Goal: Task Accomplishment & Management: Complete application form

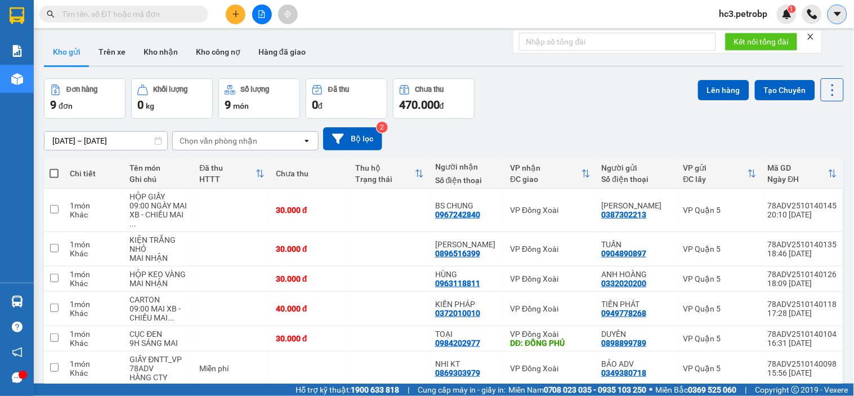
click at [835, 17] on icon "caret-down" at bounding box center [837, 14] width 10 height 10
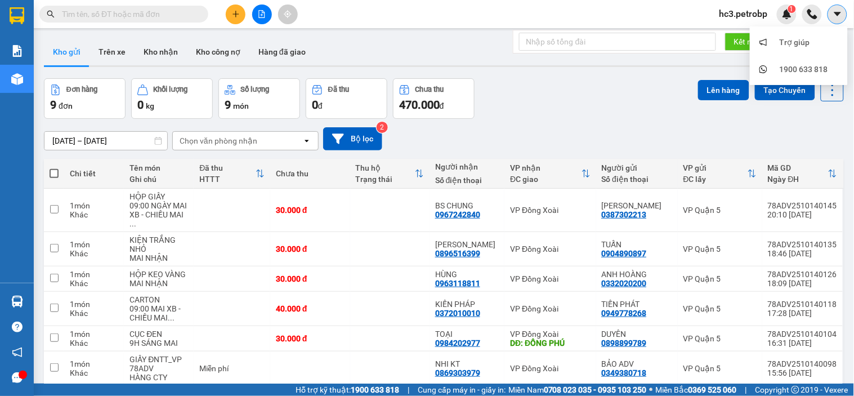
click at [834, 17] on icon "caret-down" at bounding box center [837, 14] width 10 height 10
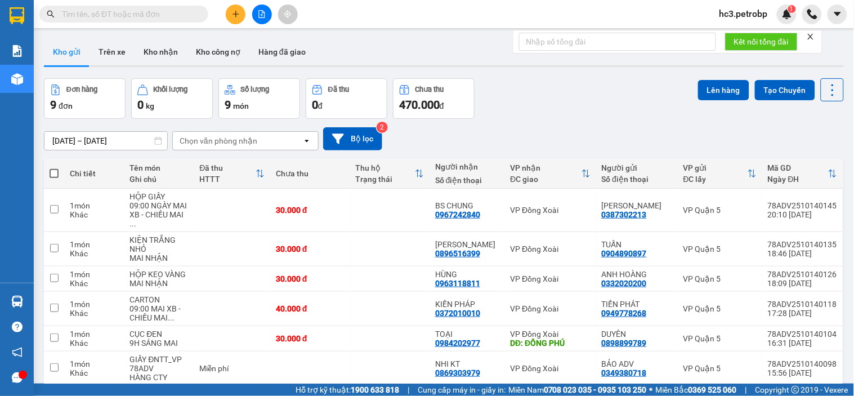
click at [738, 14] on span "hc3.petrobp" at bounding box center [743, 14] width 66 height 14
click at [753, 42] on li "Đăng xuất" at bounding box center [746, 35] width 72 height 18
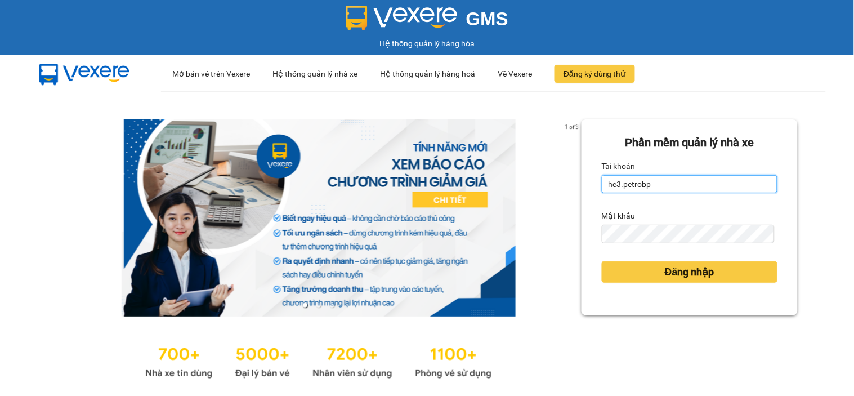
click at [657, 187] on input "hc3.petrobp" at bounding box center [690, 184] width 176 height 18
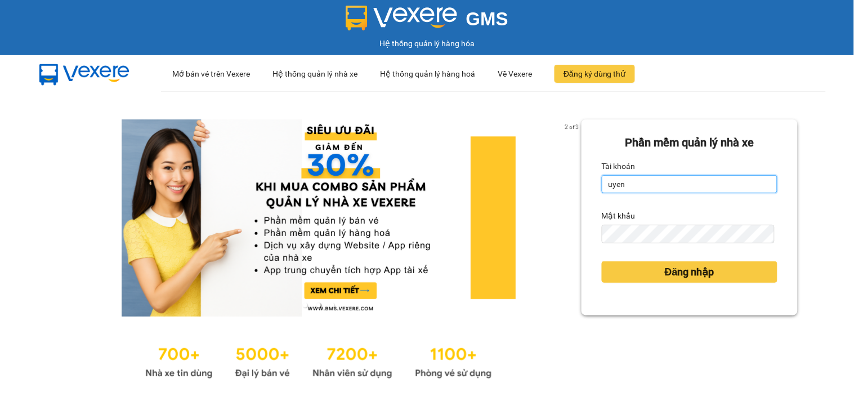
type input "uyenntt.petrobp"
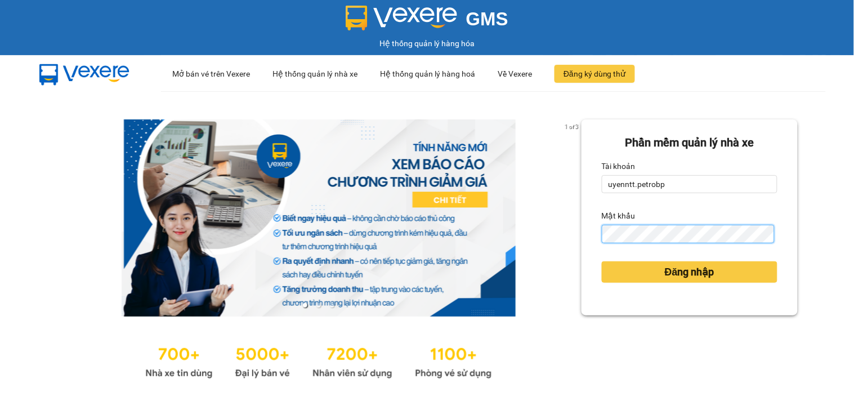
click at [602, 261] on button "Đăng nhập" at bounding box center [690, 271] width 176 height 21
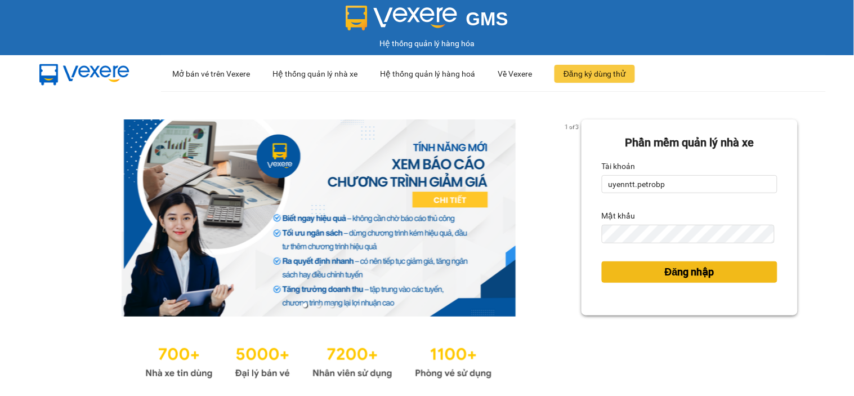
click at [674, 273] on span "Đăng nhập" at bounding box center [690, 272] width 50 height 16
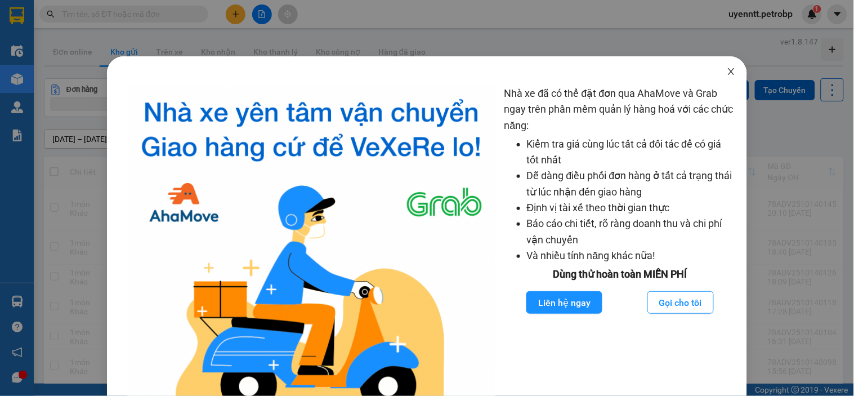
click at [718, 70] on span "Close" at bounding box center [731, 72] width 32 height 32
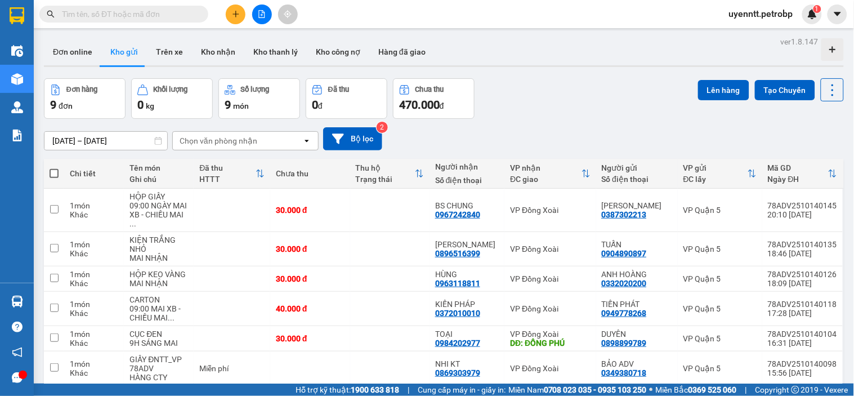
click at [509, 43] on div "Đơn online Kho gửi Trên xe Kho nhận Kho thanh lý Kho công nợ Hàng đã giao" at bounding box center [444, 53] width 800 height 30
click at [540, 118] on div "Đơn hàng 9 đơn Khối lượng 0 kg Số lượng 9 món Đã thu 0 đ Chưa thu 470.000 đ Lên…" at bounding box center [444, 98] width 800 height 41
click at [123, 48] on button "Kho gửi" at bounding box center [124, 51] width 46 height 27
click at [466, 43] on div "Đơn online Kho gửi Trên xe Kho nhận Kho thanh lý Kho công nợ Hàng đã giao" at bounding box center [444, 53] width 800 height 30
click at [347, 5] on div "Kết quả tìm kiếm ( 0 ) Bộ lọc No Data uyenntt.petrobp 1" at bounding box center [427, 14] width 854 height 28
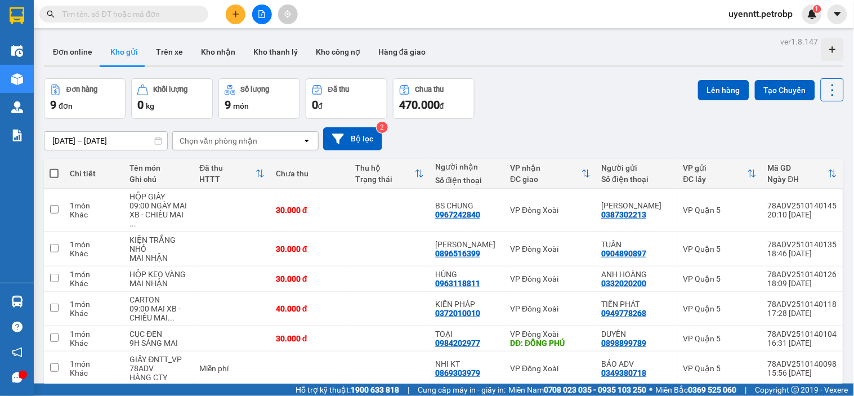
click at [232, 17] on icon "plus" at bounding box center [236, 14] width 8 height 8
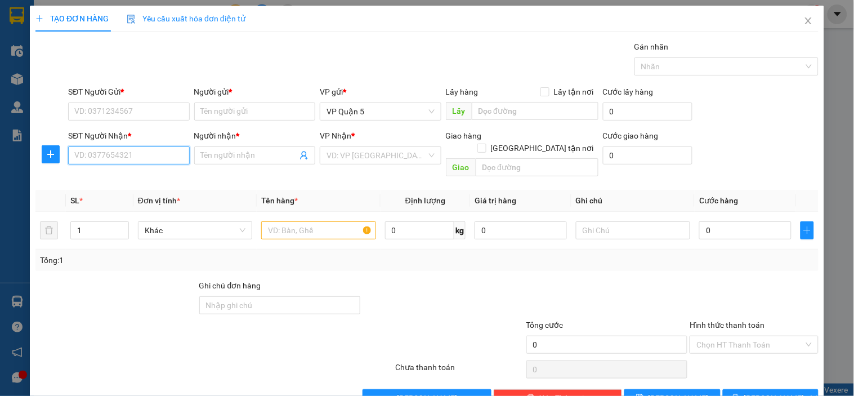
click at [122, 147] on input "SĐT Người Nhận *" at bounding box center [128, 155] width 121 height 18
click at [122, 186] on div "0969929379 - ĐĂNG PHA" at bounding box center [128, 178] width 120 height 18
type input "0969929379"
type input "ĐĂNG PHA"
type input "60.000"
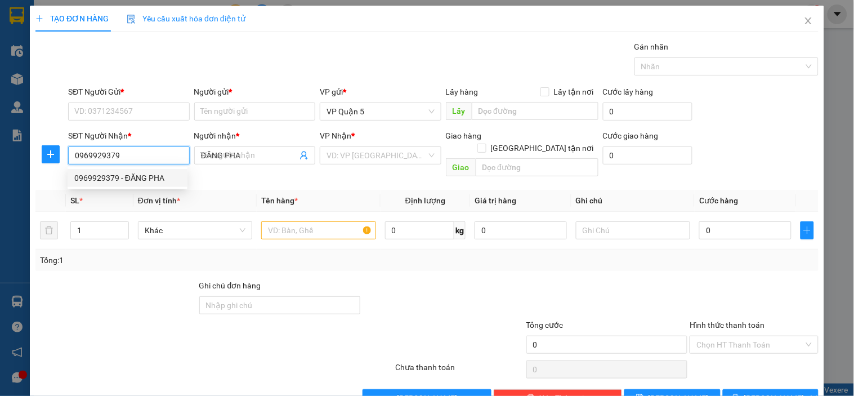
type input "60.000"
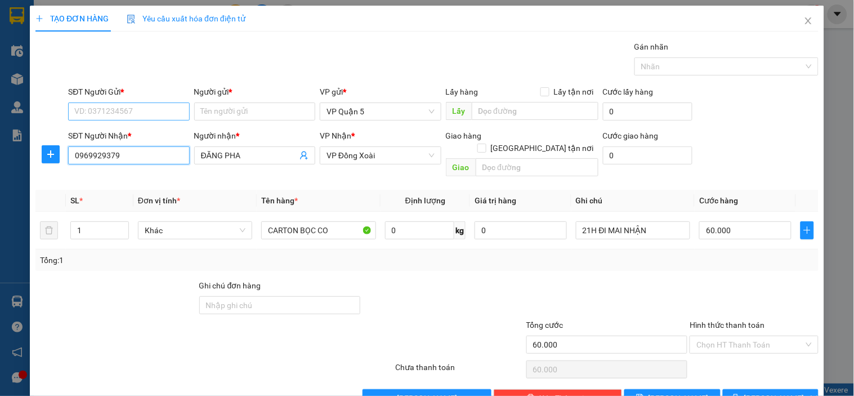
type input "0969929379"
click at [148, 117] on input "SĐT Người Gửi *" at bounding box center [128, 111] width 121 height 18
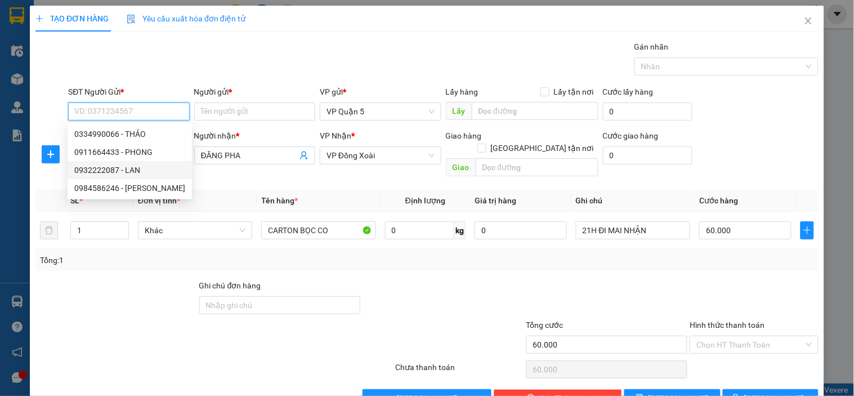
click at [124, 164] on div "0932222087 - LAN" at bounding box center [129, 170] width 111 height 12
type input "0932222087"
type input "LAN"
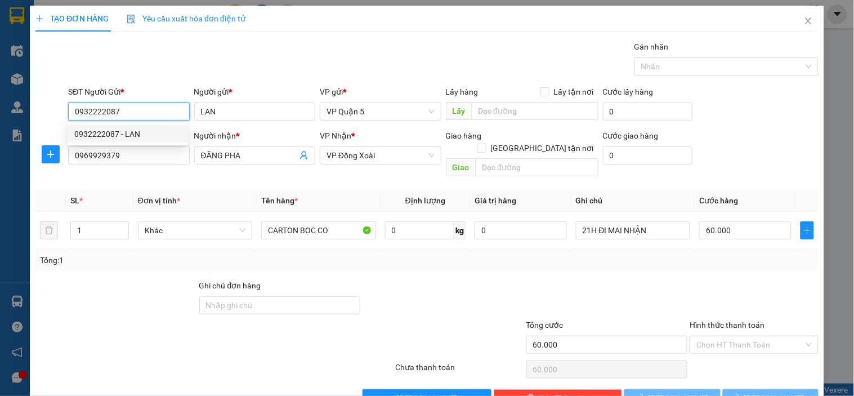
type input "100.000"
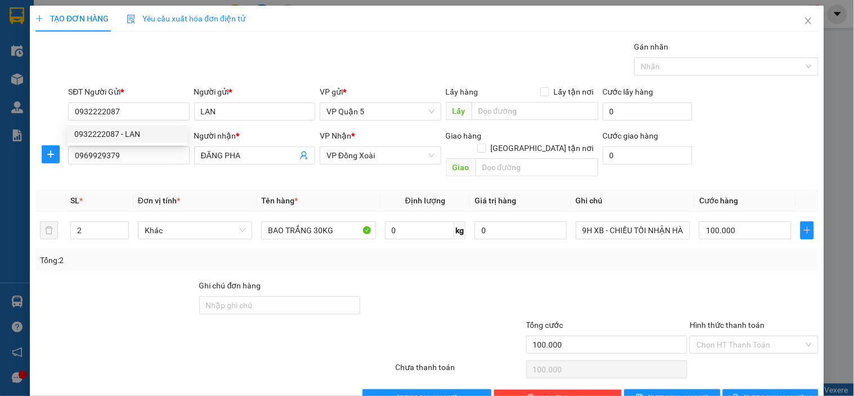
click at [242, 80] on div "Transit Pickup Surcharge Ids Transit Deliver Surcharge Ids Transit Deliver Surc…" at bounding box center [426, 224] width 783 height 366
click at [108, 279] on div at bounding box center [116, 298] width 164 height 39
type input "3"
click at [119, 224] on span "up" at bounding box center [122, 227] width 7 height 7
click at [120, 279] on div at bounding box center [116, 298] width 164 height 39
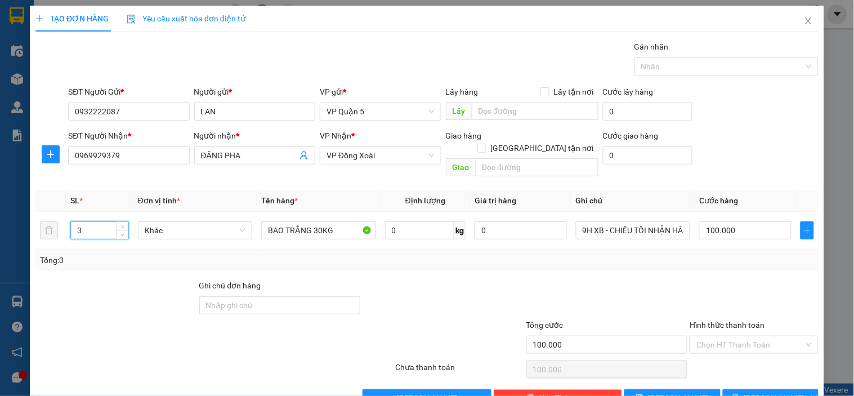
type input "0"
click at [347, 254] on div "Tổng: 3" at bounding box center [427, 260] width 774 height 12
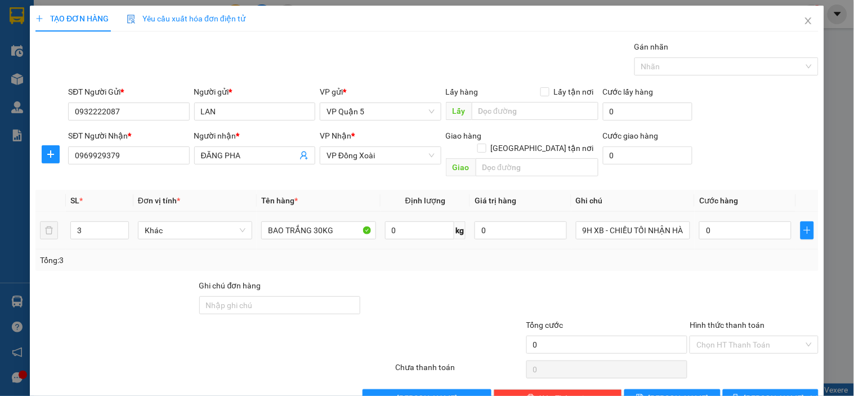
click at [335, 227] on div "BAO TRẮNG 30KG" at bounding box center [318, 230] width 114 height 23
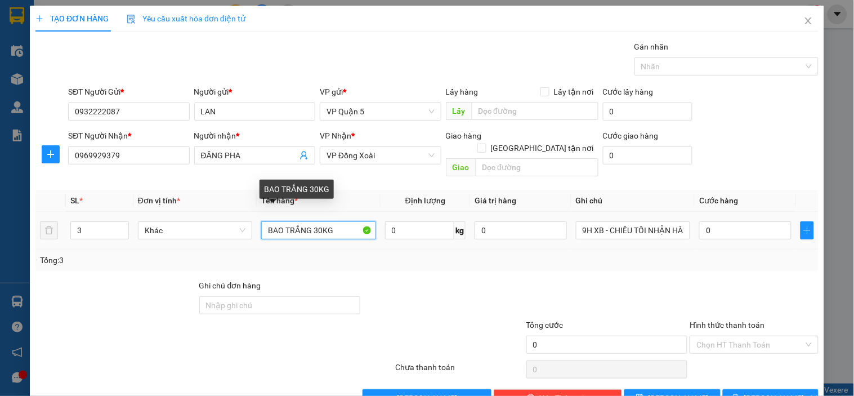
click at [346, 223] on input "BAO TRẮNG 30KG" at bounding box center [318, 230] width 114 height 18
click at [383, 249] on div "Tổng: 3" at bounding box center [426, 259] width 783 height 21
drag, startPoint x: 310, startPoint y: 221, endPoint x: 341, endPoint y: 218, distance: 31.1
click at [336, 221] on input "BAO TRẮNG 30KG" at bounding box center [318, 230] width 114 height 18
type input "B"
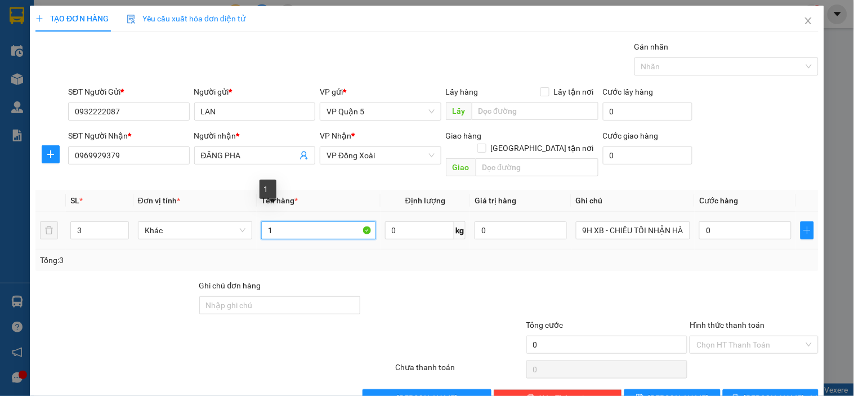
type input "1"
type input "2 bao 34kg + 1 bao 17kg"
click at [402, 254] on div "Tổng: 3" at bounding box center [427, 260] width 774 height 12
click at [396, 254] on div "Tổng: 3" at bounding box center [427, 260] width 774 height 12
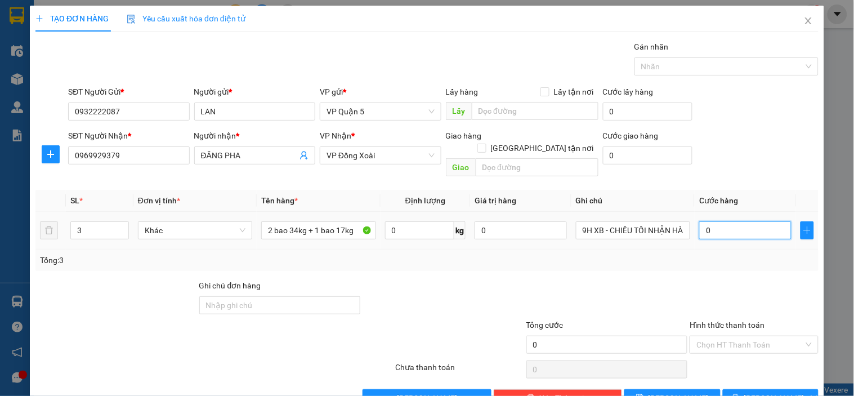
click at [753, 224] on input "0" at bounding box center [745, 230] width 92 height 18
click at [752, 223] on input "0" at bounding box center [745, 230] width 92 height 18
type input "0"
type input "1"
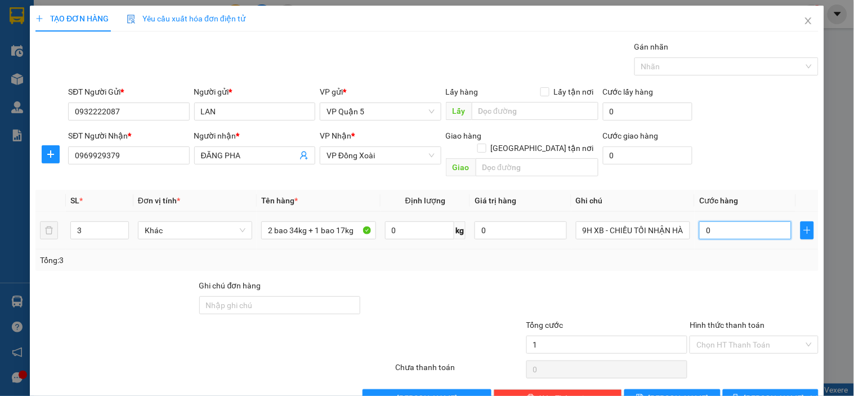
type input "01"
type input "14"
type input "014"
type input "140"
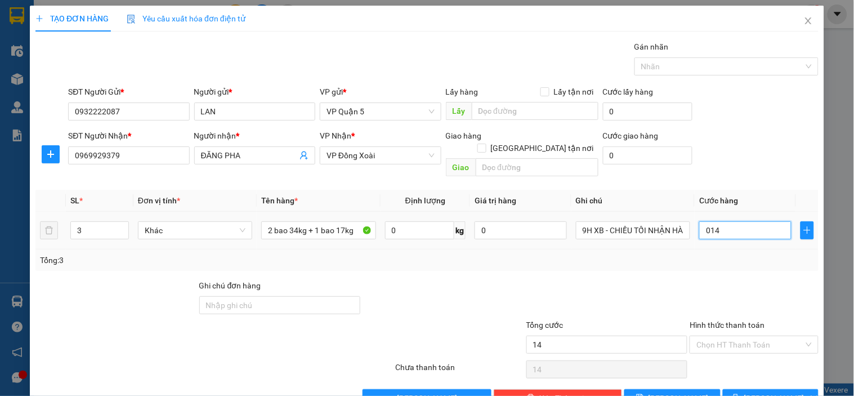
type input "140"
type input "0.140"
type input "14"
type input "014"
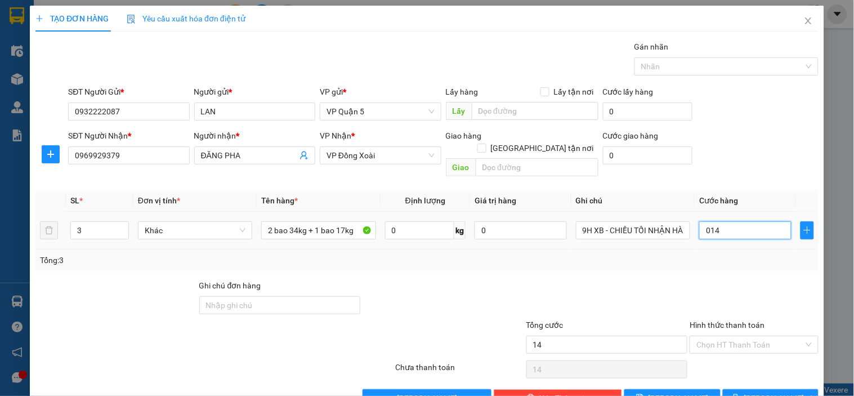
type input "1"
type input "01"
type input "0"
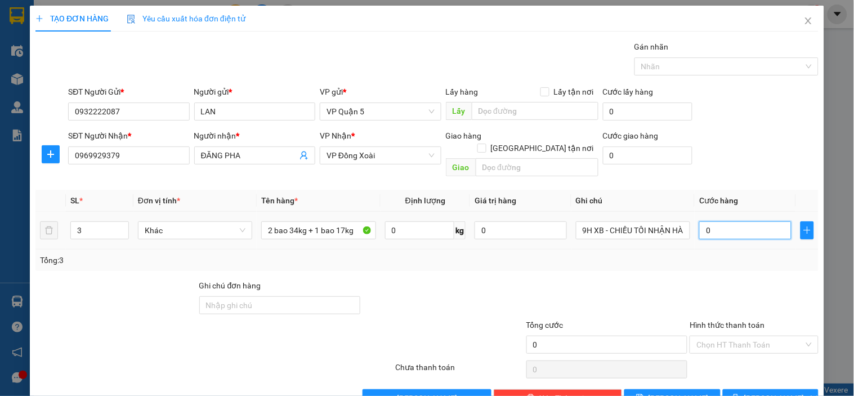
type input "0"
type input "1"
type input "01"
type input "13"
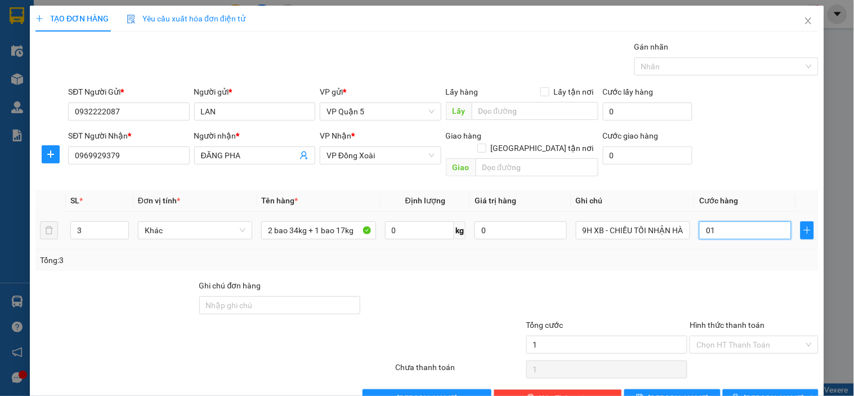
type input "13"
type input "013"
type input "130"
type input "0.130"
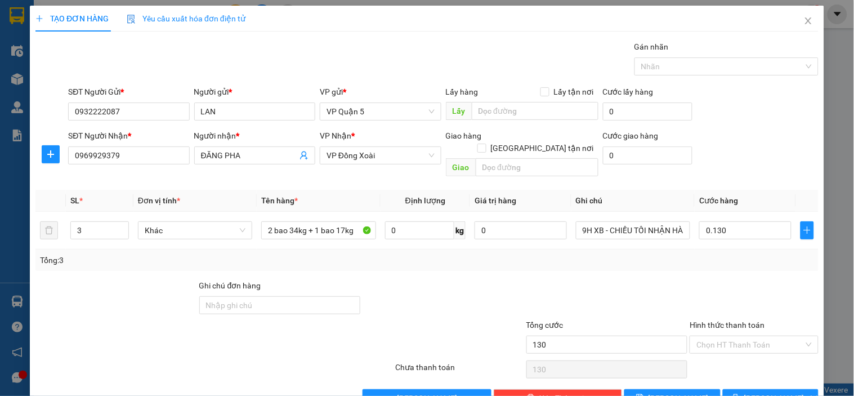
type input "130.000"
click at [715, 254] on div "Tổng: 3" at bounding box center [426, 259] width 783 height 21
click at [736, 169] on div "SĐT Người Nhận * 0969929379 Người nhận * ĐĂNG PHA VP Nhận * VP Đồng Xoài Giao h…" at bounding box center [443, 155] width 755 height 52
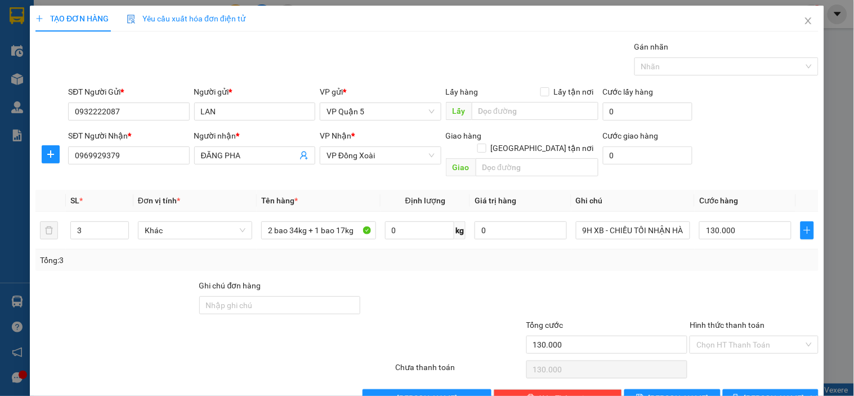
scroll to position [20, 0]
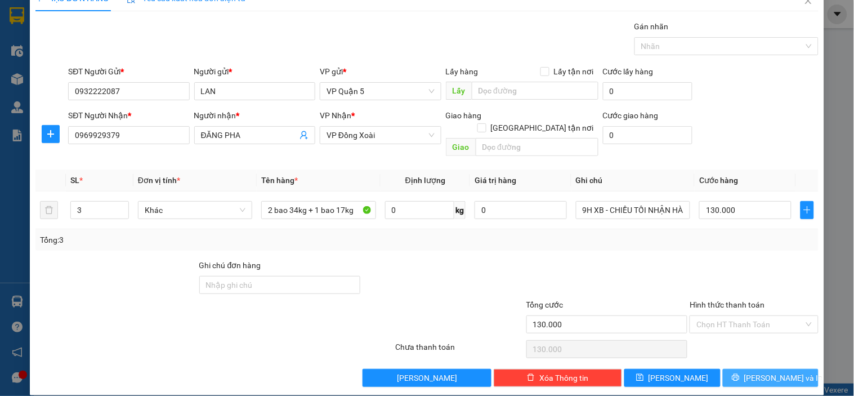
click at [773, 371] on span "[PERSON_NAME] và In" at bounding box center [783, 377] width 79 height 12
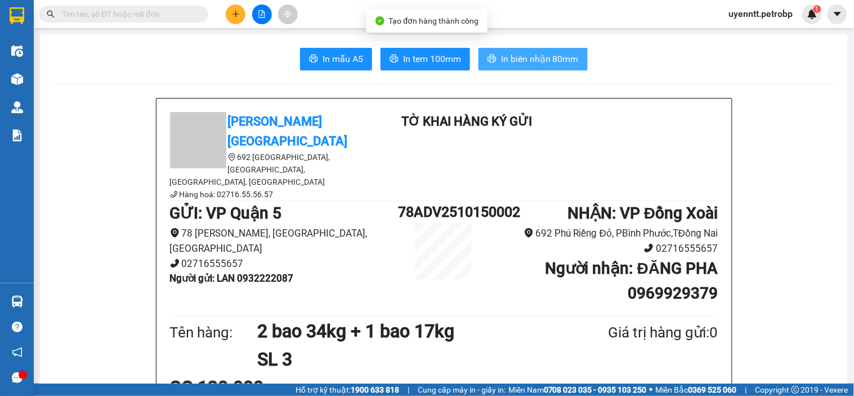
click at [501, 62] on span "In biên nhận 80mm" at bounding box center [540, 59] width 78 height 14
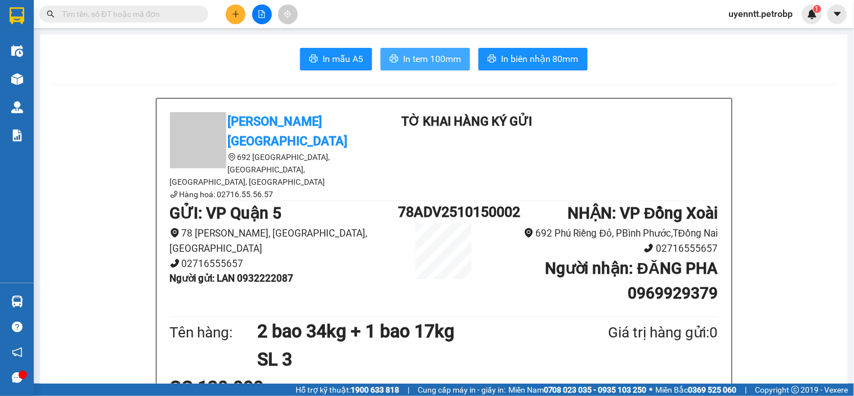
click at [449, 64] on span "In tem 100mm" at bounding box center [432, 59] width 58 height 14
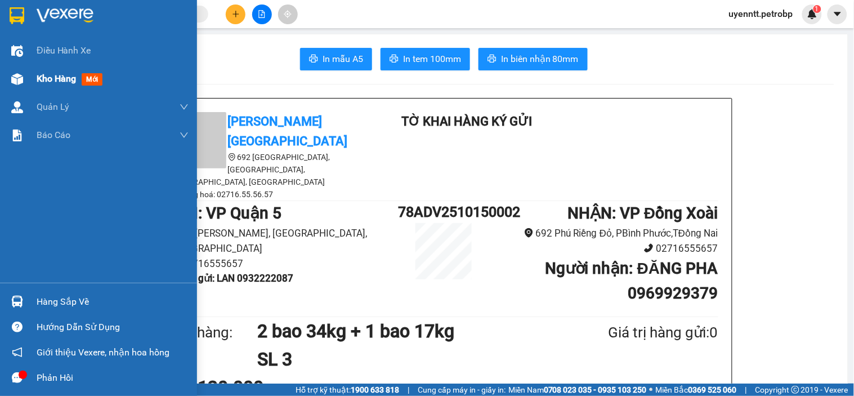
click at [46, 89] on div "Kho hàng mới" at bounding box center [113, 79] width 152 height 28
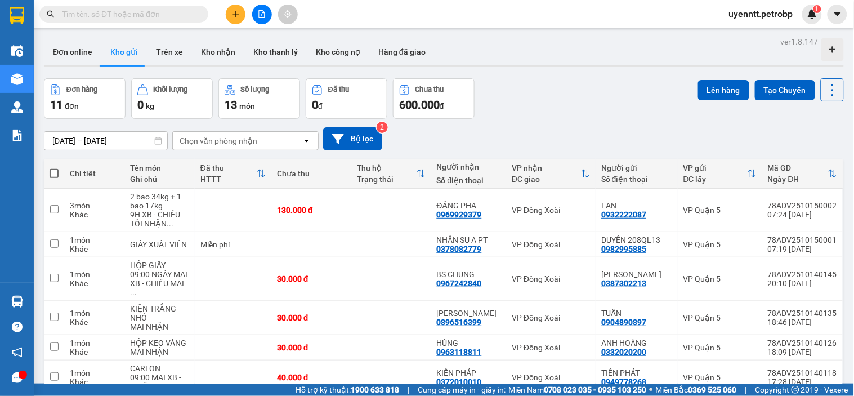
click at [560, 99] on div "Đơn hàng 11 đơn Khối lượng 0 kg Số lượng 13 món Đã thu 0 đ Chưa thu 600.000 đ L…" at bounding box center [444, 98] width 800 height 41
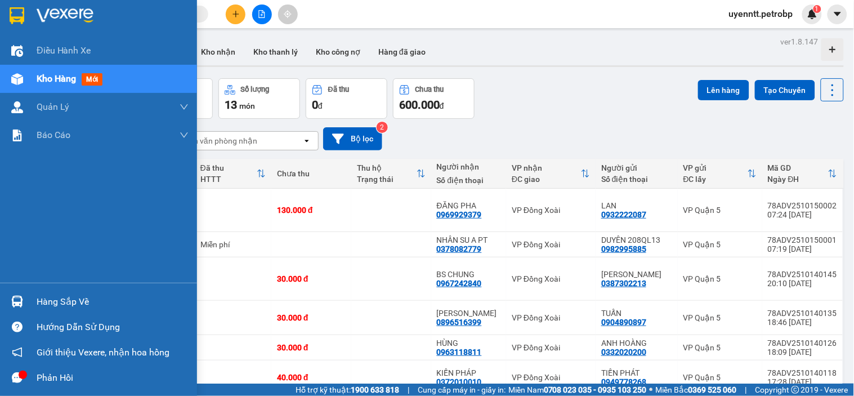
click at [9, 75] on div at bounding box center [17, 79] width 20 height 20
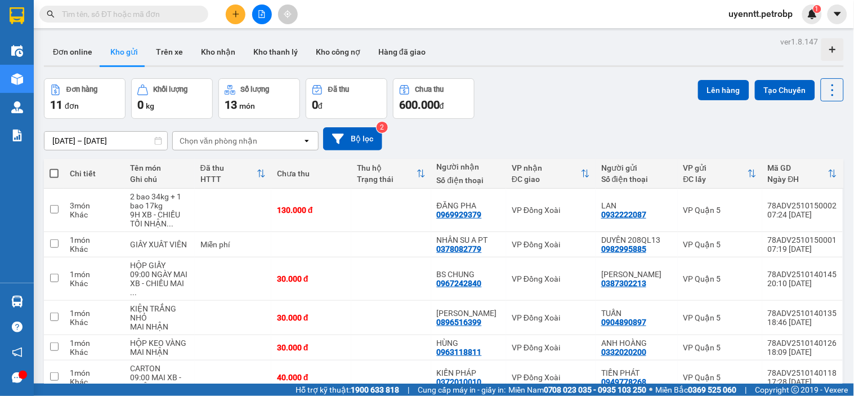
click at [554, 128] on div "14/10/2025 – 15/10/2025 Press the down arrow key to interact with the calendar …" at bounding box center [444, 138] width 800 height 23
click at [482, 26] on div "Kết quả tìm kiếm ( 0 ) Bộ lọc No Data uyenntt.petrobp 1" at bounding box center [427, 14] width 854 height 28
click at [420, 245] on td at bounding box center [391, 244] width 80 height 25
checkbox input "true"
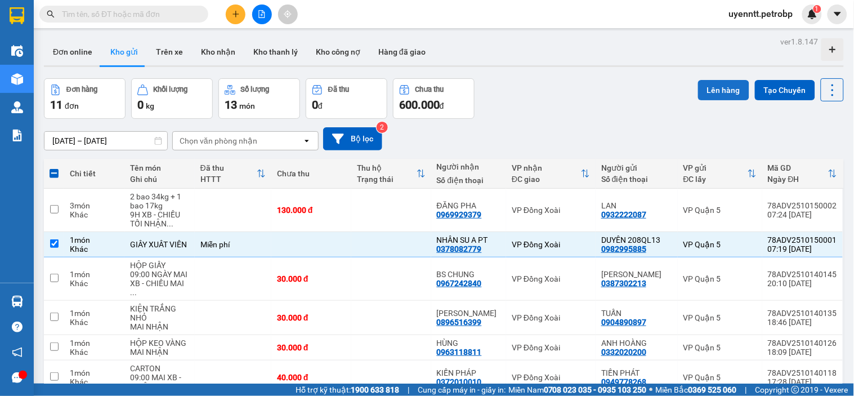
click at [727, 89] on button "Lên hàng" at bounding box center [723, 90] width 51 height 20
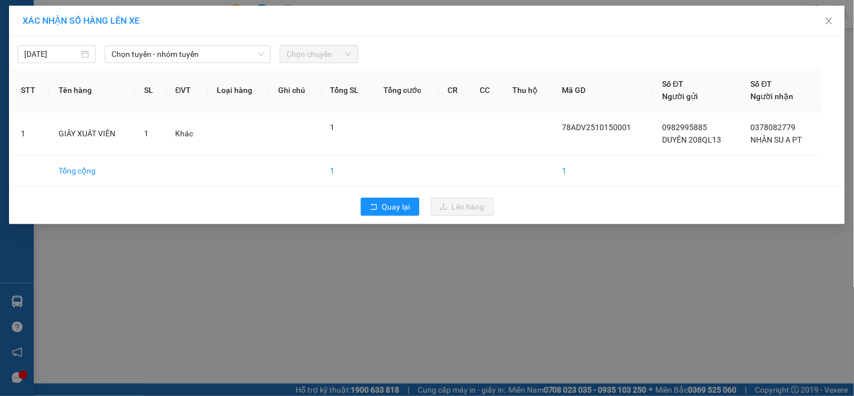
click at [178, 44] on div "15/10/2025 Chọn tuyến - nhóm tuyến Chọn chuyến" at bounding box center [427, 51] width 830 height 24
click at [187, 48] on span "Chọn tuyến - nhóm tuyến" at bounding box center [187, 54] width 153 height 17
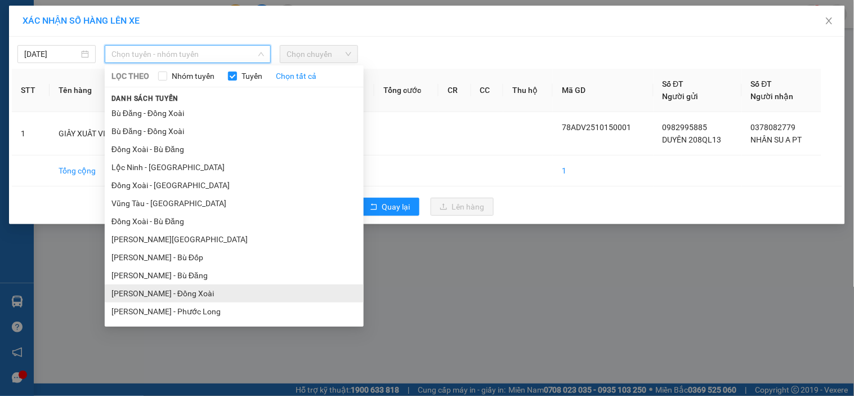
click at [190, 295] on li "Hồ Chí Minh - Đồng Xoài" at bounding box center [234, 293] width 259 height 18
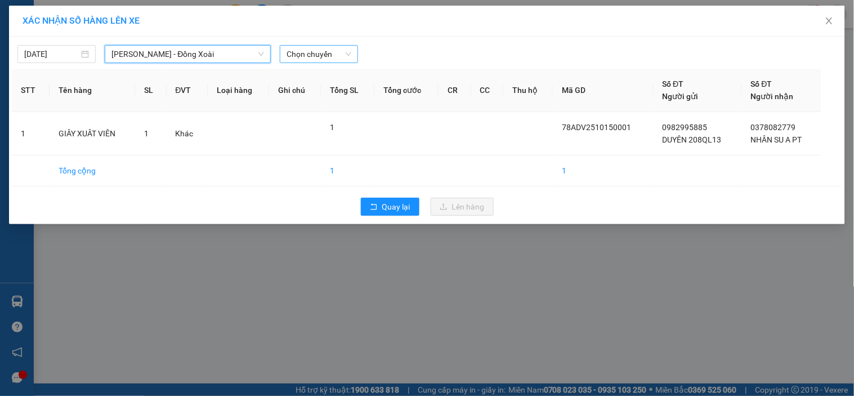
click at [302, 56] on span "Chọn chuyến" at bounding box center [318, 54] width 65 height 17
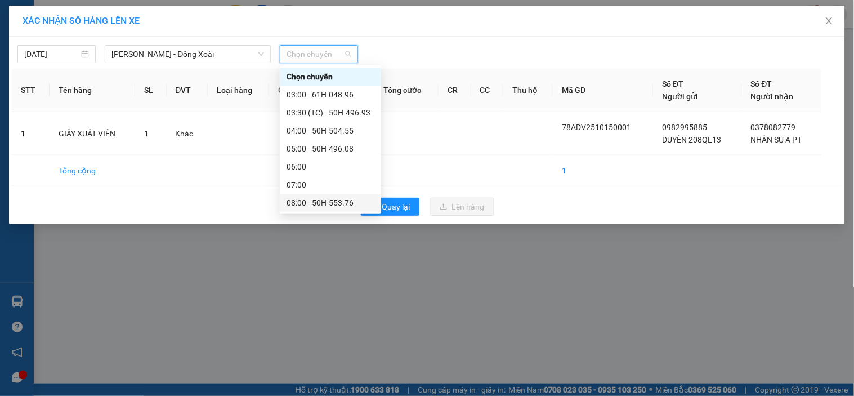
click at [311, 199] on div "08:00 - 50H-553.76" at bounding box center [330, 202] width 88 height 12
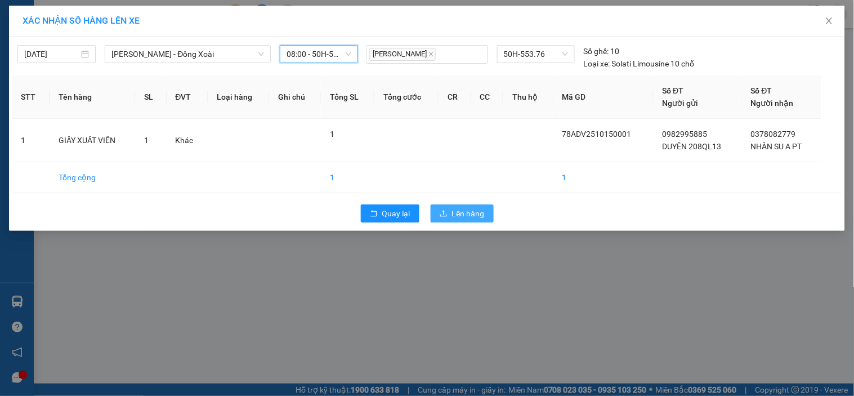
click at [471, 214] on span "Lên hàng" at bounding box center [468, 213] width 33 height 12
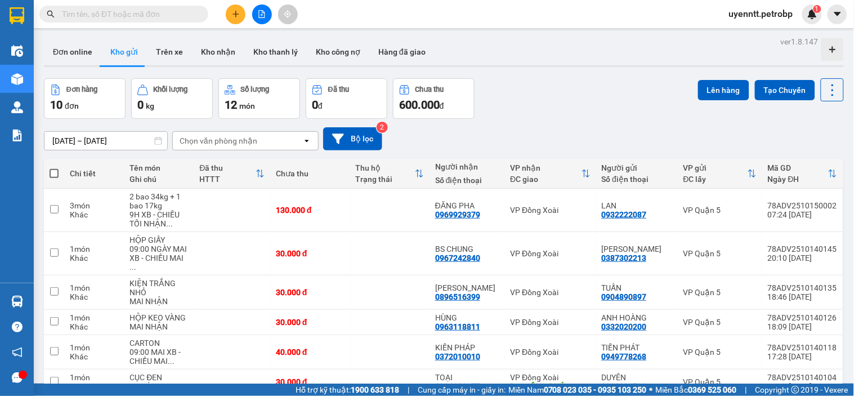
drag, startPoint x: 105, startPoint y: 10, endPoint x: 126, endPoint y: 12, distance: 20.3
click at [108, 10] on input "text" at bounding box center [128, 14] width 133 height 12
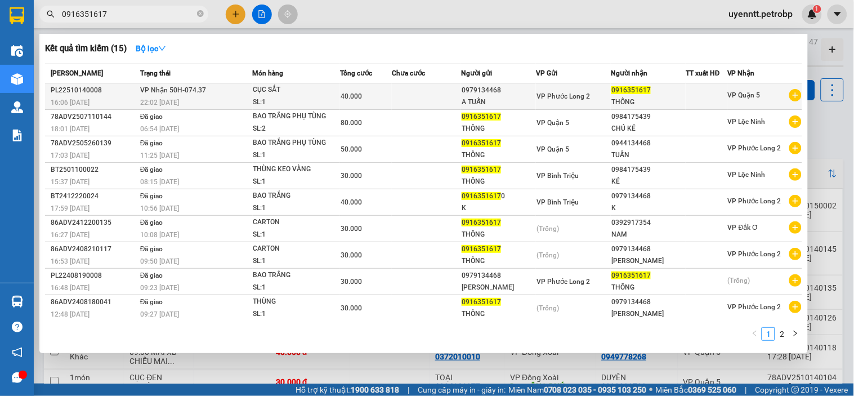
type input "0916351617"
click at [381, 87] on td "40.000" at bounding box center [366, 96] width 52 height 26
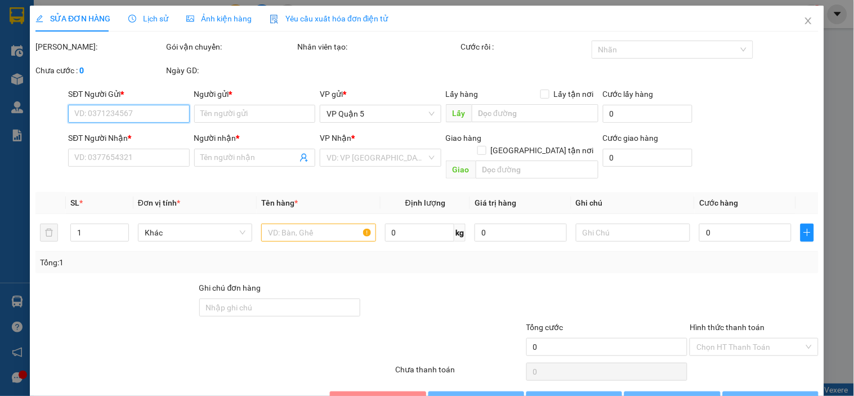
type input "0979134468"
type input "A TUẤN"
type input "0916351617"
type input "THÔNG"
type input "40.000"
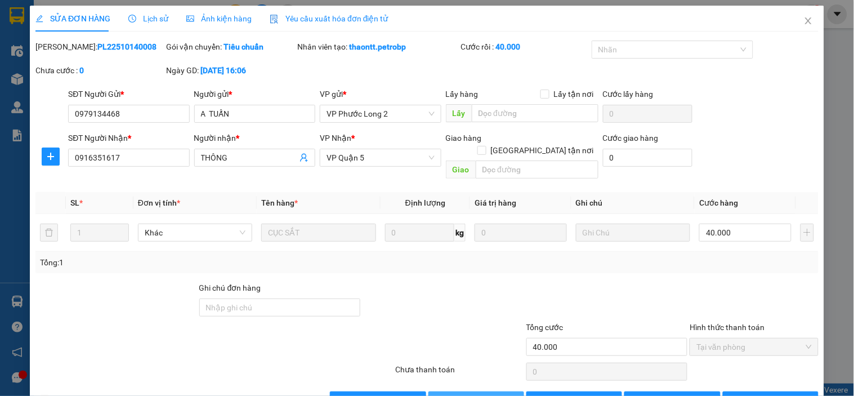
click at [487, 394] on span "Giao hàng" at bounding box center [482, 400] width 36 height 12
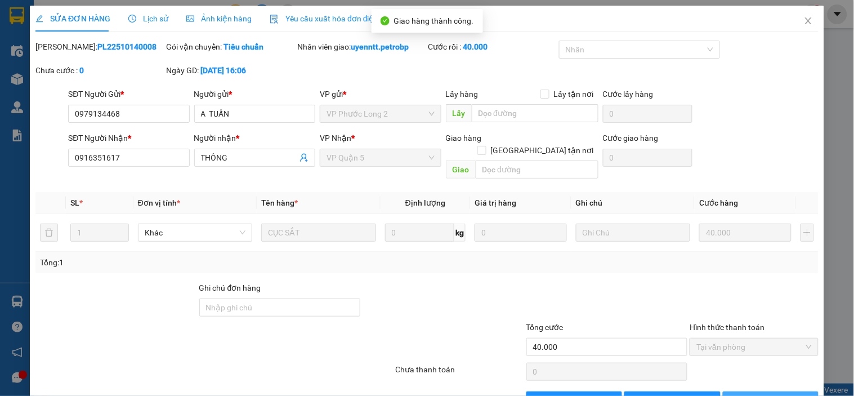
click at [755, 394] on span "Lưu và In" at bounding box center [783, 400] width 79 height 12
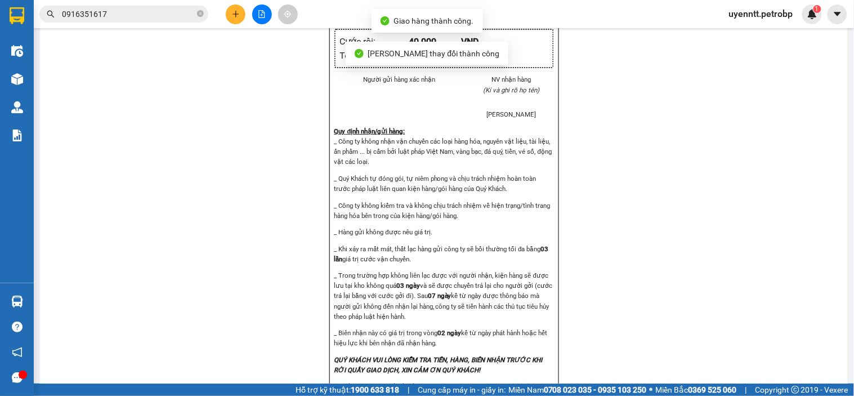
scroll to position [1313, 0]
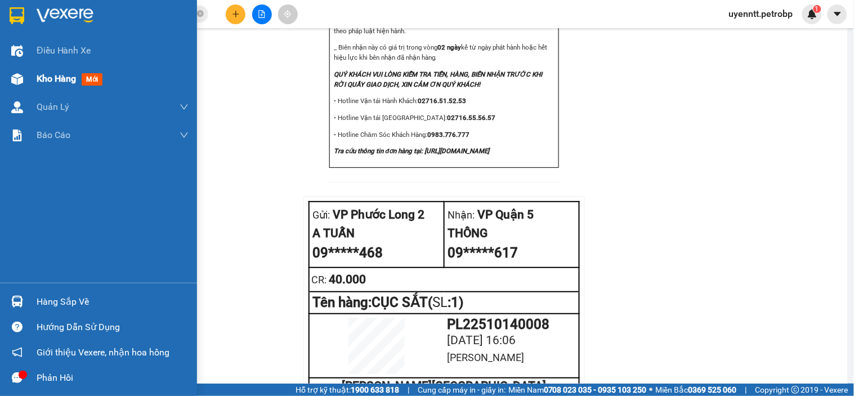
click at [11, 79] on img at bounding box center [17, 79] width 12 height 12
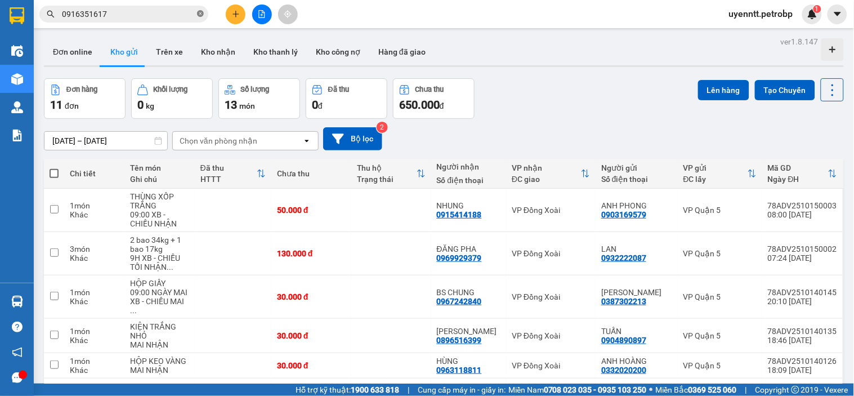
click at [202, 15] on icon "close-circle" at bounding box center [200, 13] width 7 height 7
click at [162, 14] on input "text" at bounding box center [128, 14] width 133 height 12
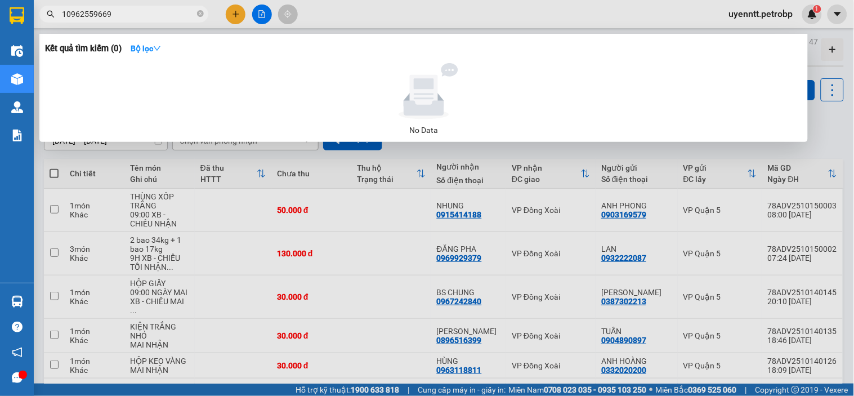
click at [65, 14] on input "10962559669" at bounding box center [128, 14] width 133 height 12
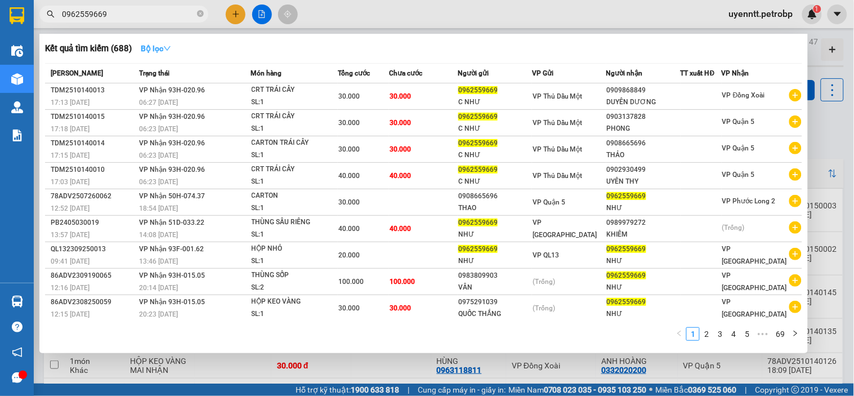
type input "0962559669"
click at [146, 46] on strong "Bộ lọc" at bounding box center [156, 48] width 30 height 9
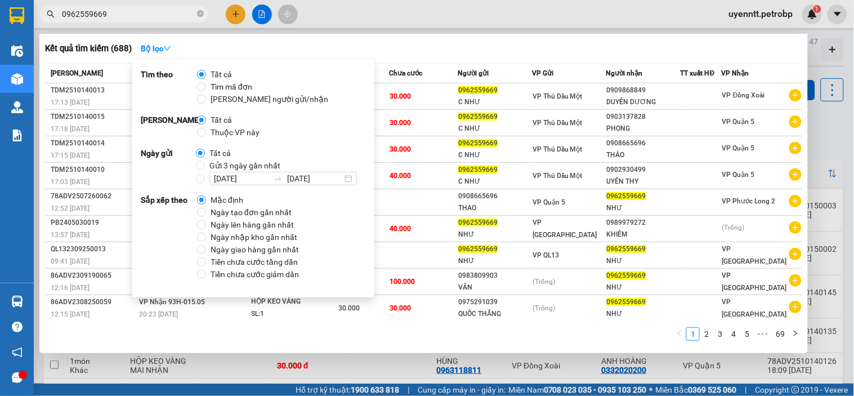
click at [234, 212] on span "Ngày tạo đơn gần nhất" at bounding box center [251, 212] width 90 height 12
click at [206, 212] on input "Ngày tạo đơn gần nhất" at bounding box center [201, 212] width 9 height 9
radio input "true"
radio input "false"
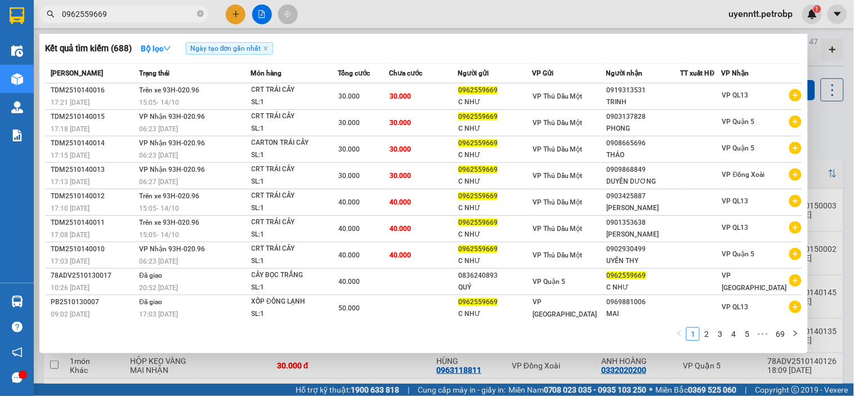
click at [546, 47] on div "Kết quả tìm kiếm ( 688 ) Bộ lọc Ngày tạo đơn gần nhất" at bounding box center [423, 48] width 757 height 18
click at [150, 15] on input "0962559669" at bounding box center [128, 14] width 133 height 12
type input "0962559669"
click at [199, 13] on icon "close-circle" at bounding box center [200, 13] width 7 height 7
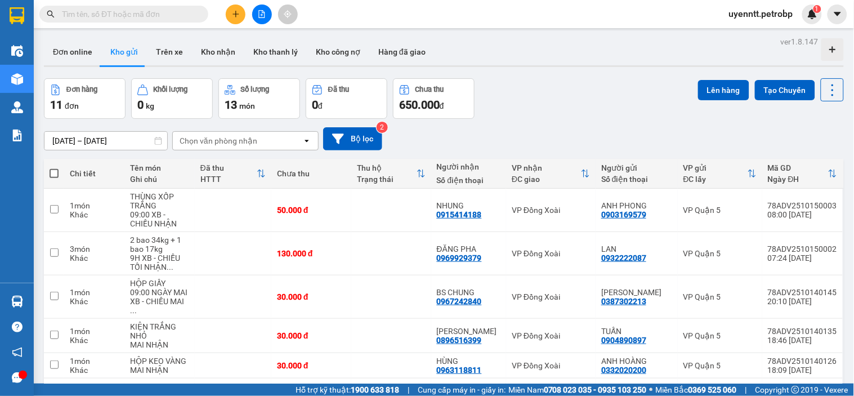
click at [125, 13] on input "text" at bounding box center [128, 14] width 133 height 12
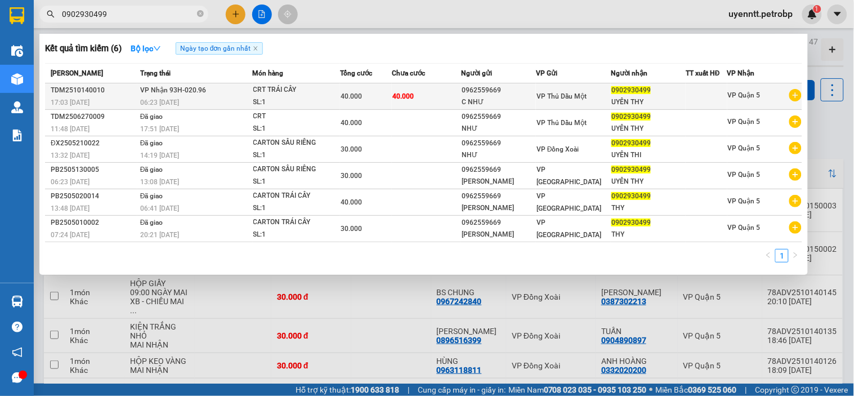
type input "0902930499"
click at [218, 102] on div "06:23 - 15/10" at bounding box center [196, 102] width 112 height 12
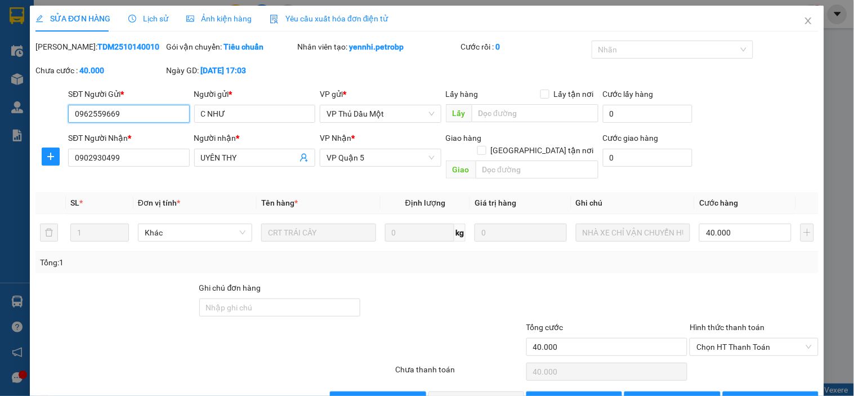
type input "0962559669"
type input "C NHƯ"
type input "0902930499"
type input "UYÊN THY"
type input "40.000"
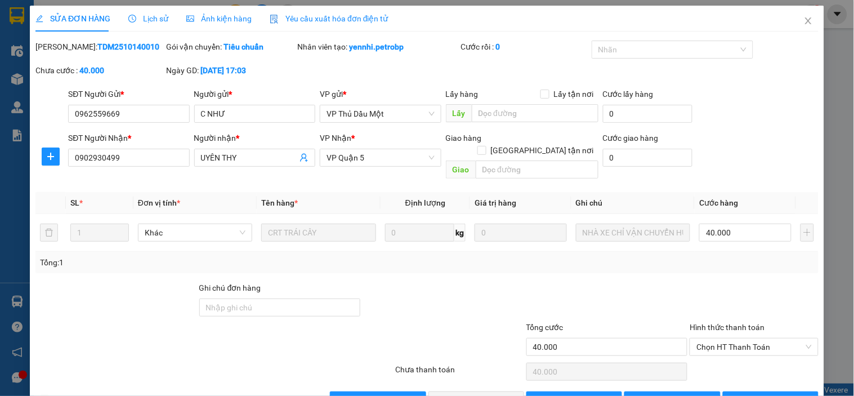
click at [711, 281] on div at bounding box center [753, 300] width 131 height 39
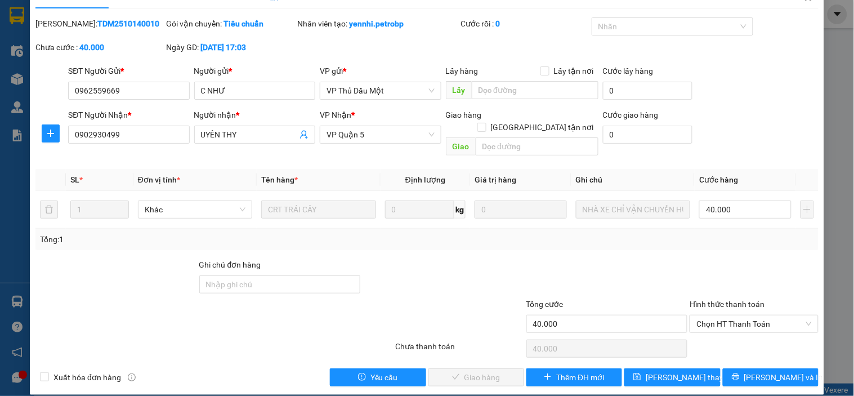
click at [491, 258] on div at bounding box center [443, 277] width 164 height 39
click at [217, 321] on div at bounding box center [148, 317] width 229 height 39
click at [527, 60] on div "Mã ĐH: TDM2510140010 Gói vận chuyển: Tiêu chuẩn Nhân viên tạo: yennhi.petrobp C…" at bounding box center [426, 40] width 785 height 47
click at [714, 315] on span "Chọn HT Thanh Toán" at bounding box center [753, 323] width 115 height 17
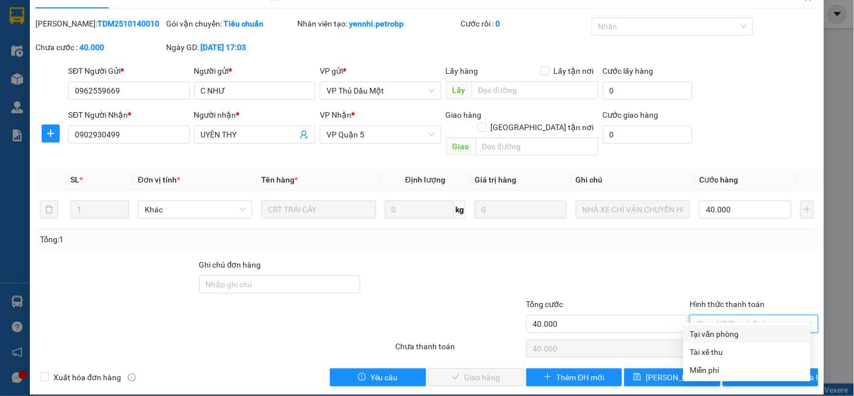
click at [708, 334] on div "Tại văn phòng" at bounding box center [747, 334] width 114 height 12
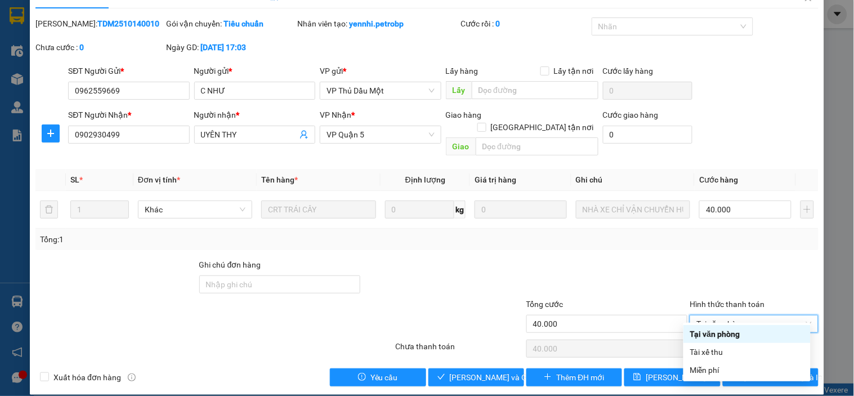
type input "0"
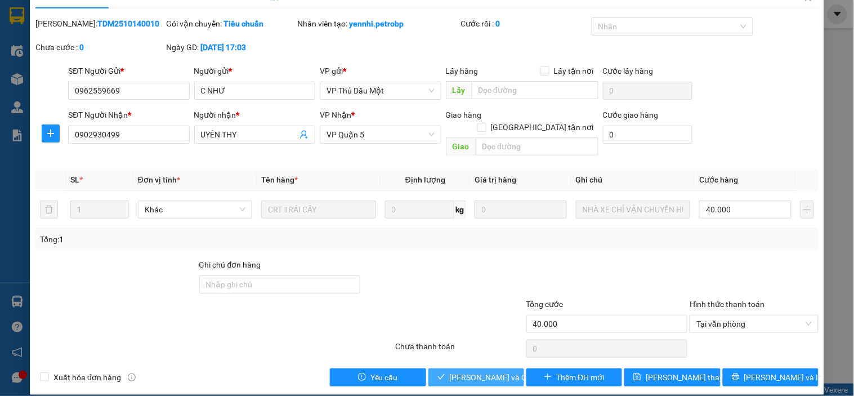
click at [450, 371] on span "Lưu và Giao hàng" at bounding box center [504, 377] width 108 height 12
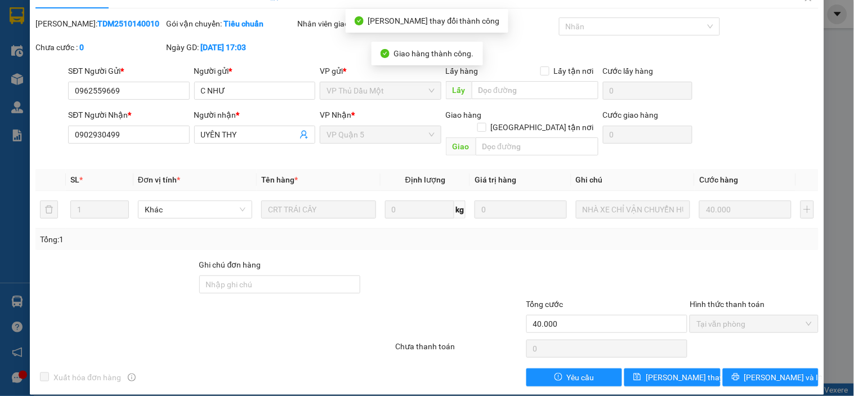
scroll to position [0, 0]
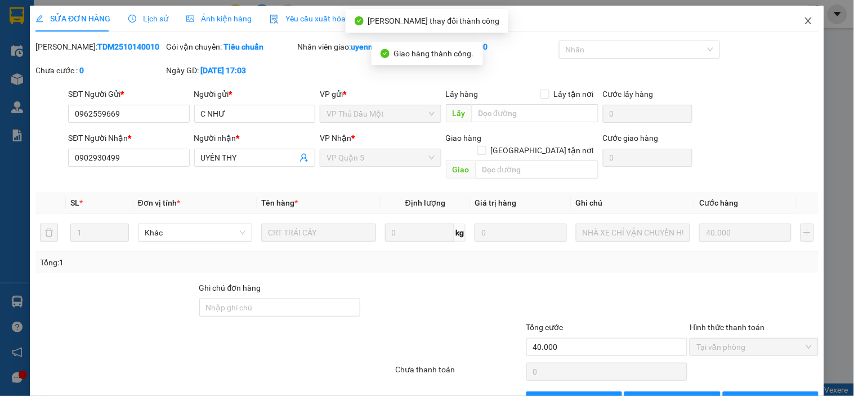
click at [792, 21] on span "Close" at bounding box center [808, 22] width 32 height 32
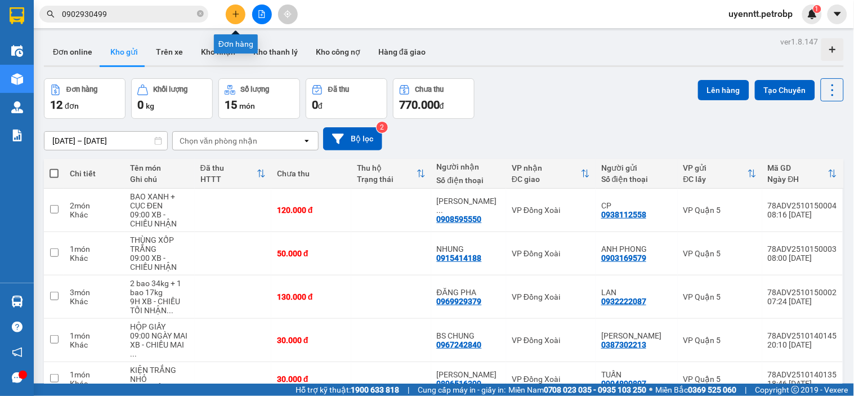
click at [238, 14] on icon "plus" at bounding box center [235, 14] width 6 height 1
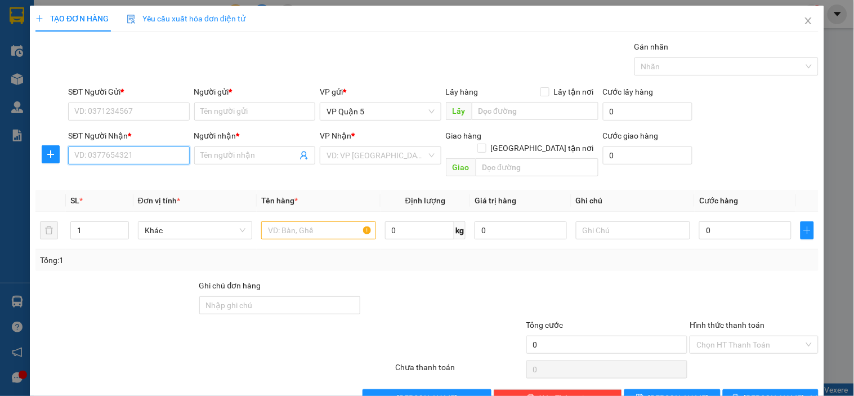
drag, startPoint x: 130, startPoint y: 156, endPoint x: 240, endPoint y: 64, distance: 144.2
click at [132, 158] on input "SĐT Người Nhận *" at bounding box center [128, 155] width 121 height 18
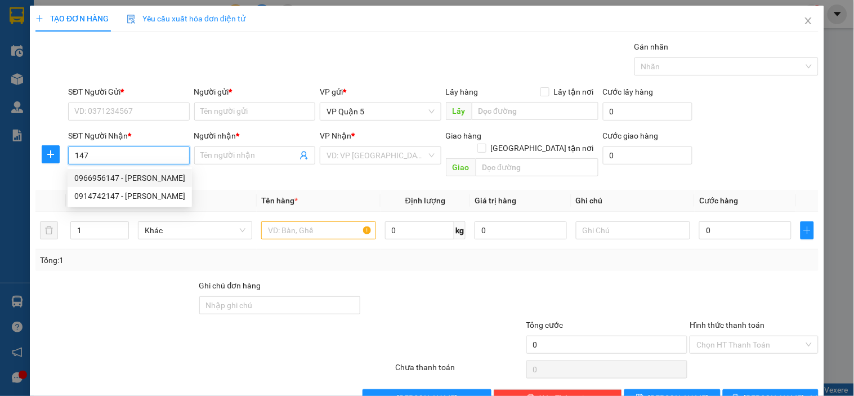
click at [137, 181] on div "0966956147 - VƯƠNG PHÁT" at bounding box center [129, 178] width 111 height 12
type input "0966956147"
type input "VƯƠNG PHÁT"
type input "30.000"
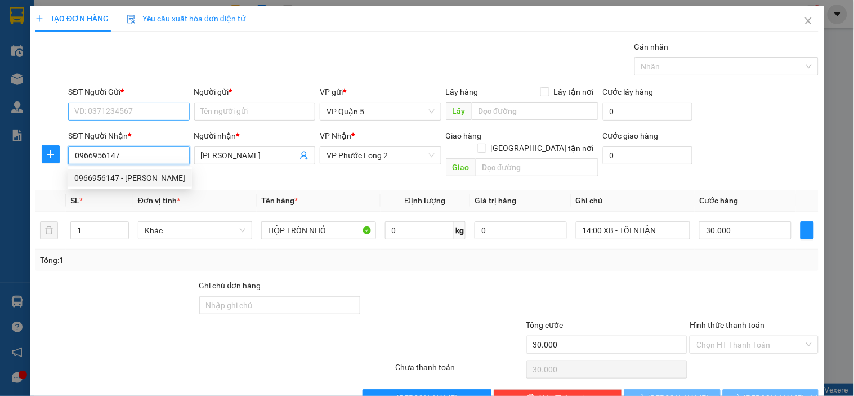
type input "0966956147"
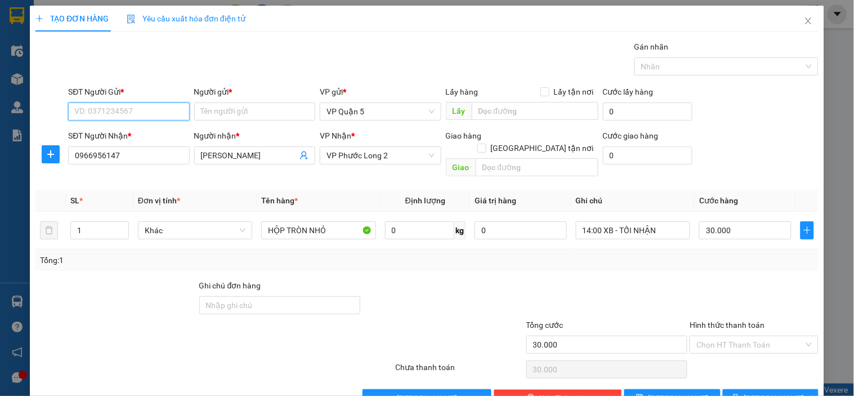
click at [137, 105] on input "SĐT Người Gửi *" at bounding box center [128, 111] width 121 height 18
click at [133, 131] on div "0944888488 - ĐẠI DƯƠNG" at bounding box center [137, 134] width 127 height 12
type input "0944888488"
type input "ĐẠI DƯƠNG"
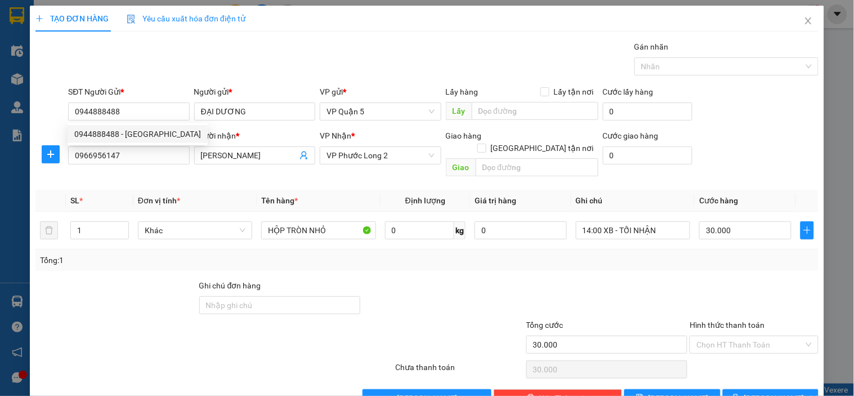
click at [160, 71] on div "Gói vận chuyển * Tiêu chuẩn Gán nhãn Nhãn" at bounding box center [443, 60] width 755 height 39
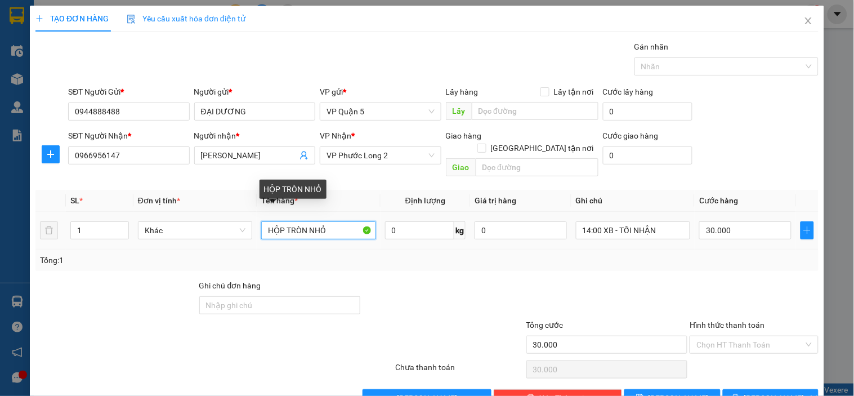
click at [332, 225] on input "HỘP TRÒN NHỎ" at bounding box center [318, 230] width 114 height 18
drag, startPoint x: 332, startPoint y: 225, endPoint x: 316, endPoint y: 217, distance: 17.9
click at [316, 221] on input "HỘP TRÒN NHỎ" at bounding box center [318, 230] width 114 height 18
type input "CARTON DÀI"
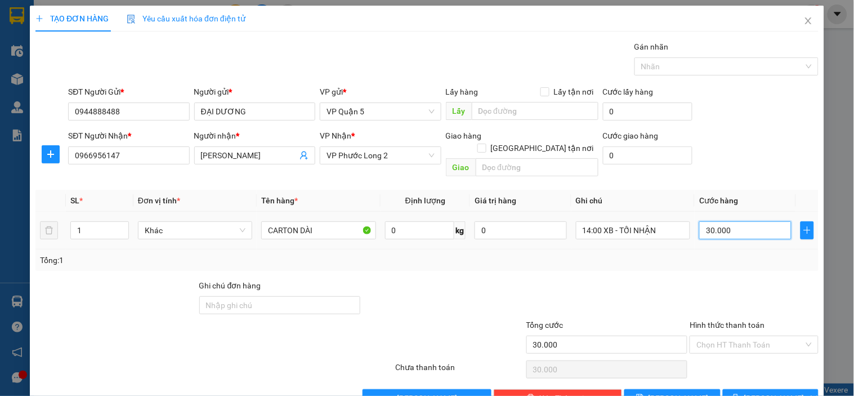
click at [735, 225] on input "30.000" at bounding box center [745, 230] width 92 height 18
type input "4"
type input "40"
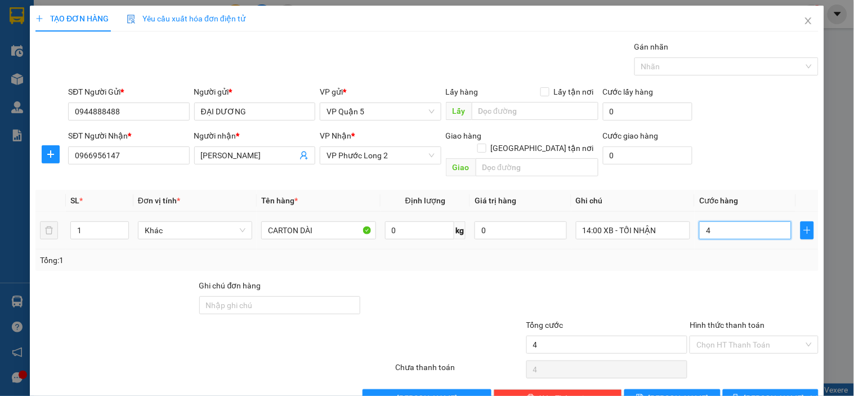
type input "40"
type input "40.000"
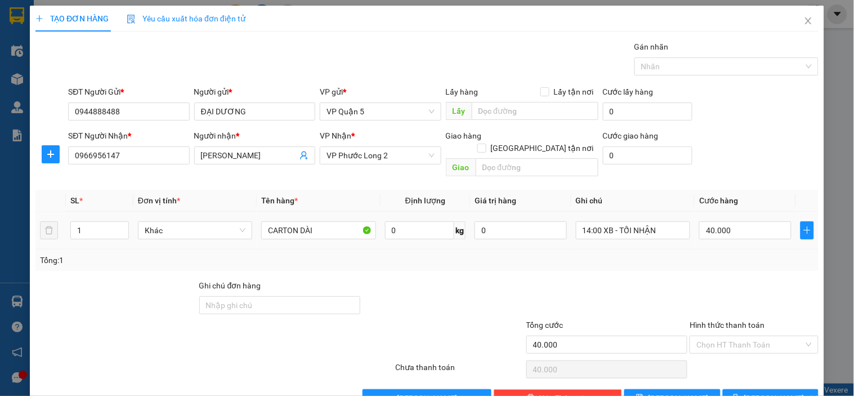
click at [735, 235] on td "40.000" at bounding box center [745, 231] width 101 height 38
click at [592, 221] on input "14:00 XB - TỐI NHẬN" at bounding box center [633, 230] width 114 height 18
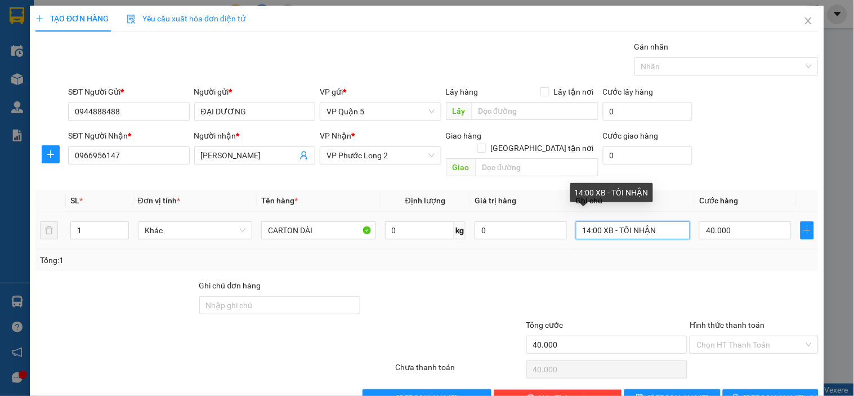
click at [592, 221] on input "14:00 XB - TỐI NHẬN" at bounding box center [633, 230] width 114 height 18
type input "9H XB - CHIỀU NHẬN"
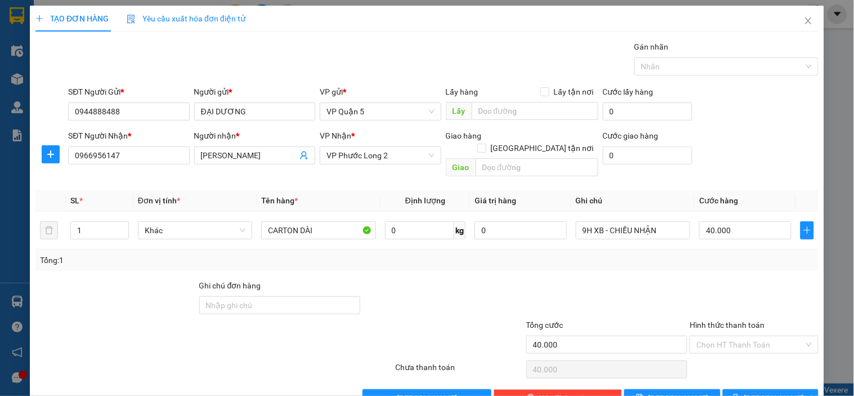
click at [620, 254] on div "Tổng: 1" at bounding box center [426, 259] width 783 height 21
click at [776, 392] on span "[PERSON_NAME] và In" at bounding box center [783, 398] width 79 height 12
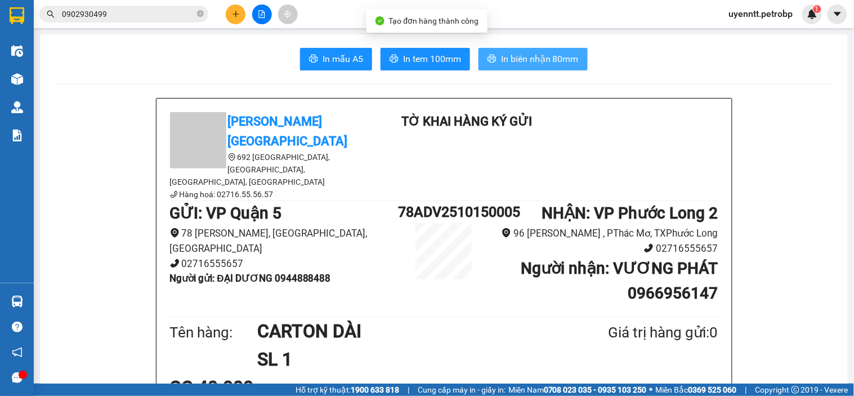
click at [518, 65] on span "In biên nhận 80mm" at bounding box center [540, 59] width 78 height 14
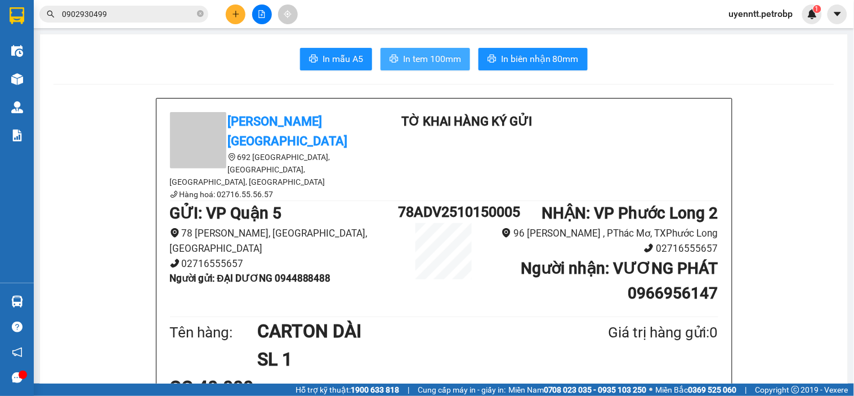
click at [431, 57] on span "In tem 100mm" at bounding box center [432, 59] width 58 height 14
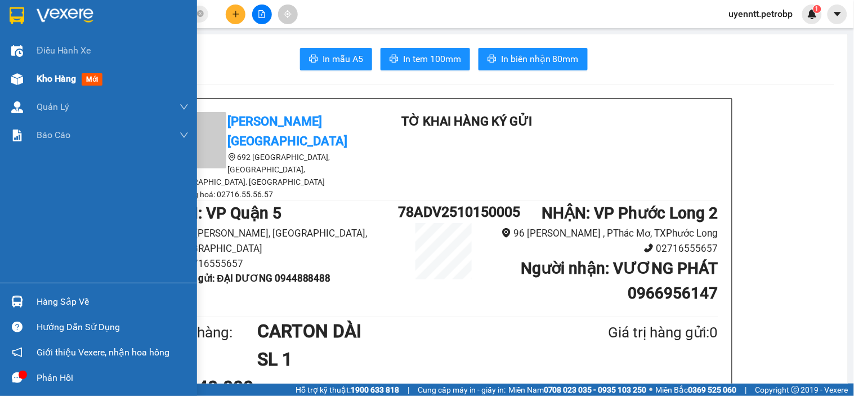
click at [19, 73] on img at bounding box center [17, 79] width 12 height 12
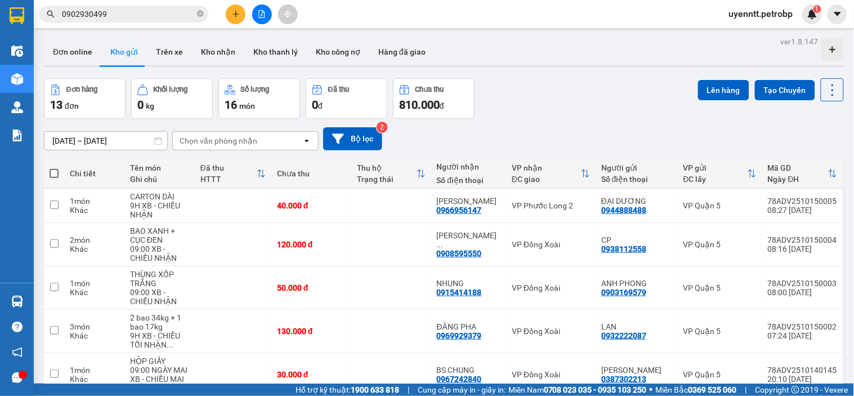
click at [577, 17] on div "Kết quả tìm kiếm ( 6 ) Bộ lọc Ngày tạo đơn gần nhất Mã ĐH Trạng thái Món hàng T…" at bounding box center [427, 14] width 854 height 28
click at [162, 17] on input "0902930499" at bounding box center [128, 14] width 133 height 12
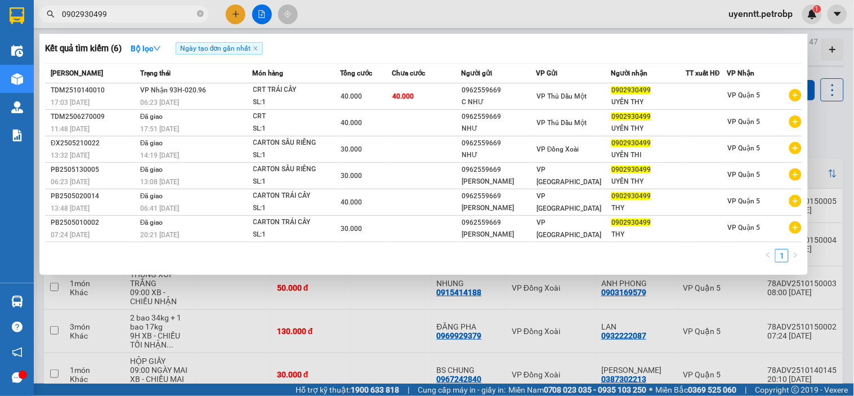
click at [162, 17] on input "0902930499" at bounding box center [128, 14] width 133 height 12
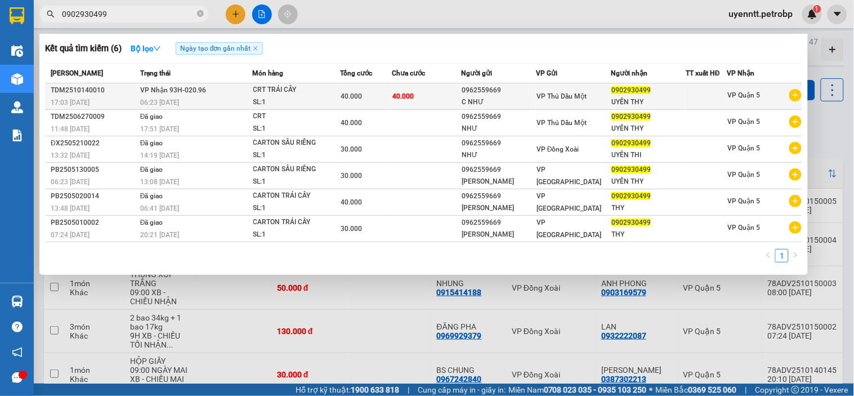
click at [270, 92] on div "CRT TRÁI CÂY" at bounding box center [295, 90] width 84 height 12
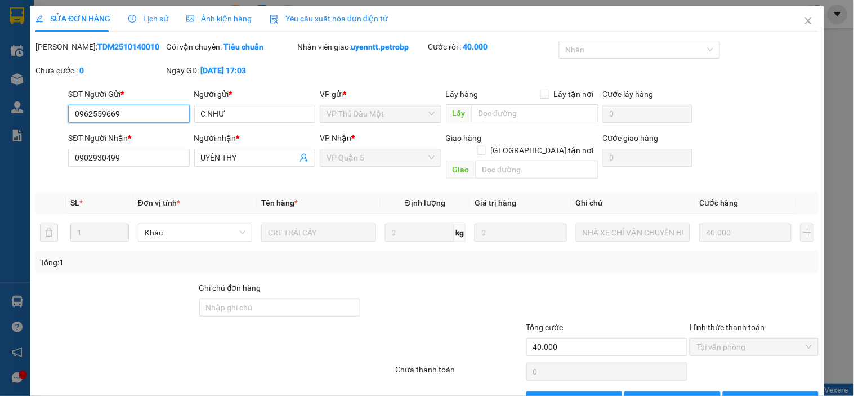
type input "0962559669"
type input "C NHƯ"
type input "0902930499"
type input "UYÊN THY"
type input "40.000"
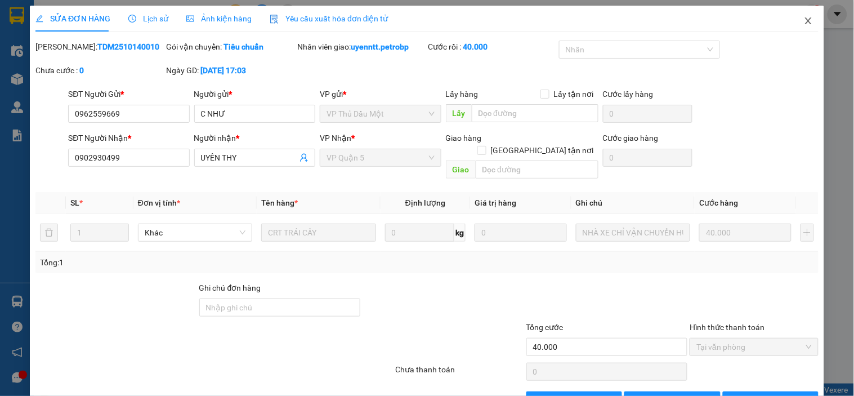
click at [792, 30] on span "Close" at bounding box center [808, 22] width 32 height 32
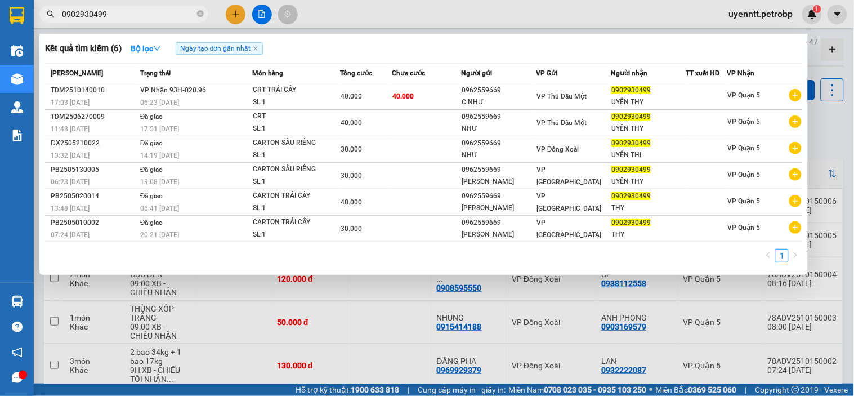
click at [174, 15] on input "0902930499" at bounding box center [128, 14] width 133 height 12
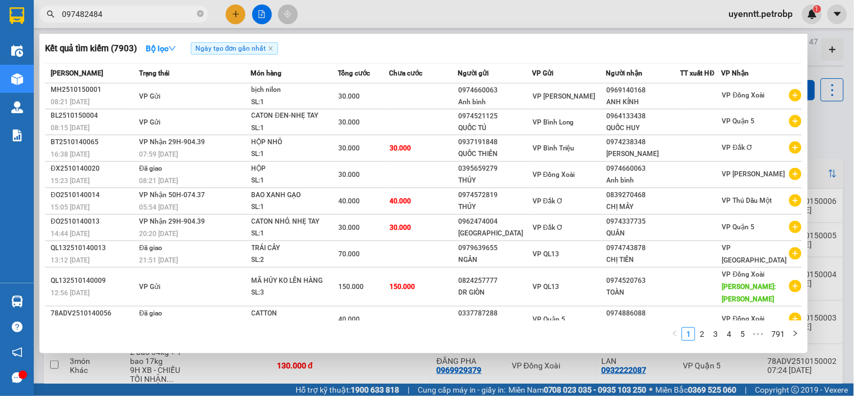
type input "0974824847"
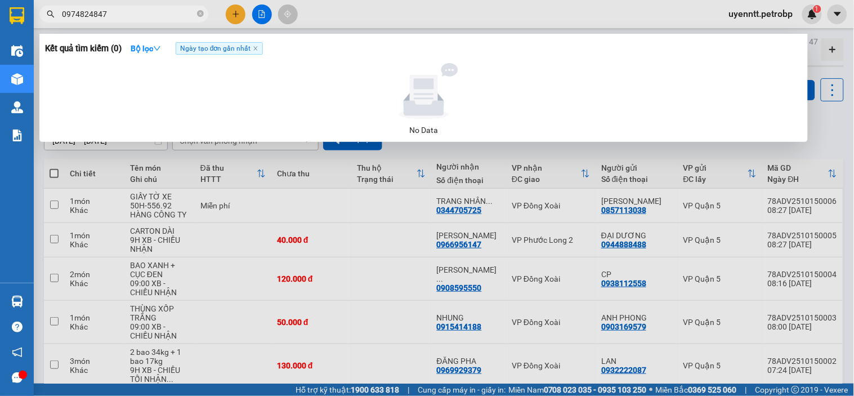
click at [78, 19] on input "0974824847" at bounding box center [128, 14] width 133 height 12
click at [88, 14] on input "0974824847" at bounding box center [128, 14] width 133 height 12
click at [114, 17] on input "0974824847" at bounding box center [128, 14] width 133 height 12
click at [109, 13] on input "0974824847" at bounding box center [128, 14] width 133 height 12
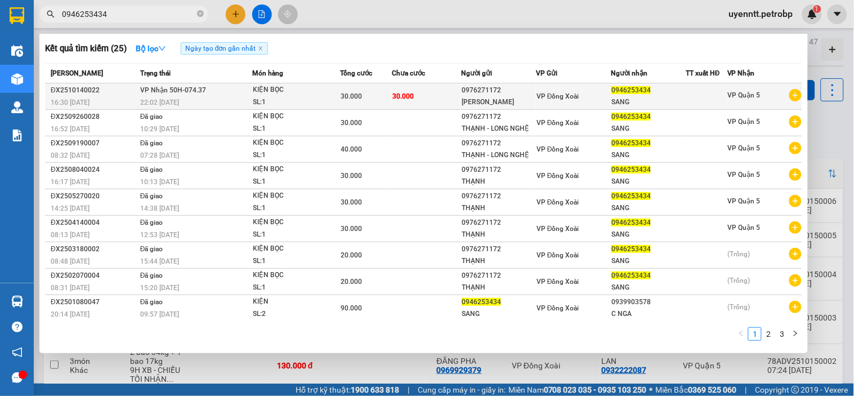
type input "0946253434"
click at [316, 93] on div "KIỆN BỌC" at bounding box center [295, 90] width 84 height 12
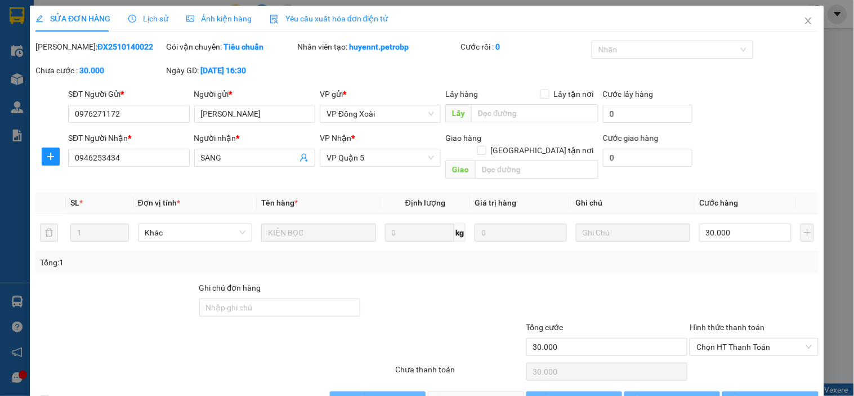
type input "0976271172"
type input "NGUYỄN VĂN THẠNH"
type input "0946253434"
type input "SANG"
type input "30.000"
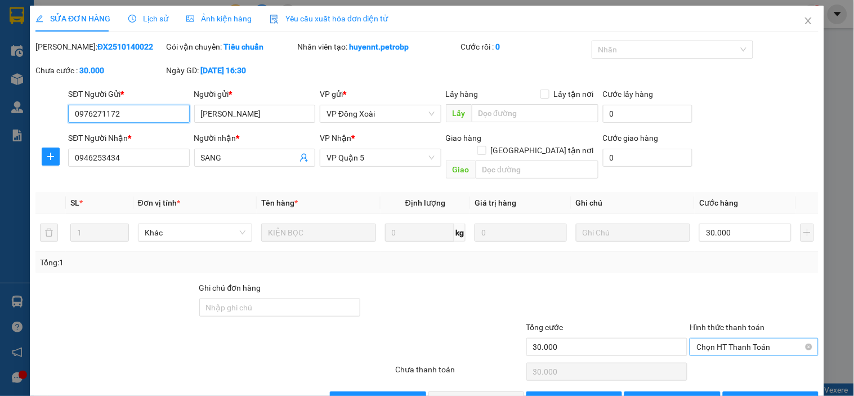
click at [754, 338] on span "Chọn HT Thanh Toán" at bounding box center [753, 346] width 115 height 17
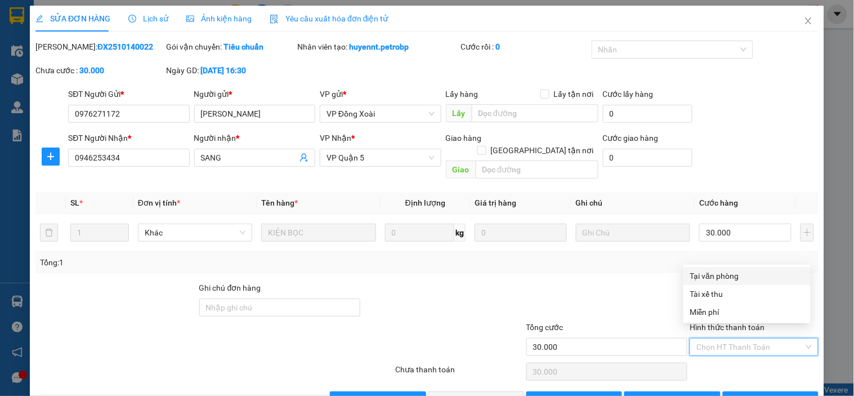
click at [723, 275] on div "Tại văn phòng" at bounding box center [747, 276] width 114 height 12
type input "0"
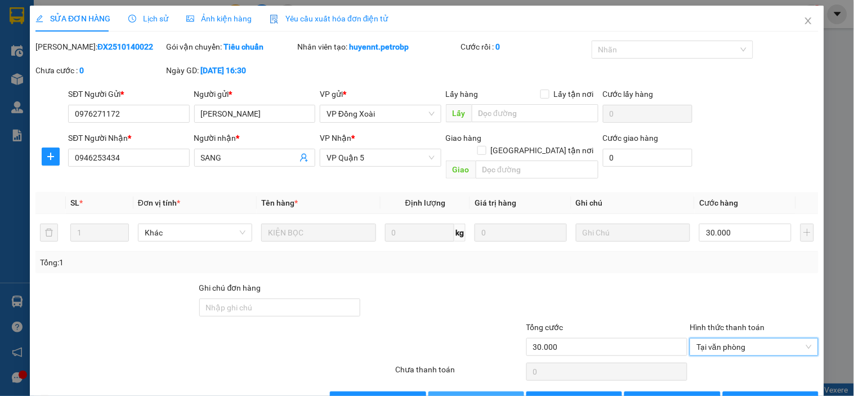
click at [489, 394] on span "Lưu và Giao hàng" at bounding box center [504, 400] width 108 height 12
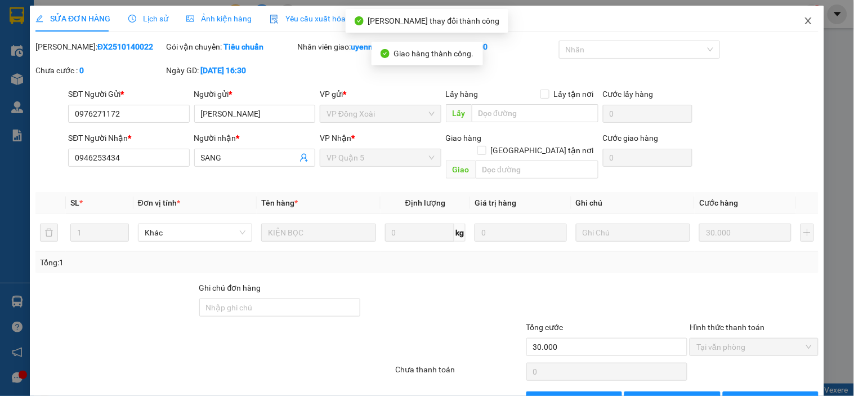
click at [805, 19] on icon "close" at bounding box center [808, 20] width 6 height 7
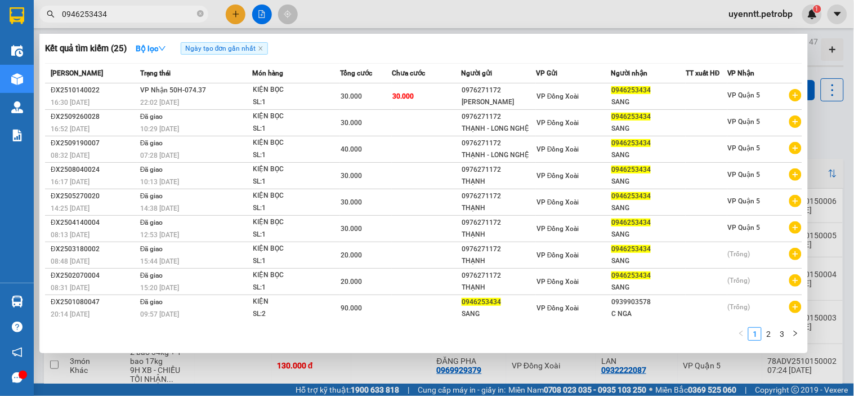
click at [120, 10] on input "0946253434" at bounding box center [128, 14] width 133 height 12
click at [200, 15] on icon "close-circle" at bounding box center [200, 13] width 7 height 7
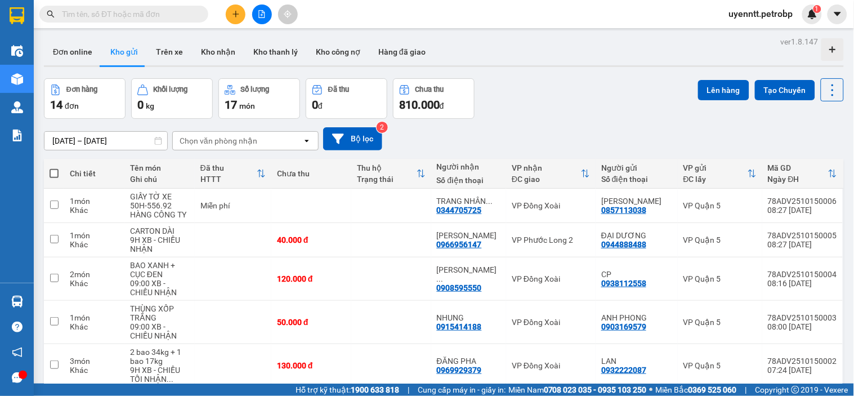
click at [552, 108] on div "Đơn hàng 14 đơn Khối lượng 0 kg Số lượng 17 món Đã thu 0 đ Chưa thu 810.000 đ L…" at bounding box center [444, 98] width 800 height 41
click at [242, 18] on button at bounding box center [236, 15] width 20 height 20
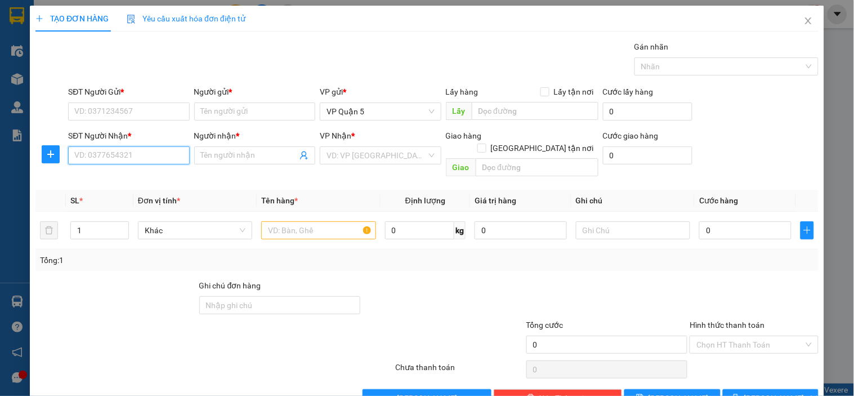
click at [113, 155] on input "SĐT Người Nhận *" at bounding box center [128, 155] width 121 height 18
click at [43, 153] on span "plus" at bounding box center [50, 154] width 17 height 9
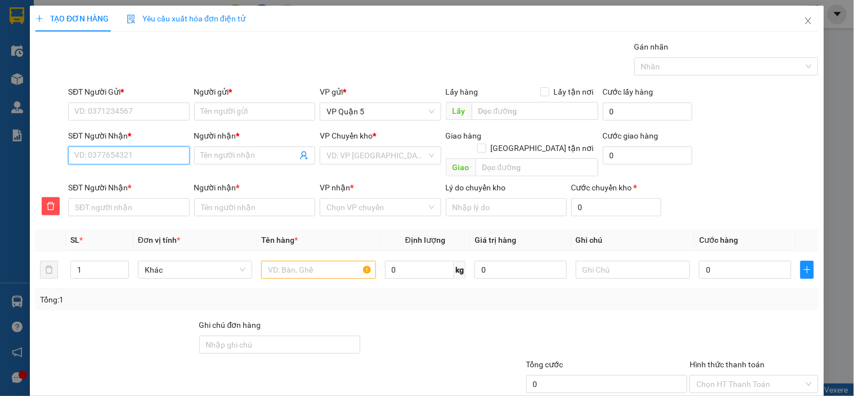
click at [107, 159] on input "SĐT Người Nhận *" at bounding box center [128, 155] width 121 height 18
type input "0"
type input "08"
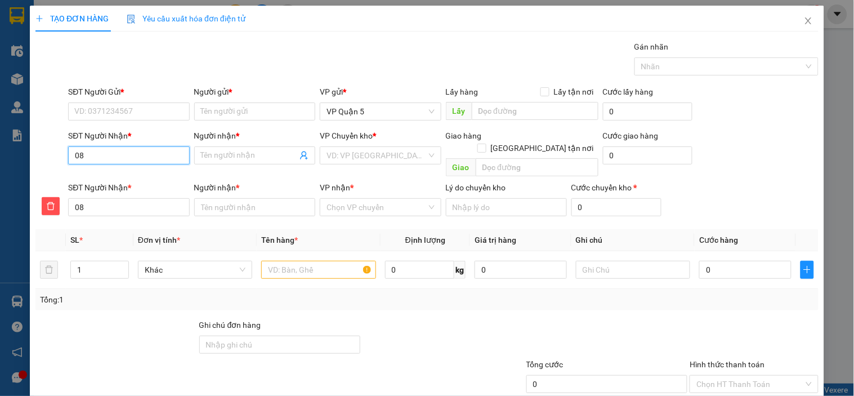
type input "086"
type input "0866"
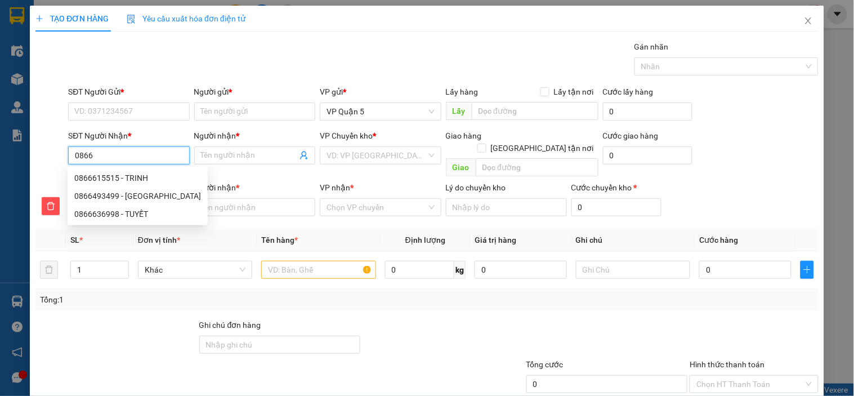
type input "08667"
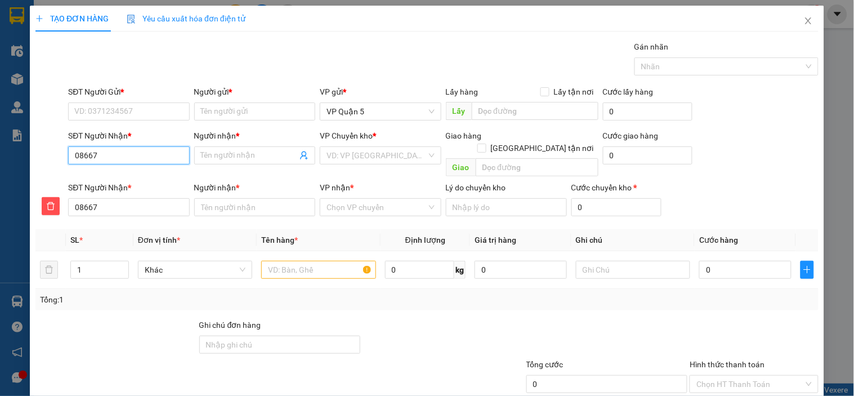
type input "086679"
type input "0866797"
type input "08667979"
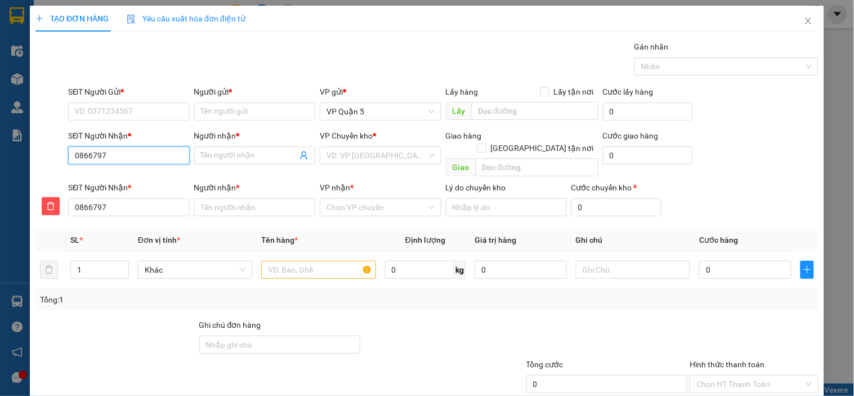
type input "08667979"
type input "086679794"
type input "0866797945"
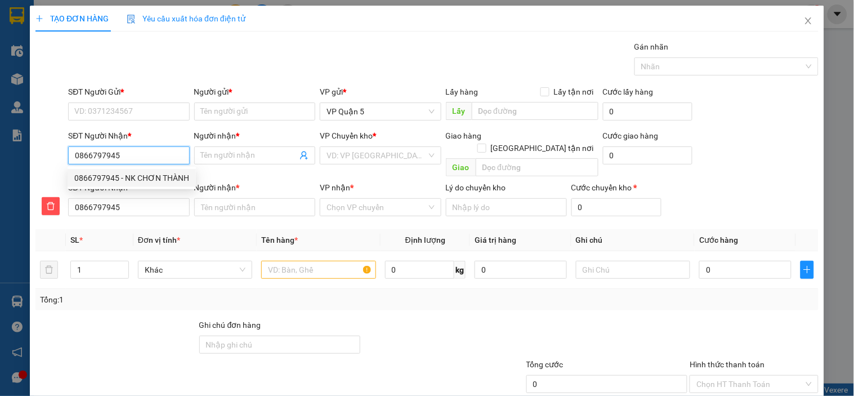
click at [129, 178] on div "0866797945 - NK CHƠN THÀNH" at bounding box center [131, 178] width 115 height 12
type input "NK CHƠN THÀNH"
type input "30.000"
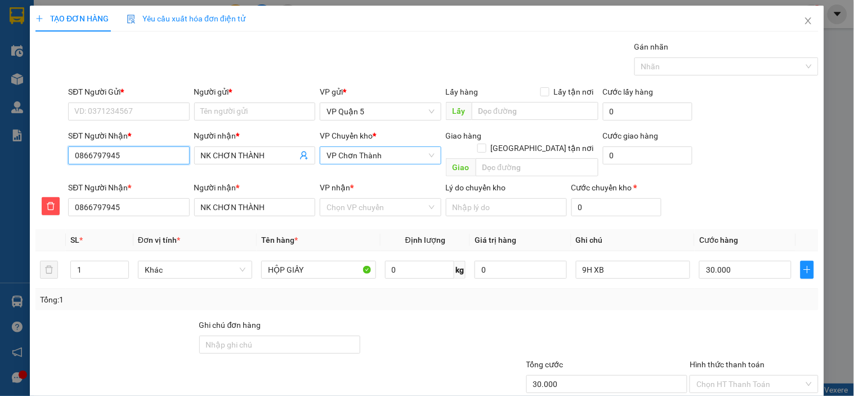
click at [373, 154] on span "VP Chơn Thành" at bounding box center [380, 155] width 108 height 17
type input "0866797945"
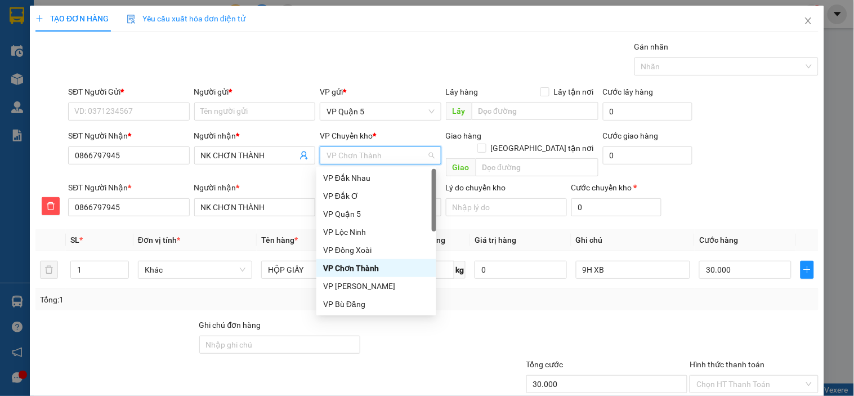
type input "D"
type input "Đ"
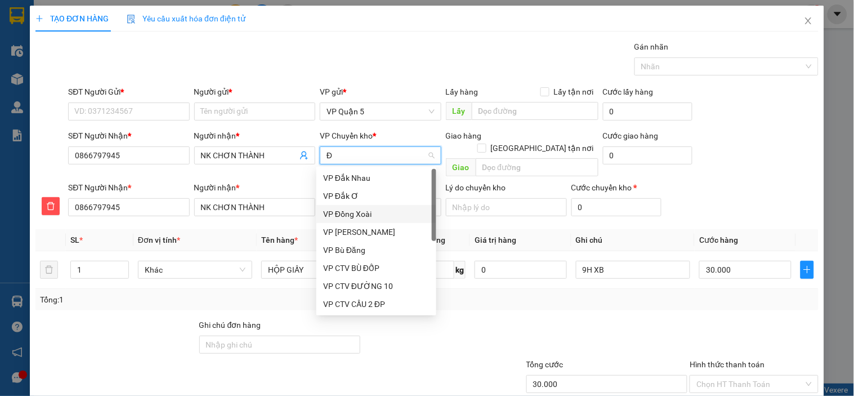
click at [364, 208] on div "VP Đồng Xoài" at bounding box center [376, 214] width 106 height 12
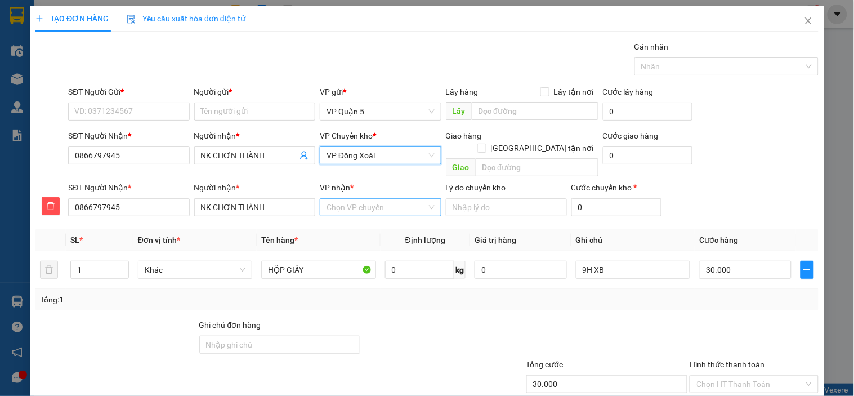
click at [370, 201] on input "VP nhận *" at bounding box center [376, 207] width 100 height 17
type input "CHO"
drag, startPoint x: 362, startPoint y: 212, endPoint x: 346, endPoint y: 207, distance: 17.1
click at [362, 212] on div "VP Chơn Thành" at bounding box center [376, 217] width 106 height 12
click at [144, 111] on input "SĐT Người Gửi *" at bounding box center [128, 111] width 121 height 18
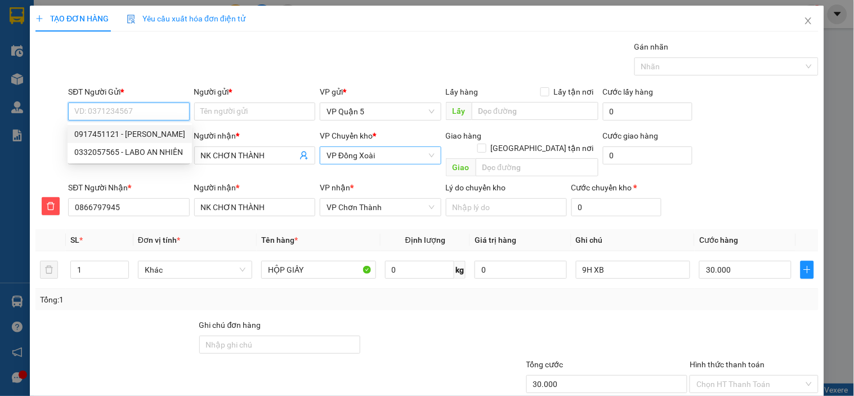
click at [130, 137] on div "0917451121 - LABO KIM CHI" at bounding box center [129, 134] width 111 height 12
type input "0917451121"
type input "LABO [PERSON_NAME]"
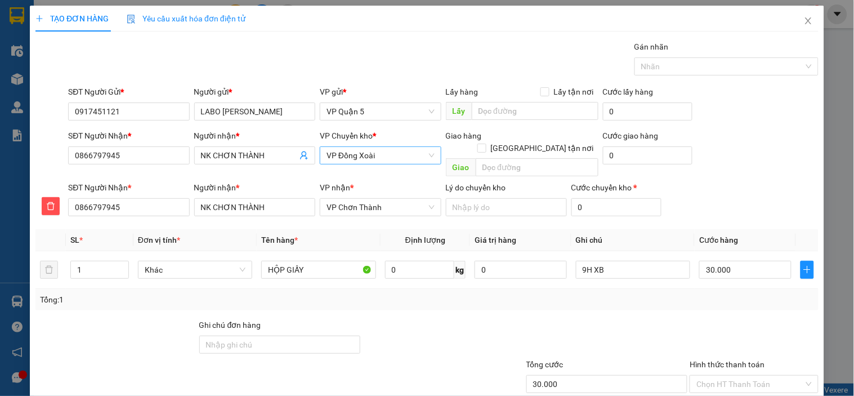
click at [228, 72] on div "Gói vận chuyển * Tiêu chuẩn Gán nhãn Nhãn" at bounding box center [443, 60] width 755 height 39
click at [514, 330] on div at bounding box center [443, 338] width 164 height 39
click at [749, 375] on input "Hình thức thanh toán" at bounding box center [749, 383] width 107 height 17
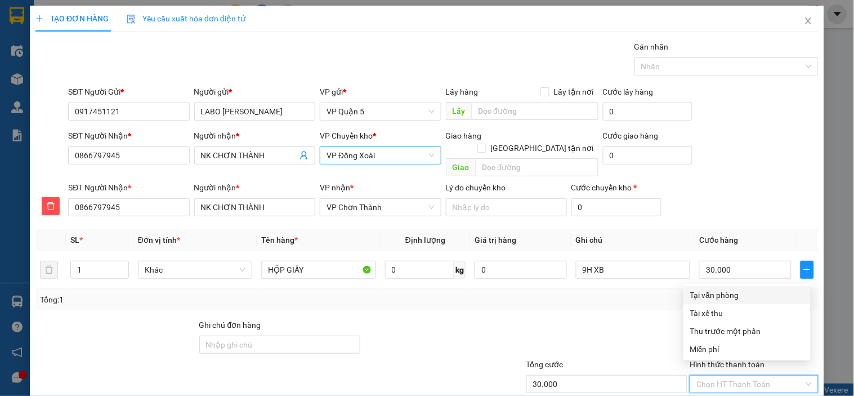
click at [708, 298] on div "Tại văn phòng" at bounding box center [747, 295] width 114 height 12
type input "0"
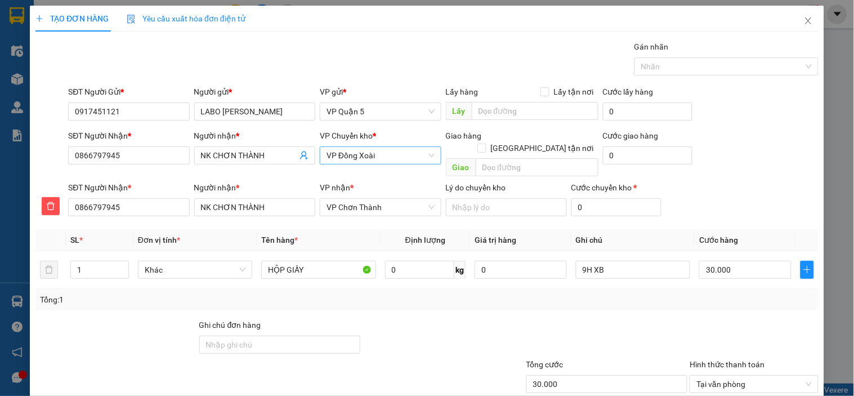
click at [701, 294] on div "Tổng: 1" at bounding box center [426, 299] width 783 height 21
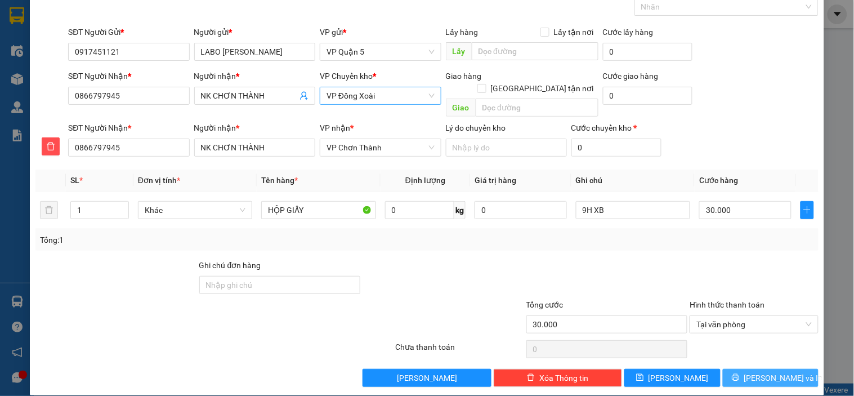
click at [770, 374] on button "[PERSON_NAME] và In" at bounding box center [771, 378] width 96 height 18
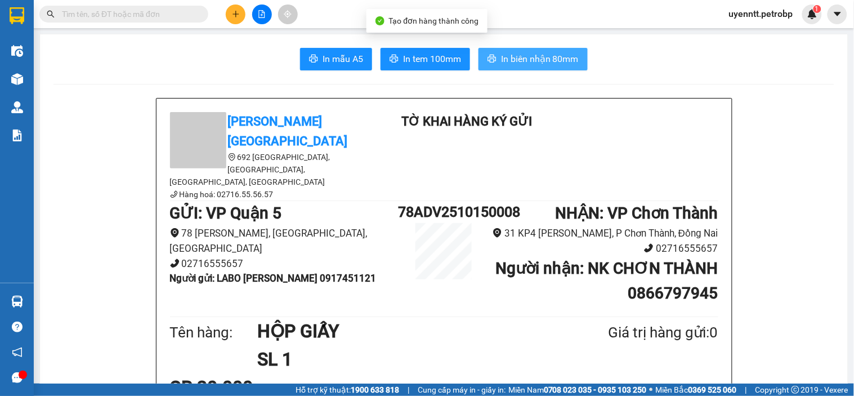
click at [493, 58] on button "In biên nhận 80mm" at bounding box center [532, 59] width 109 height 23
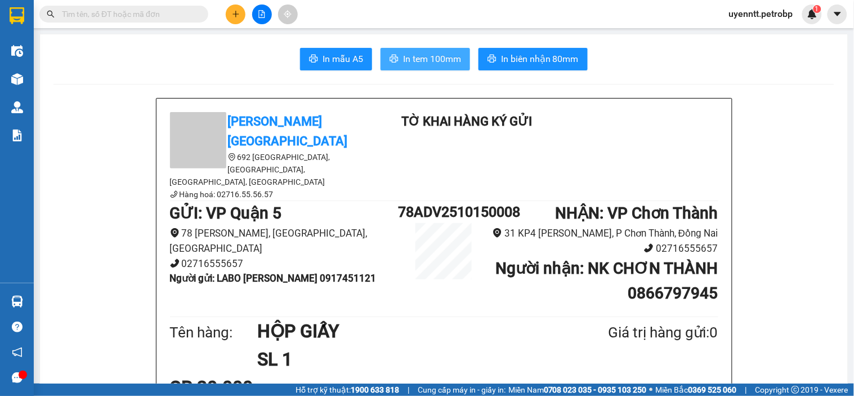
click at [411, 62] on span "In tem 100mm" at bounding box center [432, 59] width 58 height 14
click at [238, 17] on icon "plus" at bounding box center [236, 14] width 8 height 8
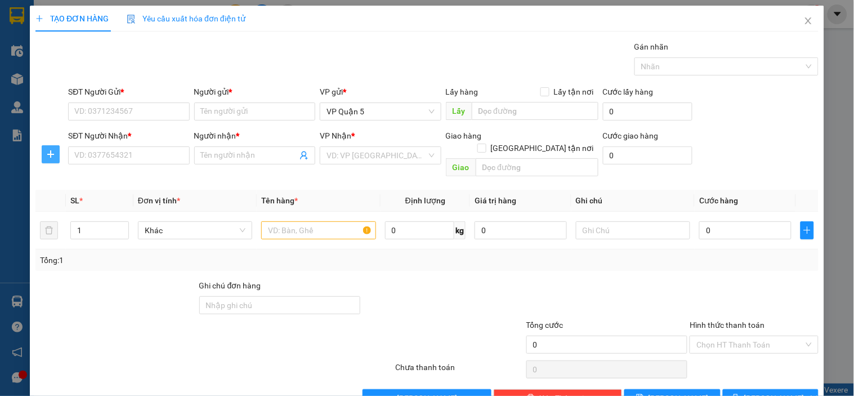
click at [51, 150] on icon "plus" at bounding box center [50, 154] width 9 height 9
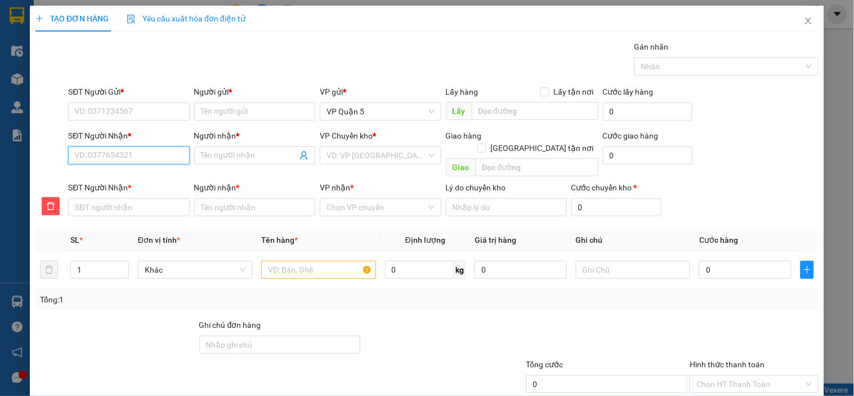
click at [128, 162] on input "SĐT Người Nhận *" at bounding box center [128, 155] width 121 height 18
type input "0"
type input "03"
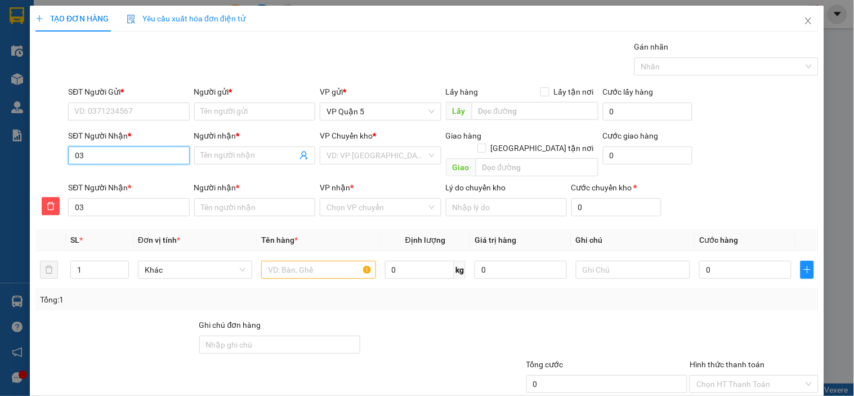
type input "036"
type input "0368"
type input "03686"
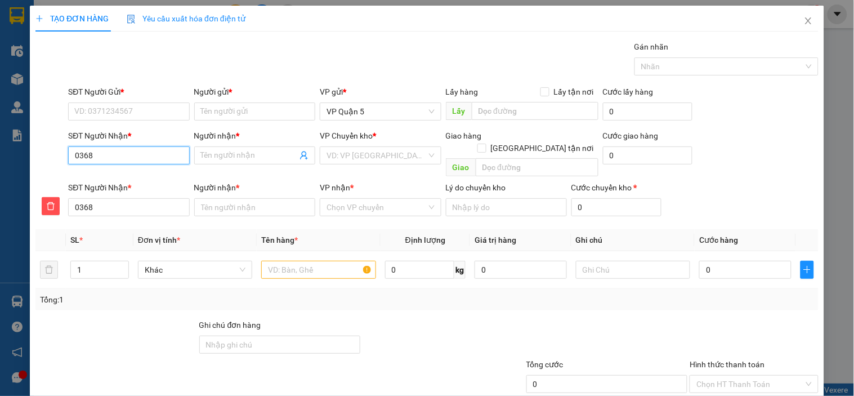
type input "03686"
type input "036864"
type input "0368644"
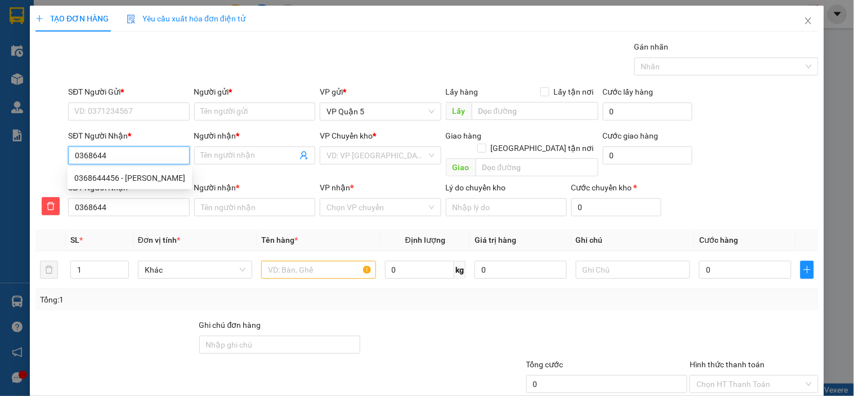
type input "03686444"
type input "036864445"
type input "0368644456"
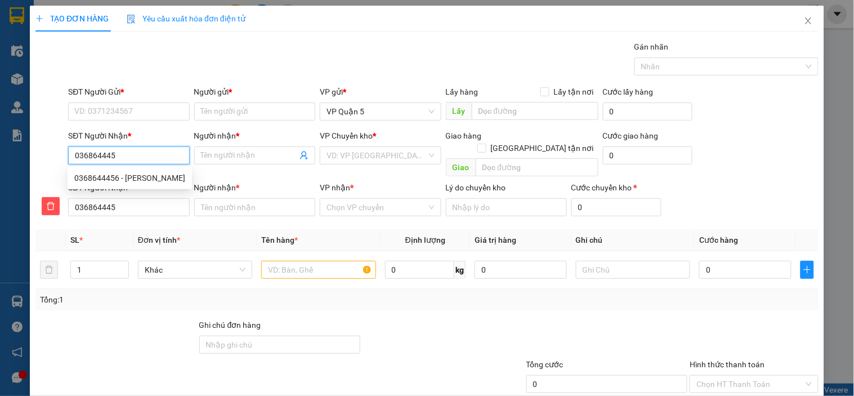
type input "0368644456"
click at [147, 181] on div "0368644456 - HOÀNG ANH" at bounding box center [129, 178] width 111 height 12
type input "HOÀNG ANH"
type input "30.000"
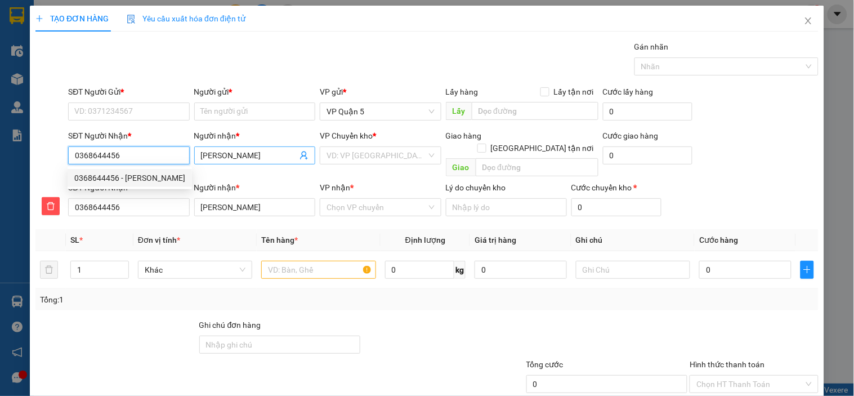
type input "30.000"
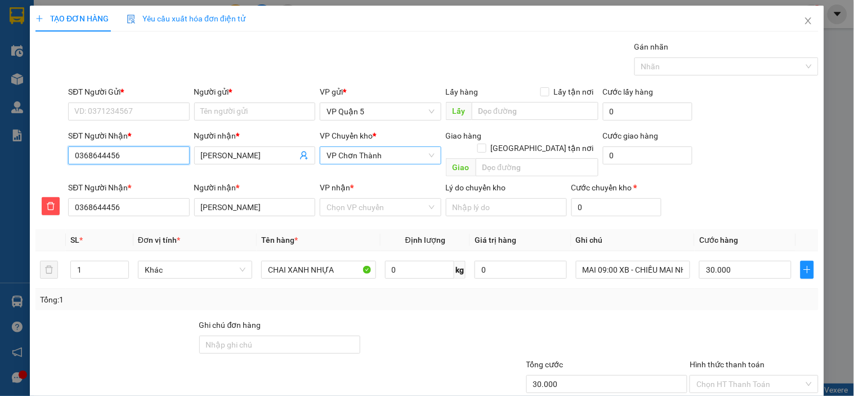
click at [389, 154] on span "VP Chơn Thành" at bounding box center [380, 155] width 108 height 17
type input "0368644456"
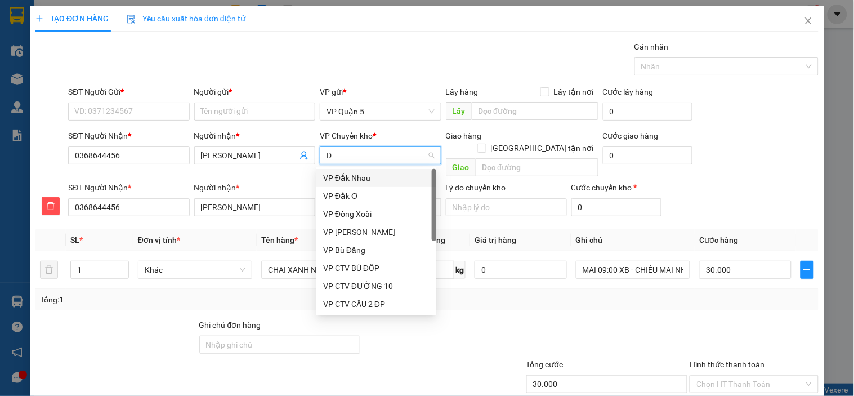
type input "DO"
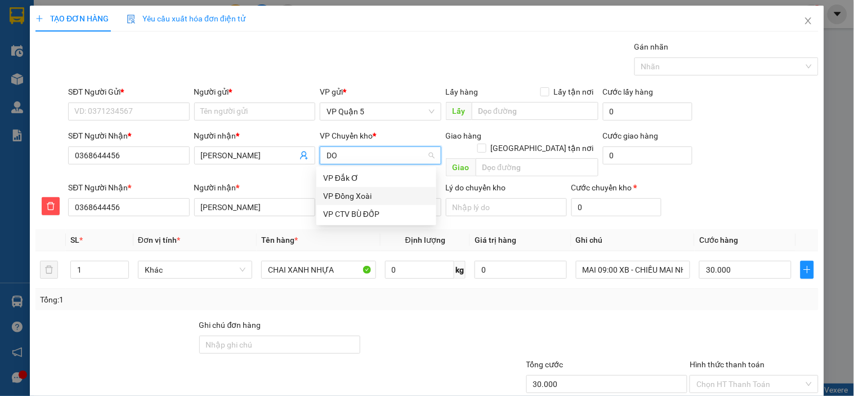
click at [387, 197] on div "VP Đồng Xoài" at bounding box center [376, 196] width 106 height 12
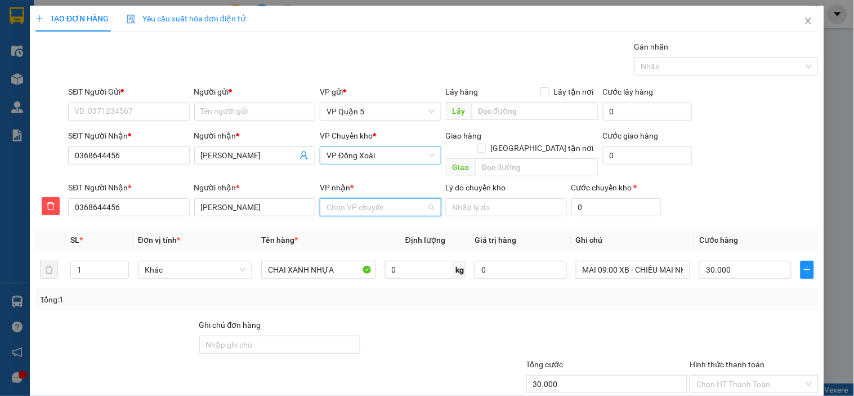
click at [387, 199] on input "VP nhận *" at bounding box center [376, 207] width 100 height 17
type input "CHƠN"
click at [362, 220] on div "VP Chơn Thành" at bounding box center [376, 217] width 106 height 12
click at [143, 113] on input "SĐT Người Gửi *" at bounding box center [128, 111] width 121 height 18
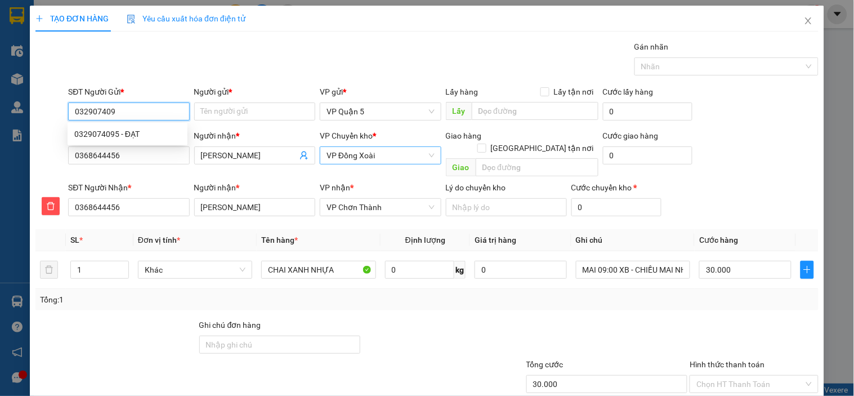
type input "0329074095"
click at [119, 132] on div "0329074095 - ĐẠT" at bounding box center [127, 134] width 106 height 12
type input "ĐẠT"
type input "0329074095"
click at [234, 53] on div "Gói vận chuyển * Tiêu chuẩn Gán nhãn Nhãn" at bounding box center [443, 60] width 755 height 39
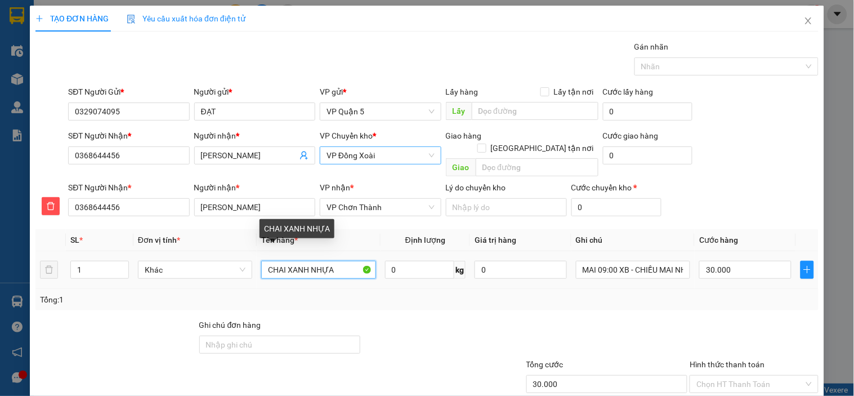
click at [299, 261] on input "CHAI XANH NHỰA" at bounding box center [318, 270] width 114 height 18
type input "BAO TRẮNG"
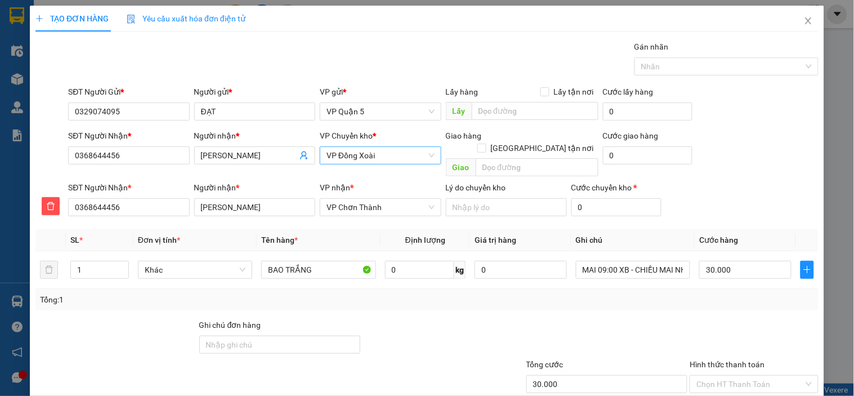
click at [466, 319] on div at bounding box center [443, 338] width 164 height 39
click at [600, 261] on input "MAI 09:00 XB - CHIỀU MAI NHẬN" at bounding box center [633, 270] width 114 height 18
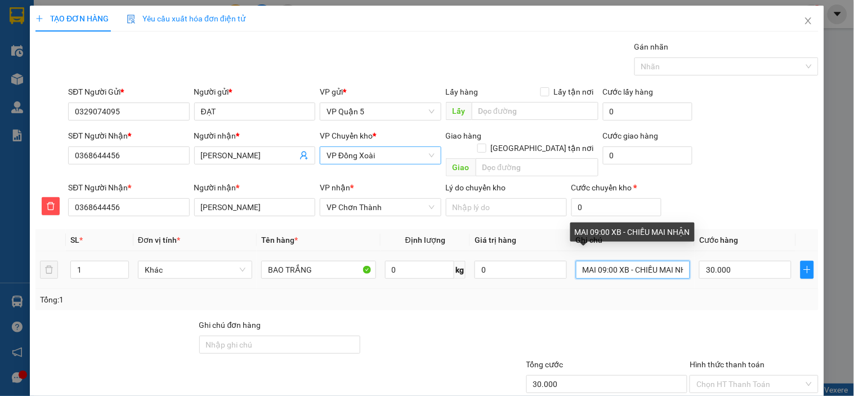
click at [600, 261] on input "MAI 09:00 XB - CHIỀU MAI NHẬN" at bounding box center [633, 270] width 114 height 18
type input "9H XB - CHIỀU NHẬN"
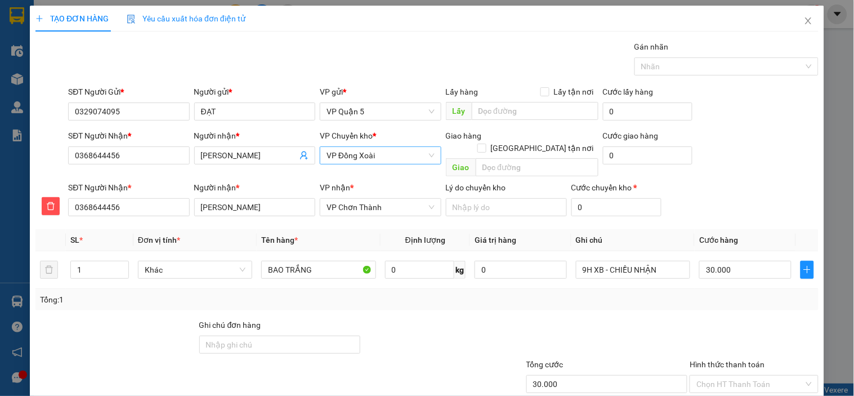
click at [617, 293] on div "Tổng: 1" at bounding box center [427, 299] width 774 height 12
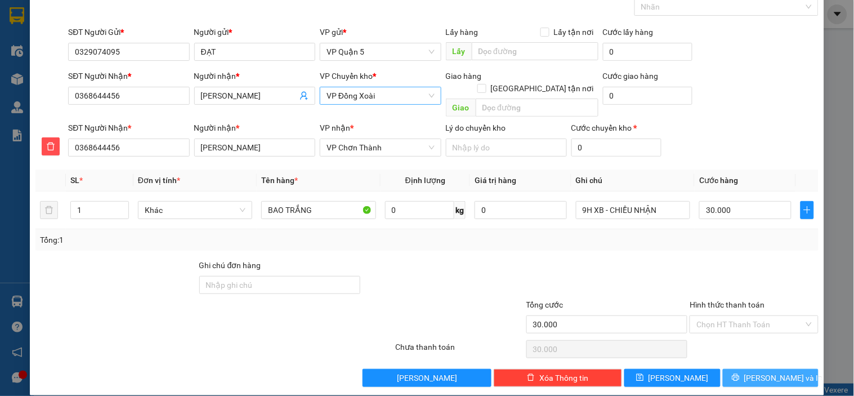
click at [739, 369] on button "[PERSON_NAME] và In" at bounding box center [771, 378] width 96 height 18
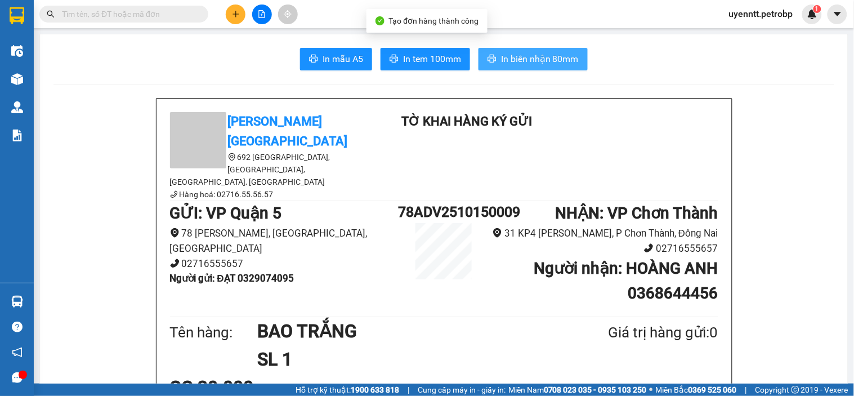
click at [501, 57] on span "In biên nhận 80mm" at bounding box center [540, 59] width 78 height 14
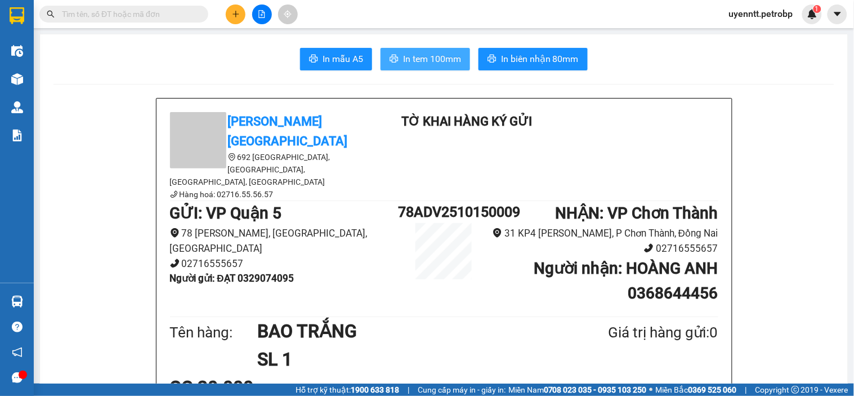
click at [441, 53] on span "In tem 100mm" at bounding box center [432, 59] width 58 height 14
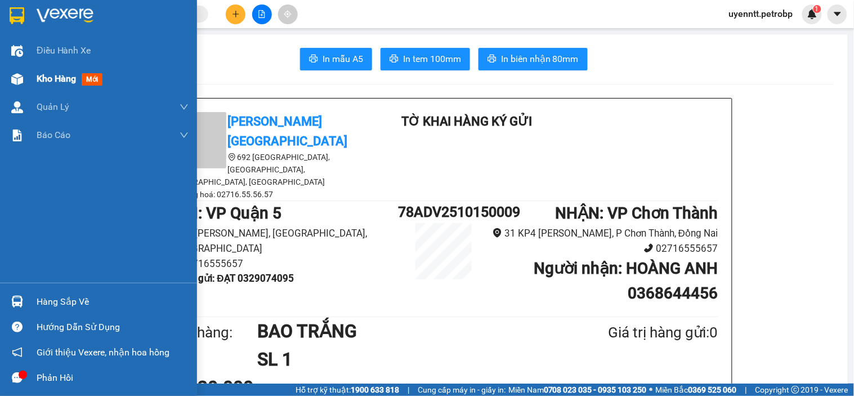
click at [53, 85] on div "Kho hàng mới" at bounding box center [72, 78] width 70 height 14
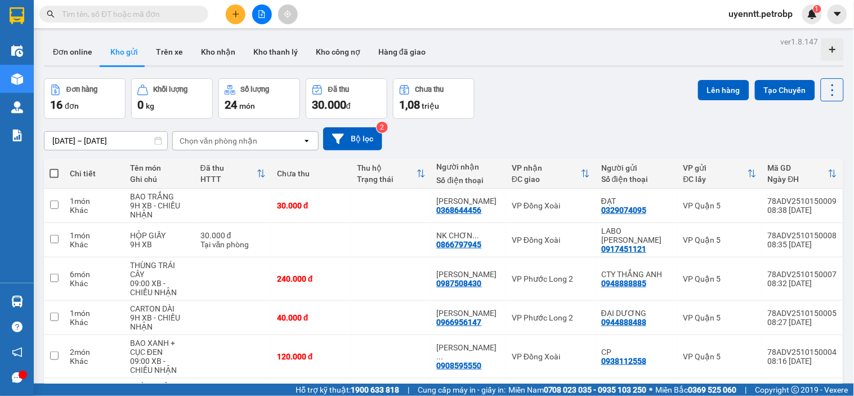
click at [527, 119] on div "14/10/2025 – 15/10/2025 Press the down arrow key to interact with the calendar …" at bounding box center [444, 139] width 800 height 40
click at [125, 57] on button "Kho gửi" at bounding box center [124, 51] width 46 height 27
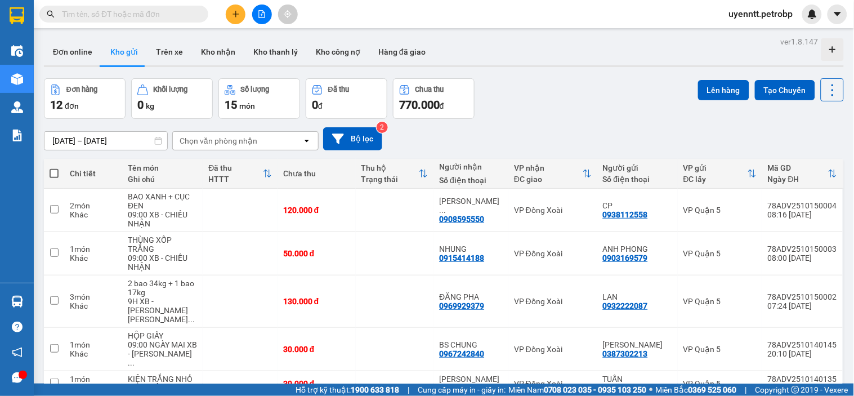
click at [155, 15] on input "text" at bounding box center [128, 14] width 133 height 12
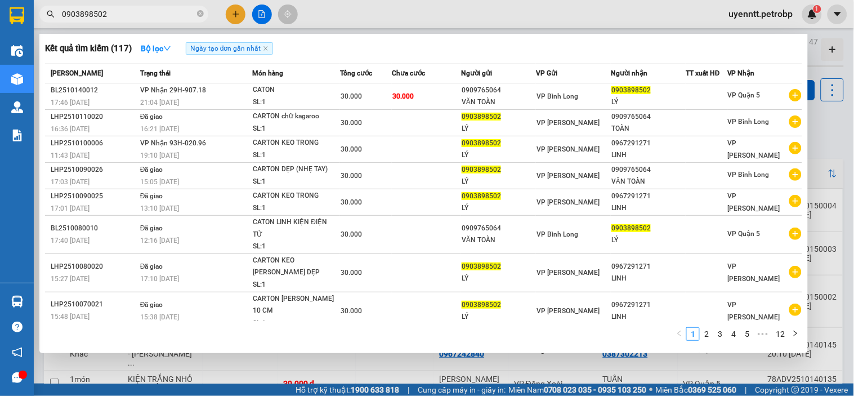
type input "0903898502"
click at [372, 23] on div at bounding box center [427, 198] width 854 height 396
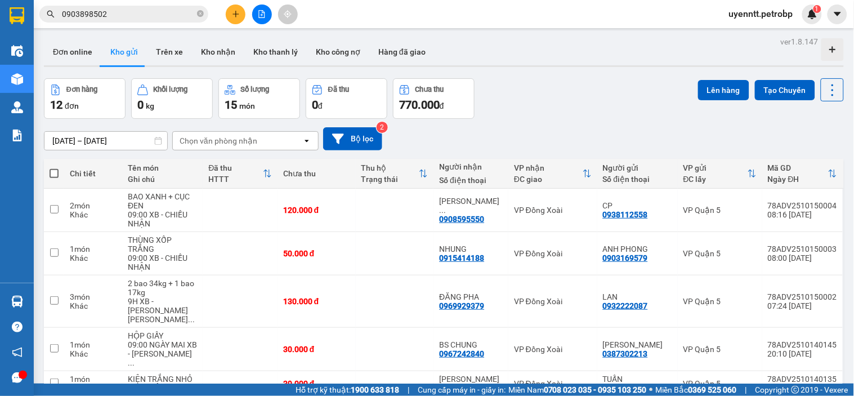
click at [172, 19] on input "0903898502" at bounding box center [128, 14] width 133 height 12
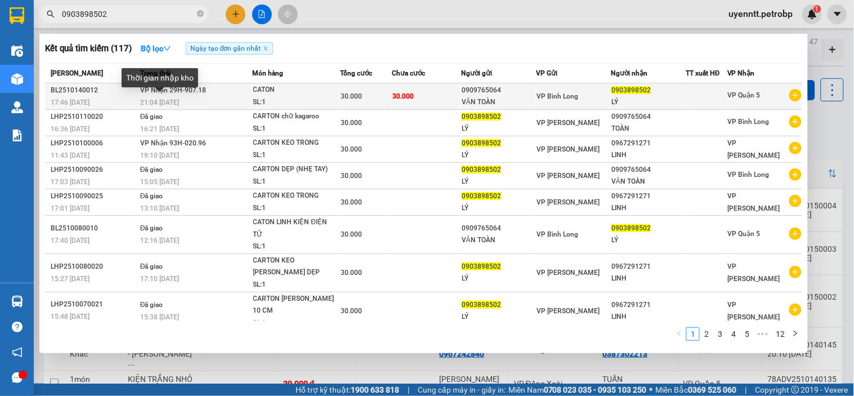
click at [115, 96] on div "17:46 - 14/10" at bounding box center [94, 102] width 86 height 12
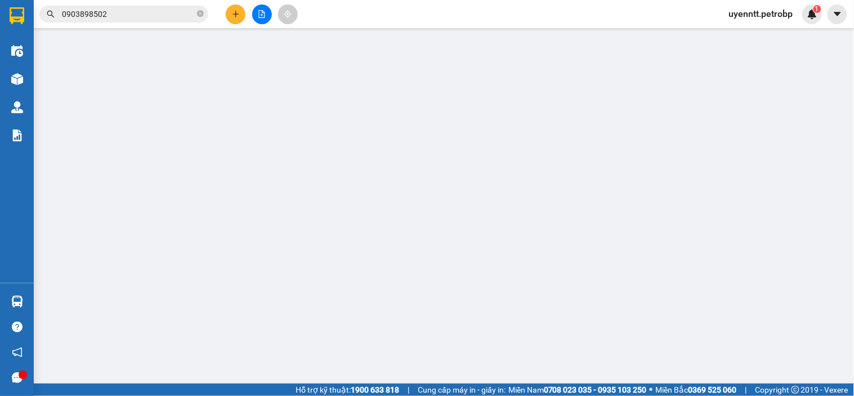
type input "0909765064"
type input "VĂN TOÀN"
type input "0903898502"
type input "LÝ"
type input "30.000"
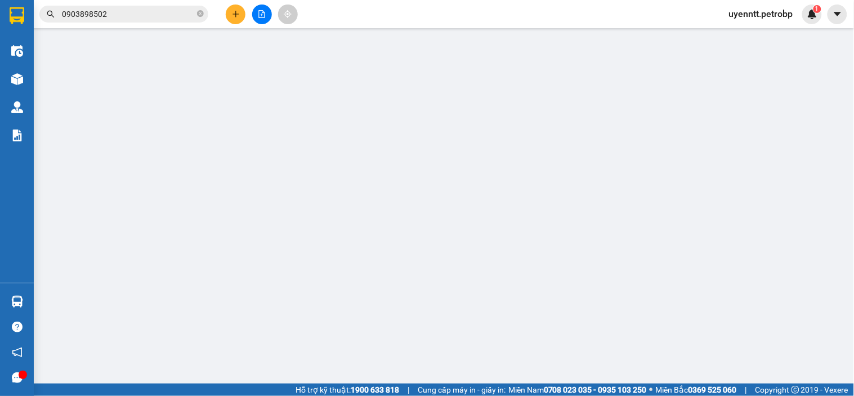
type input "30.000"
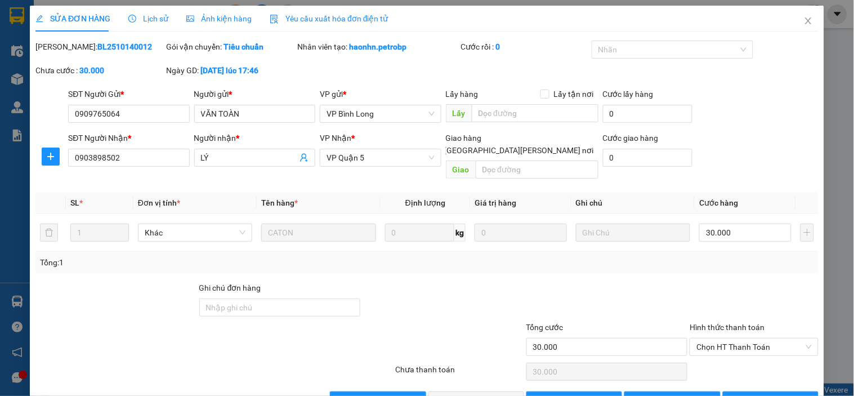
click at [410, 281] on div at bounding box center [443, 300] width 164 height 39
click at [514, 256] on div "Tổng: 1" at bounding box center [426, 262] width 783 height 21
click at [804, 23] on icon "close" at bounding box center [808, 20] width 9 height 9
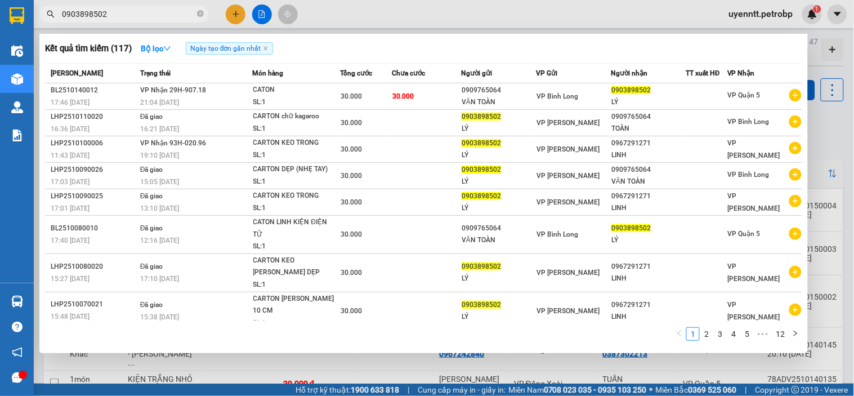
click at [155, 16] on input "0903898502" at bounding box center [128, 14] width 133 height 12
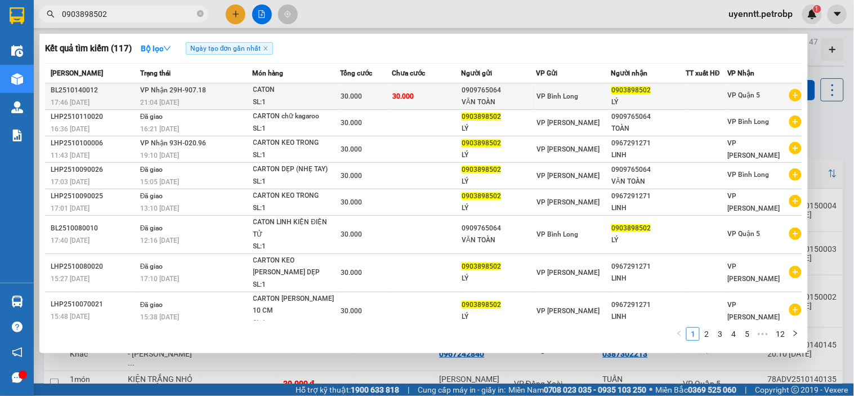
click at [184, 102] on div "21:04 - 14/10" at bounding box center [196, 102] width 112 height 12
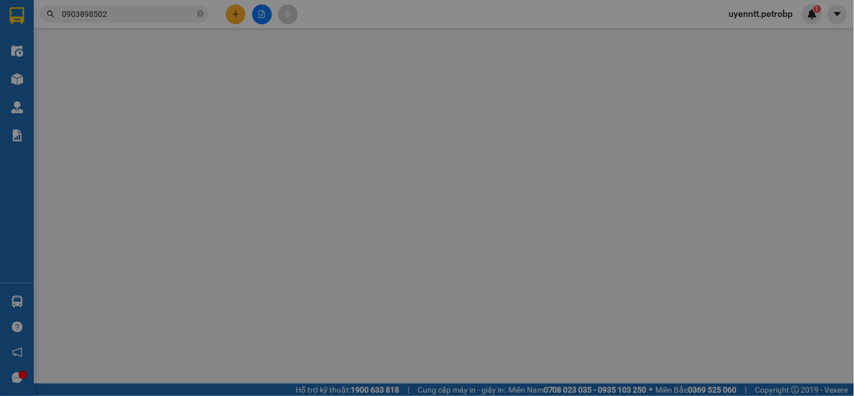
type input "0909765064"
type input "VĂN TOÀN"
type input "0903898502"
type input "LÝ"
type input "30.000"
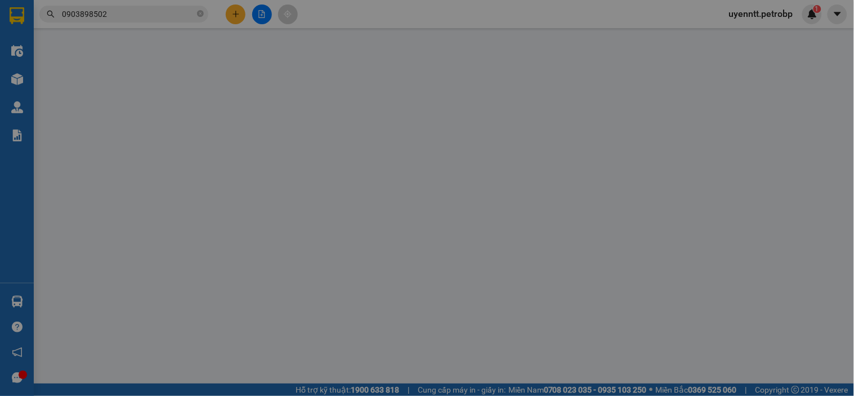
type input "30.000"
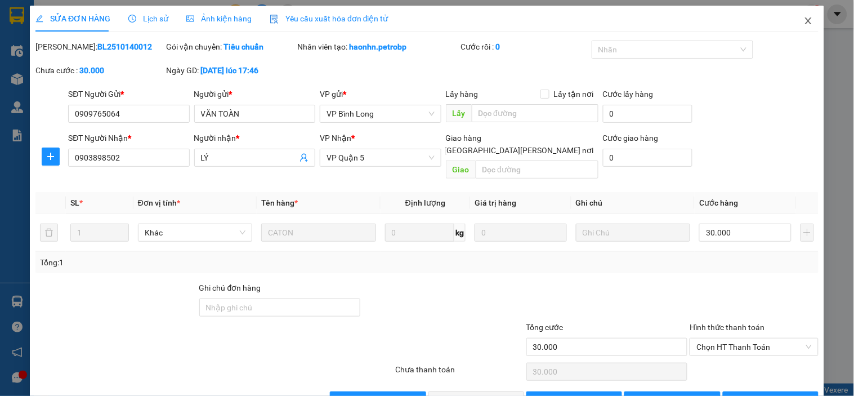
click at [794, 21] on span "Close" at bounding box center [808, 22] width 32 height 32
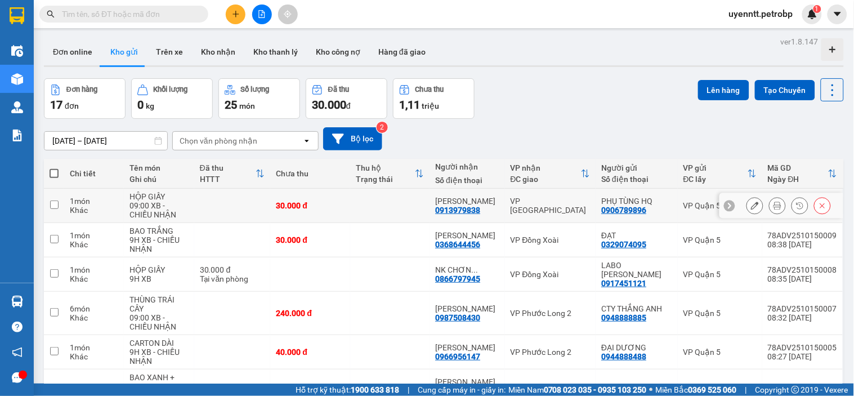
click at [525, 206] on div "VP Phước Bình" at bounding box center [551, 205] width 80 height 18
checkbox input "true"
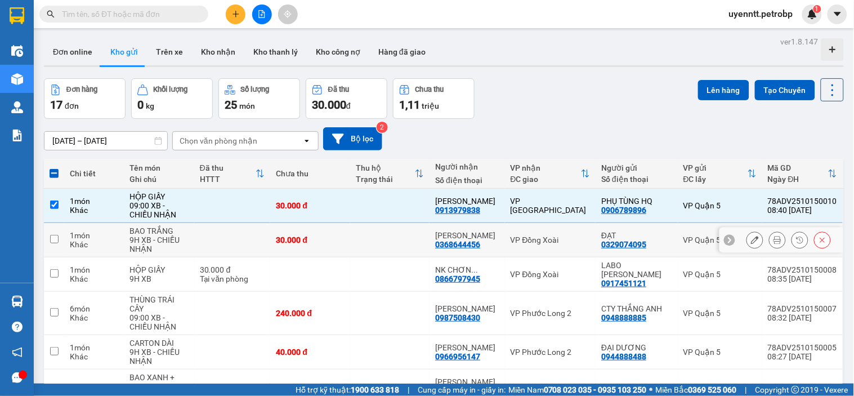
click at [521, 241] on div "VP Đồng Xoài" at bounding box center [551, 239] width 80 height 9
checkbox input "true"
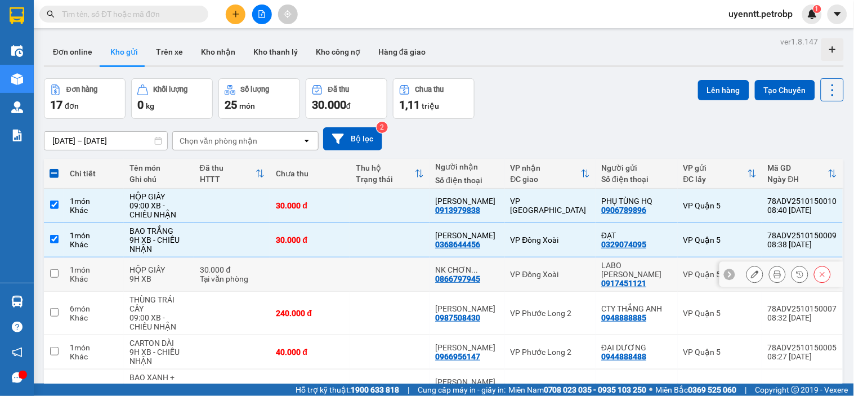
click at [508, 275] on td "VP Đồng Xoài" at bounding box center [550, 274] width 91 height 34
checkbox input "true"
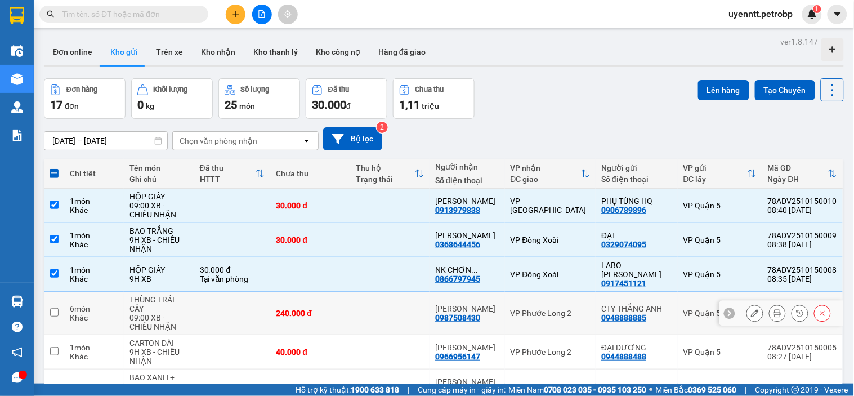
click at [503, 305] on td "HỒNG ÂN 0987508430" at bounding box center [466, 313] width 75 height 43
checkbox input "true"
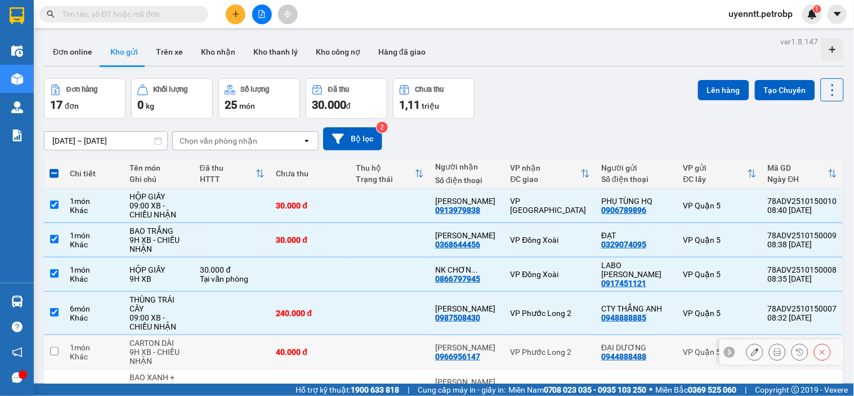
click at [511, 347] on div "VP Phước Long 2" at bounding box center [551, 351] width 80 height 9
checkbox input "true"
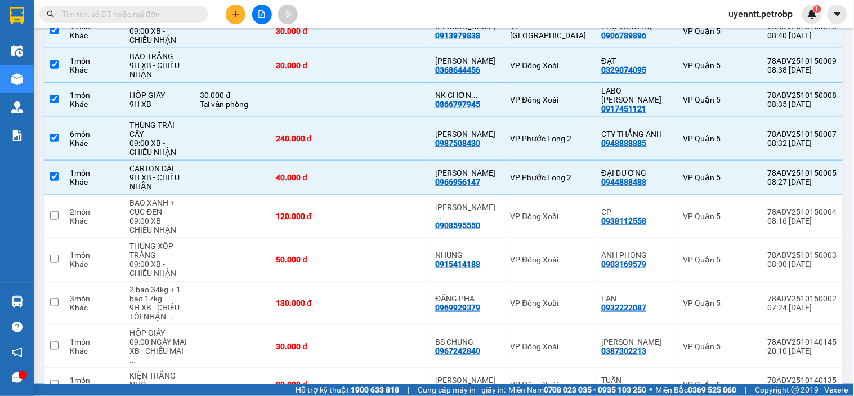
scroll to position [222, 0]
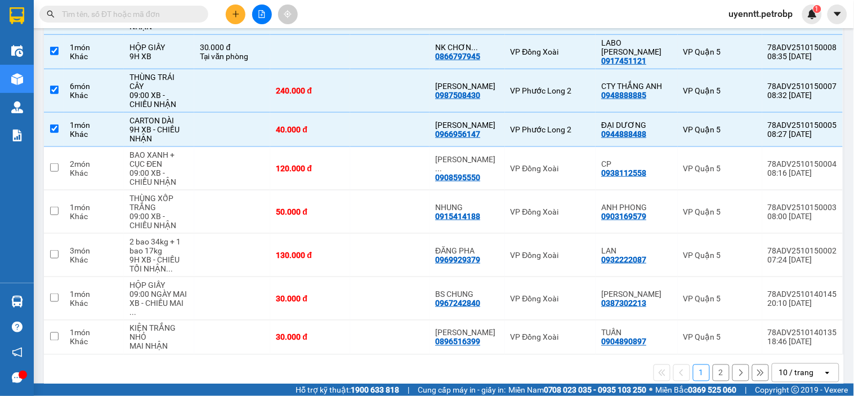
click at [779, 367] on div "10 / trang" at bounding box center [796, 372] width 35 height 11
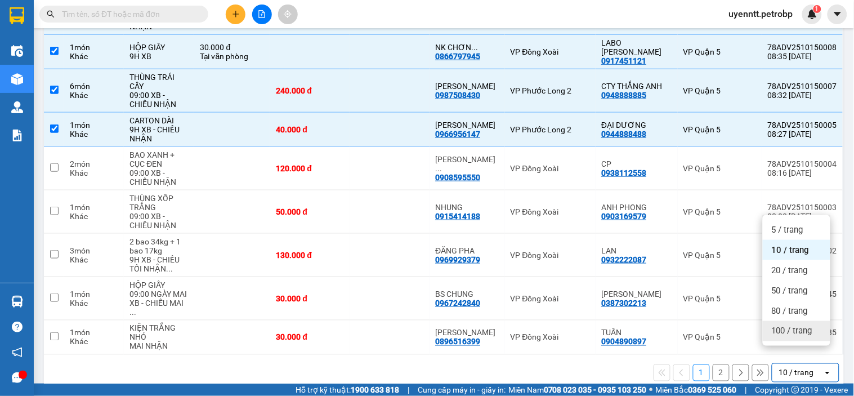
click at [774, 327] on span "100 / trang" at bounding box center [792, 330] width 41 height 11
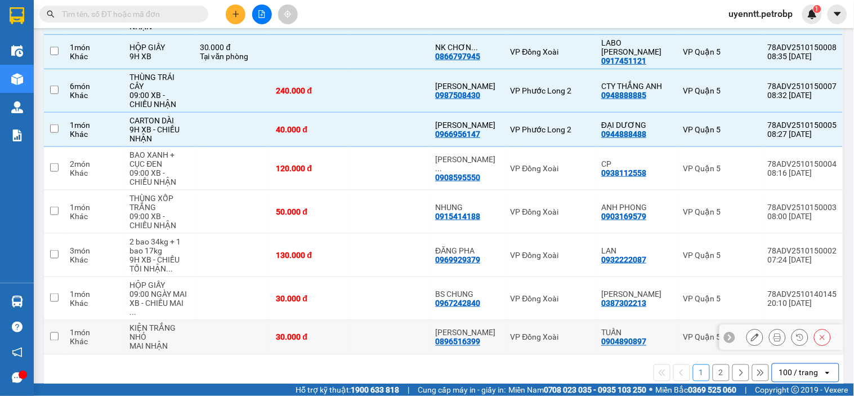
checkbox input "false"
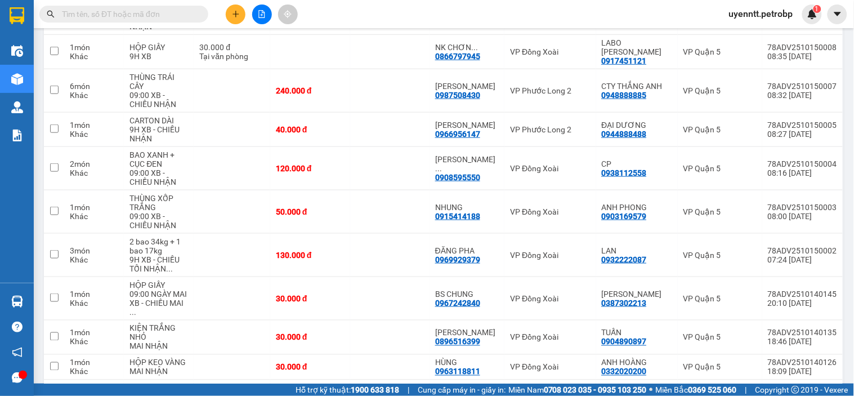
click at [843, 195] on main "ver 1.8.147 Đơn online Kho gửi Trên xe Kho nhận Kho thanh lý Kho công nợ Hàng đ…" at bounding box center [427, 191] width 854 height 383
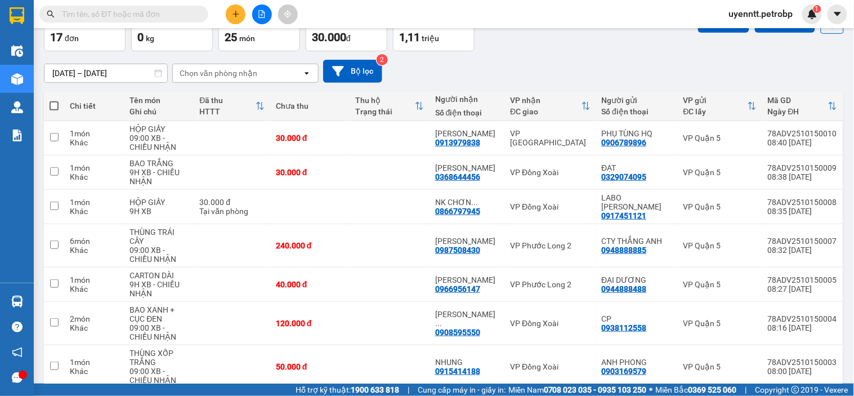
scroll to position [0, 0]
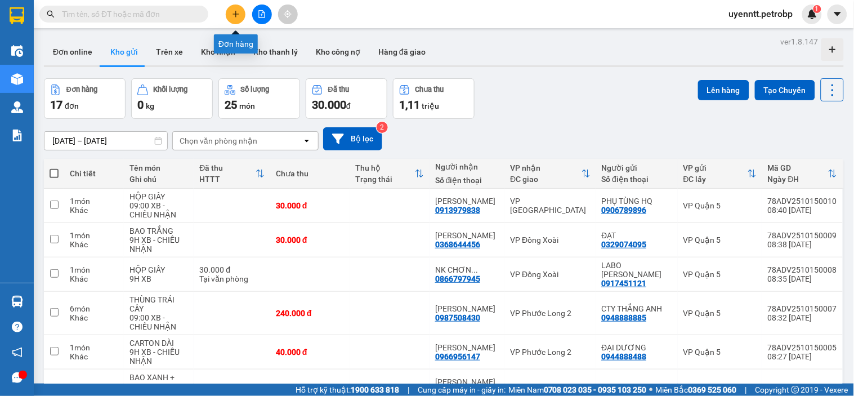
click at [235, 14] on icon "plus" at bounding box center [235, 14] width 6 height 1
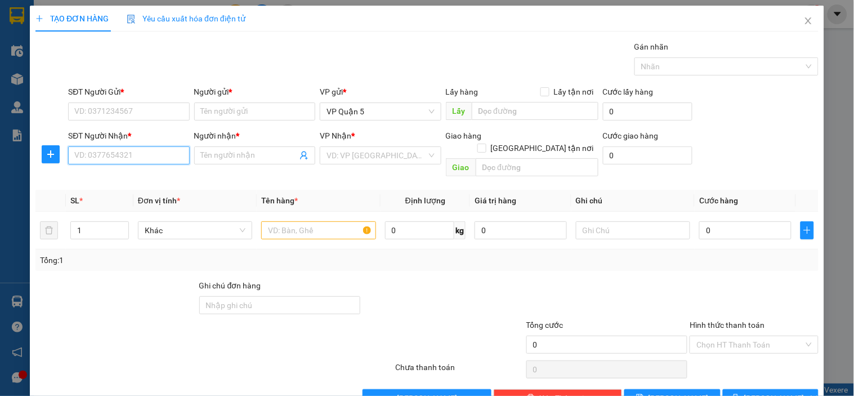
click at [102, 158] on input "SĐT Người Nhận *" at bounding box center [128, 155] width 121 height 18
type input "9"
click at [139, 169] on div "0978240024 - NHUNG" at bounding box center [128, 178] width 120 height 18
type input "0978240024"
type input "NHUNG"
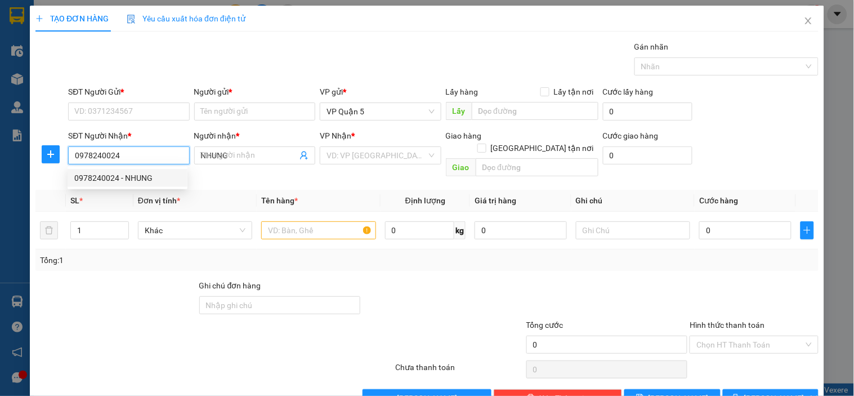
type input "30.000"
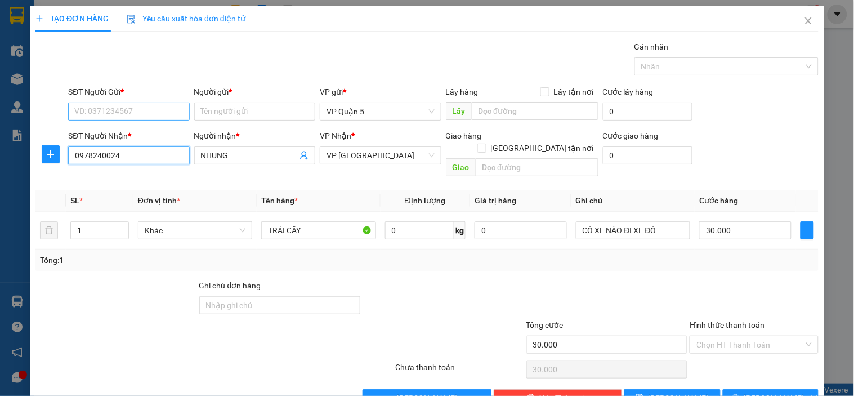
type input "0978240024"
click at [155, 116] on input "SĐT Người Gửi *" at bounding box center [128, 111] width 121 height 18
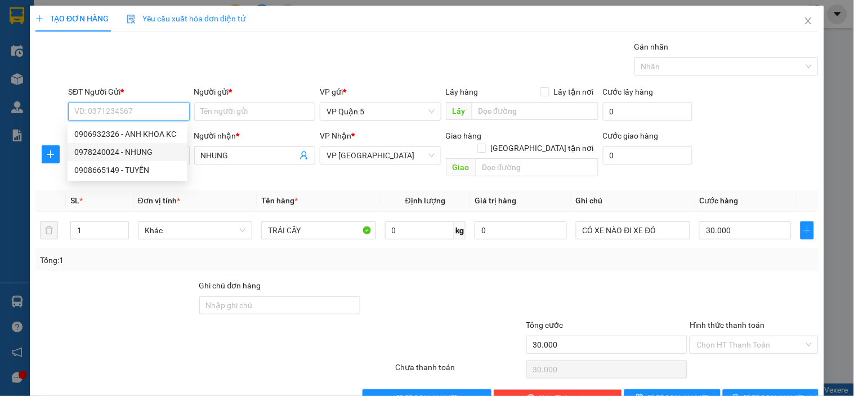
click at [124, 151] on div "0978240024 - NHUNG" at bounding box center [127, 152] width 106 height 12
type input "0978240024"
type input "NHUNG"
type input "40.000"
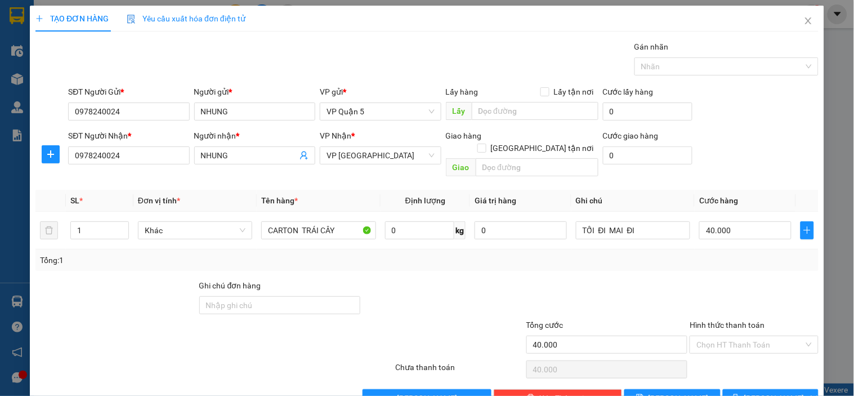
click at [216, 52] on div "Gói vận chuyển * Tiêu chuẩn Gán nhãn Nhãn" at bounding box center [443, 60] width 755 height 39
click at [486, 279] on div at bounding box center [443, 298] width 164 height 39
click at [592, 223] on input "TỐI ĐI MAI ĐI" at bounding box center [633, 230] width 114 height 18
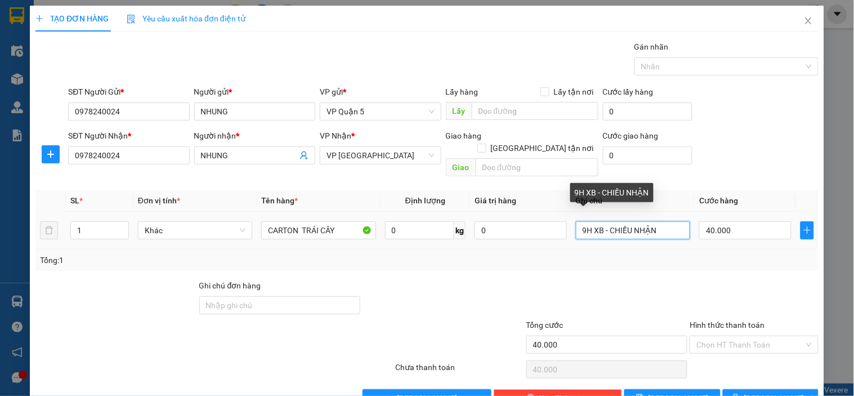
type input "9H XB - CHIỀU NHẬN"
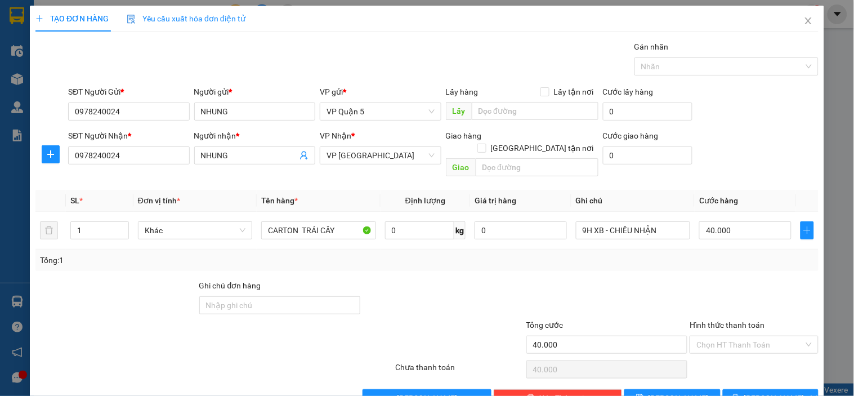
click at [619, 261] on div "Transit Pickup Surcharge Ids Transit Deliver Surcharge Ids Transit Deliver Surc…" at bounding box center [426, 224] width 783 height 366
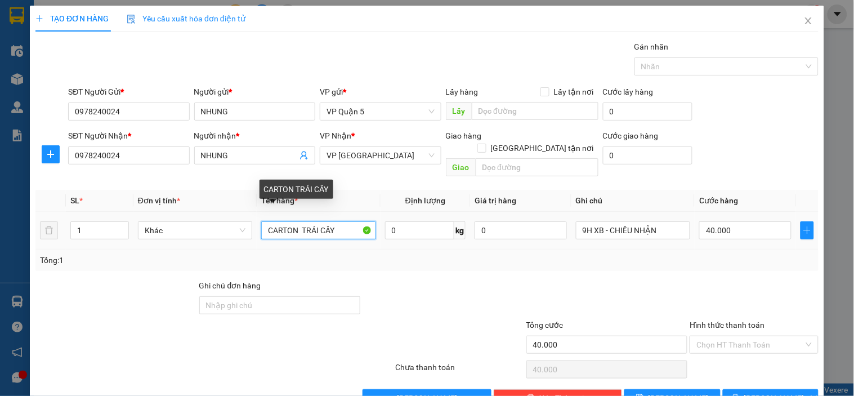
click at [282, 221] on input "CARTON TRÁI CÂY" at bounding box center [318, 230] width 114 height 18
type input "KIỆN TRÁI CÂY"
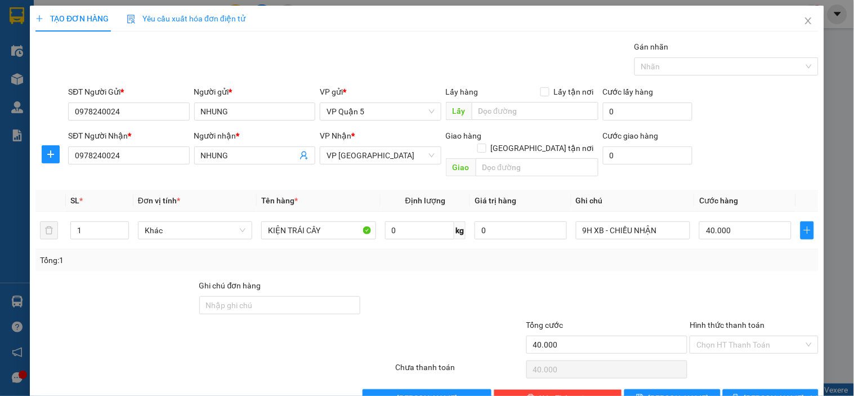
click at [528, 260] on div "Transit Pickup Surcharge Ids Transit Deliver Surcharge Ids Transit Deliver Surc…" at bounding box center [426, 224] width 783 height 366
click at [749, 389] on button "[PERSON_NAME] và In" at bounding box center [771, 398] width 96 height 18
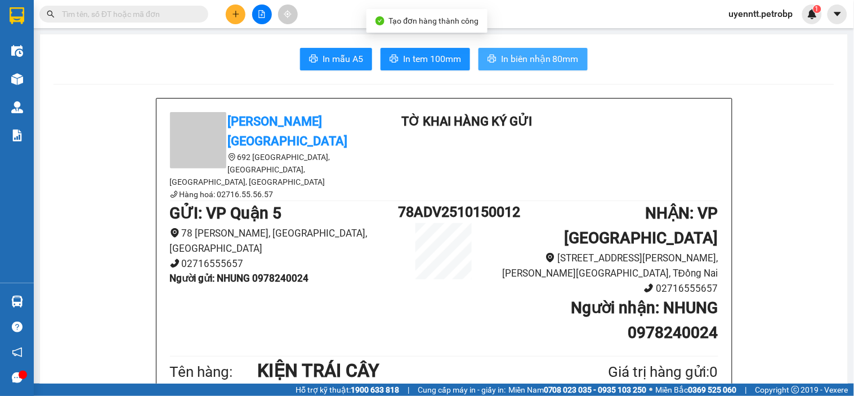
click at [527, 62] on span "In biên nhận 80mm" at bounding box center [540, 59] width 78 height 14
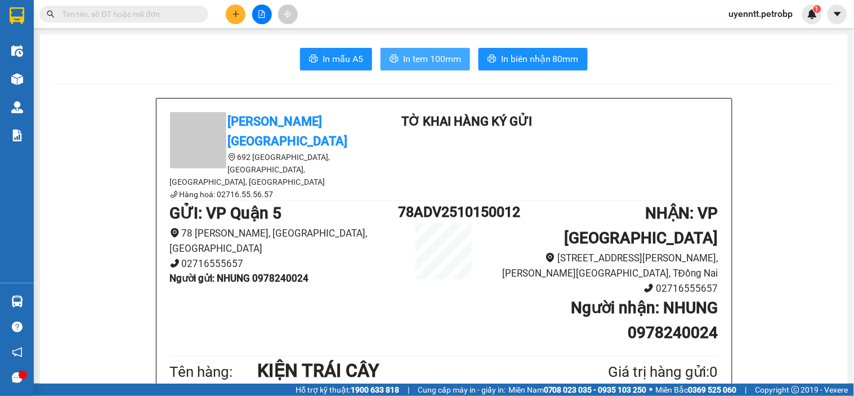
click at [432, 54] on span "In tem 100mm" at bounding box center [432, 59] width 58 height 14
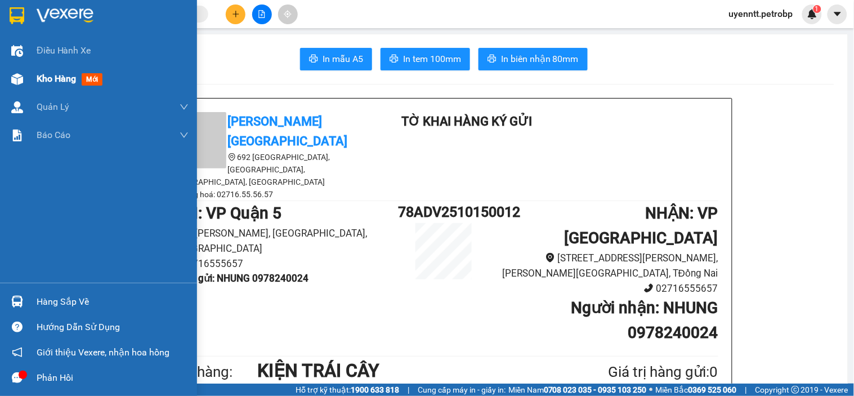
click at [8, 83] on div at bounding box center [17, 79] width 20 height 20
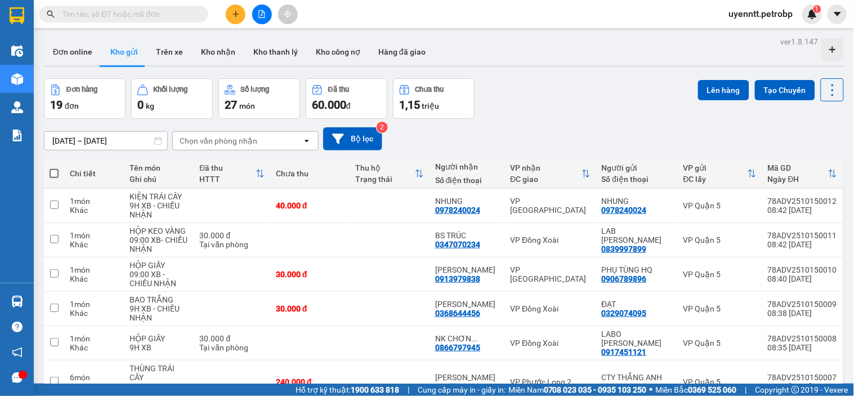
click at [559, 115] on div "Đơn hàng 19 đơn Khối lượng 0 kg Số lượng 27 món Đã thu 60.000 đ Chưa thu 1,15 t…" at bounding box center [444, 98] width 800 height 41
click at [571, 84] on div "Đơn hàng 19 đơn Khối lượng 0 kg Số lượng 27 món Đã thu 60.000 đ Chưa thu 1,15 t…" at bounding box center [444, 98] width 800 height 41
click at [230, 11] on button at bounding box center [236, 15] width 20 height 20
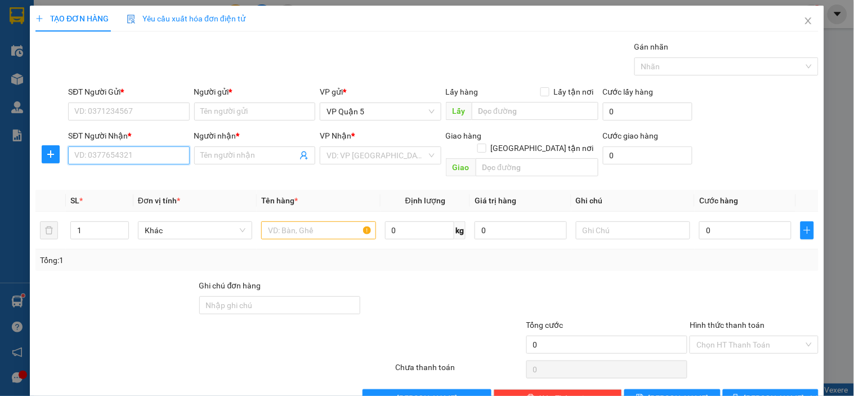
drag, startPoint x: 115, startPoint y: 155, endPoint x: 122, endPoint y: 159, distance: 7.1
click at [122, 159] on input "SĐT Người Nhận *" at bounding box center [128, 155] width 121 height 18
click at [133, 176] on div "0983003060 - Anh Vương" at bounding box center [129, 178] width 111 height 12
type input "0983003060"
type input "[PERSON_NAME]"
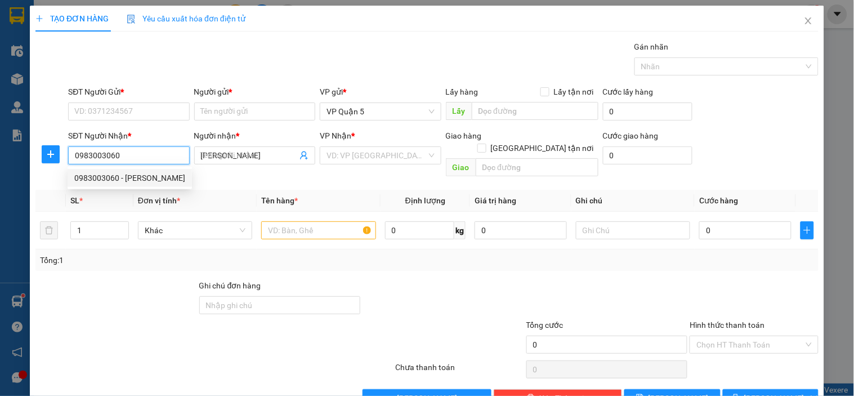
type input "30.000"
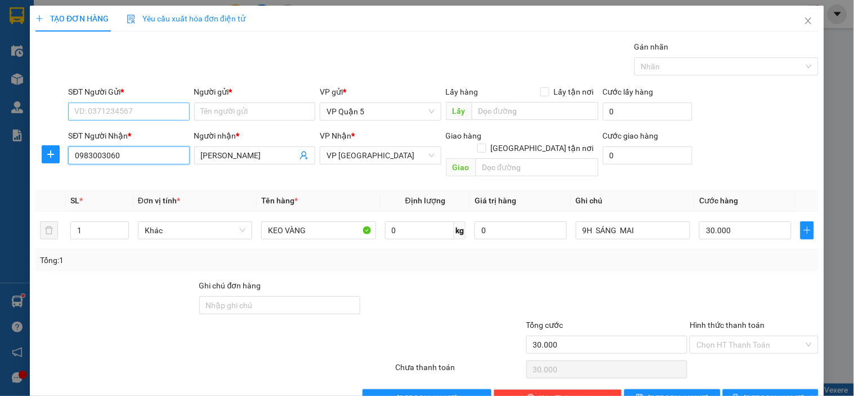
type input "0983003060"
click at [156, 115] on input "SĐT Người Gửi *" at bounding box center [128, 111] width 121 height 18
type input "090716696"
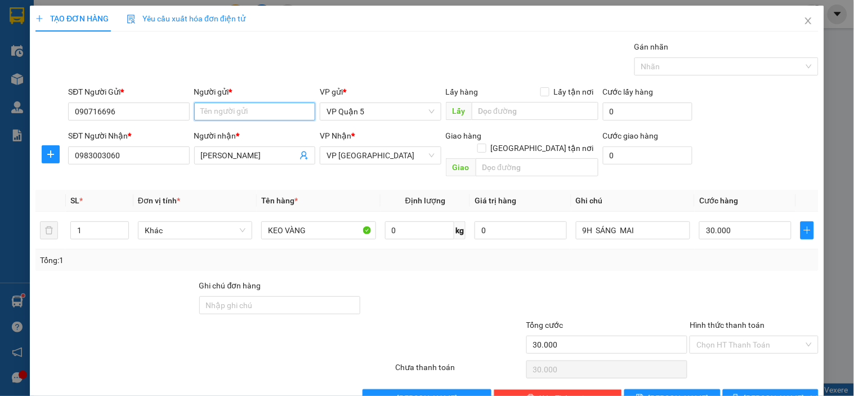
click at [207, 114] on input "Người gửi *" at bounding box center [254, 111] width 121 height 18
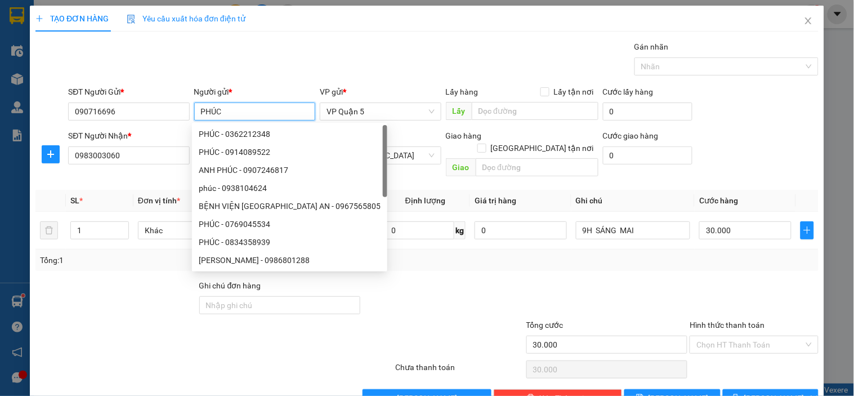
type input "PHÚC"
click at [197, 59] on div "Gói vận chuyển * Tiêu chuẩn Gán nhãn Nhãn" at bounding box center [443, 60] width 755 height 39
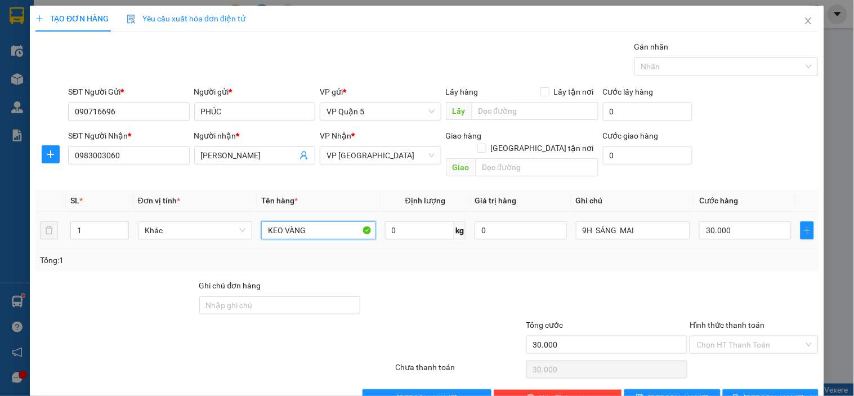
click at [332, 221] on input "KEO VÀNG" at bounding box center [318, 230] width 114 height 18
type input "CARTON BOOGN RỮA"
drag, startPoint x: 496, startPoint y: 262, endPoint x: 574, endPoint y: 250, distance: 79.0
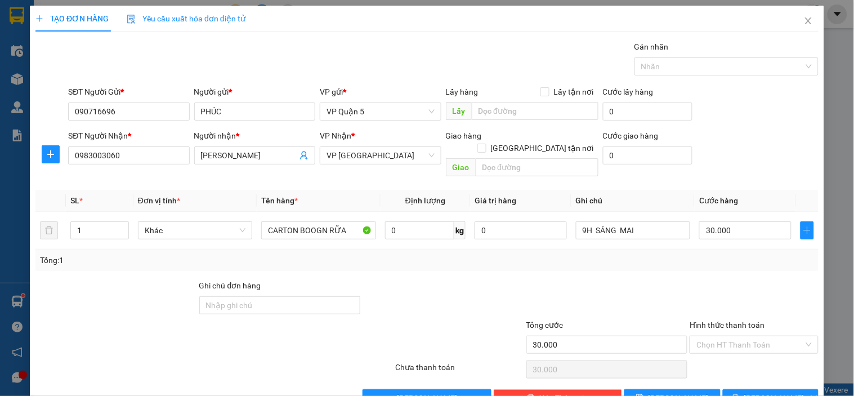
click at [496, 262] on div "Transit Pickup Surcharge Ids Transit Deliver Surcharge Ids Transit Deliver Surc…" at bounding box center [426, 224] width 783 height 366
click at [597, 279] on div at bounding box center [607, 298] width 164 height 39
click at [740, 221] on input "30.000" at bounding box center [745, 230] width 92 height 18
type input "5"
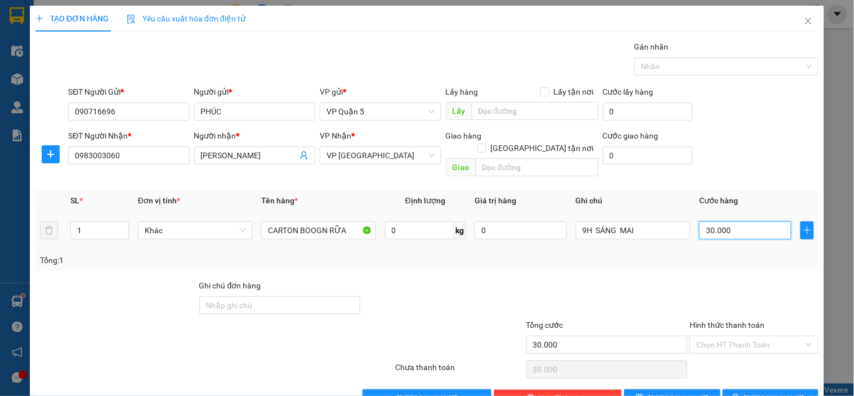
type input "5"
type input "50"
type input "50.000"
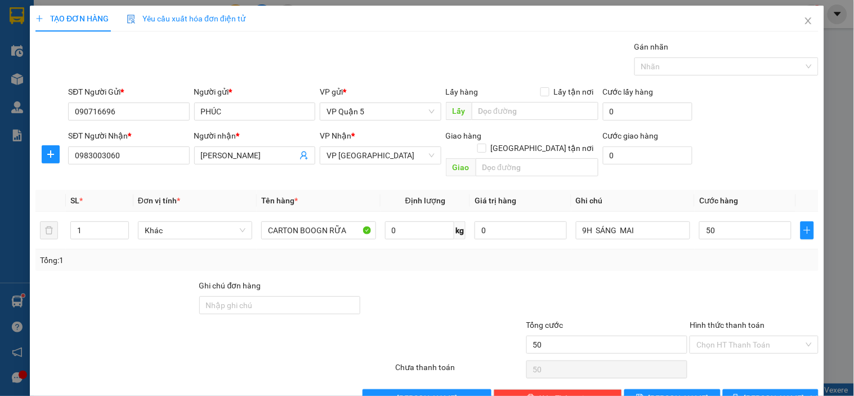
type input "50.000"
click at [736, 266] on div "Transit Pickup Surcharge Ids Transit Deliver Surcharge Ids Transit Deliver Surc…" at bounding box center [426, 224] width 783 height 366
click at [753, 392] on span "[PERSON_NAME] và In" at bounding box center [783, 398] width 79 height 12
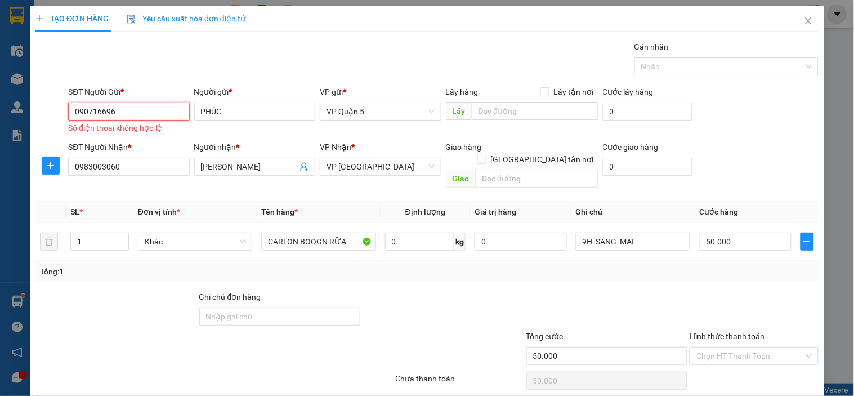
click at [132, 110] on input "090716696" at bounding box center [128, 111] width 121 height 18
click at [102, 113] on input "090716696" at bounding box center [128, 111] width 121 height 18
click at [91, 113] on input "090716696" at bounding box center [128, 111] width 121 height 18
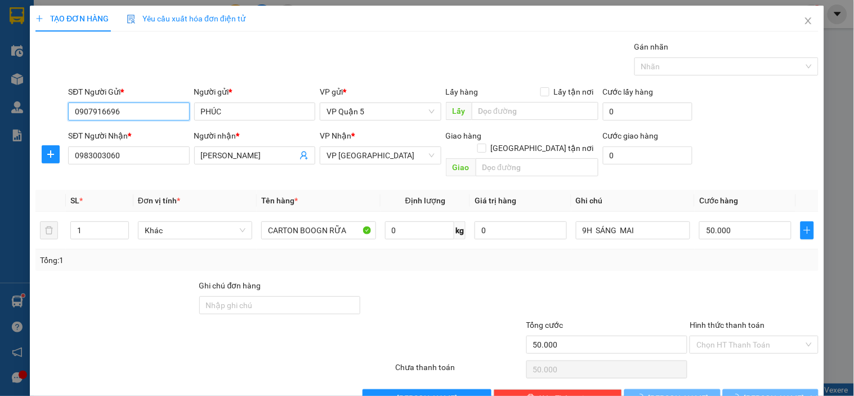
type input "0907916696"
click at [106, 285] on div at bounding box center [116, 298] width 164 height 39
click at [739, 394] on icon "printer" at bounding box center [735, 397] width 7 height 7
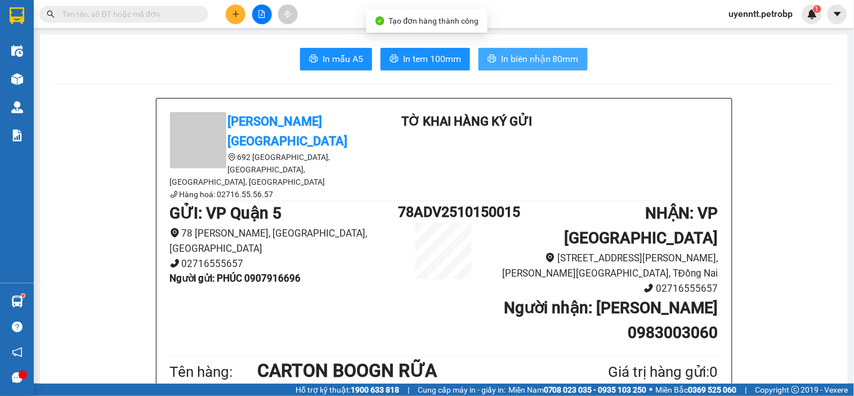
click at [495, 59] on button "In biên nhận 80mm" at bounding box center [532, 59] width 109 height 23
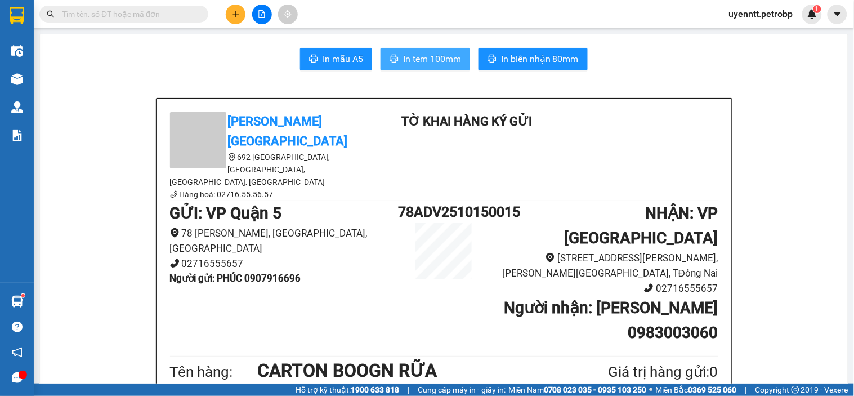
click at [413, 62] on span "In tem 100mm" at bounding box center [432, 59] width 58 height 14
click at [174, 8] on input "text" at bounding box center [128, 14] width 133 height 12
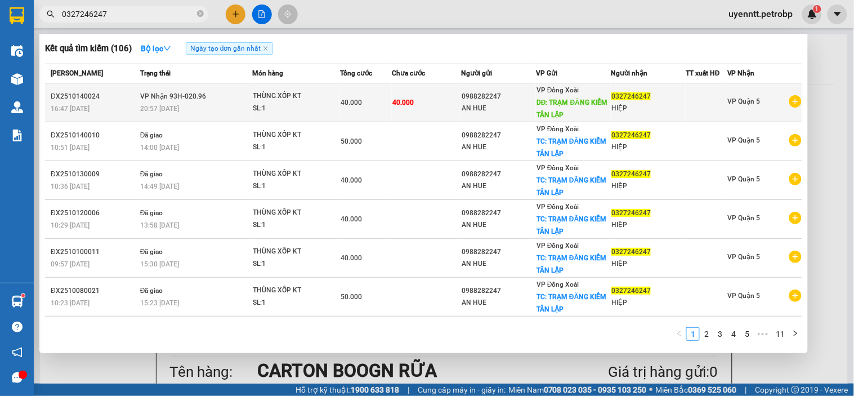
type input "0327246247"
click at [183, 100] on span "VP Nhận 93H-020.96" at bounding box center [173, 96] width 66 height 8
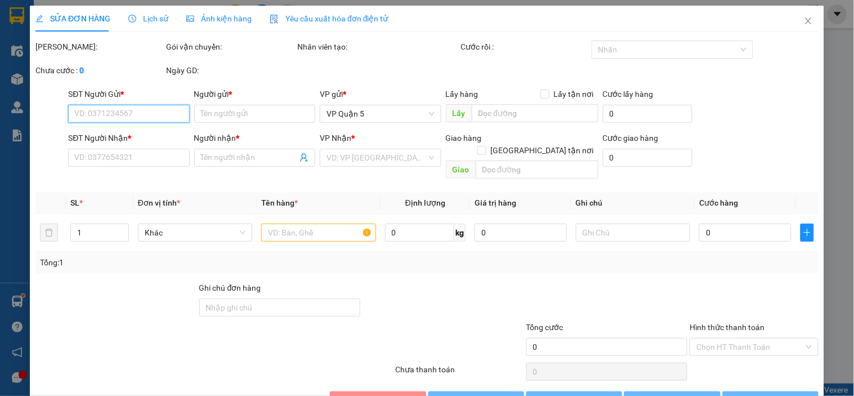
type input "0988282247"
type input "AN HUE"
type input "TRẠM ĐĂNG KIỂM TÂN LẬP"
type input "0327246247"
type input "HIỆP"
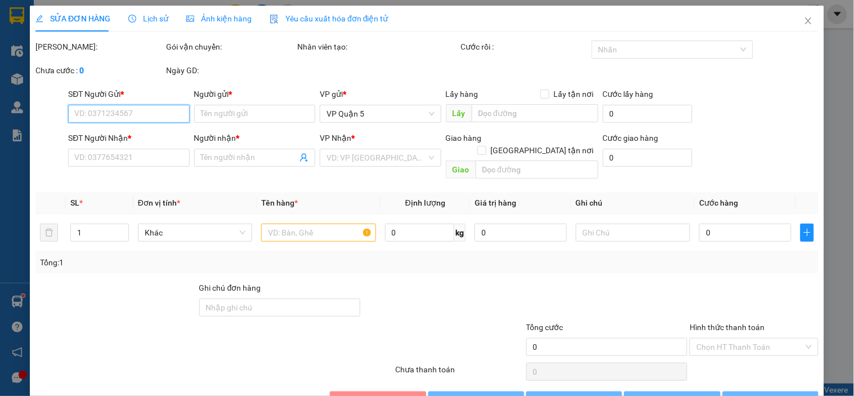
type input "40.000"
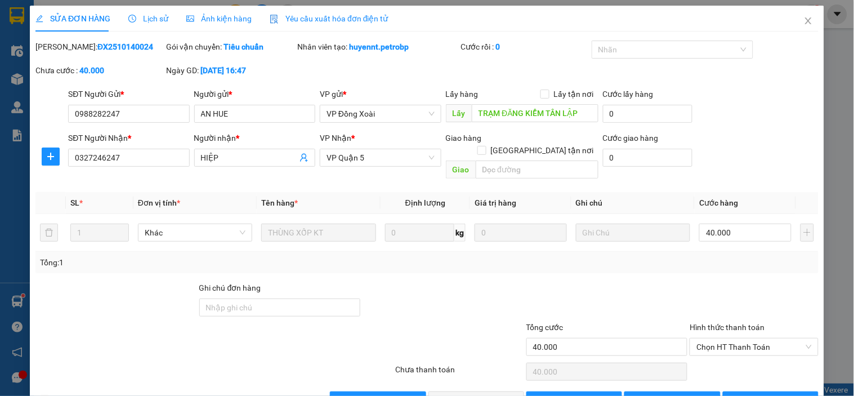
click at [549, 256] on div "Tổng: 1" at bounding box center [427, 262] width 774 height 12
click at [717, 338] on span "Chọn HT Thanh Toán" at bounding box center [753, 346] width 115 height 17
click at [713, 351] on div "Tại văn phòng" at bounding box center [747, 357] width 114 height 12
type input "0"
click at [477, 394] on span "Lưu và Giao hàng" at bounding box center [504, 400] width 108 height 12
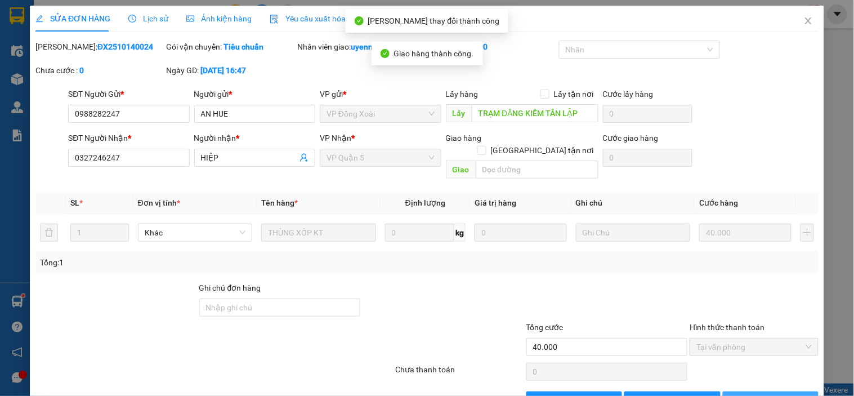
click at [772, 394] on span "[PERSON_NAME] và In" at bounding box center [783, 400] width 79 height 12
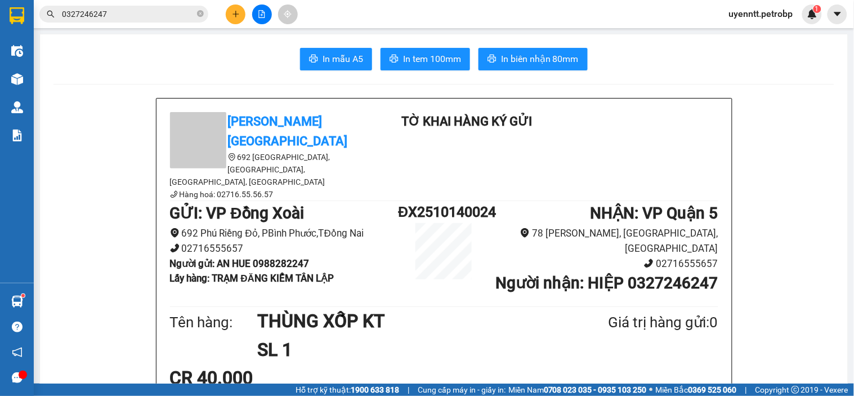
click at [170, 13] on input "0327246247" at bounding box center [128, 14] width 133 height 12
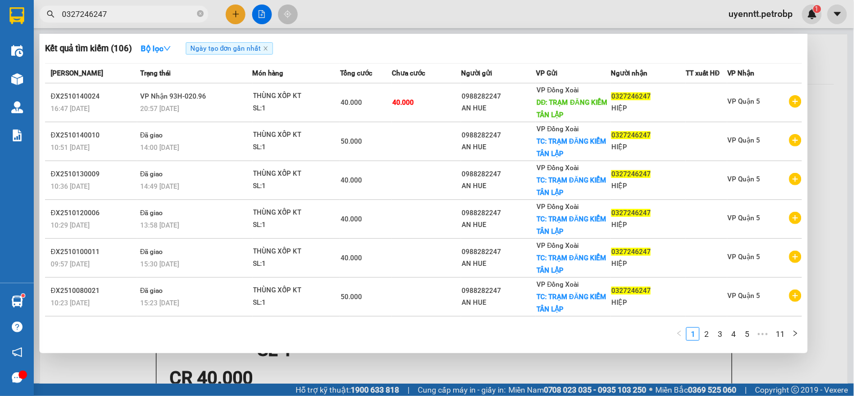
click at [170, 13] on input "0327246247" at bounding box center [128, 14] width 133 height 12
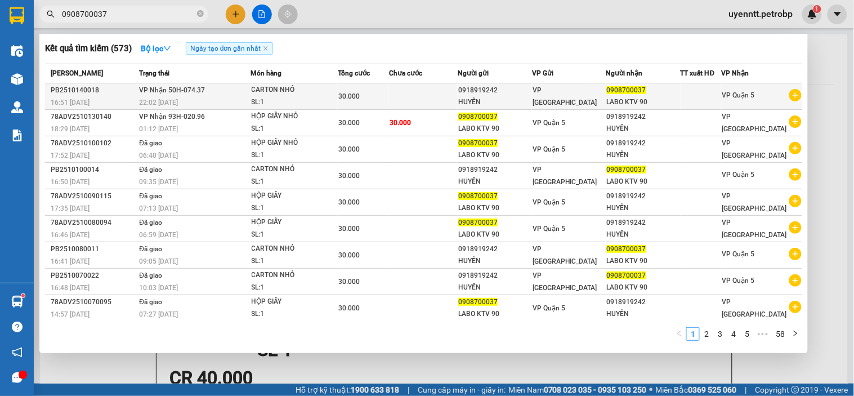
type input "0908700037"
click at [136, 93] on div "PB2510140018" at bounding box center [93, 90] width 85 height 12
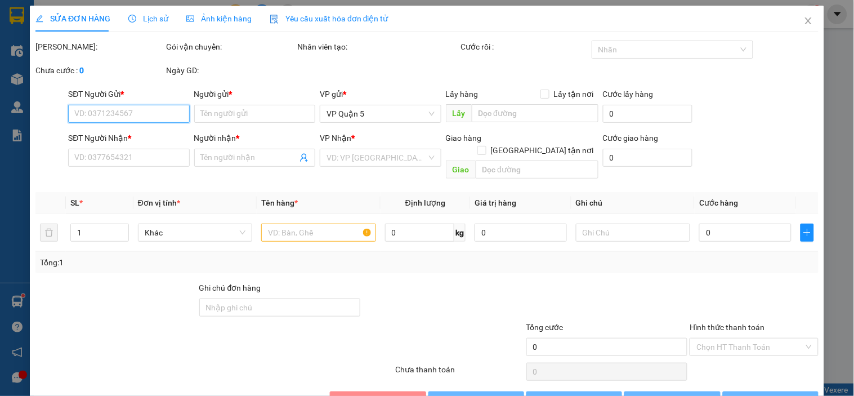
type input "0918919242"
type input "HUYỀN"
type input "0908700037"
type input "LABO KTV 90"
type input "30.000"
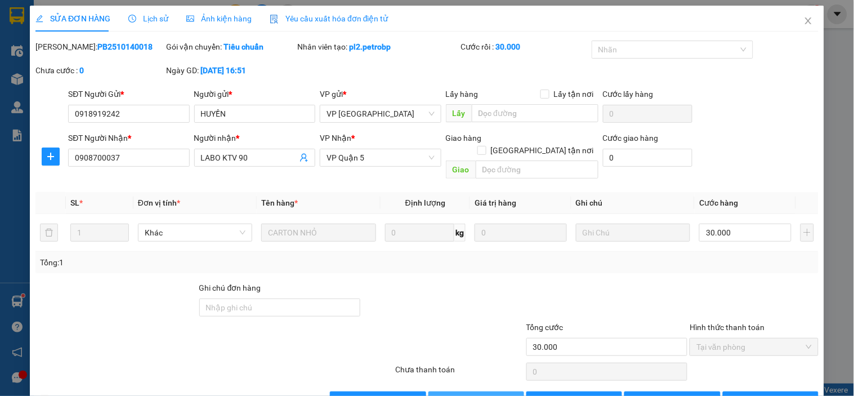
click at [480, 394] on span "Giao hàng" at bounding box center [482, 400] width 36 height 12
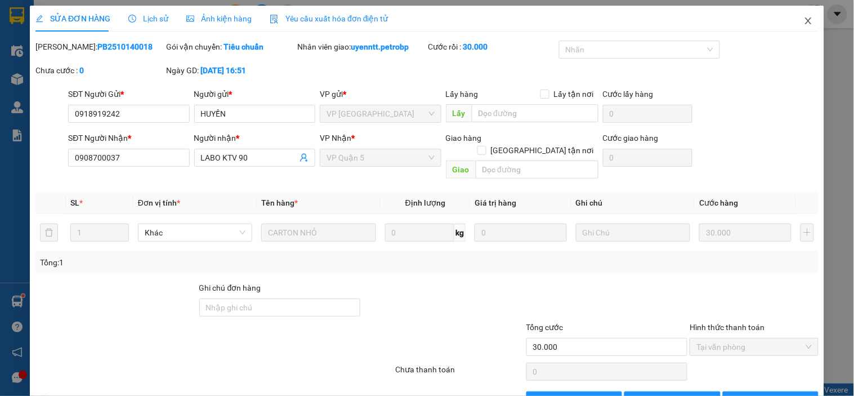
click at [806, 20] on span "Close" at bounding box center [808, 22] width 32 height 32
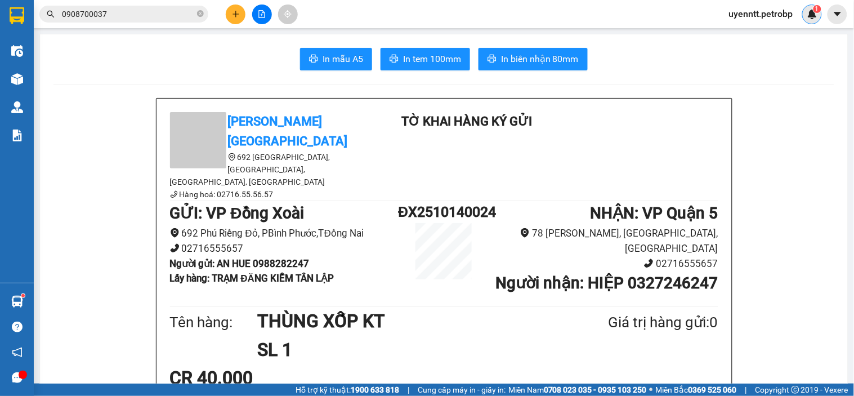
click at [809, 14] on img at bounding box center [812, 14] width 10 height 10
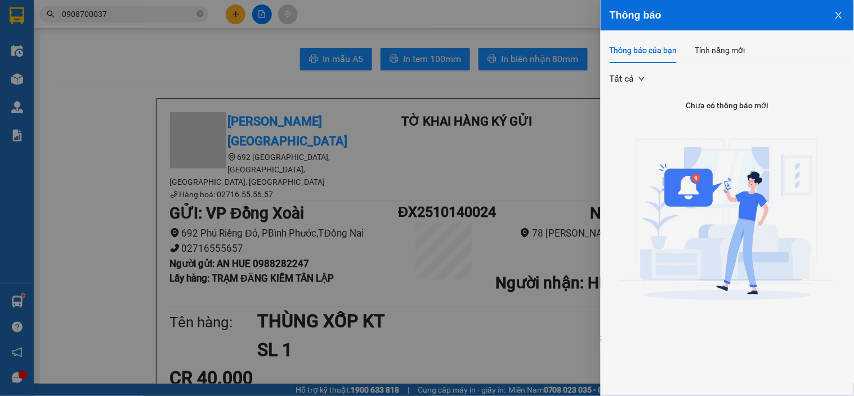
click at [120, 19] on div at bounding box center [427, 198] width 854 height 396
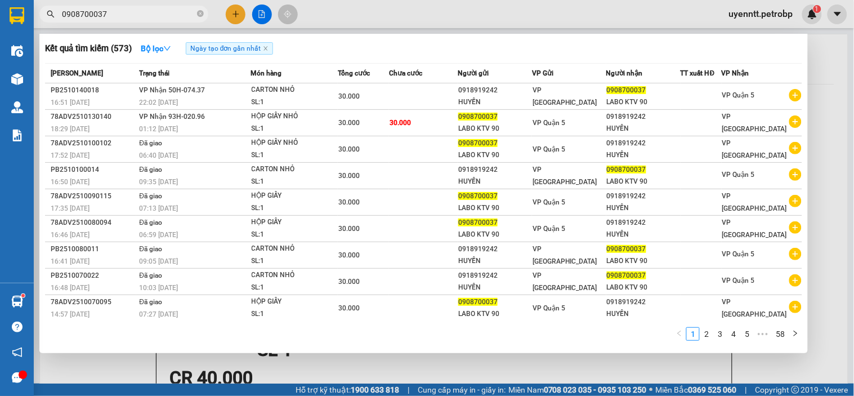
click at [122, 8] on input "0908700037" at bounding box center [128, 14] width 133 height 12
click at [117, 15] on input "0908700037" at bounding box center [128, 14] width 133 height 12
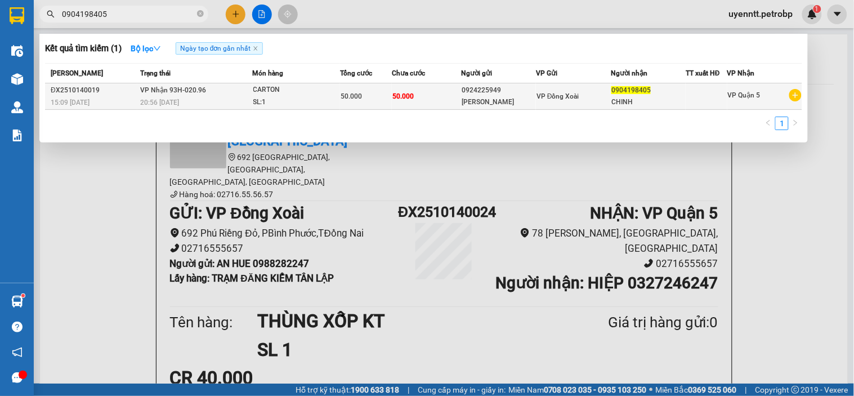
type input "0904198405"
click at [289, 102] on div "SL: 1" at bounding box center [295, 102] width 84 height 12
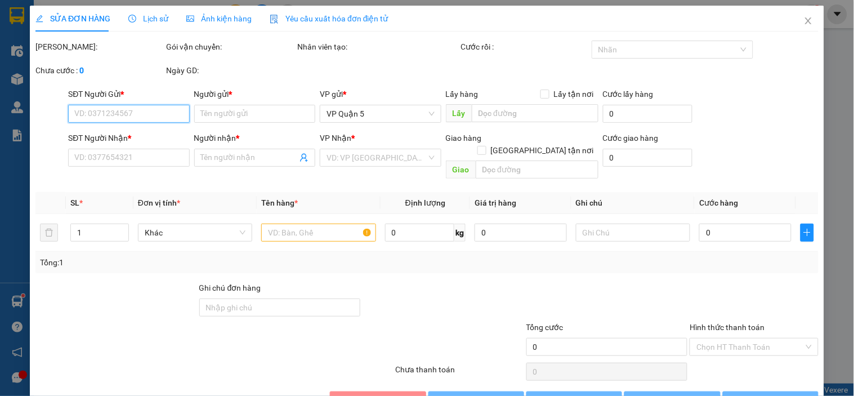
type input "0924225949"
type input "MINH HƯNG"
type input "0904198405"
type input "CHINH"
type input "50.000"
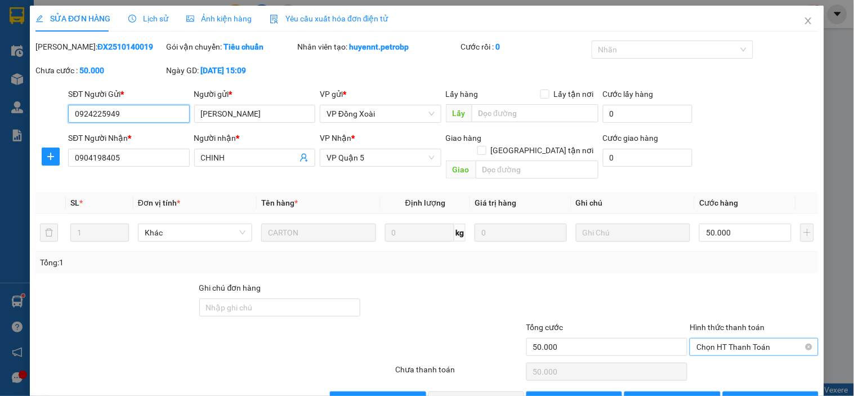
click at [711, 338] on span "Chọn HT Thanh Toán" at bounding box center [753, 346] width 115 height 17
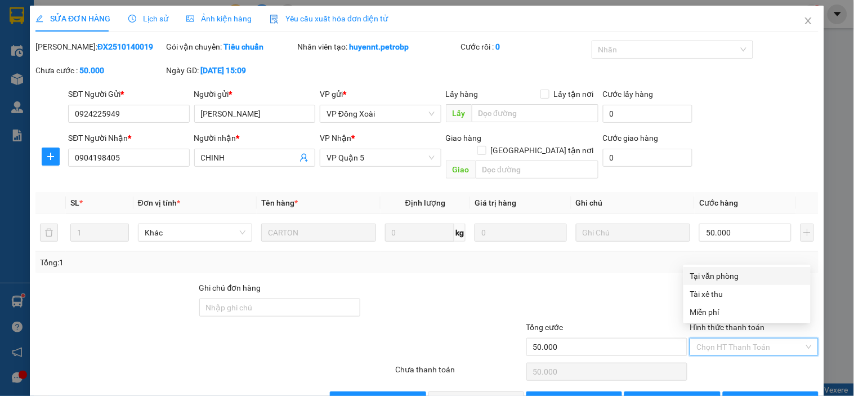
click at [721, 276] on div "Tại văn phòng" at bounding box center [747, 276] width 114 height 12
type input "0"
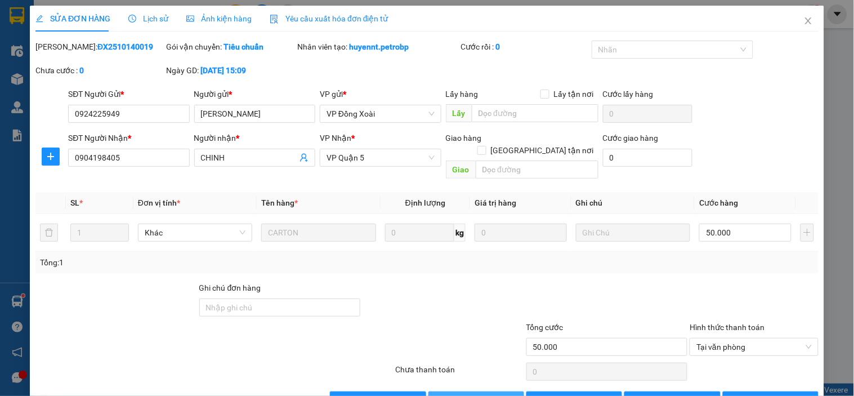
drag, startPoint x: 468, startPoint y: 384, endPoint x: 482, endPoint y: 334, distance: 52.0
click at [482, 334] on div "Total Paid Fee 0 Total UnPaid Fee 50.000 Cash Collection Total Fee Mã ĐH: ĐX251…" at bounding box center [426, 225] width 783 height 369
click at [490, 281] on div at bounding box center [443, 300] width 164 height 39
click at [482, 394] on span "Lưu và Giao hàng" at bounding box center [504, 400] width 108 height 12
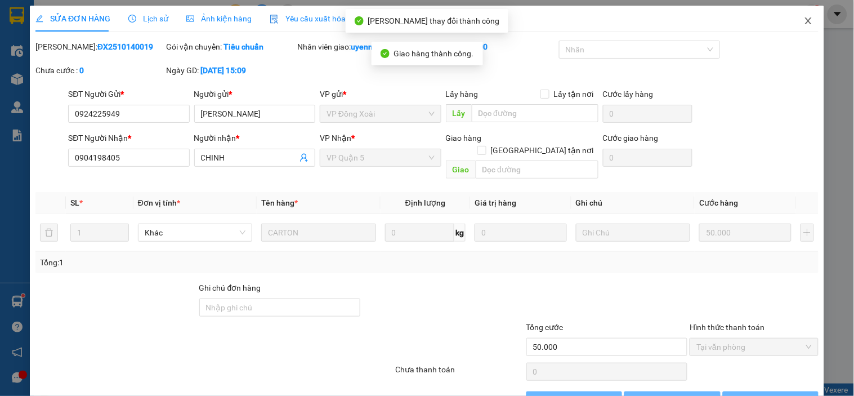
click at [805, 20] on icon "close" at bounding box center [808, 20] width 6 height 7
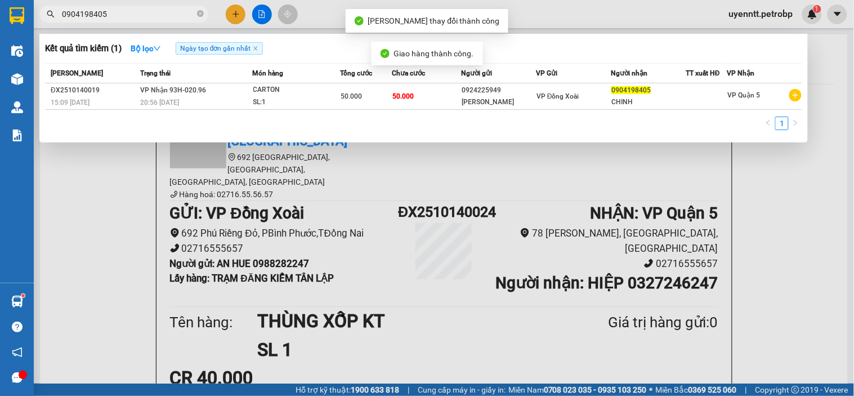
click at [126, 18] on input "0904198405" at bounding box center [128, 14] width 133 height 12
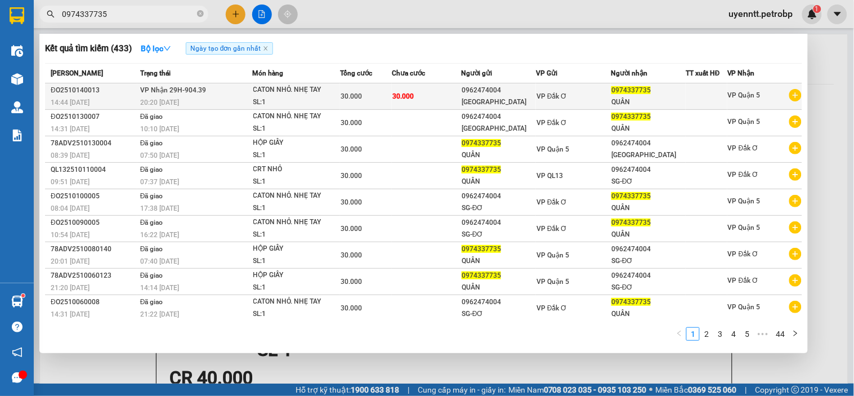
type input "0974337735"
click at [258, 93] on div "CATON NHỎ. NHẸ TAY" at bounding box center [295, 90] width 84 height 12
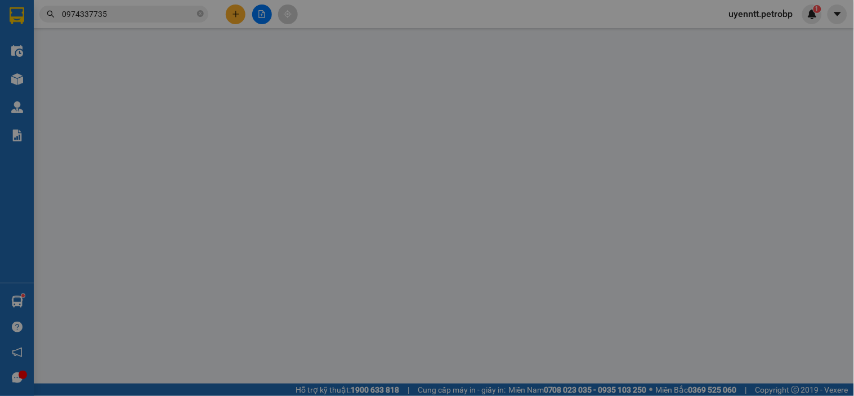
type input "0962474004"
type input "SÀI GÒN"
type input "0974337735"
type input "QUÂN"
type input "30.000"
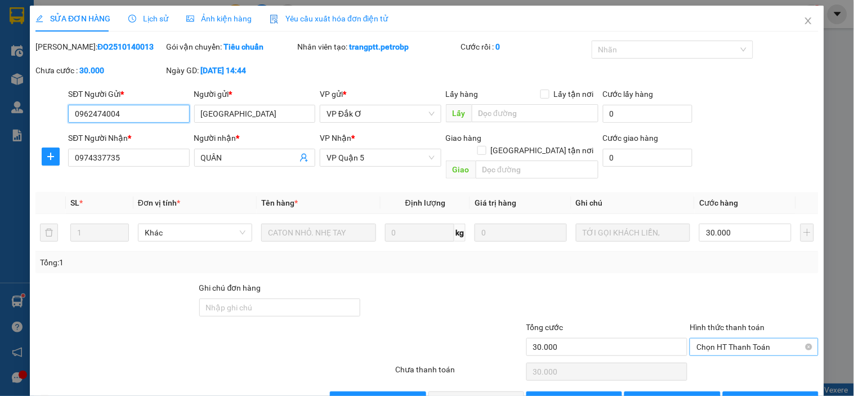
click at [718, 338] on span "Chọn HT Thanh Toán" at bounding box center [753, 346] width 115 height 17
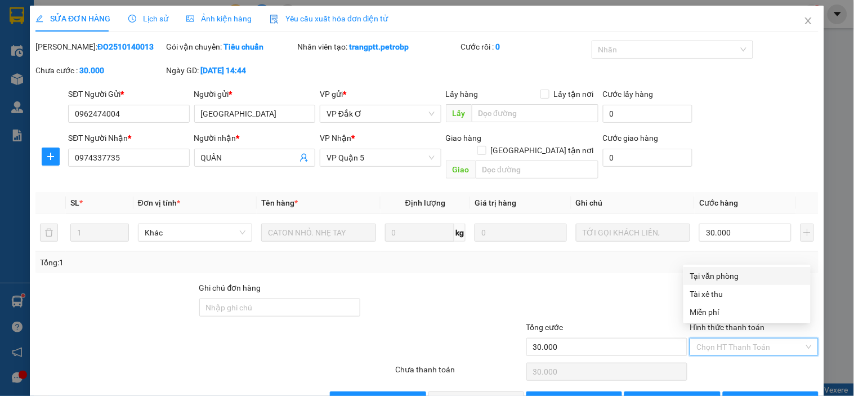
click at [729, 267] on div "Tại văn phòng" at bounding box center [746, 276] width 127 height 18
type input "0"
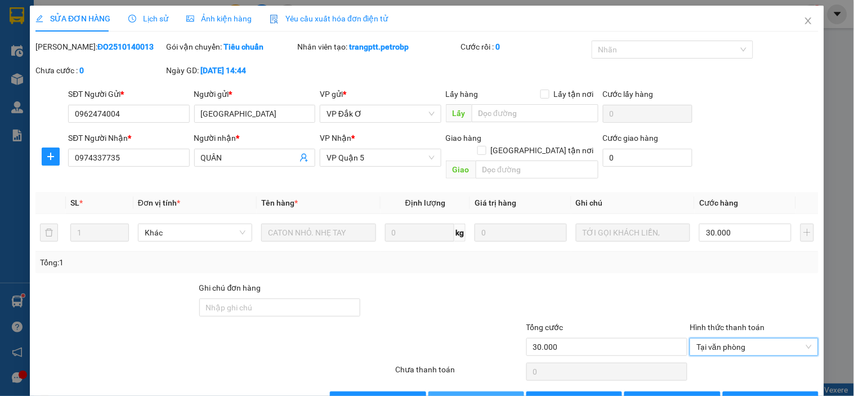
click at [491, 394] on span "Lưu và Giao hàng" at bounding box center [504, 400] width 108 height 12
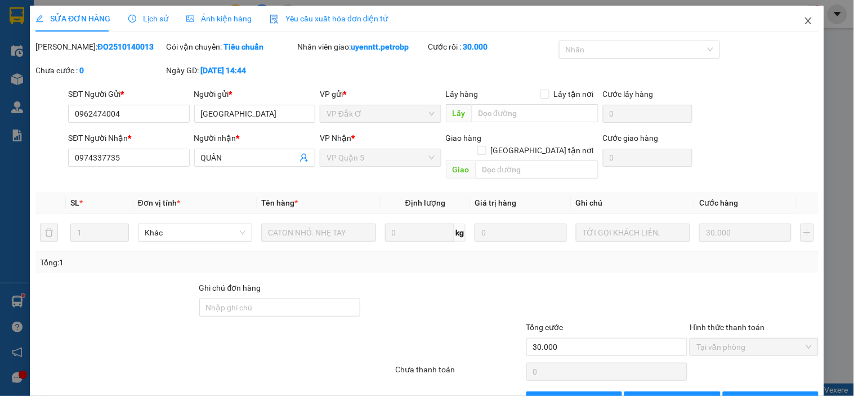
click at [809, 28] on span "Close" at bounding box center [808, 22] width 32 height 32
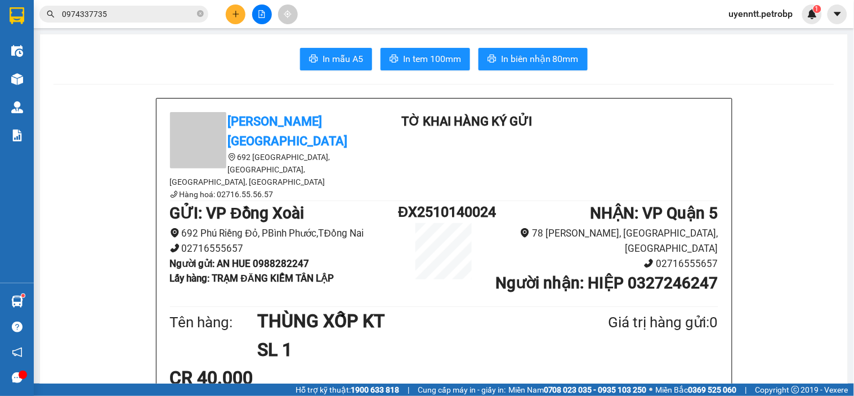
click at [172, 14] on input "0974337735" at bounding box center [128, 14] width 133 height 12
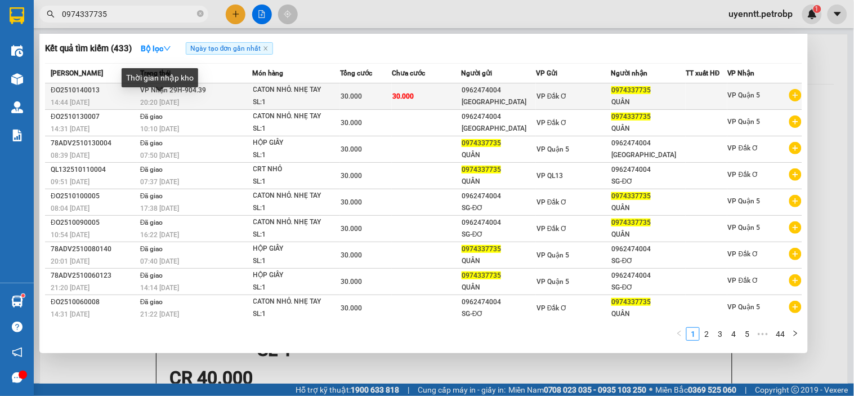
click at [177, 102] on span "20:20 - 14/10" at bounding box center [159, 102] width 39 height 8
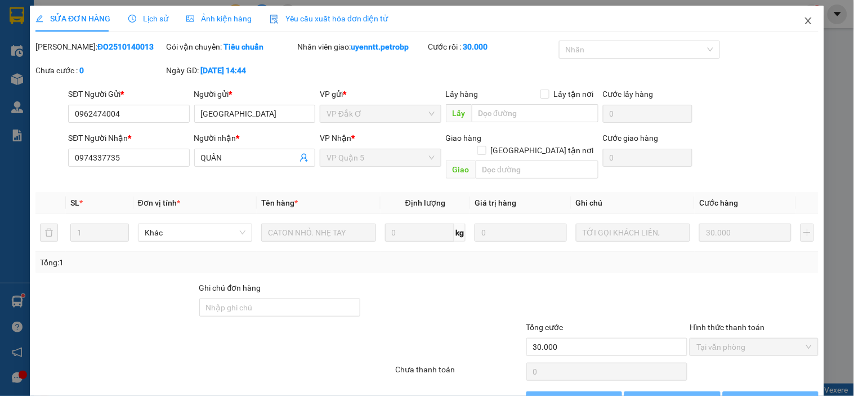
click at [804, 24] on icon "close" at bounding box center [808, 20] width 9 height 9
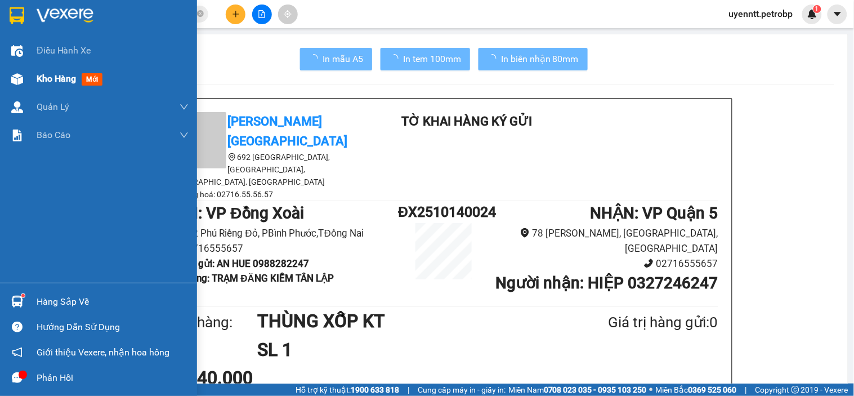
click at [66, 83] on span "Kho hàng" at bounding box center [56, 78] width 39 height 11
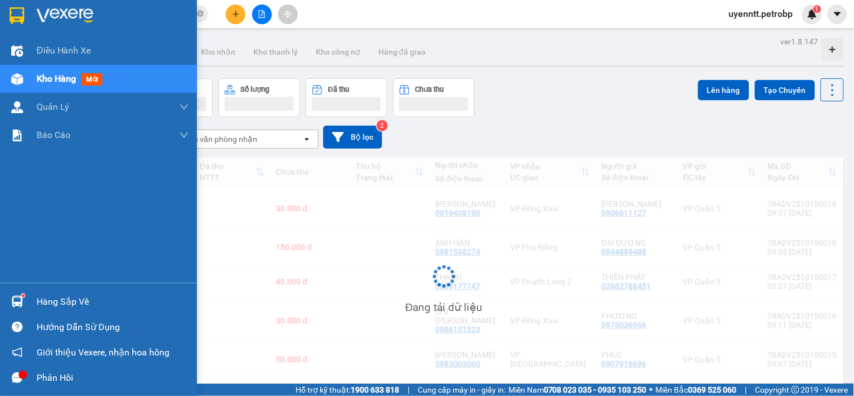
click at [53, 298] on div "Hàng sắp về" at bounding box center [113, 301] width 152 height 17
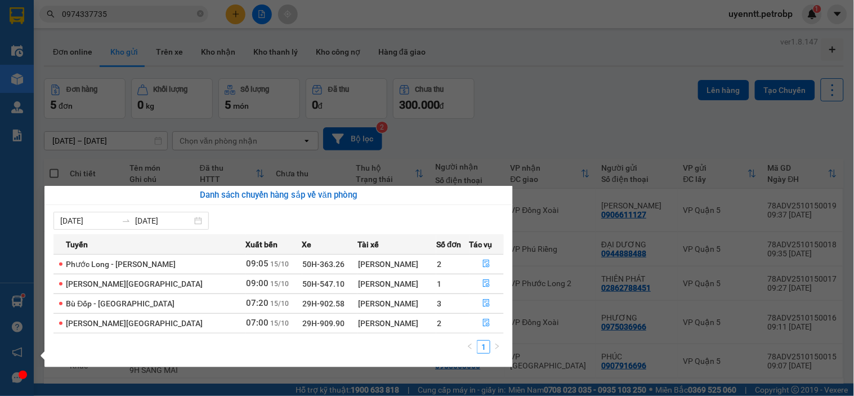
click at [554, 93] on section "Kết quả tìm kiếm ( 433 ) Bộ lọc Ngày tạo đơn gần nhất Mã ĐH Trạng thái Món hàng…" at bounding box center [427, 198] width 854 height 396
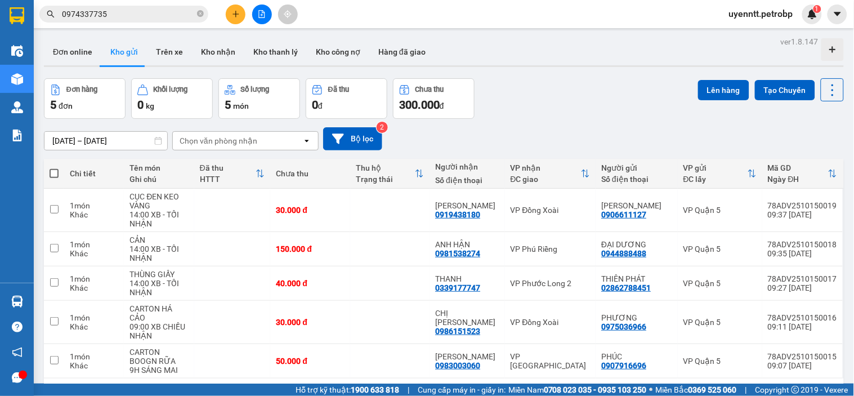
click at [228, 15] on button at bounding box center [236, 15] width 20 height 20
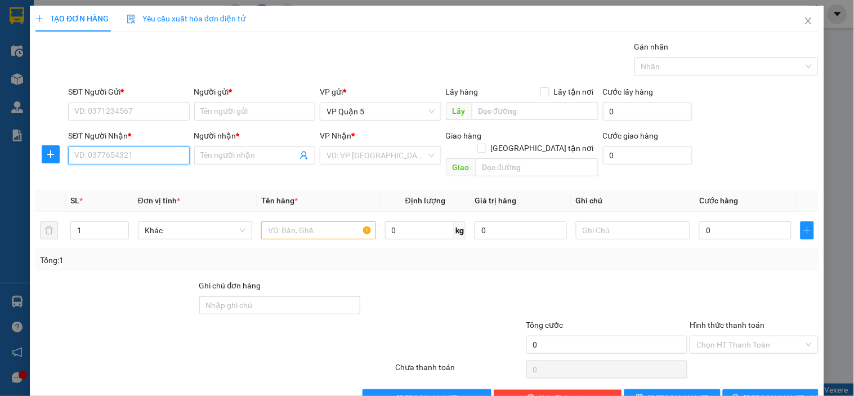
click at [126, 160] on input "SĐT Người Nhận *" at bounding box center [128, 155] width 121 height 18
drag, startPoint x: 144, startPoint y: 153, endPoint x: 160, endPoint y: 127, distance: 30.1
click at [145, 152] on input "SĐT Người Nhận *" at bounding box center [128, 155] width 121 height 18
type input "0869675757"
click at [209, 149] on input "Người nhận *" at bounding box center [249, 155] width 96 height 12
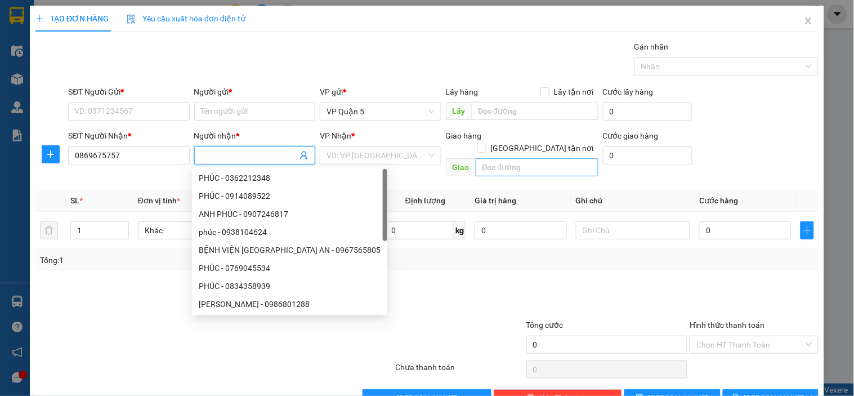
type input "D"
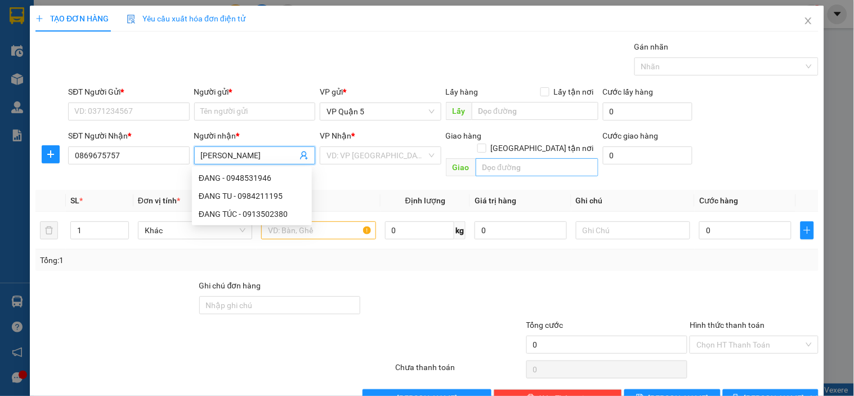
type input "ĐĂNG TIẾN"
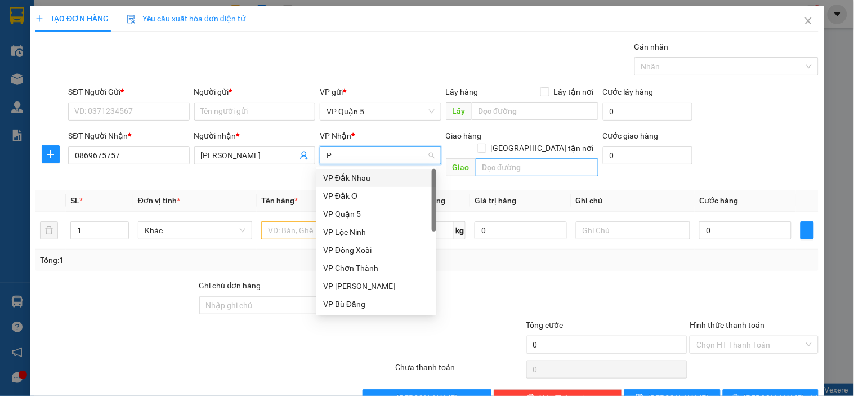
type input "PL"
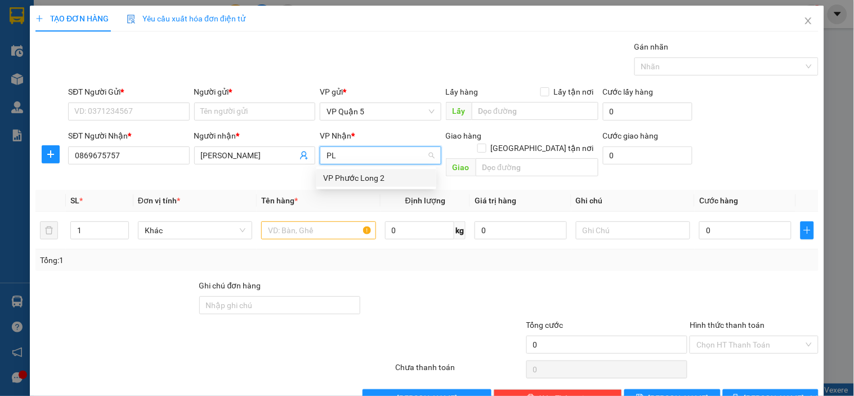
click at [406, 177] on div "VP Phước Long 2" at bounding box center [376, 178] width 106 height 12
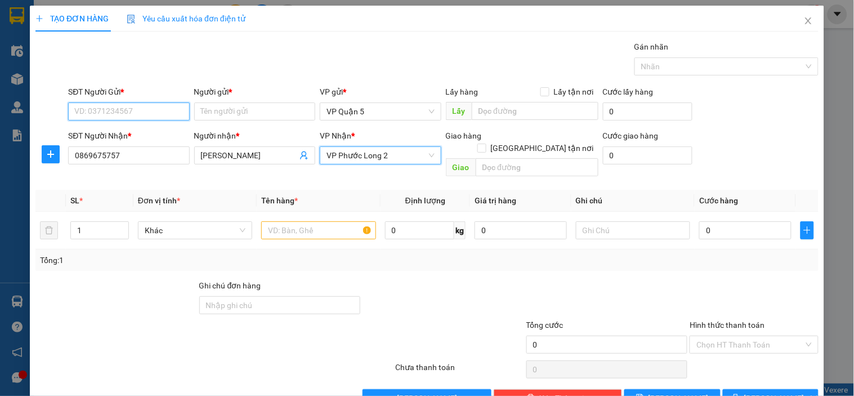
click at [75, 103] on input "SĐT Người Gửi *" at bounding box center [128, 111] width 121 height 18
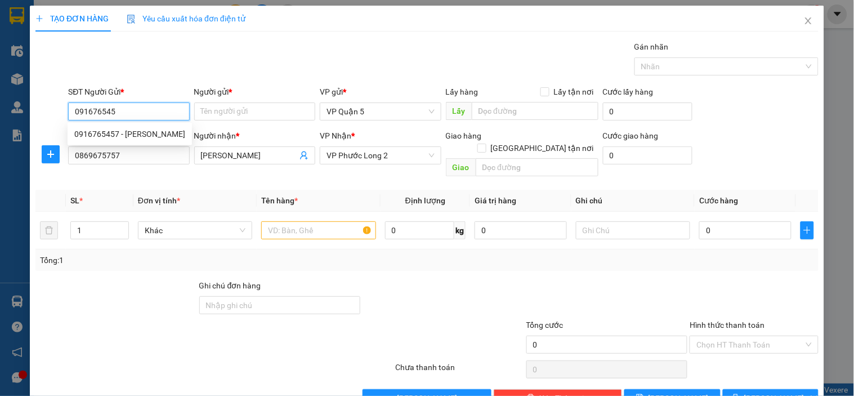
type input "0916765457"
click at [95, 130] on div "0916765457 - GIANG" at bounding box center [129, 134] width 111 height 12
type input "GIANG"
type input "40.000"
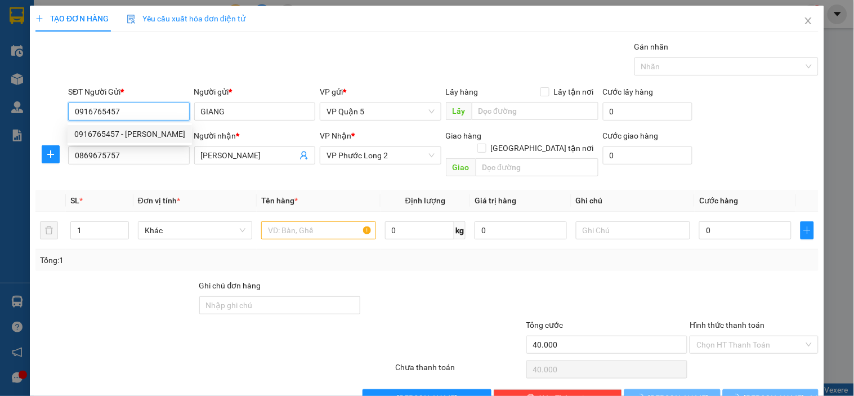
type input "0916765457"
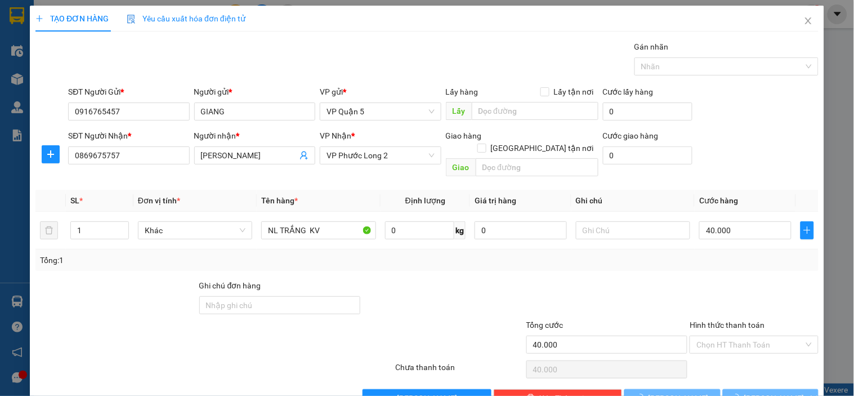
click at [149, 80] on div "Transit Pickup Surcharge Ids Transit Deliver Surcharge Ids Transit Deliver Surc…" at bounding box center [426, 224] width 783 height 366
click at [341, 256] on div "Tổng: 1" at bounding box center [426, 259] width 783 height 21
click at [324, 221] on input "NL TRẮNG KV" at bounding box center [318, 230] width 114 height 18
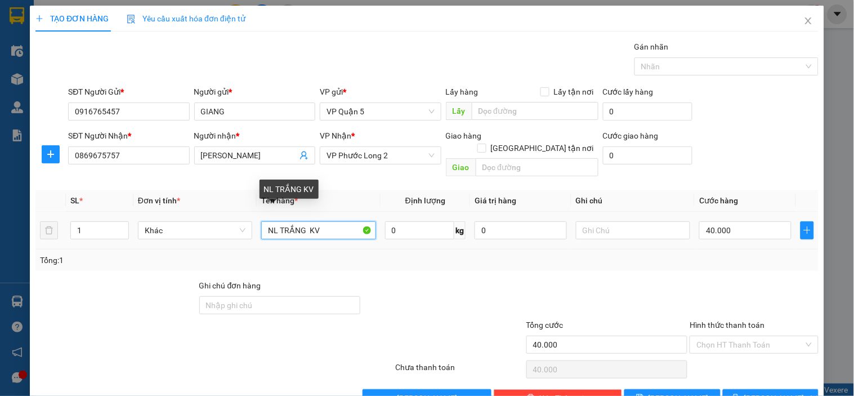
click at [324, 221] on input "NL TRẮNG KV" at bounding box center [318, 230] width 114 height 18
type input "CARTON"
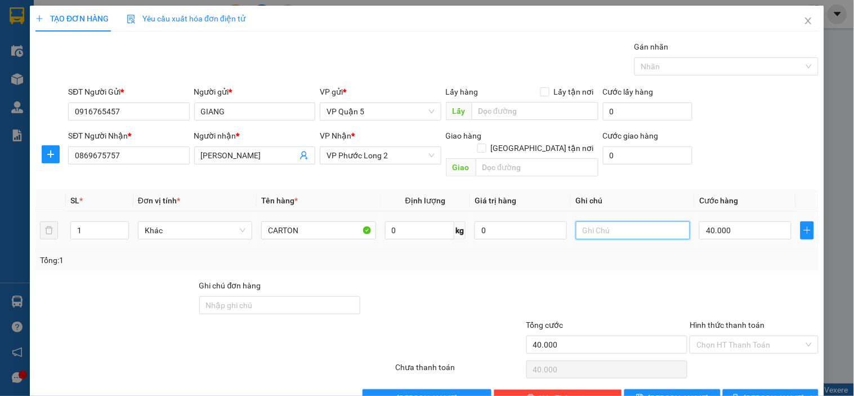
click at [638, 221] on input "text" at bounding box center [633, 230] width 114 height 18
type input "14H XB"
click at [744, 221] on input "40.000" at bounding box center [745, 230] width 92 height 18
click at [719, 279] on div at bounding box center [753, 298] width 131 height 39
click at [765, 389] on button "[PERSON_NAME] và In" at bounding box center [771, 398] width 96 height 18
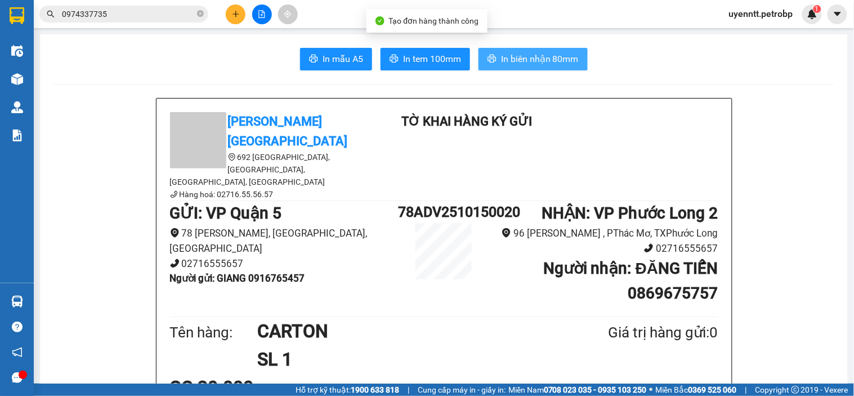
click at [509, 59] on span "In biên nhận 80mm" at bounding box center [540, 59] width 78 height 14
click at [545, 51] on button "In biên nhận 80mm" at bounding box center [532, 59] width 109 height 23
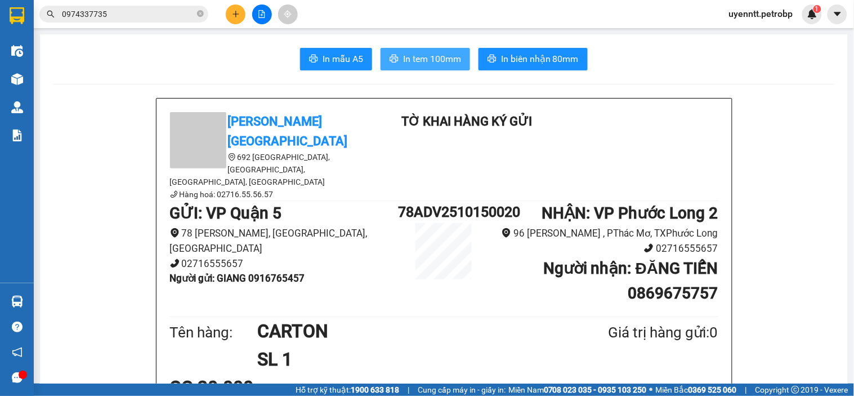
click at [392, 59] on icon "printer" at bounding box center [394, 59] width 8 height 8
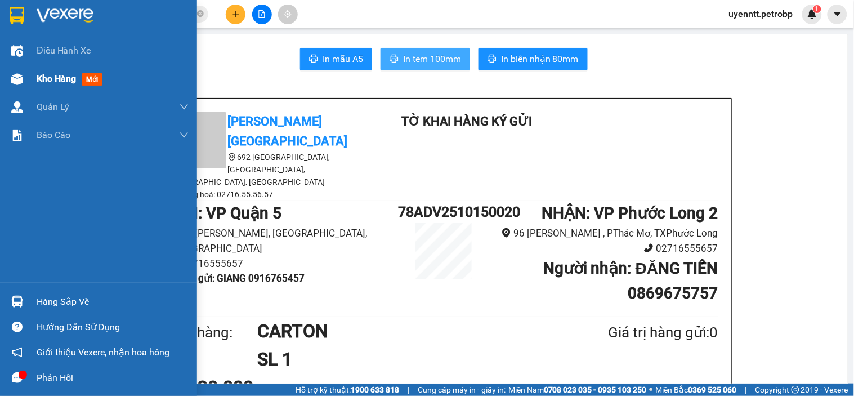
click at [29, 77] on div "Kho hàng mới" at bounding box center [98, 79] width 197 height 28
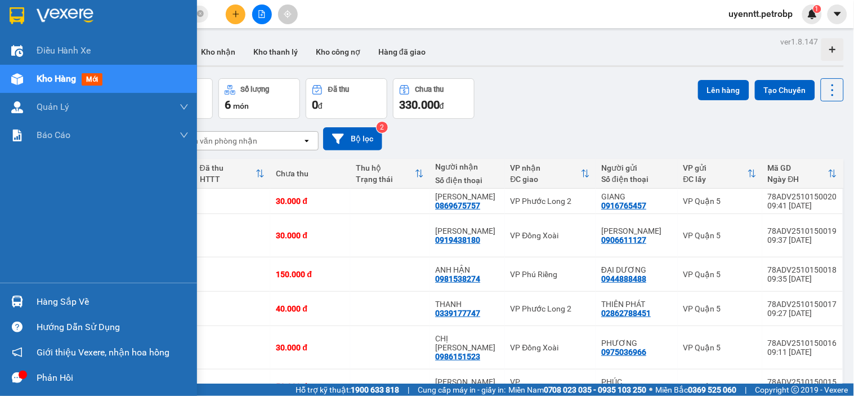
click at [155, 79] on div "Kho hàng mới" at bounding box center [113, 79] width 152 height 28
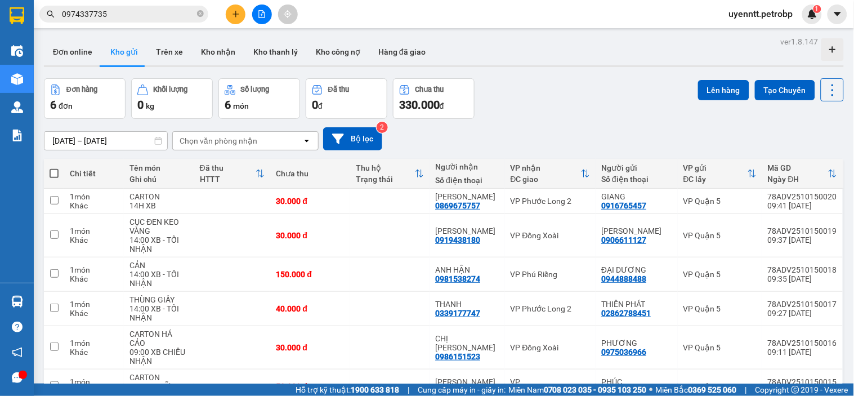
click at [122, 43] on button "Kho gửi" at bounding box center [124, 51] width 46 height 27
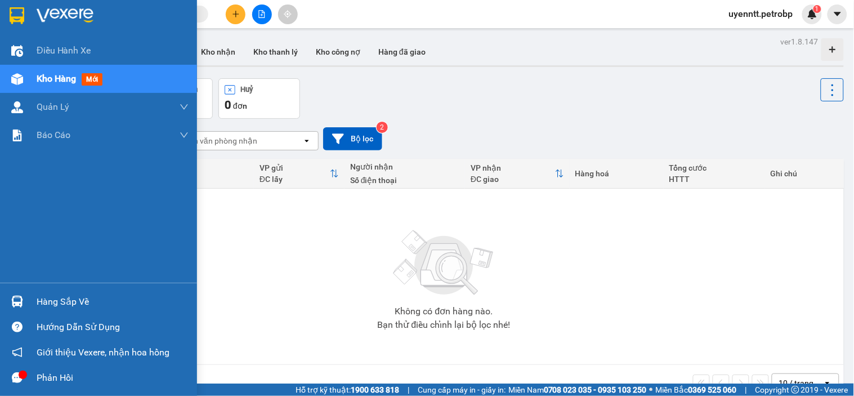
click at [28, 75] on div "Kho hàng mới" at bounding box center [98, 79] width 197 height 28
click at [61, 77] on span "Kho hàng" at bounding box center [56, 78] width 39 height 11
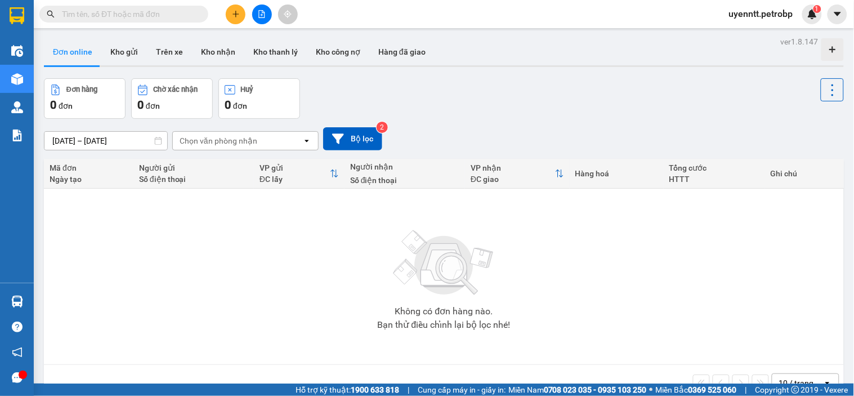
click at [423, 128] on div "[DATE] – [DATE] Press the down arrow key to interact with the calendar and sele…" at bounding box center [444, 138] width 800 height 23
click at [240, 15] on button at bounding box center [236, 15] width 20 height 20
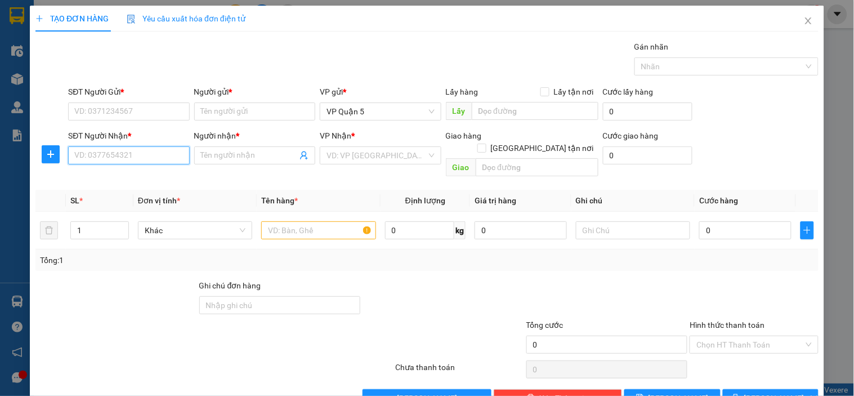
click at [136, 154] on input "SĐT Người Nhận *" at bounding box center [128, 155] width 121 height 18
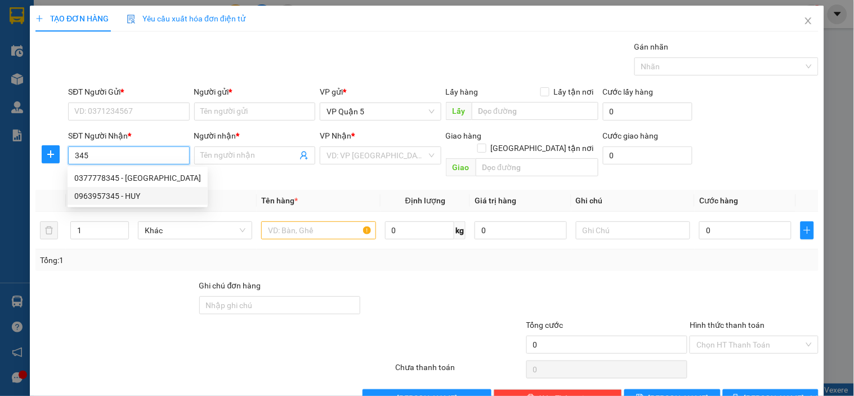
click at [113, 190] on div "0963957345 - HUY" at bounding box center [137, 196] width 127 height 12
type input "0963957345"
type input "HUY"
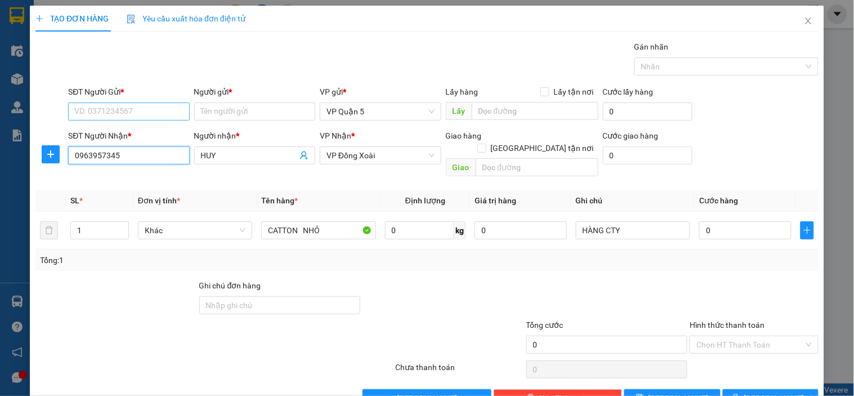
type input "0963957345"
click at [144, 117] on input "SĐT Người Gửi *" at bounding box center [128, 111] width 121 height 18
click at [136, 148] on div "0963957345 - HUY" at bounding box center [127, 152] width 106 height 12
type input "0963957345"
type input "HUY"
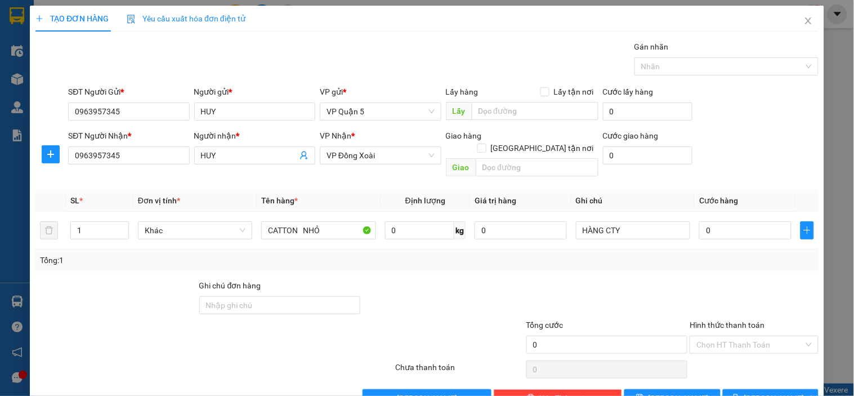
click at [259, 68] on div "Gói vận chuyển * Tiêu chuẩn Gán nhãn Nhãn" at bounding box center [443, 60] width 755 height 39
click at [289, 221] on input "CATTON NHỎ" at bounding box center [318, 230] width 114 height 18
type input "NILON NHỎ"
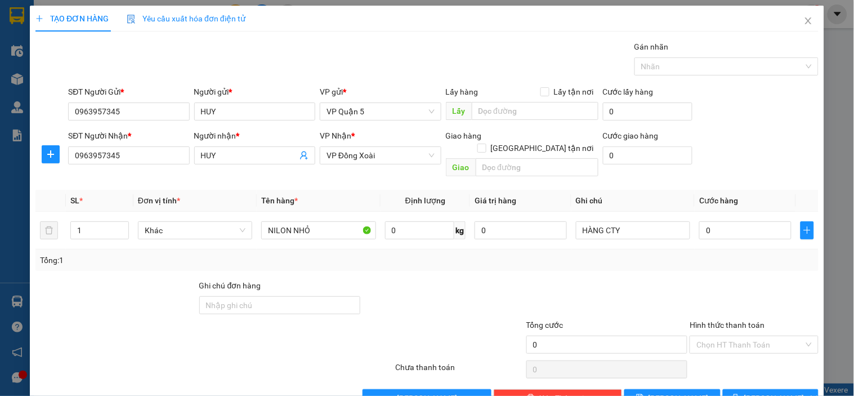
click at [311, 249] on div "Tổng: 1" at bounding box center [426, 259] width 783 height 21
click at [742, 340] on input "Hình thức thanh toán" at bounding box center [749, 344] width 107 height 17
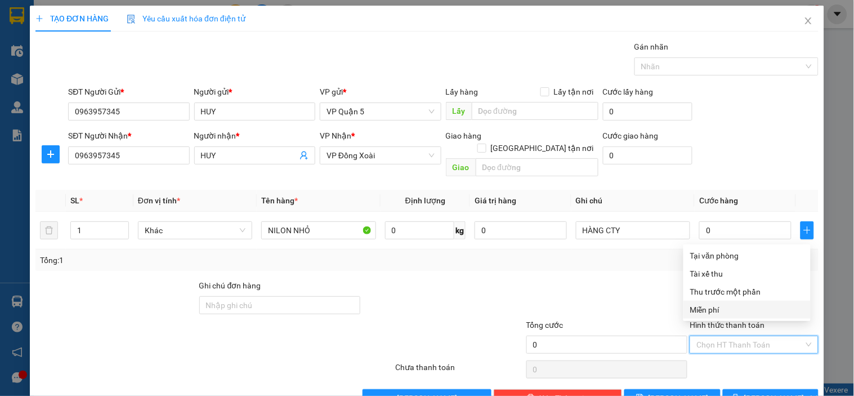
click at [710, 308] on div "Miễn phí" at bounding box center [747, 309] width 114 height 12
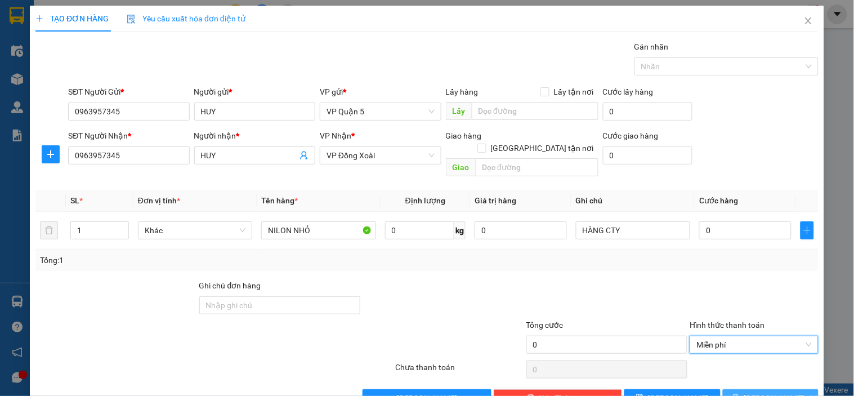
click at [751, 389] on button "Lưu và In" at bounding box center [771, 398] width 96 height 18
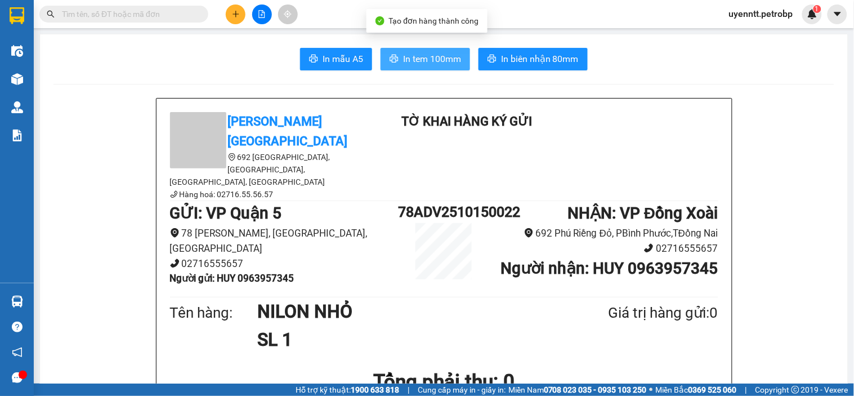
click at [426, 62] on span "In tem 100mm" at bounding box center [432, 59] width 58 height 14
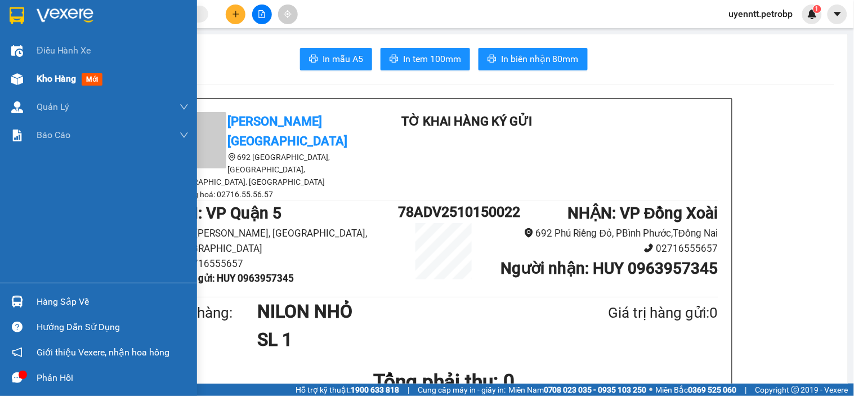
click at [35, 74] on div "Kho hàng mới" at bounding box center [98, 79] width 197 height 28
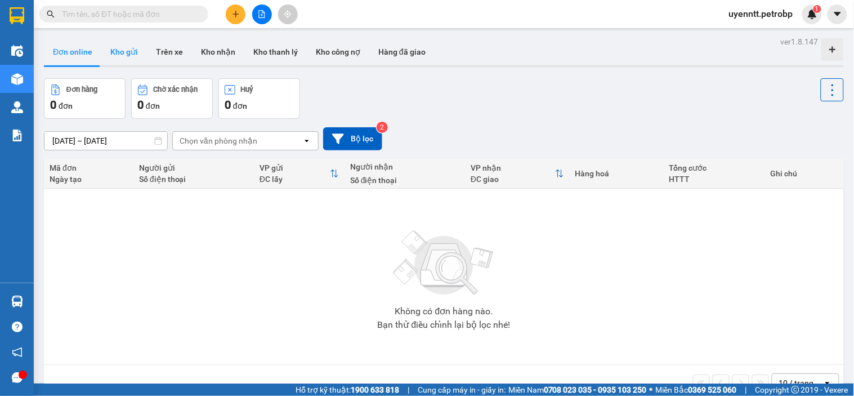
click at [124, 55] on button "Kho gửi" at bounding box center [124, 51] width 46 height 27
type input "[DATE] – [DATE]"
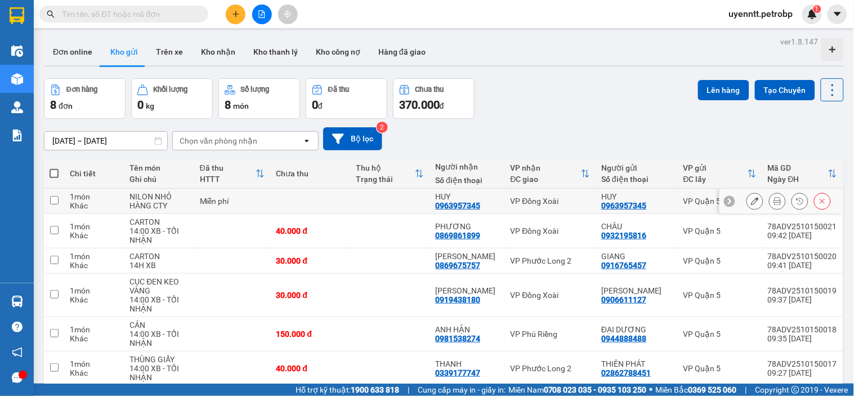
click at [523, 208] on td "VP Đồng Xoài" at bounding box center [550, 201] width 91 height 25
checkbox input "true"
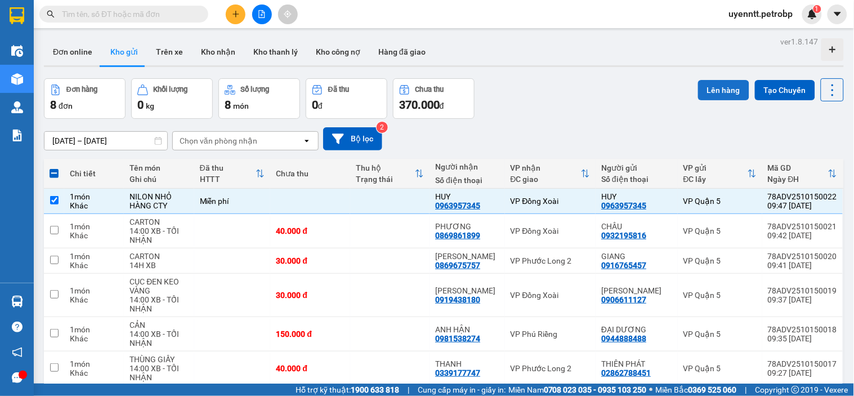
click at [713, 95] on button "Lên hàng" at bounding box center [723, 90] width 51 height 20
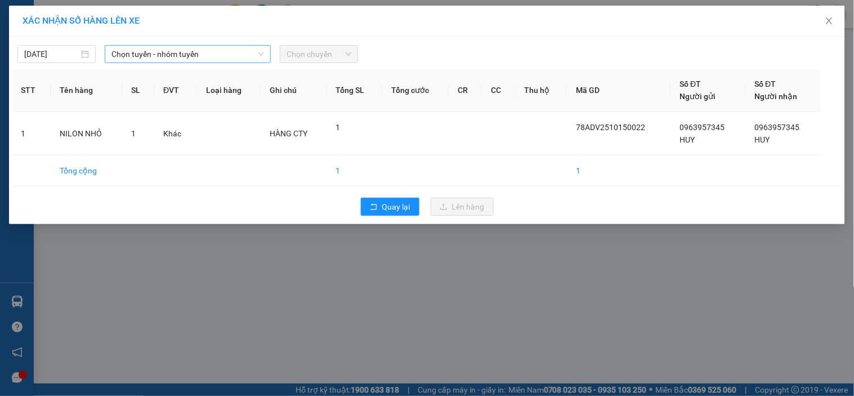
click at [162, 46] on span "Chọn tuyến - nhóm tuyến" at bounding box center [187, 54] width 153 height 17
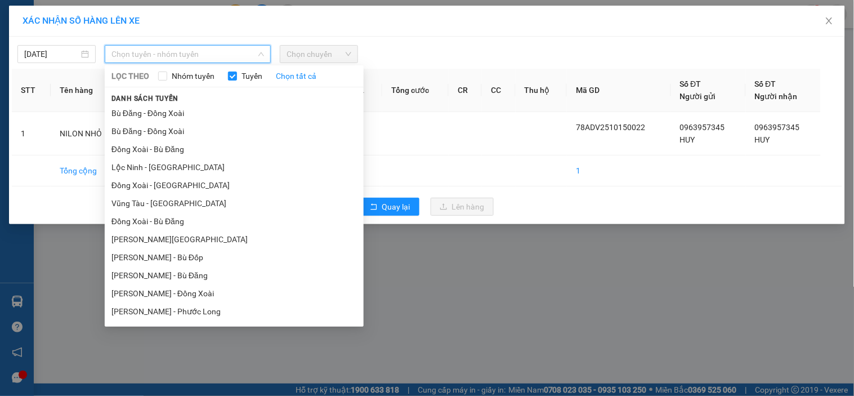
click at [449, 60] on div at bounding box center [532, 54] width 343 height 18
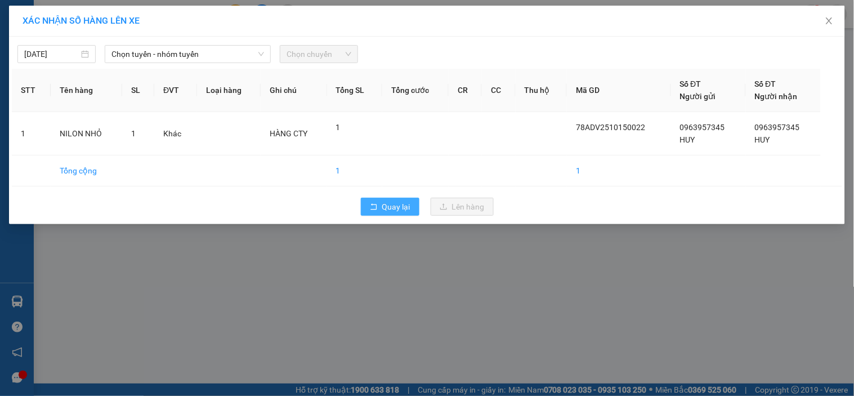
click at [391, 203] on span "Quay lại" at bounding box center [396, 206] width 28 height 12
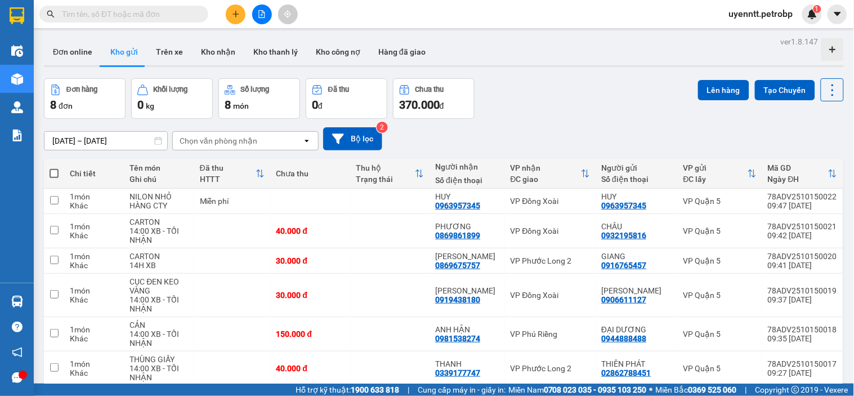
click at [232, 6] on button at bounding box center [236, 15] width 20 height 20
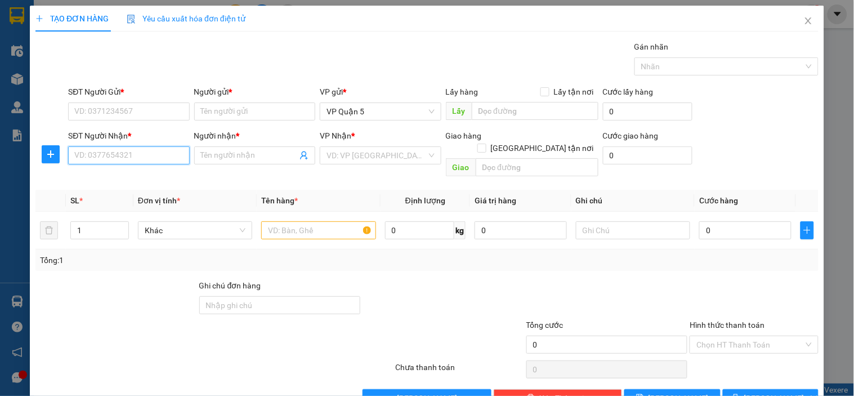
click at [93, 152] on input "SĐT Người Nhận *" at bounding box center [128, 155] width 121 height 18
click at [160, 159] on input "SĐT Người Nhận *" at bounding box center [128, 155] width 121 height 18
type input "0988515526"
click at [125, 181] on div "0988515526 - ANH TIẾN" at bounding box center [129, 178] width 111 height 12
type input "ANH TIẾN"
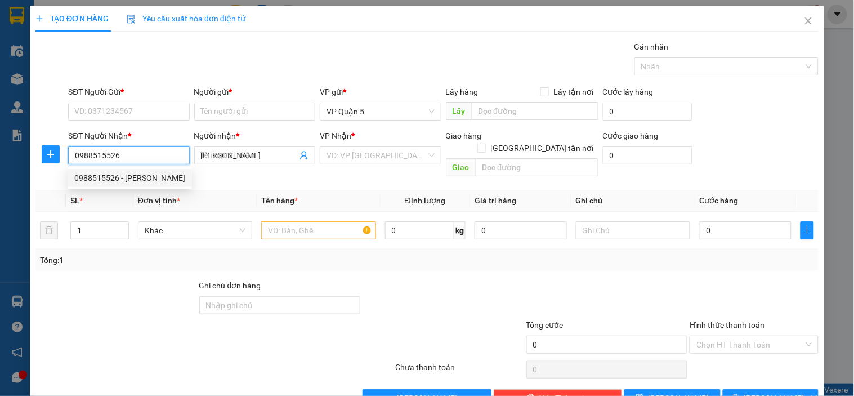
type input "30.000"
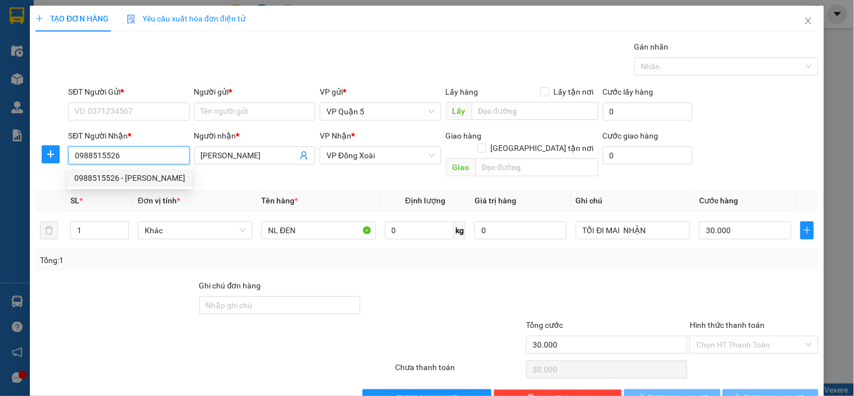
type input "0988515526"
click at [141, 120] on div "SĐT Người Gửi * VD: 0371234567" at bounding box center [128, 105] width 121 height 39
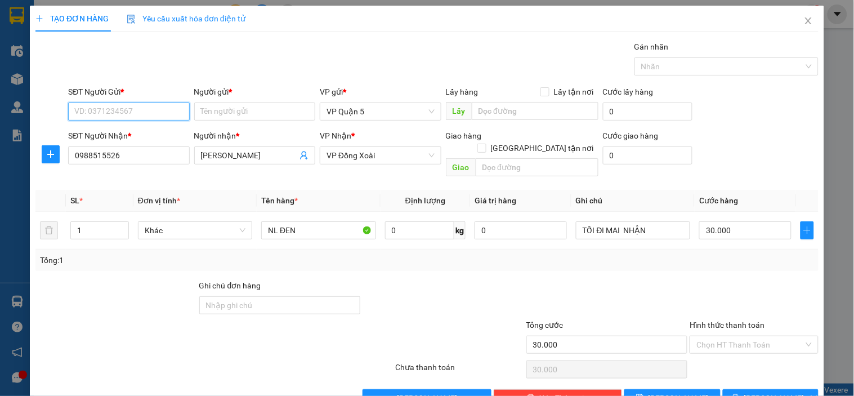
click at [145, 108] on input "SĐT Người Gửi *" at bounding box center [128, 111] width 121 height 18
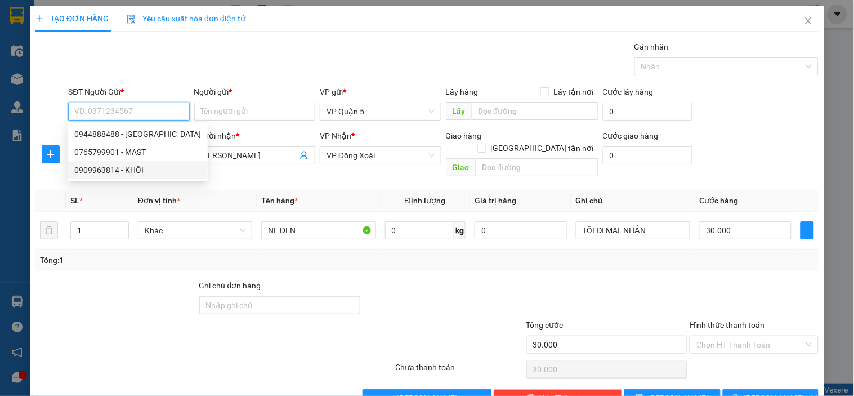
click at [133, 172] on div "0909963814 - KHÔI" at bounding box center [137, 170] width 127 height 12
type input "0909963814"
type input "KHÔI"
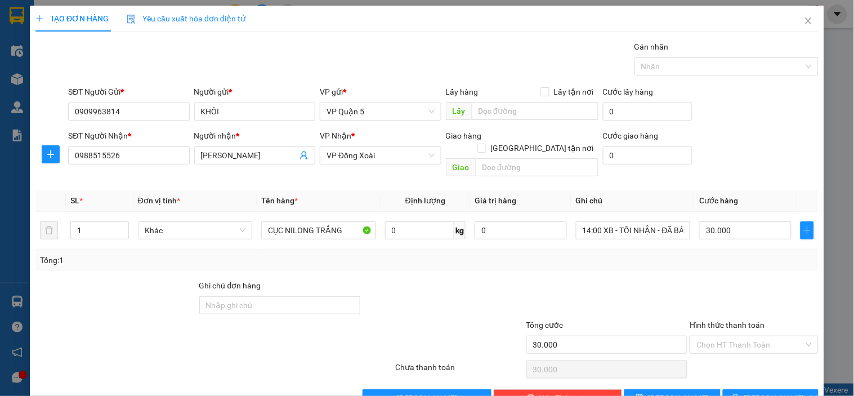
click at [238, 69] on div "Gói vận chuyển * Tiêu chuẩn Gán nhãn Nhãn" at bounding box center [443, 60] width 755 height 39
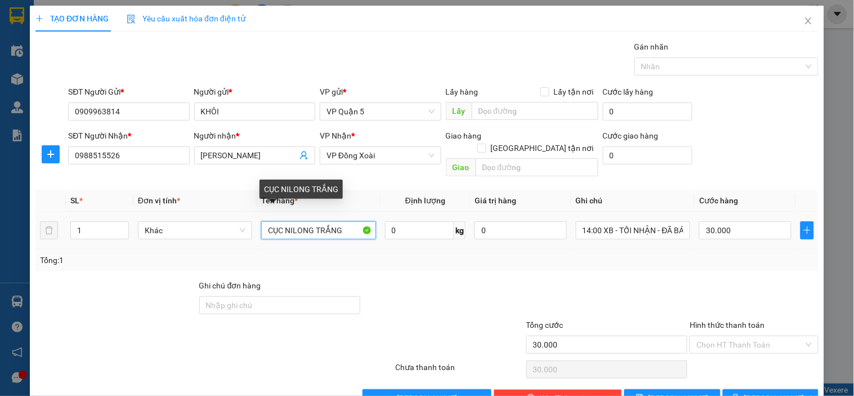
click at [314, 221] on input "CỤC NILONG TRẮNG" at bounding box center [318, 230] width 114 height 18
type input "CARTON"
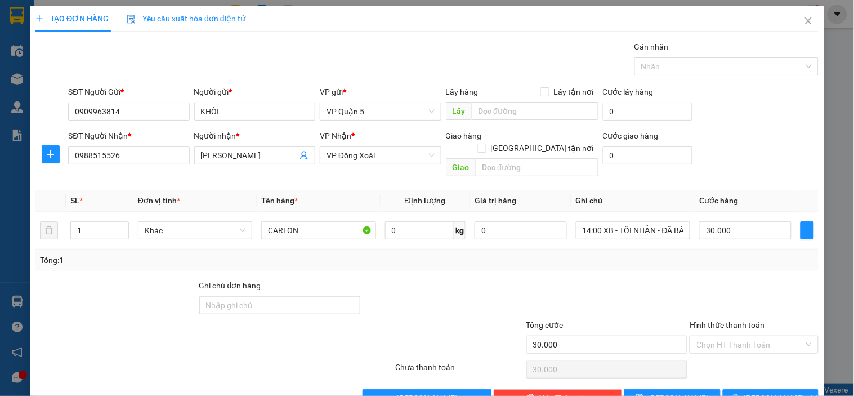
click at [565, 279] on div at bounding box center [607, 298] width 164 height 39
click at [87, 154] on input "0988515526" at bounding box center [128, 155] width 121 height 18
click at [642, 254] on div "Tổng: 1" at bounding box center [427, 260] width 774 height 12
click at [635, 259] on div "Transit Pickup Surcharge Ids Transit Deliver Surcharge Ids Transit Deliver Surc…" at bounding box center [426, 224] width 783 height 366
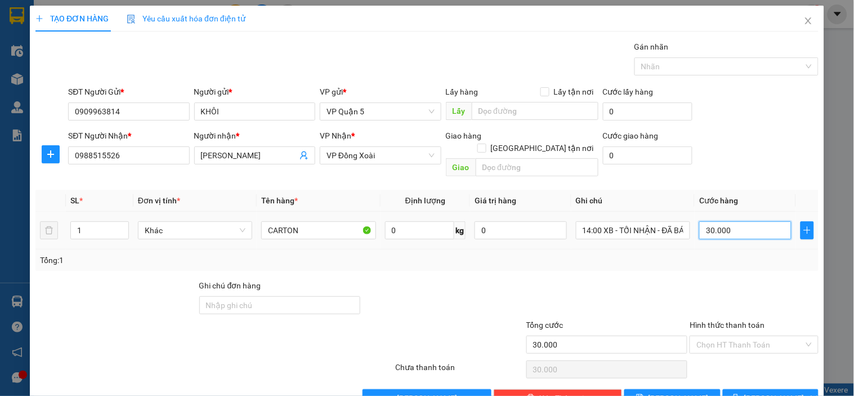
click at [736, 223] on input "30.000" at bounding box center [745, 230] width 92 height 18
type input "4"
type input "40"
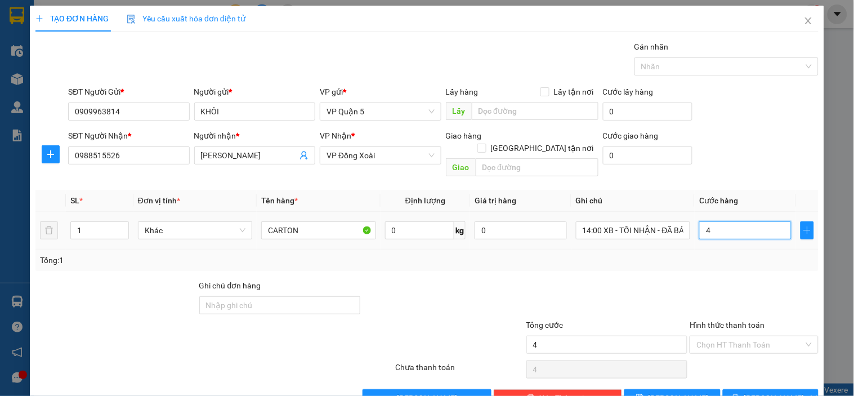
type input "40"
type input "40.000"
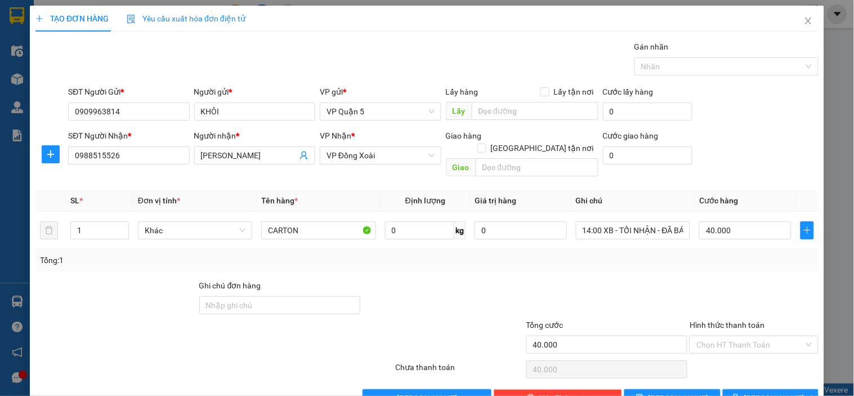
click at [709, 258] on div "Tổng: 1" at bounding box center [426, 259] width 783 height 21
click at [726, 155] on div "SĐT Người Nhận * 0988515526 Người nhận * ANH TIẾN VP Nhận * VP Đồng Xoài Giao h…" at bounding box center [443, 155] width 755 height 52
click at [460, 254] on div "Tổng: 1" at bounding box center [427, 260] width 774 height 12
click at [387, 57] on div "Gói vận chuyển * Tiêu chuẩn Gán nhãn Nhãn" at bounding box center [443, 60] width 755 height 39
click at [284, 56] on div "Gói vận chuyển * Tiêu chuẩn Gán nhãn Nhãn" at bounding box center [443, 60] width 755 height 39
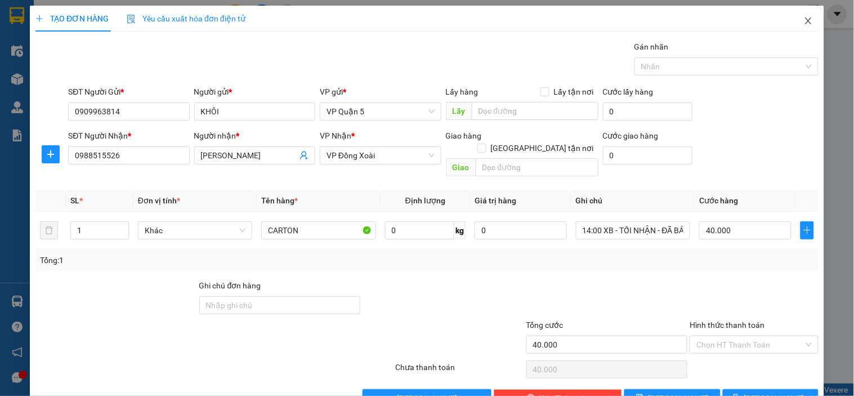
click at [804, 25] on icon "close" at bounding box center [808, 20] width 9 height 9
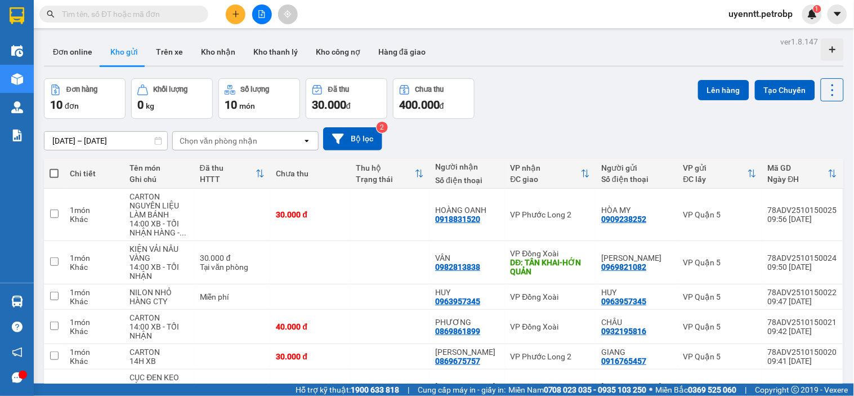
drag, startPoint x: 85, startPoint y: 17, endPoint x: 257, endPoint y: 28, distance: 172.6
click at [82, 17] on input "text" at bounding box center [128, 14] width 133 height 12
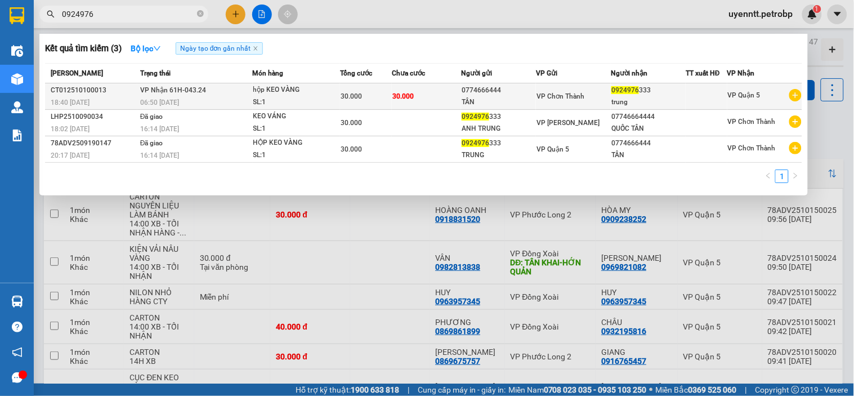
type input "0924976"
click at [673, 91] on div "0924976 333" at bounding box center [648, 90] width 74 height 12
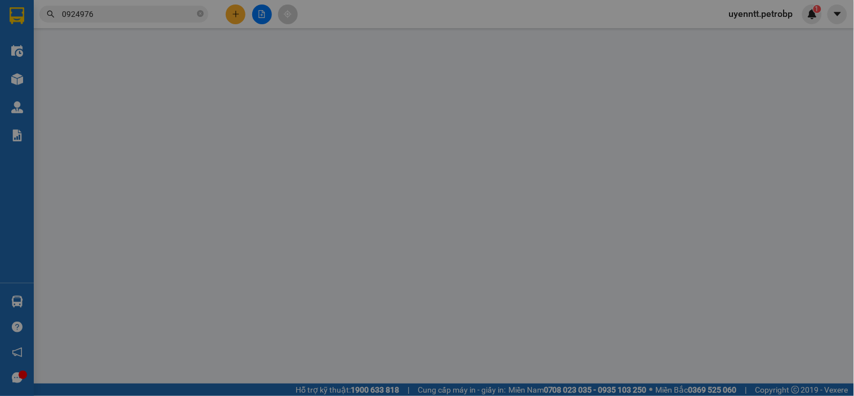
type input "0774666444"
type input "TÂN"
type input "0924976333"
type input "trung"
type input "30.000"
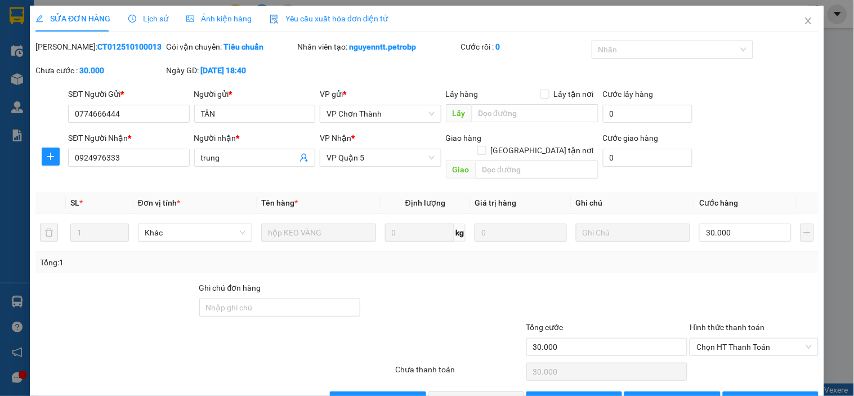
click at [659, 281] on div at bounding box center [607, 300] width 164 height 39
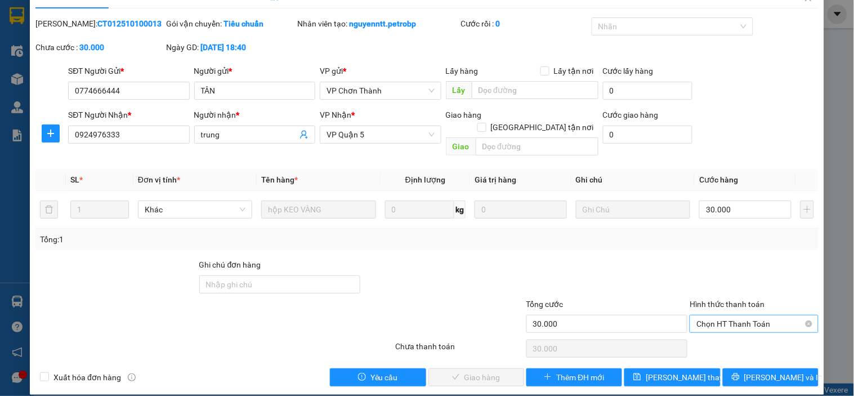
click at [723, 315] on span "Chọn HT Thanh Toán" at bounding box center [753, 323] width 115 height 17
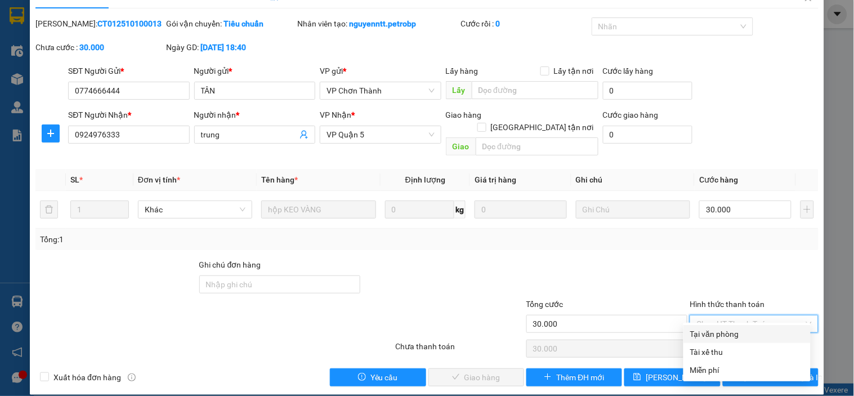
click at [704, 330] on div "Tại văn phòng" at bounding box center [747, 334] width 114 height 12
type input "0"
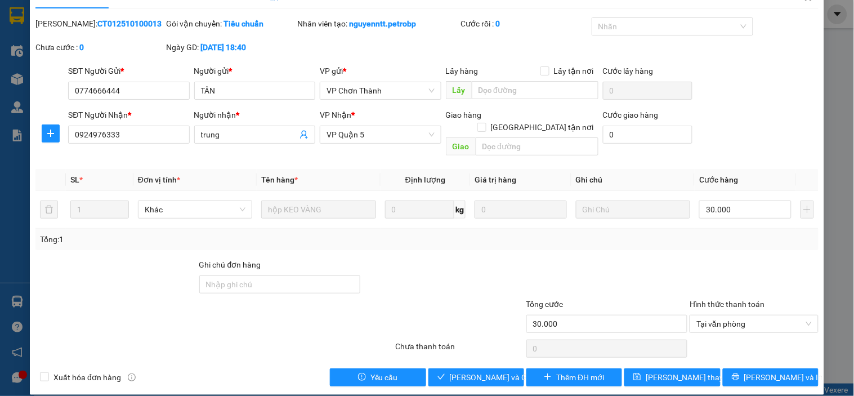
click at [606, 233] on div "Tổng: 1" at bounding box center [427, 239] width 774 height 12
click at [480, 371] on span "Lưu và Giao hàng" at bounding box center [504, 377] width 108 height 12
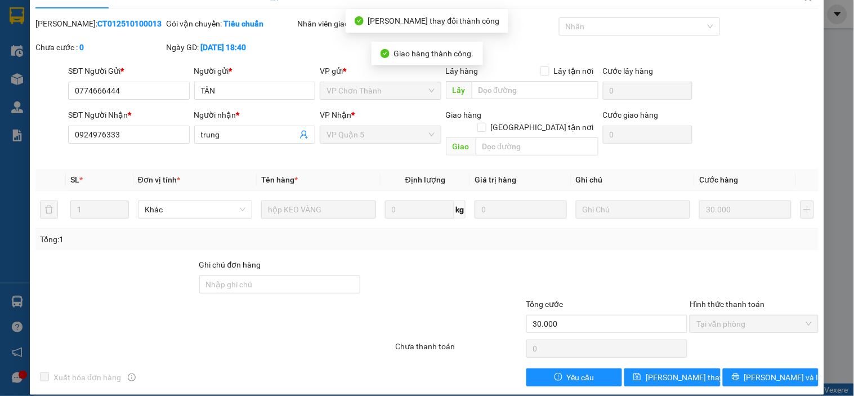
scroll to position [0, 0]
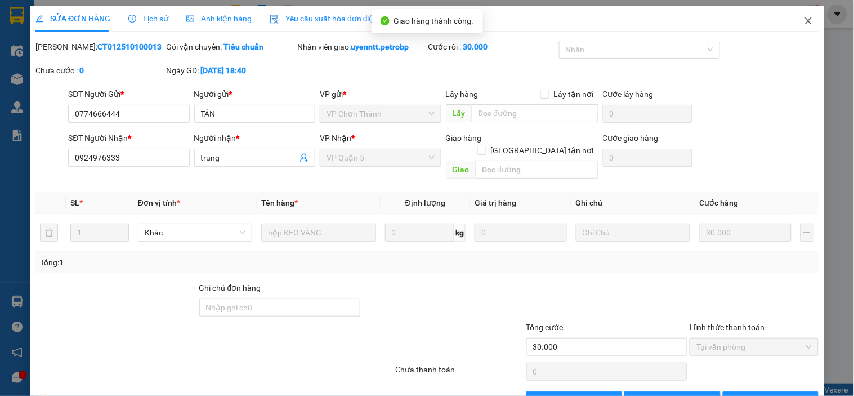
click at [792, 19] on span "Close" at bounding box center [808, 22] width 32 height 32
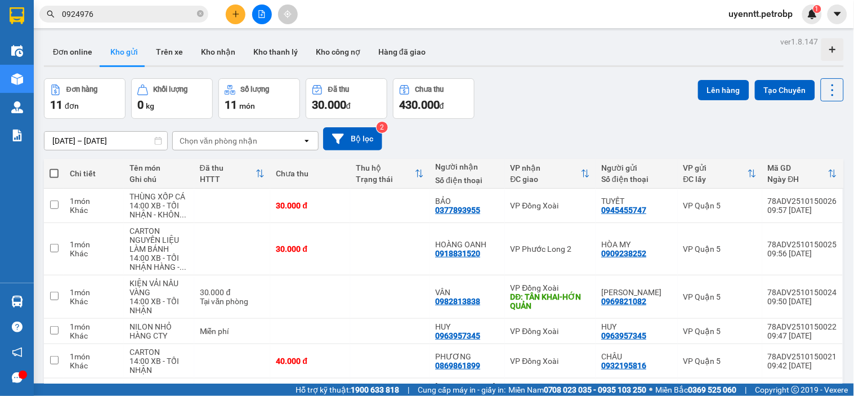
click at [594, 82] on div "Đơn hàng 11 đơn Khối lượng 0 kg Số lượng 11 món Đã thu 30.000 đ Chưa thu 430.00…" at bounding box center [444, 98] width 800 height 41
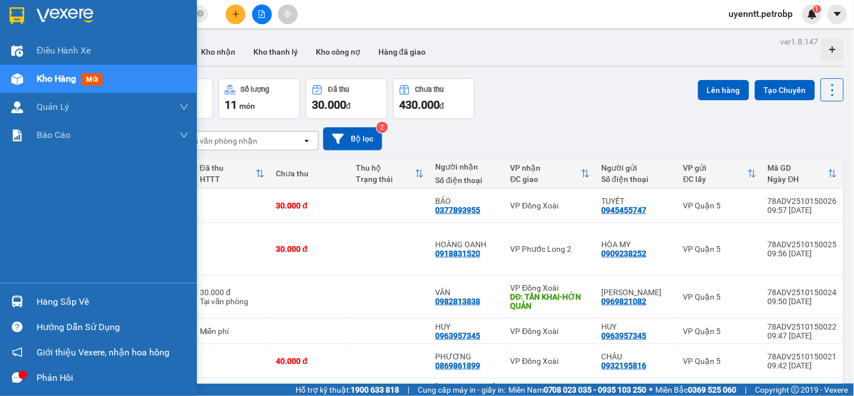
click at [26, 80] on div "Kho hàng mới" at bounding box center [98, 79] width 197 height 28
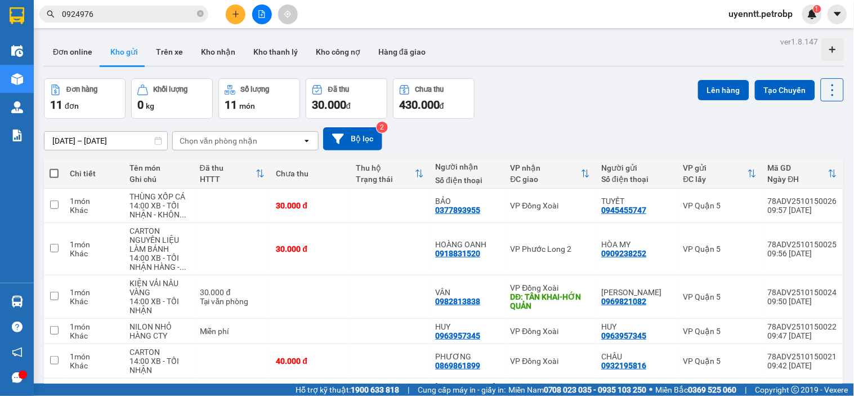
click at [562, 62] on div "Đơn online Kho gửi Trên xe Kho nhận Kho thanh lý Kho công nợ Hàng đã giao" at bounding box center [444, 53] width 800 height 30
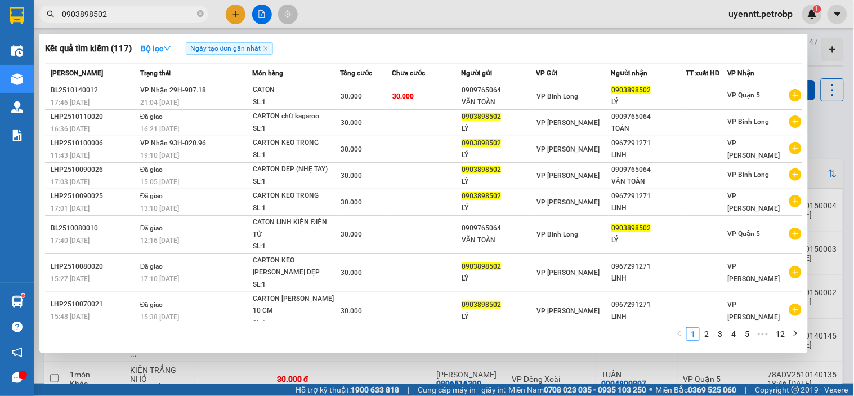
click at [159, 19] on input "0903898502" at bounding box center [128, 14] width 133 height 12
click at [162, 12] on input "0903898502" at bounding box center [128, 14] width 133 height 12
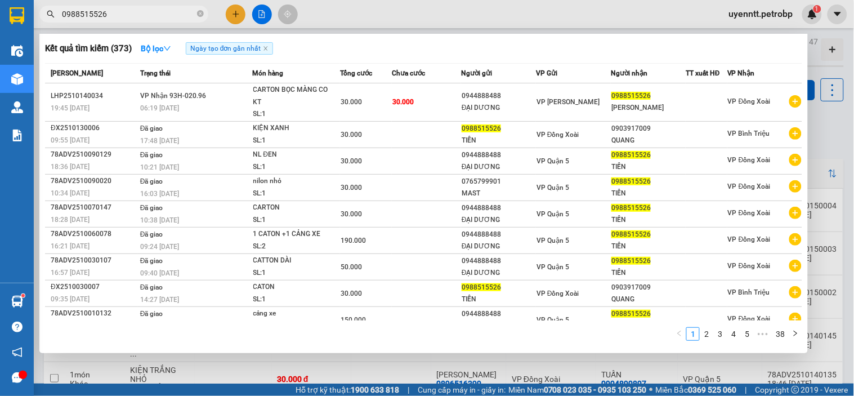
type input "0988515526"
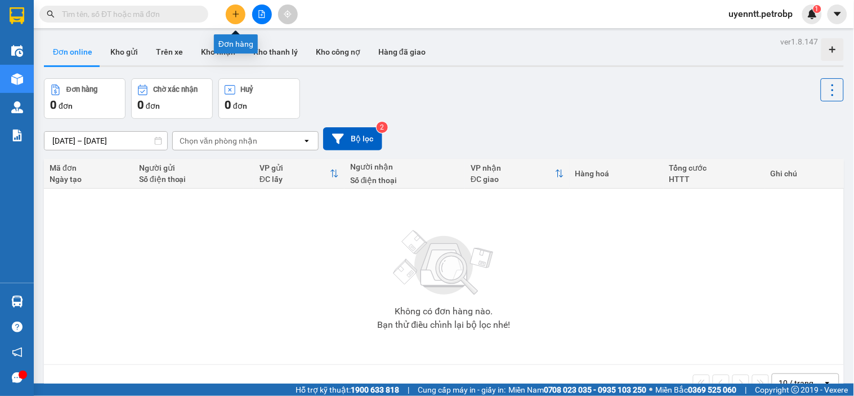
click at [233, 17] on icon "plus" at bounding box center [236, 14] width 8 height 8
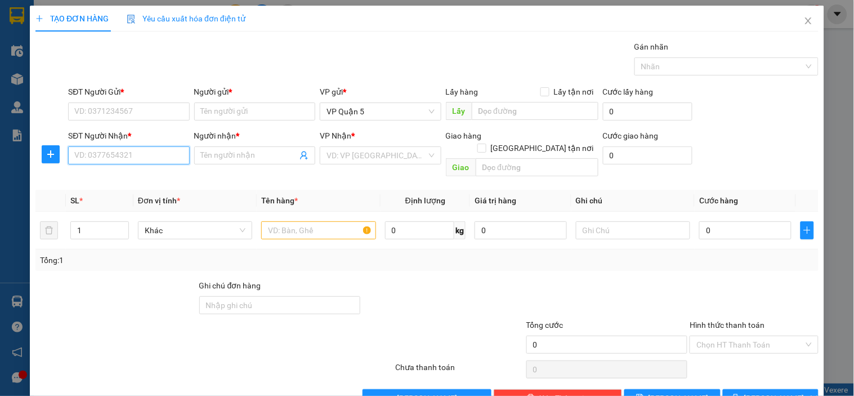
click at [136, 156] on input "SĐT Người Nhận *" at bounding box center [128, 155] width 121 height 18
click at [307, 59] on div "Gói vận chuyển * Tiêu chuẩn Gán nhãn Nhãn" at bounding box center [443, 60] width 755 height 39
click at [132, 160] on input "SĐT Người Nhận *" at bounding box center [128, 155] width 121 height 18
click at [55, 159] on button "button" at bounding box center [51, 154] width 18 height 18
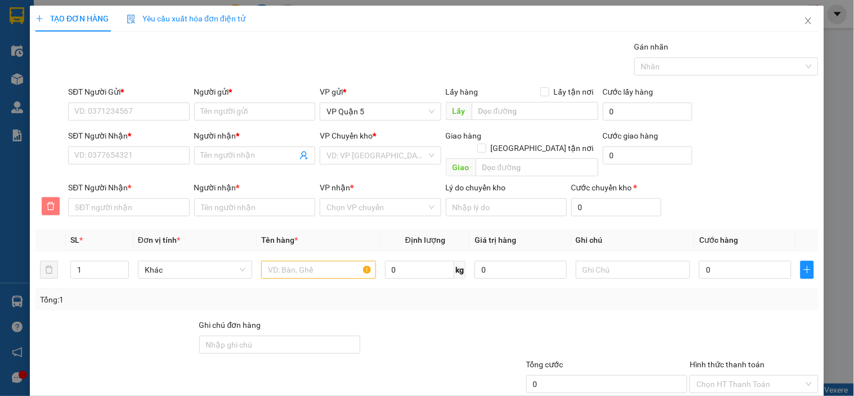
click at [53, 202] on icon "delete" at bounding box center [50, 206] width 9 height 9
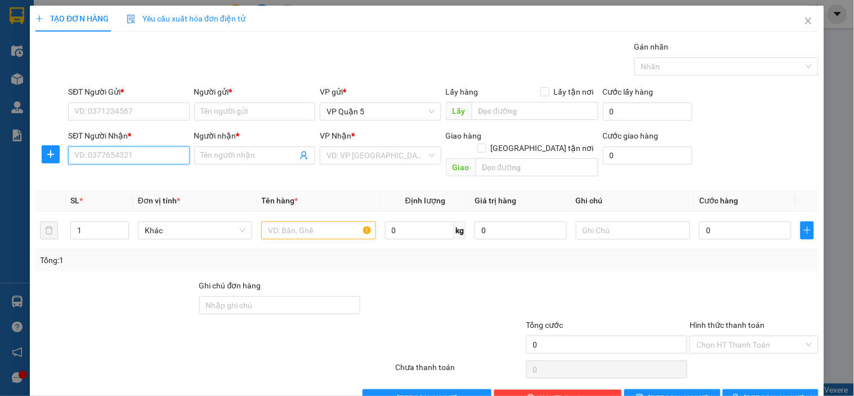
click at [110, 159] on input "SĐT Người Nhận *" at bounding box center [128, 155] width 121 height 18
type input "0921"
click at [805, 18] on span "Close" at bounding box center [808, 22] width 32 height 32
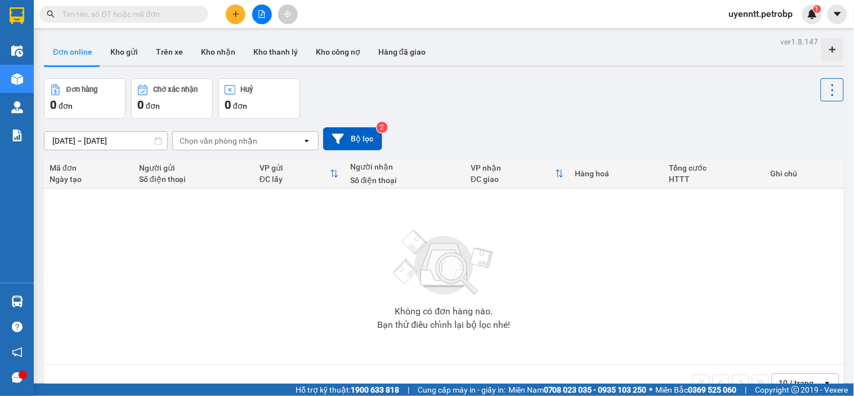
click at [547, 119] on div "[DATE] – [DATE] Press the down arrow key to interact with the calendar and sele…" at bounding box center [444, 139] width 800 height 40
click at [111, 52] on button "Kho gửi" at bounding box center [124, 51] width 46 height 27
type input "[DATE] – [DATE]"
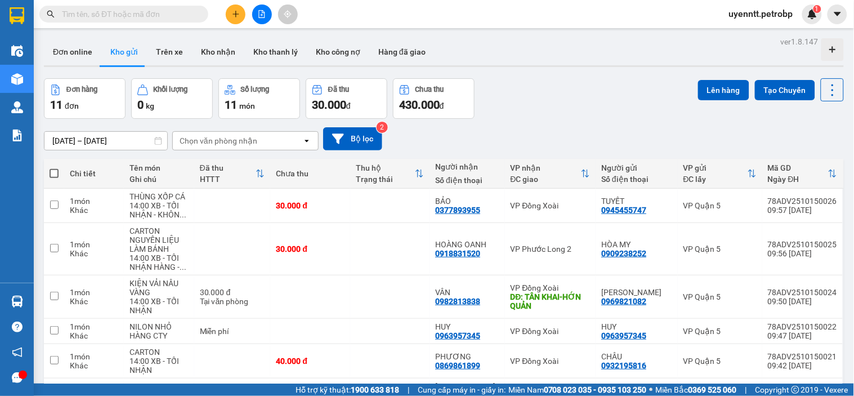
click at [549, 83] on div "Đơn hàng 11 đơn Khối lượng 0 kg Số lượng 11 món Đã thu 30.000 đ Chưa thu 430.00…" at bounding box center [444, 98] width 800 height 41
click at [515, 336] on td "VP Đồng Xoài" at bounding box center [550, 331] width 91 height 25
checkbox input "true"
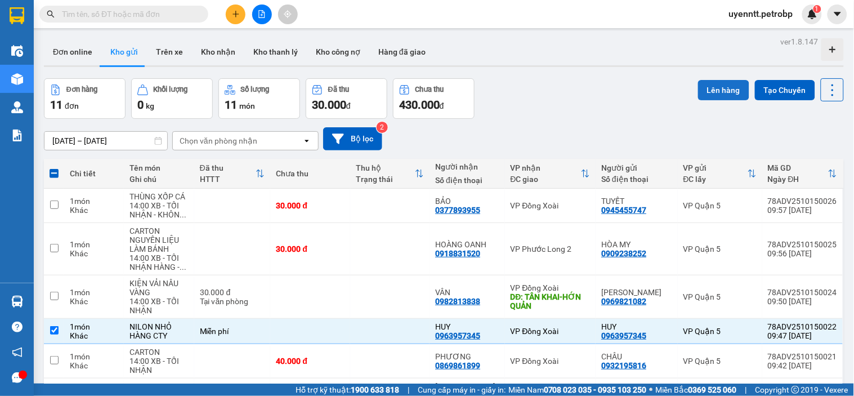
click at [705, 91] on button "Lên hàng" at bounding box center [723, 90] width 51 height 20
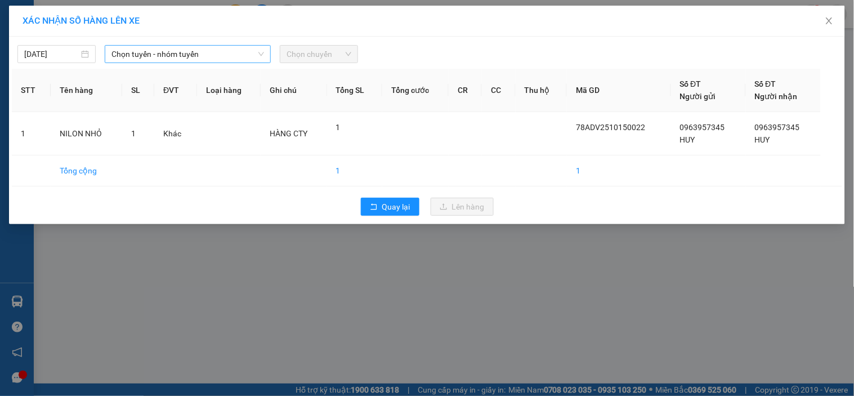
click at [210, 46] on span "Chọn tuyến - nhóm tuyến" at bounding box center [187, 54] width 153 height 17
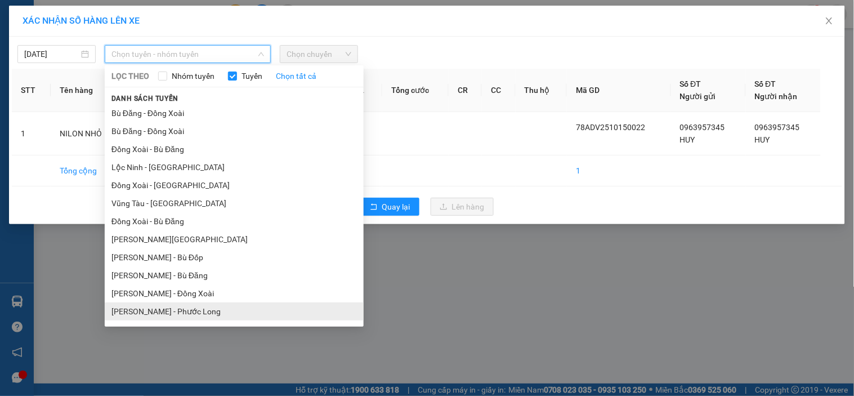
click at [164, 305] on li "[PERSON_NAME] - Phước Long" at bounding box center [234, 311] width 259 height 18
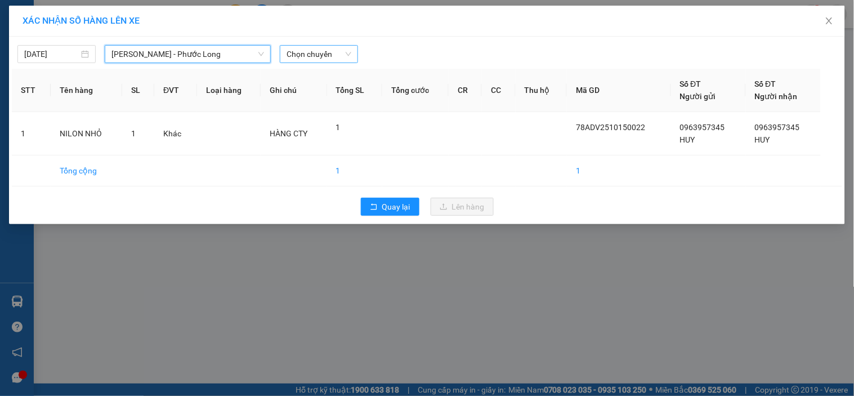
click at [321, 57] on span "Chọn chuyến" at bounding box center [318, 54] width 65 height 17
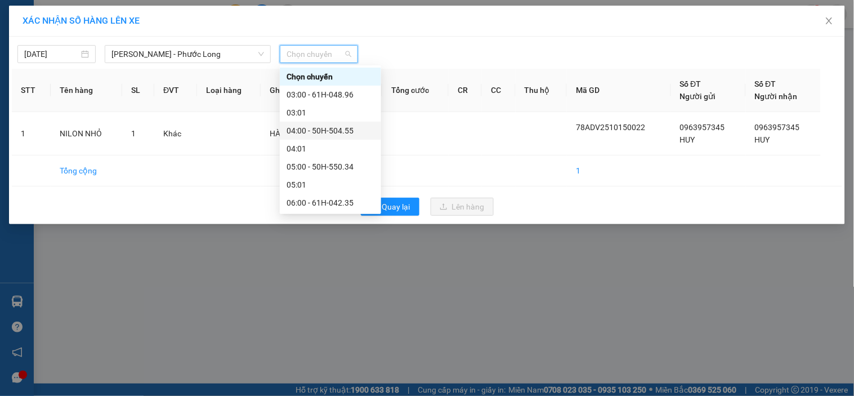
scroll to position [208, 0]
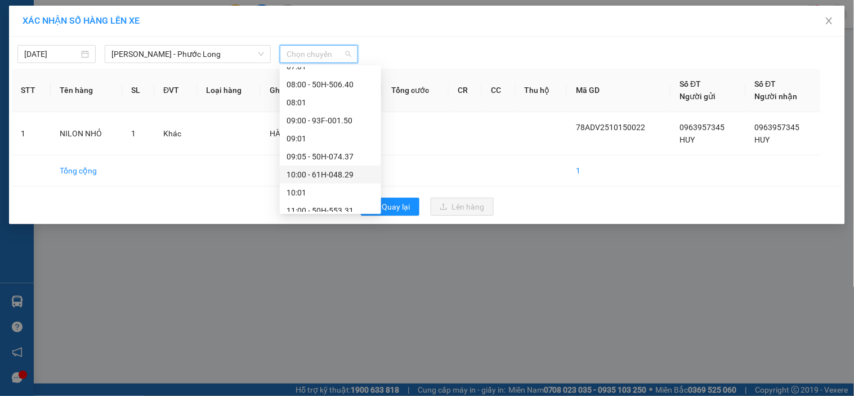
click at [346, 166] on div "10:00 - 61H-048.29" at bounding box center [330, 174] width 101 height 18
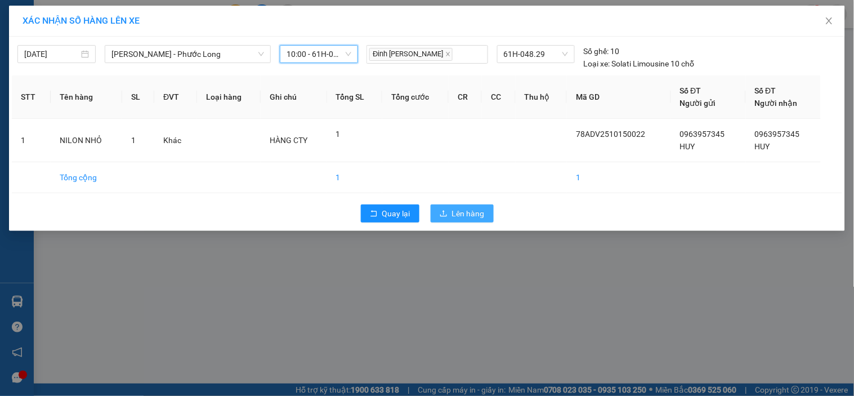
click at [447, 211] on icon "upload" at bounding box center [444, 213] width 8 height 8
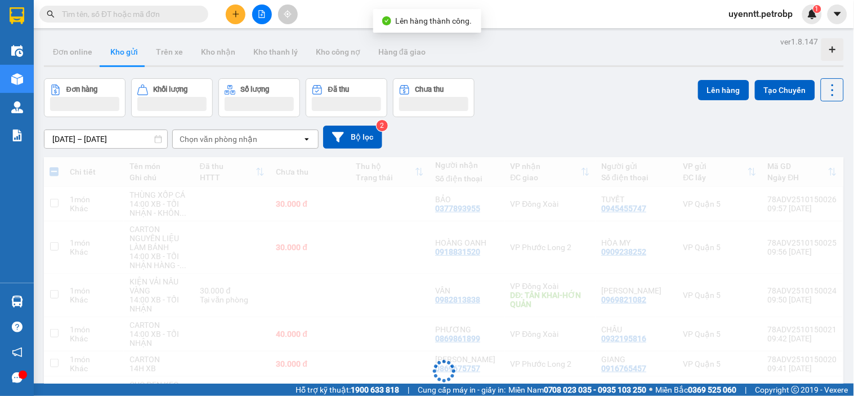
click at [236, 20] on button at bounding box center [236, 15] width 20 height 20
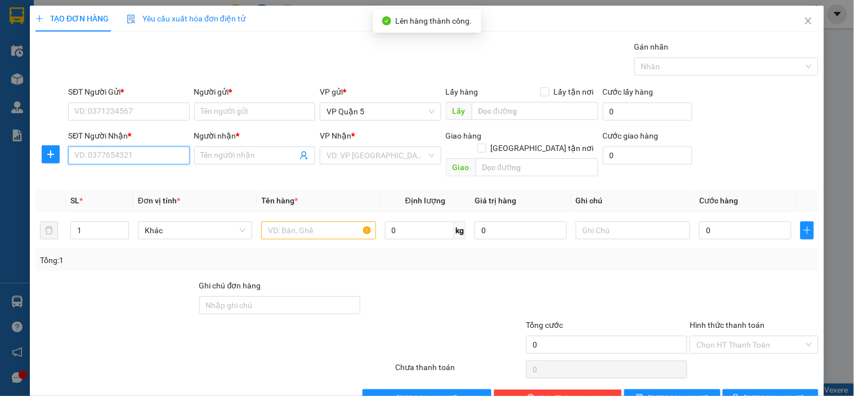
click at [122, 154] on input "SĐT Người Nhận *" at bounding box center [128, 155] width 121 height 18
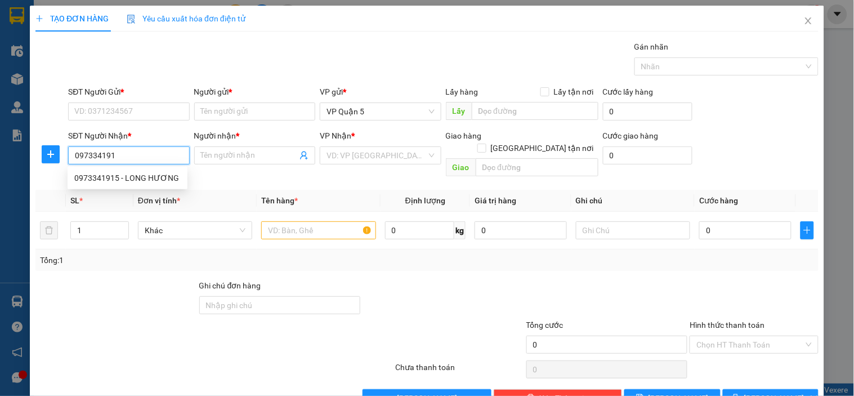
type input "0973341915"
click at [127, 177] on div "0973341915 - LONG HƯƠNG" at bounding box center [127, 178] width 106 height 12
type input "LONG HƯƠNG"
type input "30.000"
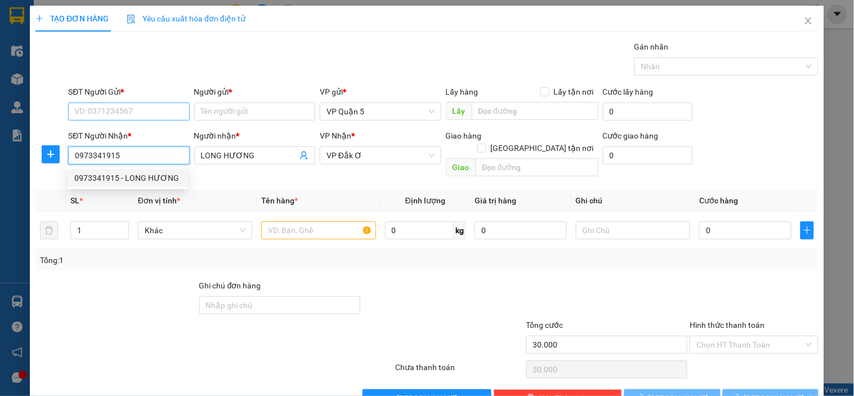
type input "0973341915"
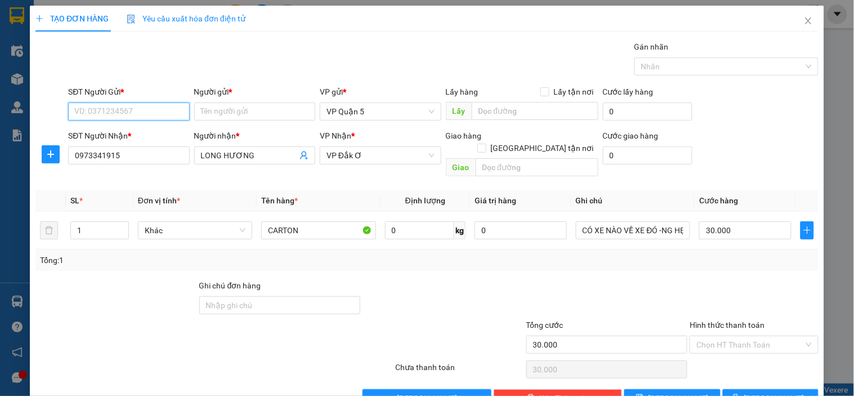
click at [124, 117] on input "SĐT Người Gửi *" at bounding box center [128, 111] width 121 height 18
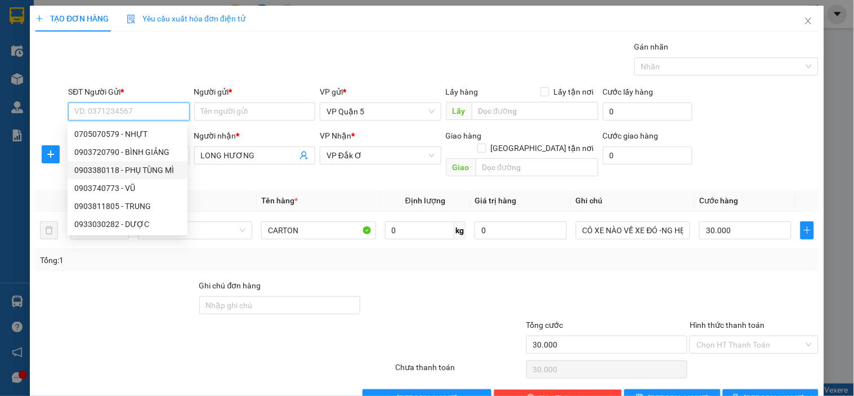
click at [116, 175] on div "0903380118 - PHỤ TÙNG MÌ" at bounding box center [127, 170] width 106 height 12
type input "0903380118"
type input "PHỤ TÙNG MÌ"
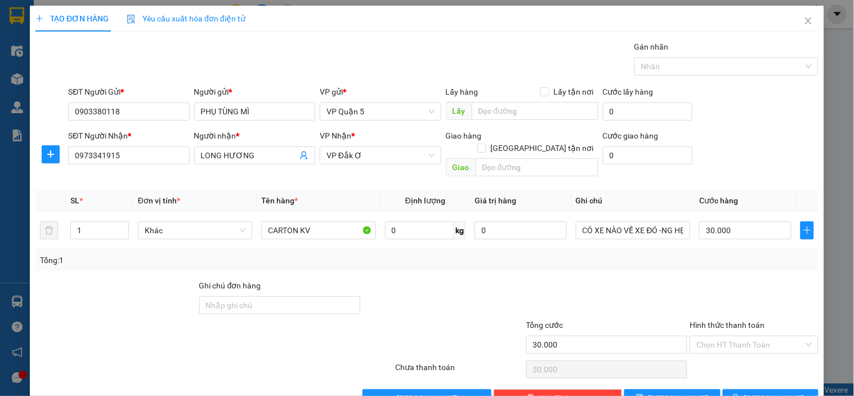
click at [212, 60] on div "Gói vận chuyển * Tiêu chuẩn Gán nhãn Nhãn" at bounding box center [443, 60] width 755 height 39
click at [114, 289] on div at bounding box center [116, 298] width 164 height 39
click at [320, 221] on input "CARTON KV" at bounding box center [318, 230] width 114 height 18
drag, startPoint x: 295, startPoint y: 222, endPoint x: 454, endPoint y: 209, distance: 159.2
click at [443, 213] on tr "1 Khác CARTON KV 0 kg 0 CÓ XE NÀO VỀ XE ĐÓ -NG HẸN GIỜ TRC - ĐÃ BÁO KHÁCH 30.000" at bounding box center [426, 231] width 783 height 38
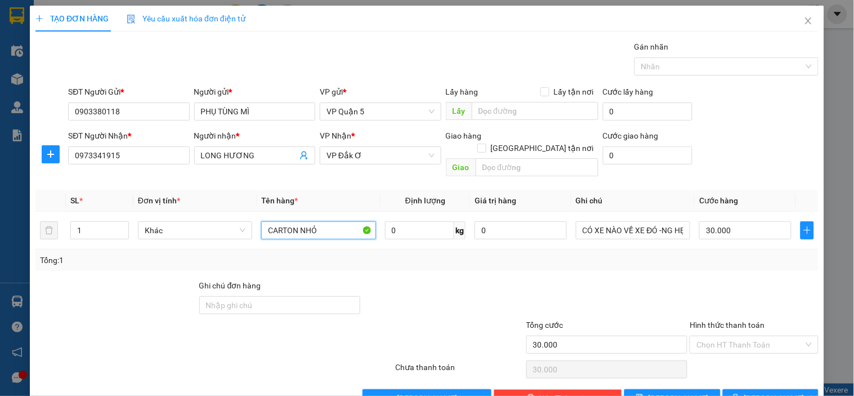
type input "CARTON NHỎ"
click at [467, 284] on div at bounding box center [443, 298] width 164 height 39
click at [751, 389] on button "[PERSON_NAME] và In" at bounding box center [771, 398] width 96 height 18
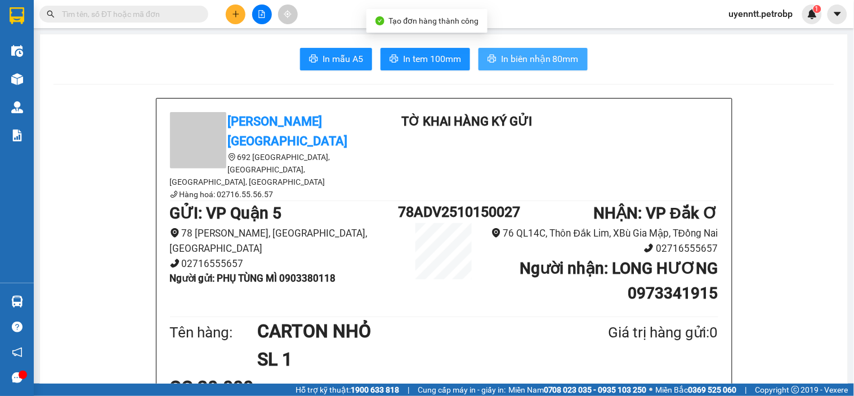
click at [523, 57] on span "In biên nhận 80mm" at bounding box center [540, 59] width 78 height 14
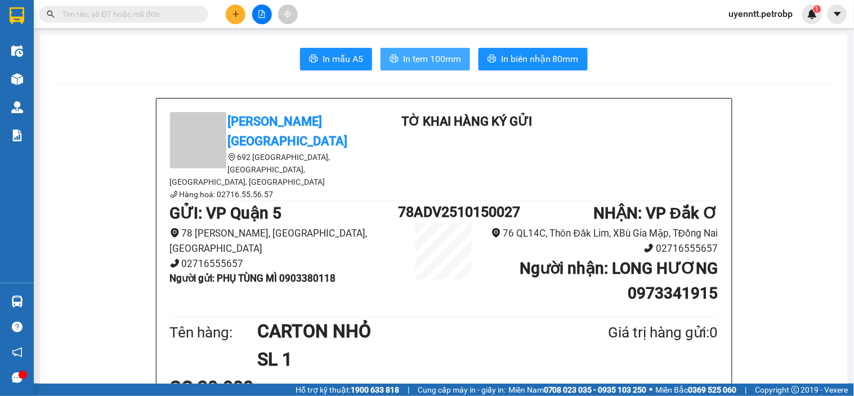
click at [420, 64] on span "In tem 100mm" at bounding box center [432, 59] width 58 height 14
click at [239, 17] on icon "plus" at bounding box center [236, 14] width 8 height 8
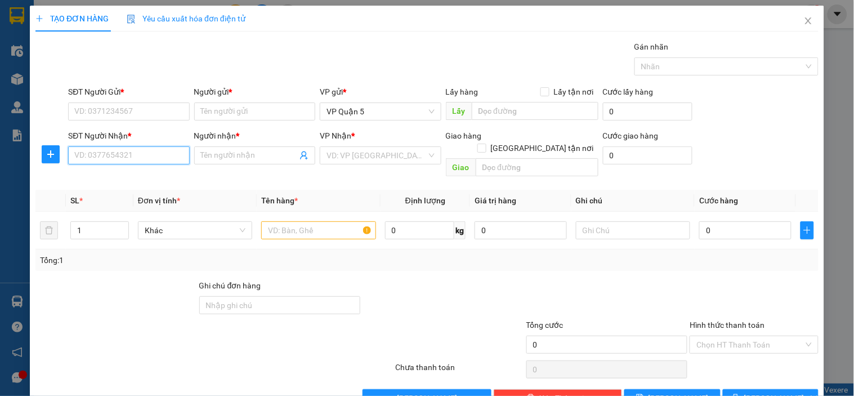
click at [136, 154] on input "SĐT Người Nhận *" at bounding box center [128, 155] width 121 height 18
type input "0987530323"
click at [131, 174] on div "0987530323 - QUANG" at bounding box center [127, 178] width 106 height 12
type input "QUANG"
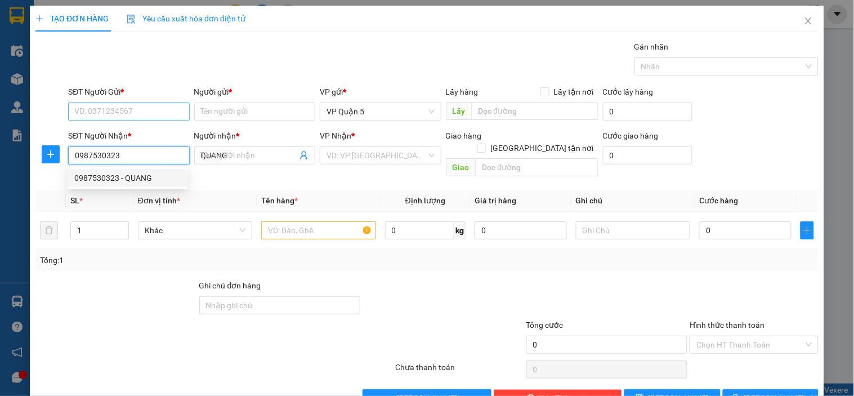
type input "30.000"
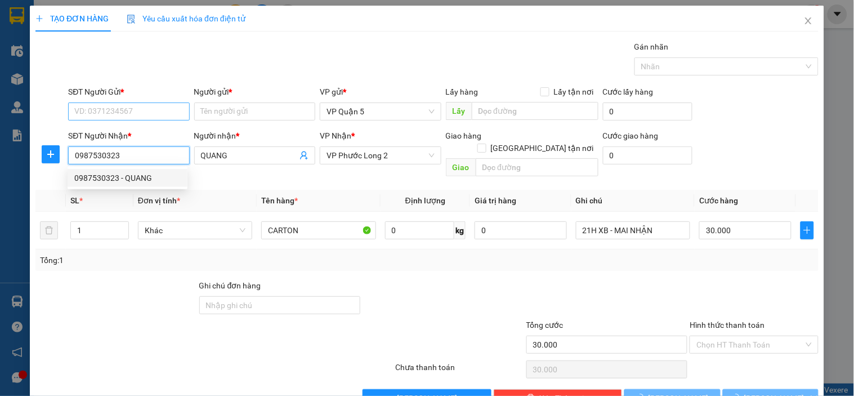
type input "0987530323"
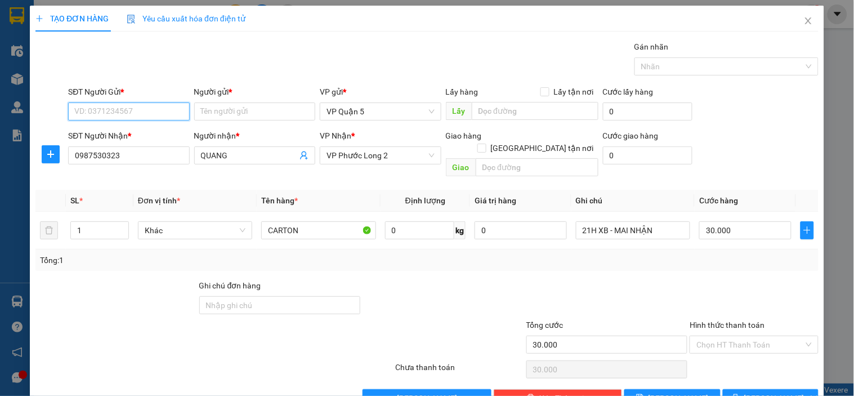
click at [137, 113] on input "SĐT Người Gửi *" at bounding box center [128, 111] width 121 height 18
click at [129, 154] on div "0962057326 - THÀNH" at bounding box center [127, 152] width 106 height 12
type input "0962057326"
type input "THÀNH"
type input "40.000"
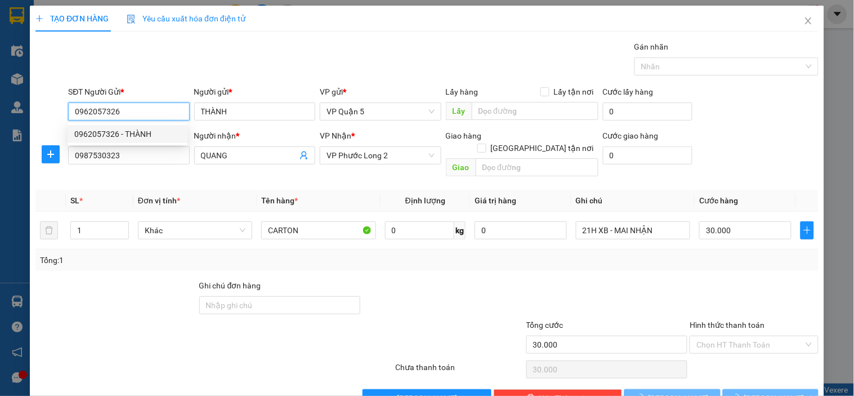
type input "40.000"
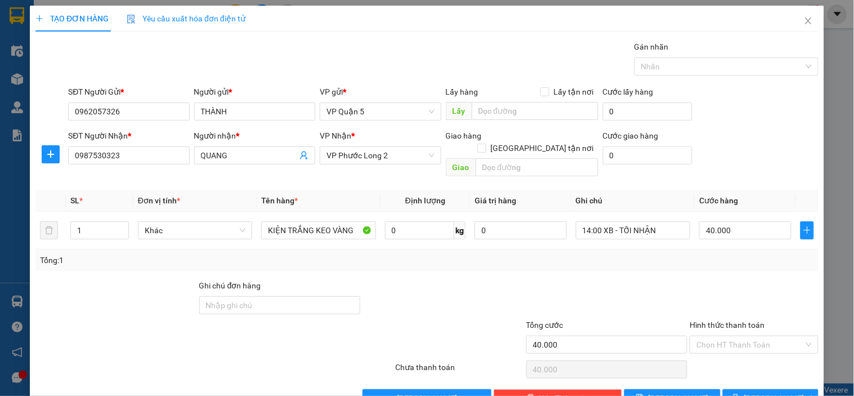
click at [217, 64] on div "Gói vận chuyển * Tiêu chuẩn Gán nhãn Nhãn" at bounding box center [443, 60] width 755 height 39
drag, startPoint x: 105, startPoint y: 305, endPoint x: 158, endPoint y: 268, distance: 64.3
click at [104, 305] on div at bounding box center [116, 298] width 164 height 39
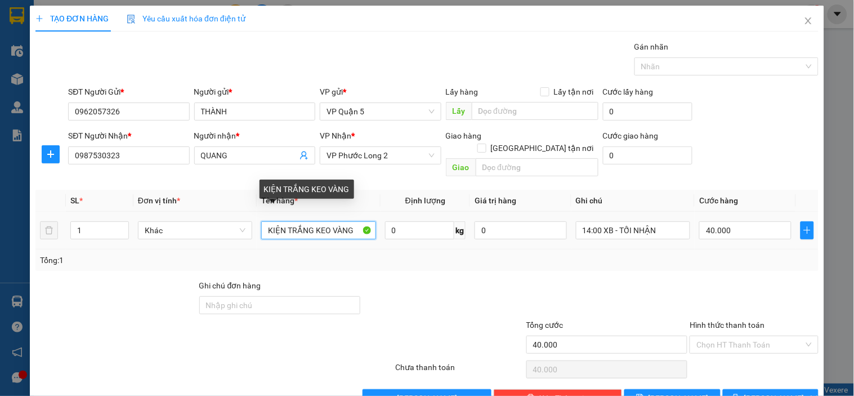
click at [311, 221] on input "KIỆN TRẮNG KEO VÀNG" at bounding box center [318, 230] width 114 height 18
type input "KIỆN ĐEN KEO VÀNG"
click at [509, 254] on div "Tổng: 1" at bounding box center [427, 260] width 774 height 12
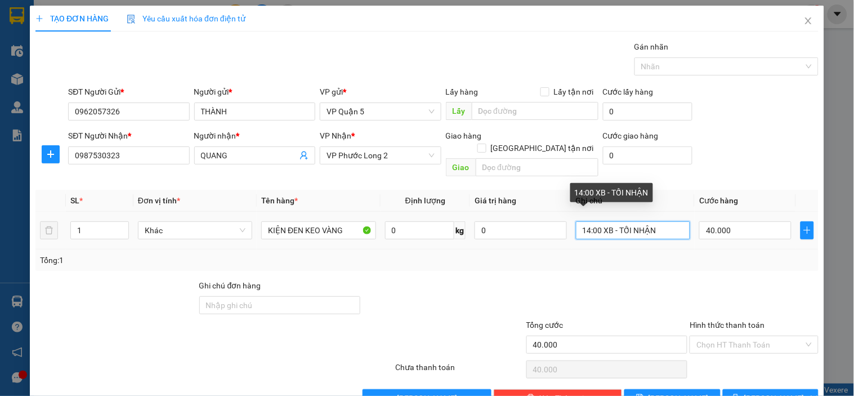
click at [586, 221] on input "14:00 XB - TỐI NHẬN" at bounding box center [633, 230] width 114 height 18
drag, startPoint x: 657, startPoint y: 259, endPoint x: 684, endPoint y: 250, distance: 28.7
click at [657, 259] on div "Transit Pickup Surcharge Ids Transit Deliver Surcharge Ids Transit Deliver Surc…" at bounding box center [426, 224] width 783 height 366
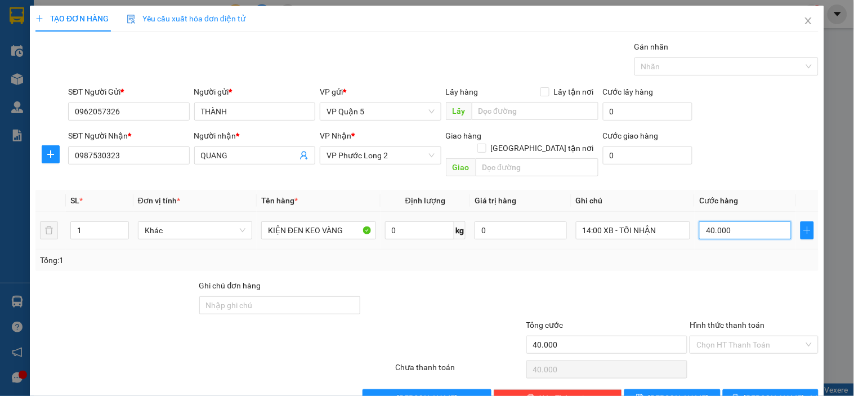
click at [732, 222] on input "40.000" at bounding box center [745, 230] width 92 height 18
type input "3"
type input "30"
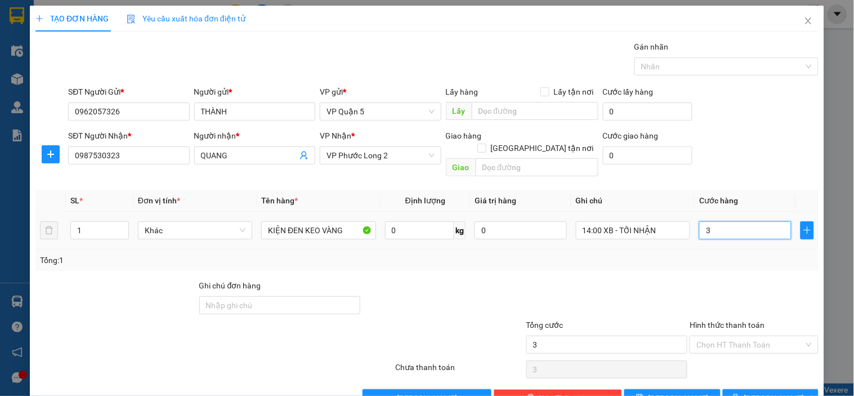
type input "30"
type input "30.000"
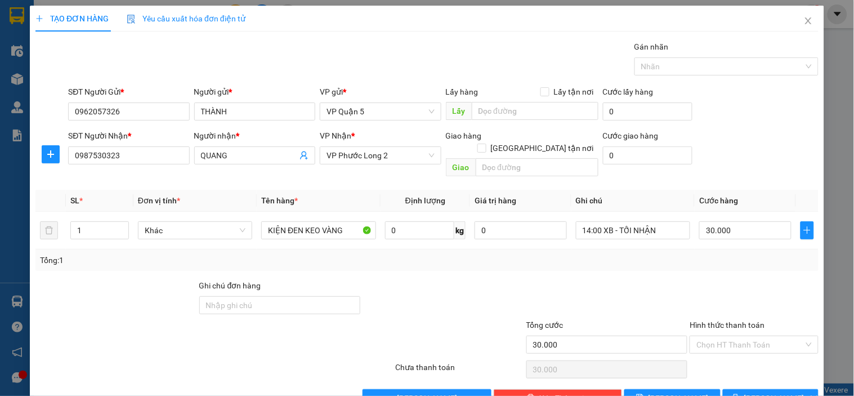
click at [705, 279] on div at bounding box center [753, 298] width 131 height 39
click at [752, 392] on span "[PERSON_NAME] và In" at bounding box center [783, 398] width 79 height 12
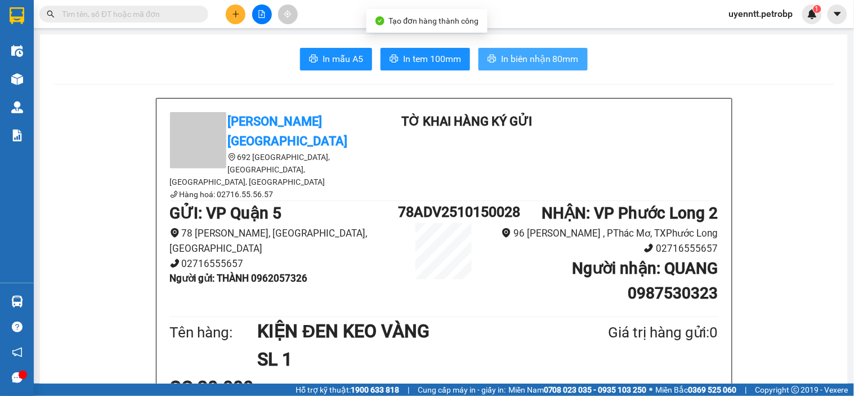
click at [488, 62] on icon "printer" at bounding box center [492, 59] width 8 height 8
click at [445, 62] on span "In tem 100mm" at bounding box center [432, 59] width 58 height 14
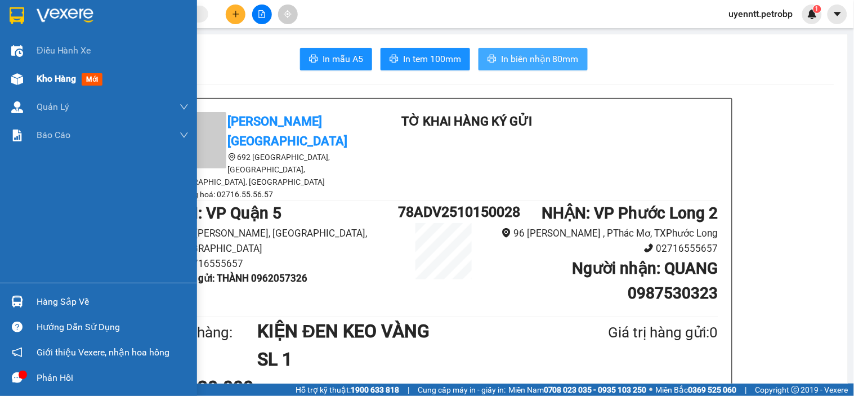
click at [35, 76] on div "Kho hàng mới" at bounding box center [98, 79] width 197 height 28
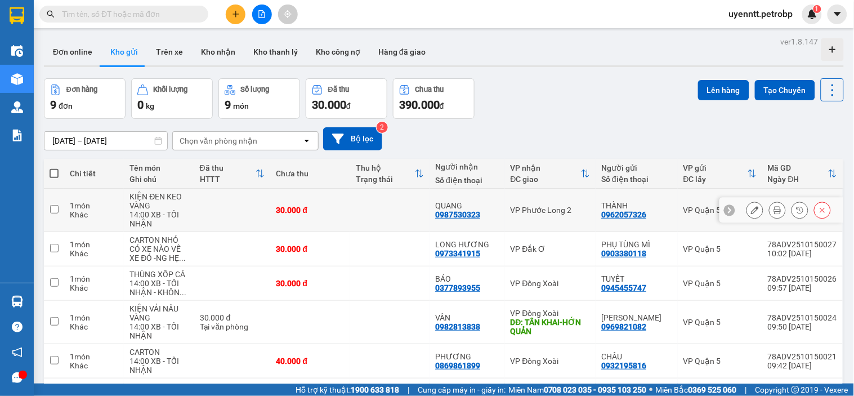
click at [559, 215] on td "VP Phước Long 2" at bounding box center [550, 210] width 91 height 43
checkbox input "true"
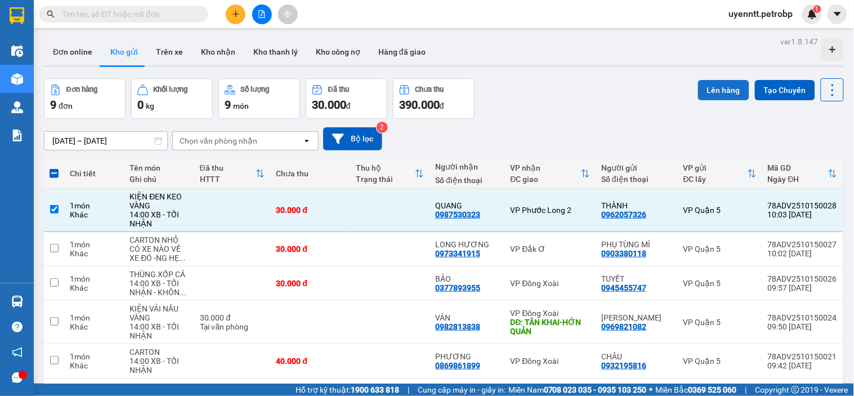
click at [710, 96] on button "Lên hàng" at bounding box center [723, 90] width 51 height 20
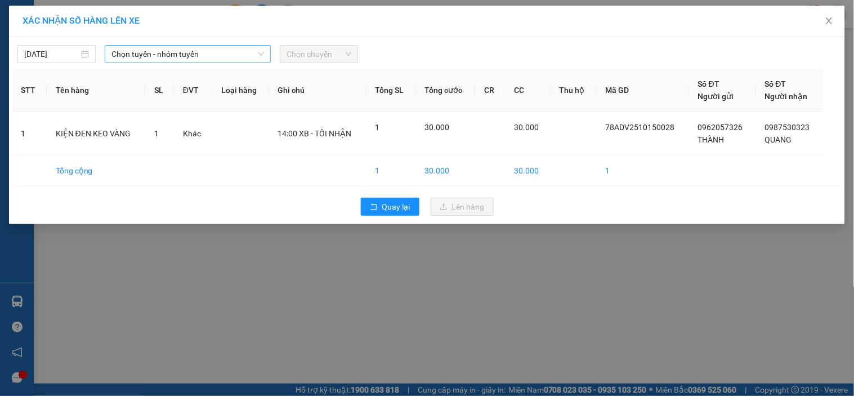
click at [132, 47] on span "Chọn tuyến - nhóm tuyến" at bounding box center [187, 54] width 153 height 17
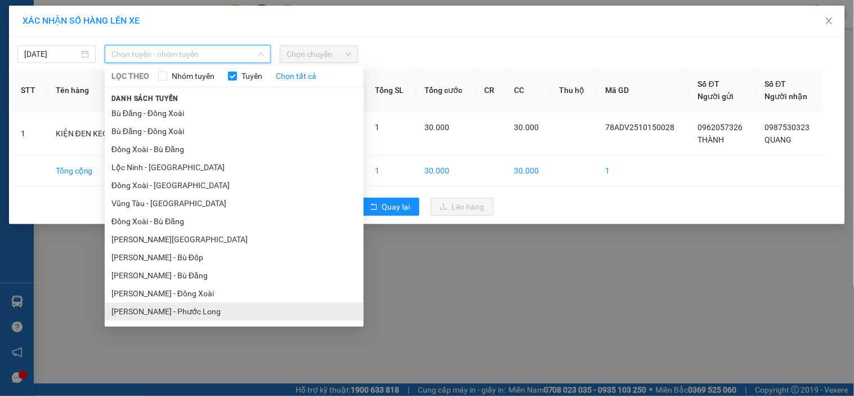
click at [164, 306] on li "Hồ Chí Minh - Phước Long" at bounding box center [234, 311] width 259 height 18
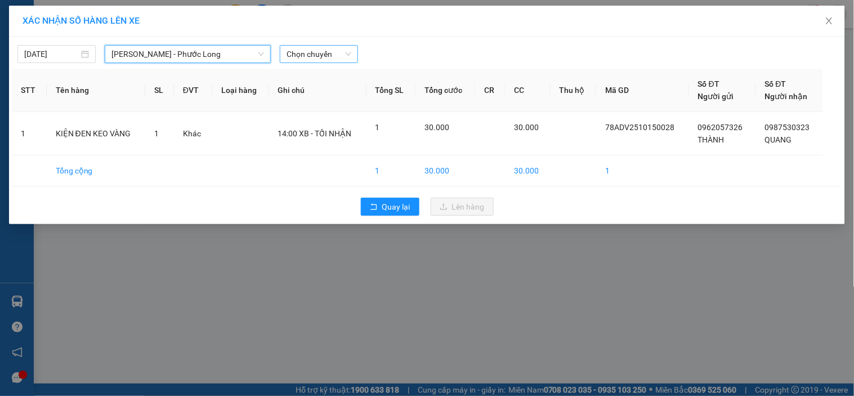
click at [313, 53] on span "Chọn chuyến" at bounding box center [318, 54] width 65 height 17
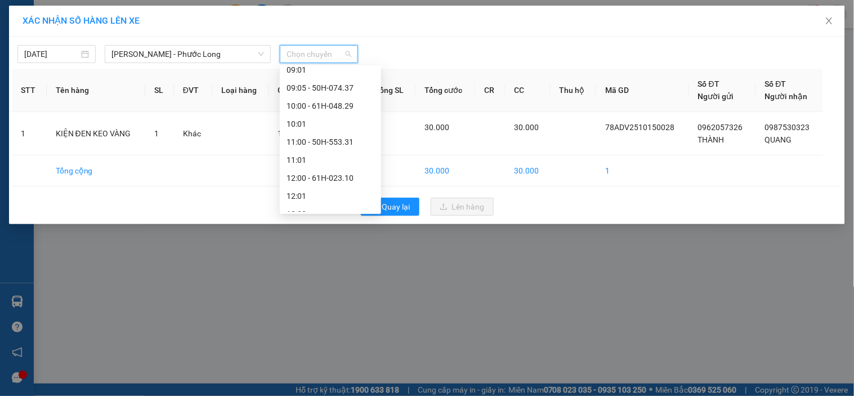
scroll to position [240, 0]
click at [334, 142] on div "10:00 - 61H-048.29" at bounding box center [330, 142] width 88 height 12
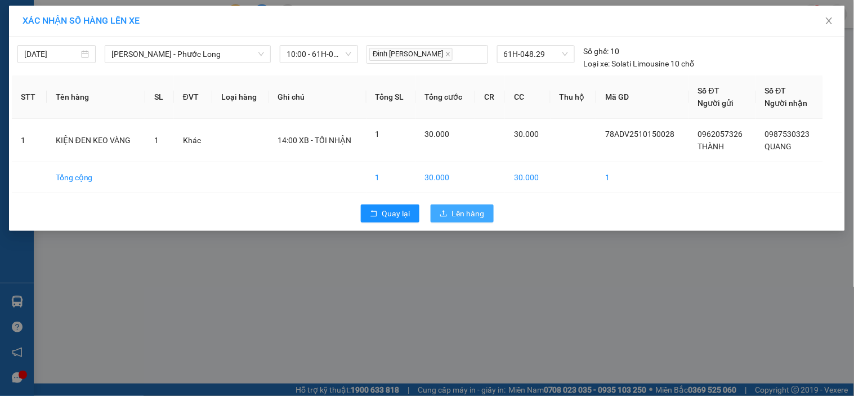
click at [447, 209] on button "Lên hàng" at bounding box center [462, 213] width 63 height 18
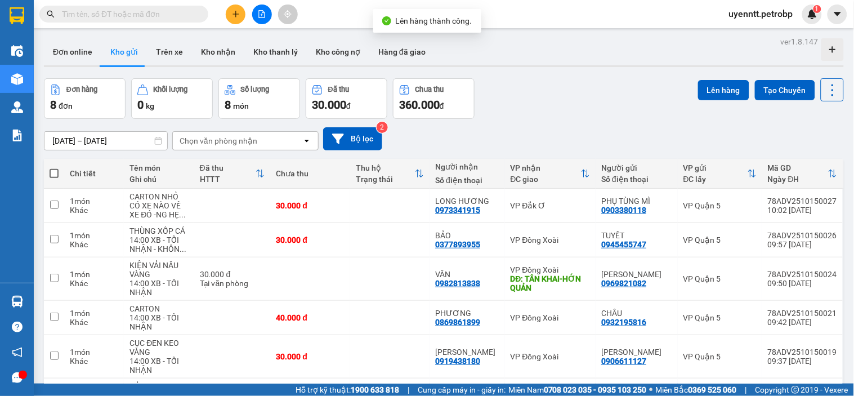
click at [263, 10] on icon "file-add" at bounding box center [262, 14] width 8 height 8
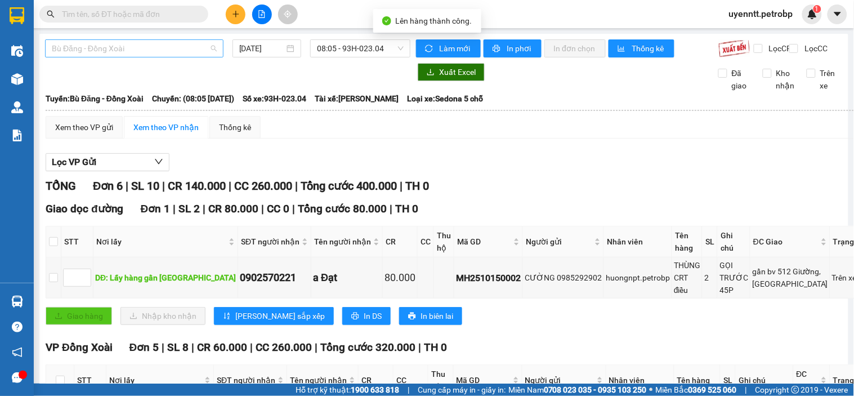
click at [160, 49] on span "Bù Đăng - Đồng Xoài" at bounding box center [134, 48] width 165 height 17
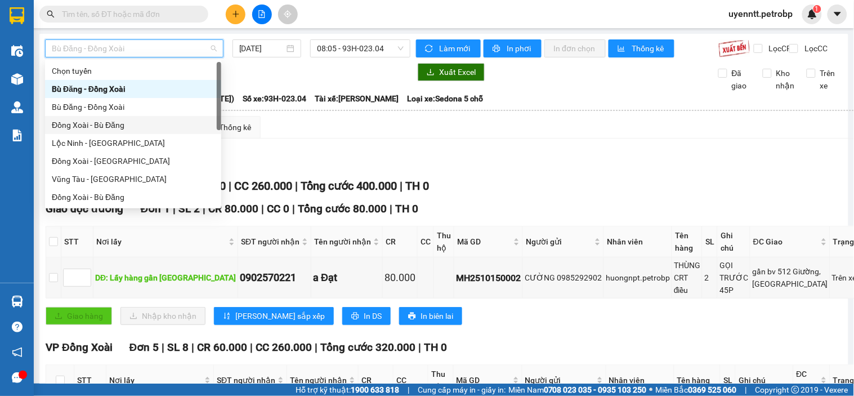
drag, startPoint x: 215, startPoint y: 103, endPoint x: 215, endPoint y: 127, distance: 23.6
click at [215, 127] on div "Chọn tuyến Bù Đăng - Đồng Xoài Bù Đăng - Đồng Xoài Đồng Xoài - Bù Đăng Lộc Ninh…" at bounding box center [133, 152] width 176 height 180
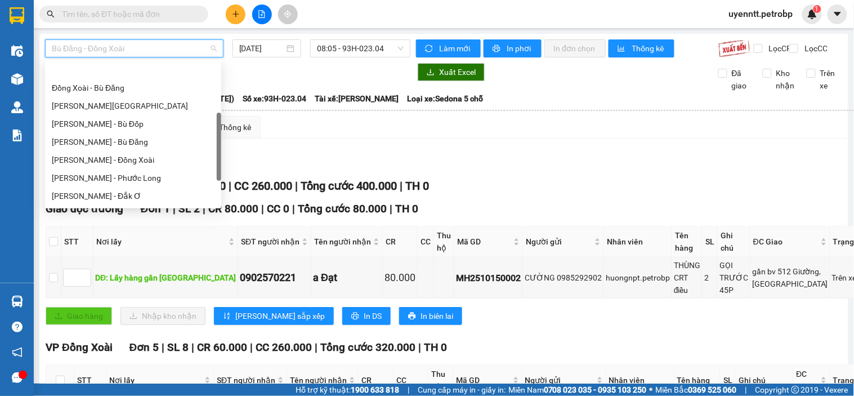
scroll to position [144, 0]
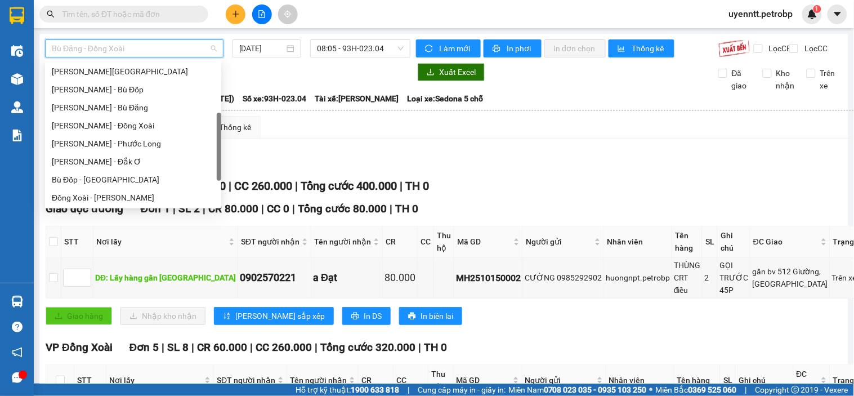
drag, startPoint x: 218, startPoint y: 110, endPoint x: 216, endPoint y: 160, distance: 50.7
click at [217, 160] on div at bounding box center [219, 147] width 5 height 68
click at [184, 147] on div "Hồ Chí Minh - Phước Long" at bounding box center [133, 143] width 163 height 12
type input "[DATE]"
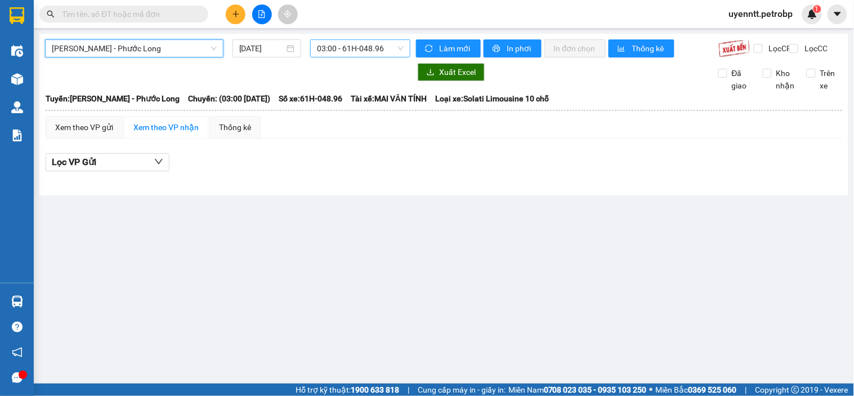
click at [356, 53] on span "03:00 - 61H-048.96" at bounding box center [360, 48] width 87 height 17
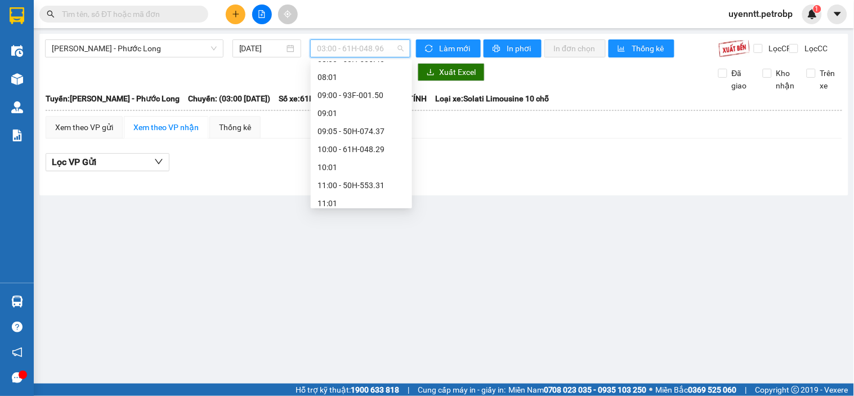
scroll to position [265, 0]
click at [381, 115] on div "10:00 - 61H-048.29" at bounding box center [361, 112] width 88 height 12
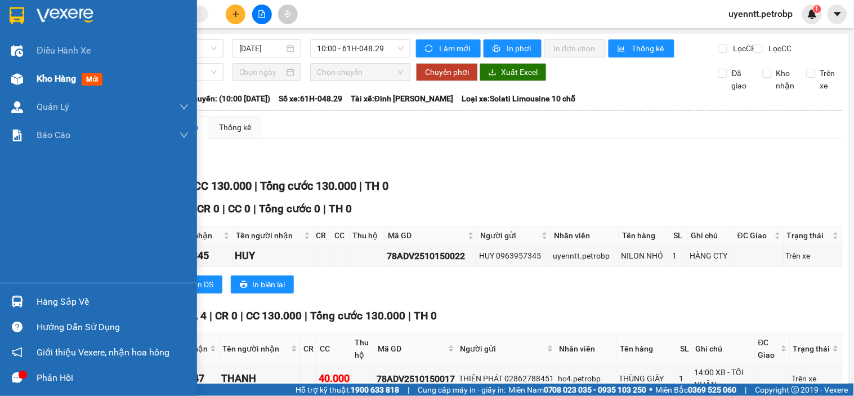
click at [53, 74] on span "Kho hàng" at bounding box center [56, 78] width 39 height 11
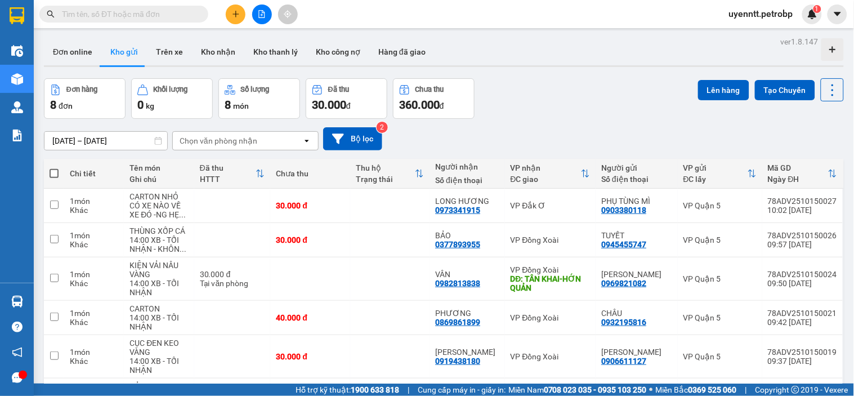
click at [550, 102] on div "Đơn hàng 8 đơn Khối lượng 0 kg Số lượng 8 món Đã thu 30.000 đ Chưa thu 360.000 …" at bounding box center [444, 98] width 800 height 41
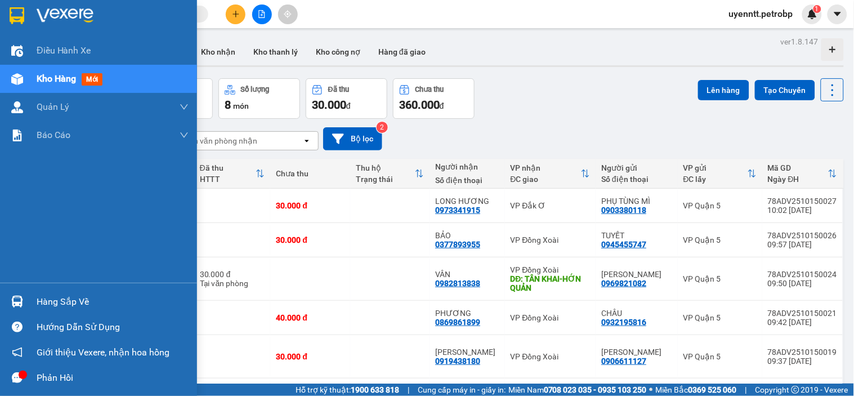
click at [92, 77] on span "mới" at bounding box center [92, 79] width 21 height 12
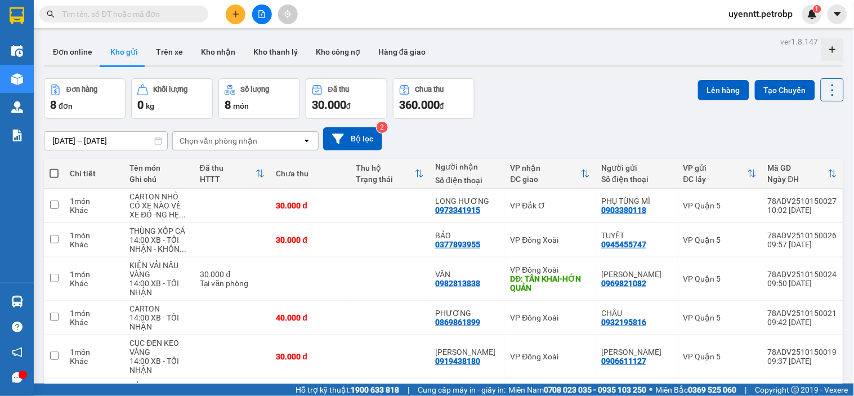
click at [538, 44] on div "Đơn online Kho gửi Trên xe Kho nhận Kho thanh lý Kho công nợ Hàng đã giao" at bounding box center [444, 53] width 800 height 30
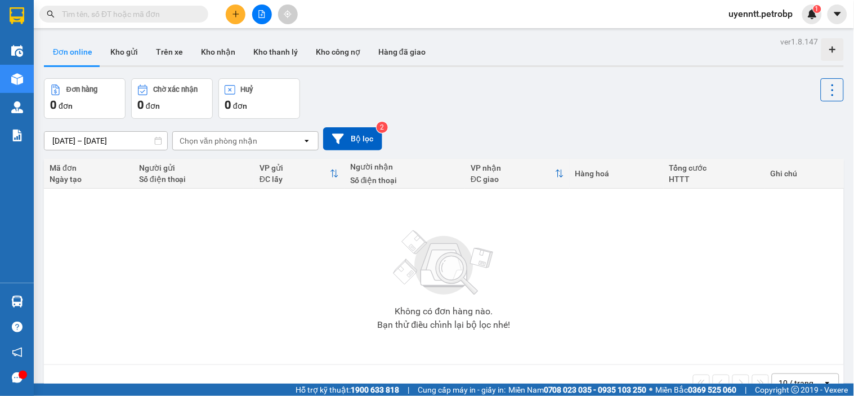
click at [127, 14] on input "text" at bounding box center [128, 14] width 133 height 12
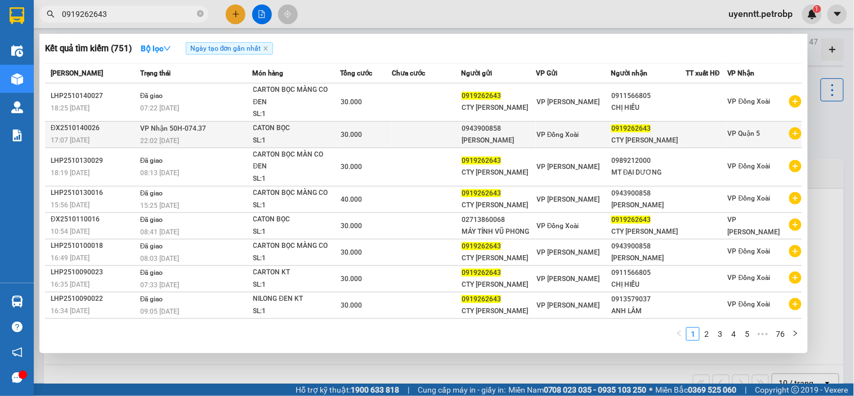
type input "0919262643"
click at [167, 129] on span "VP Nhận 50H-074.37" at bounding box center [173, 128] width 66 height 8
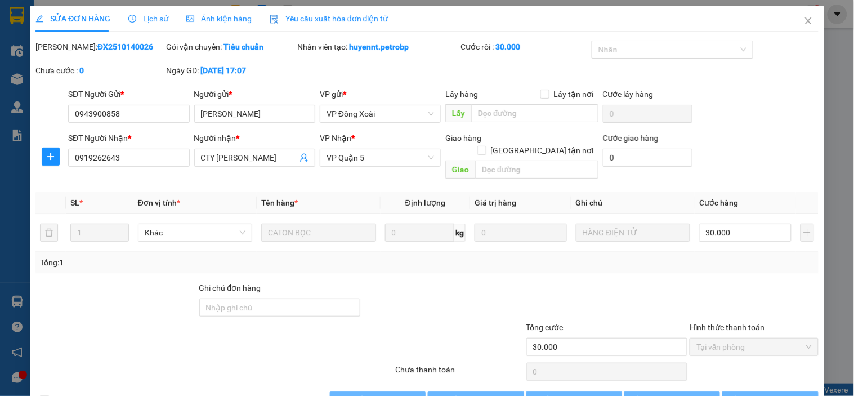
type input "0943900858"
type input "[PERSON_NAME]"
type input "0919262643"
type input "CTY [PERSON_NAME]"
type input "30.000"
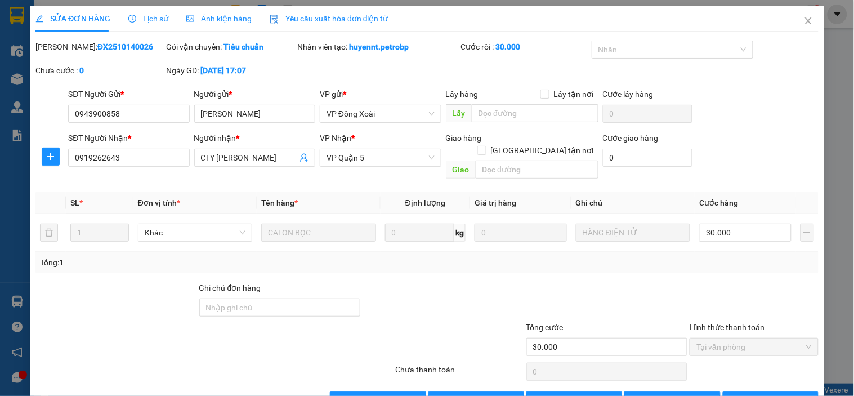
click at [411, 256] on div "Tổng: 1" at bounding box center [427, 262] width 774 height 12
click at [445, 263] on div "Total Paid Fee 30.000 Total UnPaid Fee 0 Cash Collection Total Fee Mã ĐH: ĐX251…" at bounding box center [426, 225] width 783 height 369
click at [481, 394] on span "Giao hàng" at bounding box center [482, 400] width 36 height 12
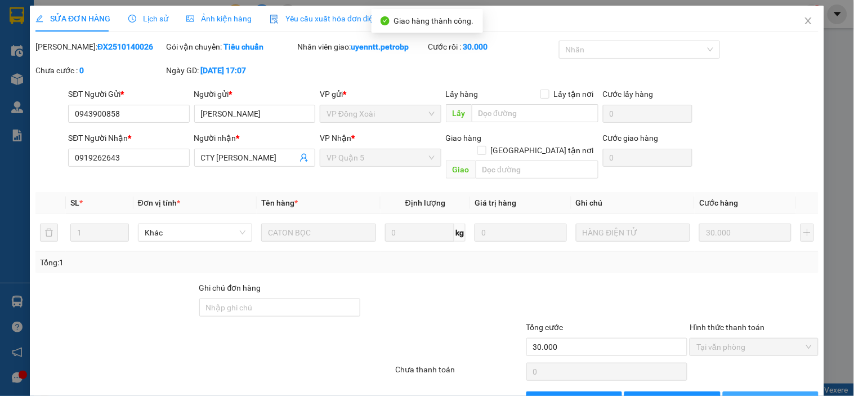
click at [782, 394] on span "[PERSON_NAME] và In" at bounding box center [783, 400] width 79 height 12
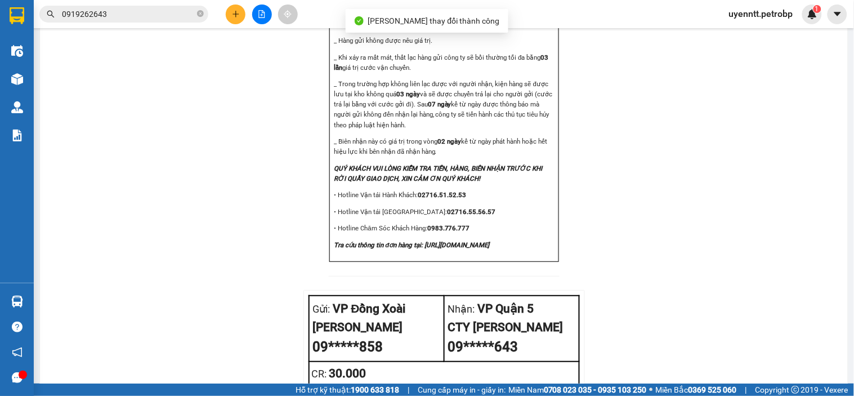
scroll to position [1359, 0]
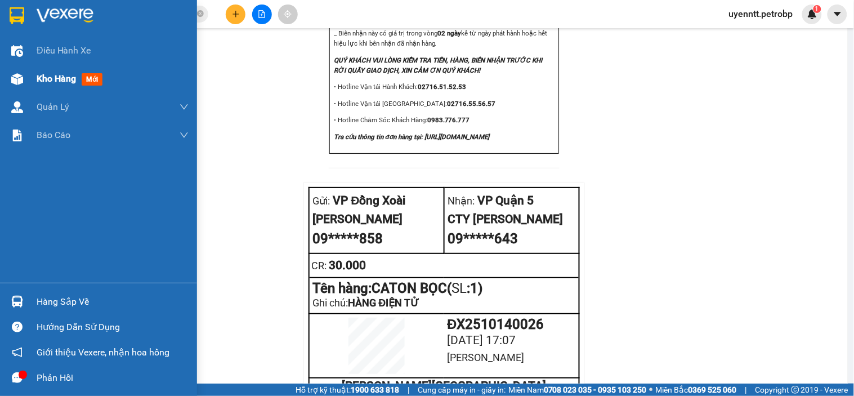
click at [37, 66] on div "Kho hàng mới" at bounding box center [113, 79] width 152 height 28
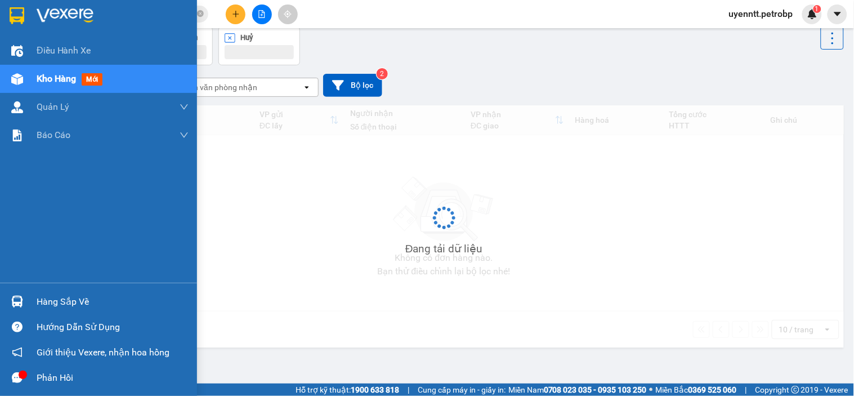
scroll to position [52, 0]
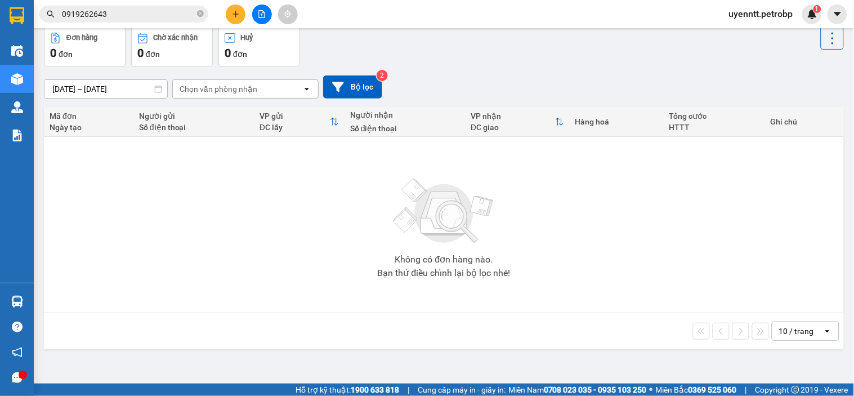
click at [487, 86] on div "[DATE] – [DATE] Press the down arrow key to interact with the calendar and sele…" at bounding box center [444, 86] width 800 height 23
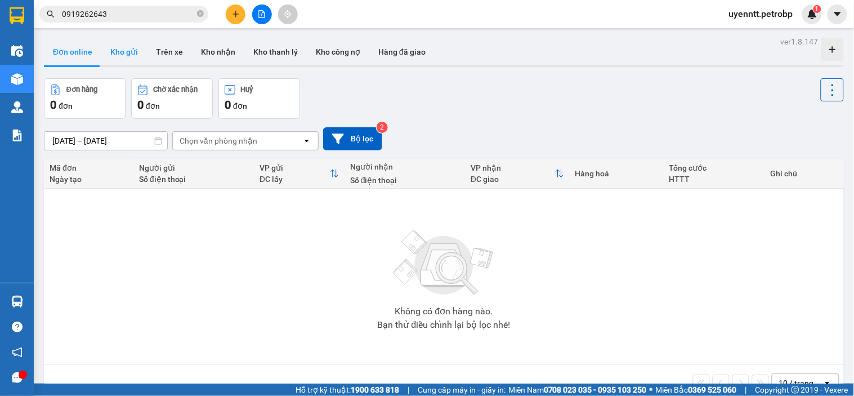
click at [122, 49] on button "Kho gửi" at bounding box center [124, 51] width 46 height 27
type input "[DATE] – [DATE]"
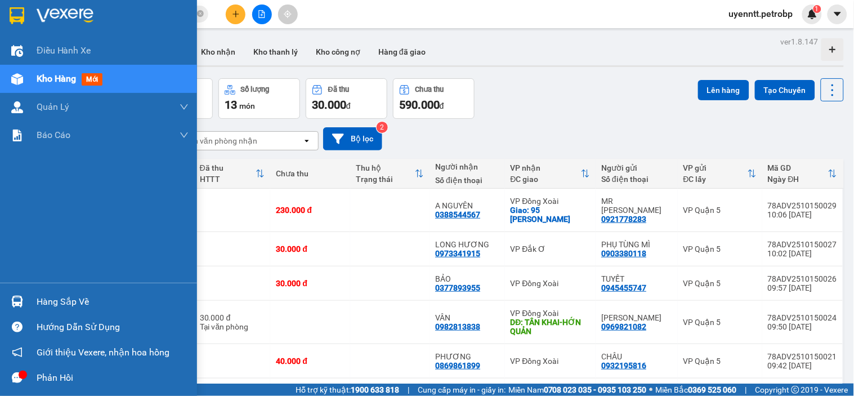
click at [34, 72] on div "Kho hàng mới" at bounding box center [98, 79] width 197 height 28
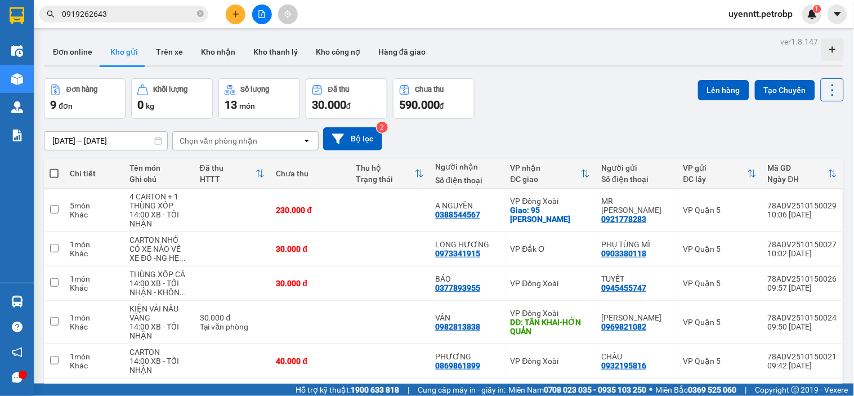
click at [607, 80] on div "Đơn hàng 9 đơn Khối lượng 0 kg Số lượng 13 món Đã thu 30.000 đ Chưa thu 590.000…" at bounding box center [444, 98] width 800 height 41
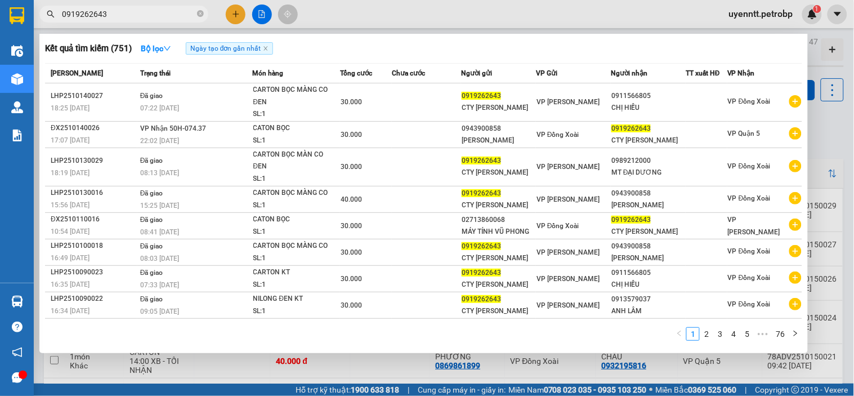
click at [110, 11] on input "0919262643" at bounding box center [128, 14] width 133 height 12
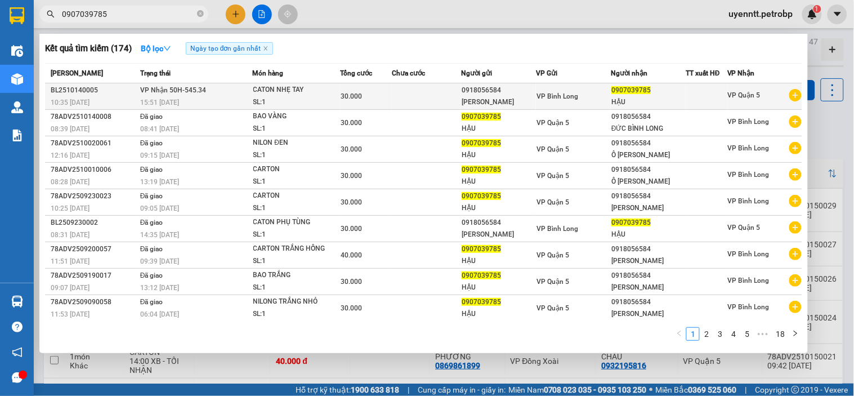
type input "0907039785"
click at [165, 90] on span "VP Nhận 50H-545.34" at bounding box center [173, 90] width 66 height 8
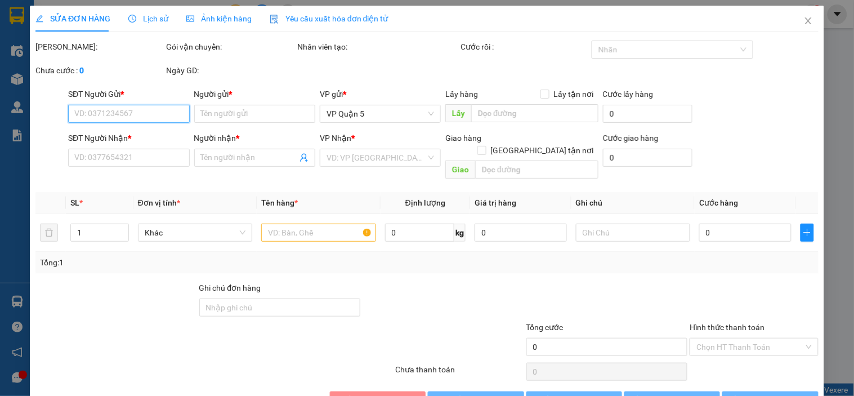
type input "0918056584"
type input "[PERSON_NAME]"
type input "0907039785"
type input "HẬU"
type input "30.000"
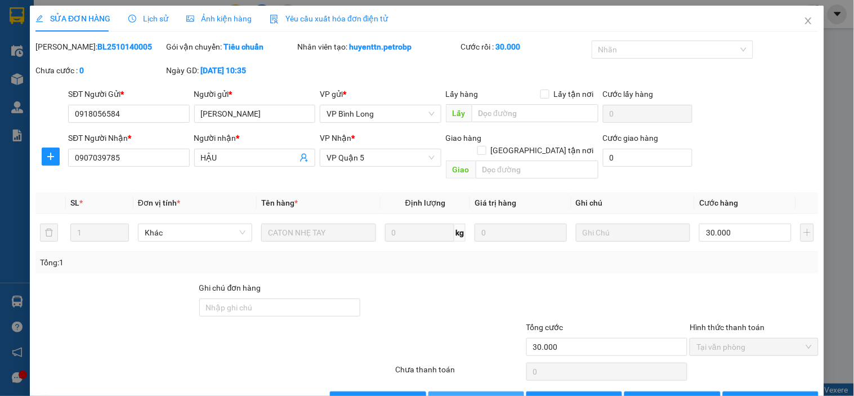
click at [505, 391] on button "Giao hàng" at bounding box center [476, 400] width 96 height 18
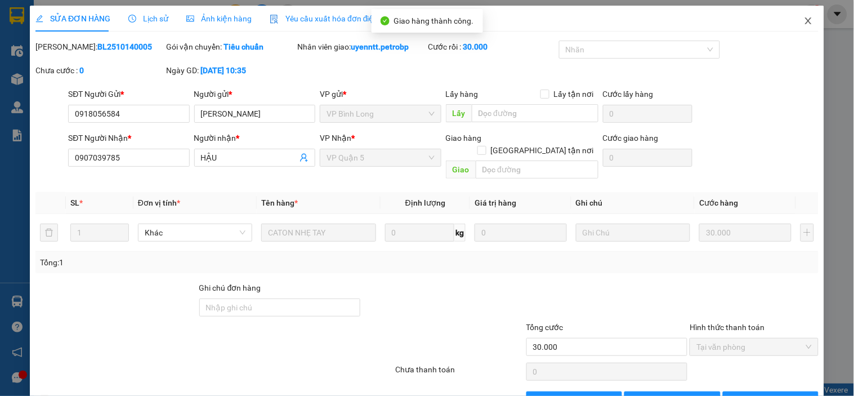
click at [806, 21] on span "Close" at bounding box center [808, 22] width 32 height 32
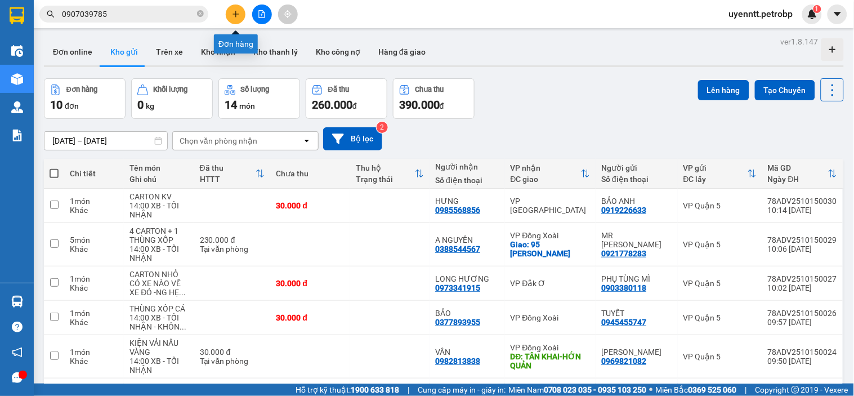
click at [234, 12] on icon "plus" at bounding box center [236, 14] width 8 height 8
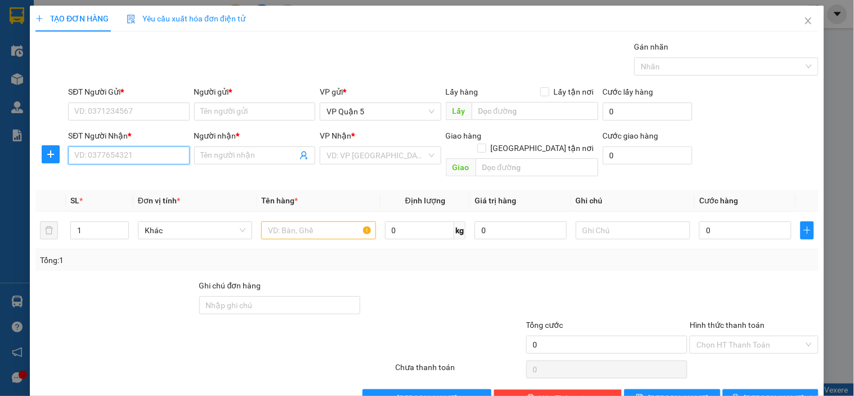
click at [130, 156] on input "SĐT Người Nhận *" at bounding box center [128, 155] width 121 height 18
type input "0976765424"
click at [155, 176] on div "0976765424 - [PERSON_NAME]" at bounding box center [129, 178] width 111 height 12
type input "[PERSON_NAME]"
type input "30.000"
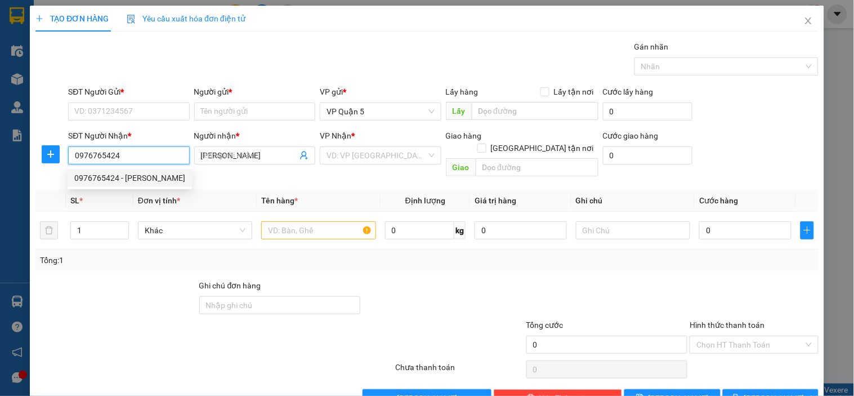
type input "30.000"
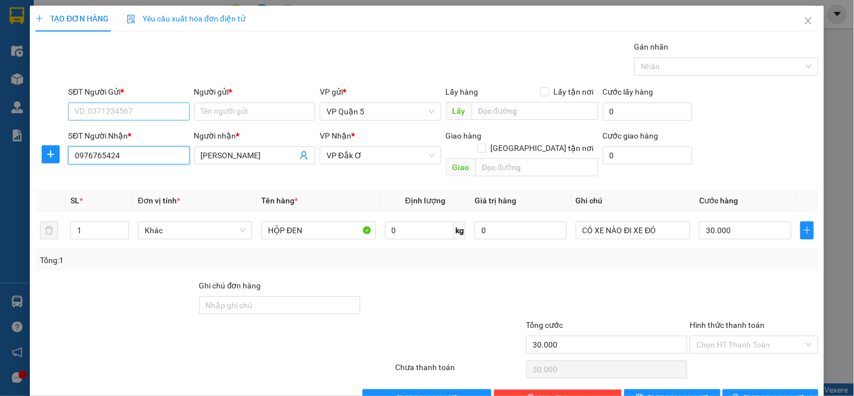
type input "0976765424"
click at [143, 117] on input "SĐT Người Gửi *" at bounding box center [128, 111] width 121 height 18
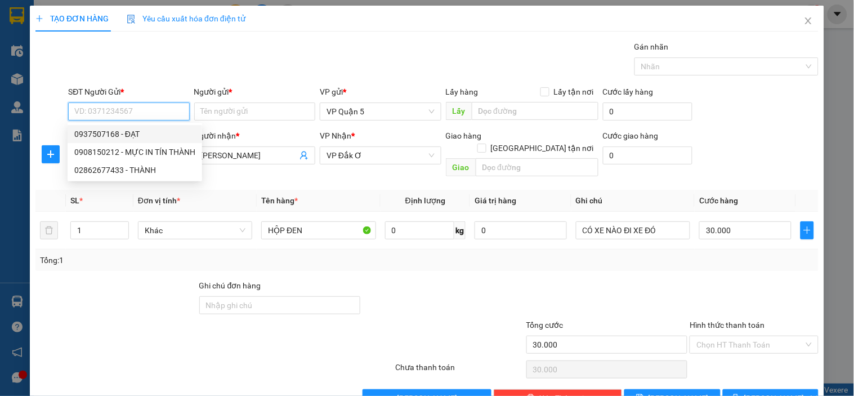
click at [137, 136] on div "0937507168 - ĐẠT" at bounding box center [134, 134] width 121 height 12
type input "0937507168"
type input "ĐẠT"
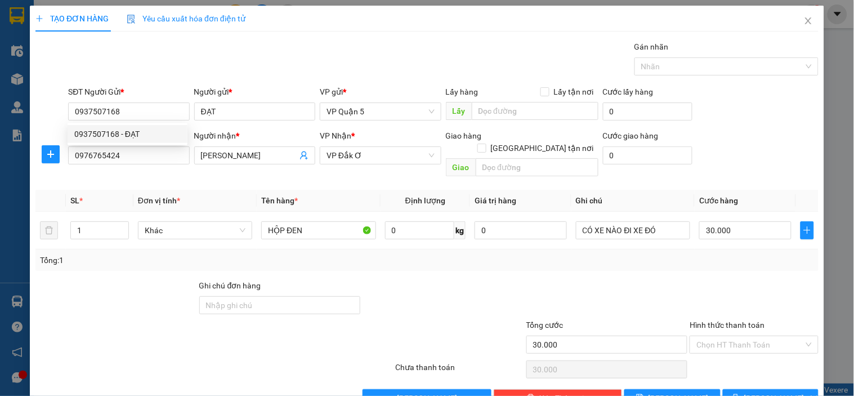
click at [293, 65] on div "Gói vận chuyển * Tiêu chuẩn Gán nhãn Nhãn" at bounding box center [443, 60] width 755 height 39
click at [154, 279] on div at bounding box center [116, 298] width 164 height 39
click at [293, 221] on input "HỘP ĐEN" at bounding box center [318, 230] width 114 height 18
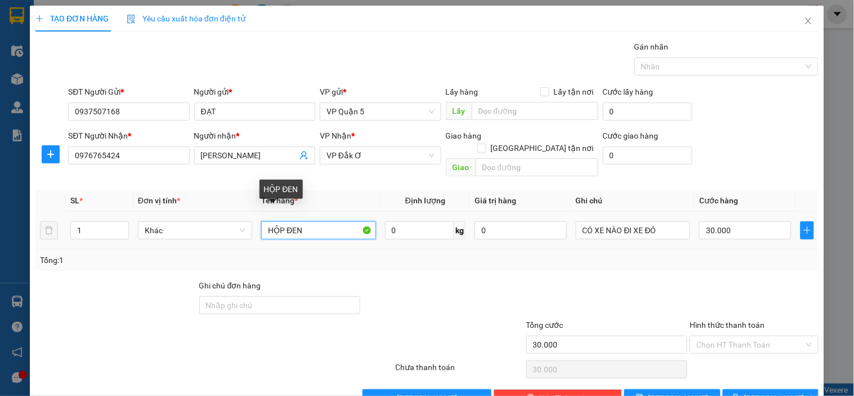
click at [293, 221] on input "HỘP ĐEN" at bounding box center [318, 230] width 114 height 18
type input "CARTON"
click at [591, 261] on div "Transit Pickup Surcharge Ids Transit Deliver Surcharge Ids Transit Deliver Surc…" at bounding box center [426, 224] width 783 height 366
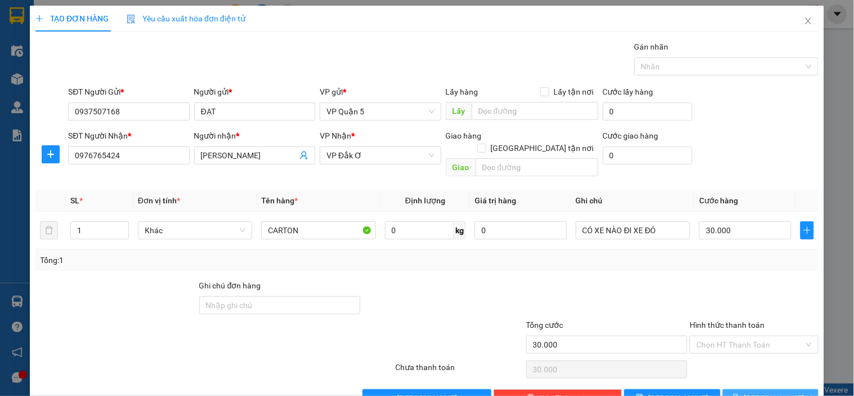
click at [760, 392] on span "[PERSON_NAME] và In" at bounding box center [783, 398] width 79 height 12
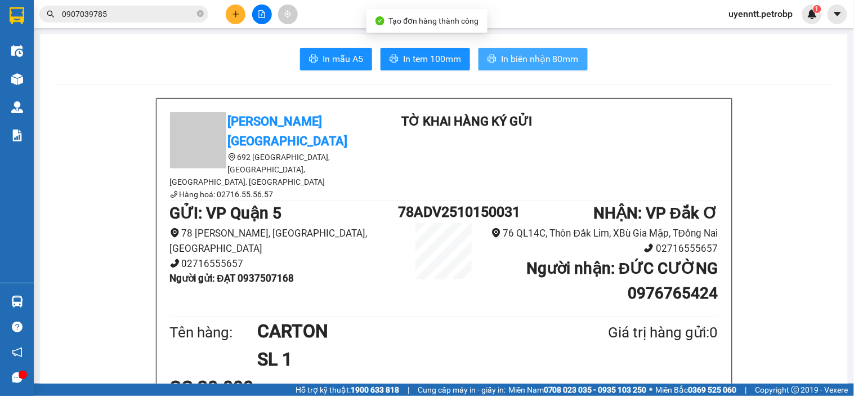
click at [522, 60] on span "In biên nhận 80mm" at bounding box center [540, 59] width 78 height 14
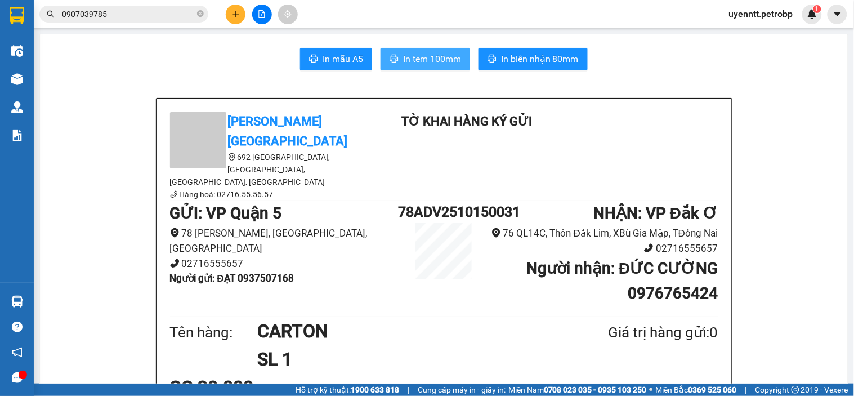
click at [430, 68] on button "In tem 100mm" at bounding box center [424, 59] width 89 height 23
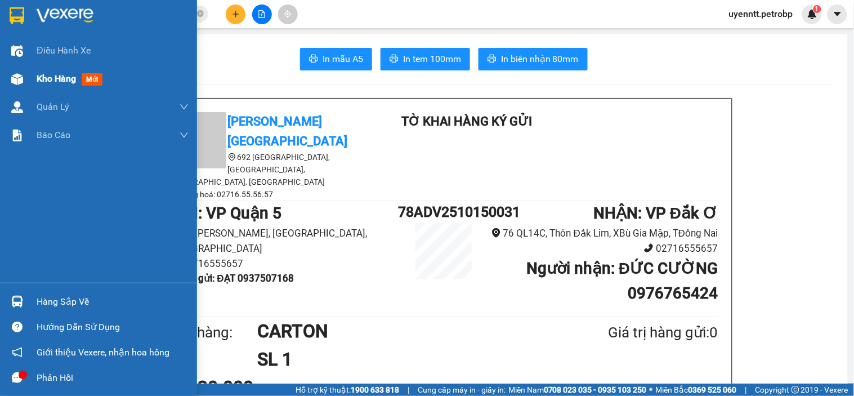
click at [37, 82] on span "Kho hàng" at bounding box center [56, 78] width 39 height 11
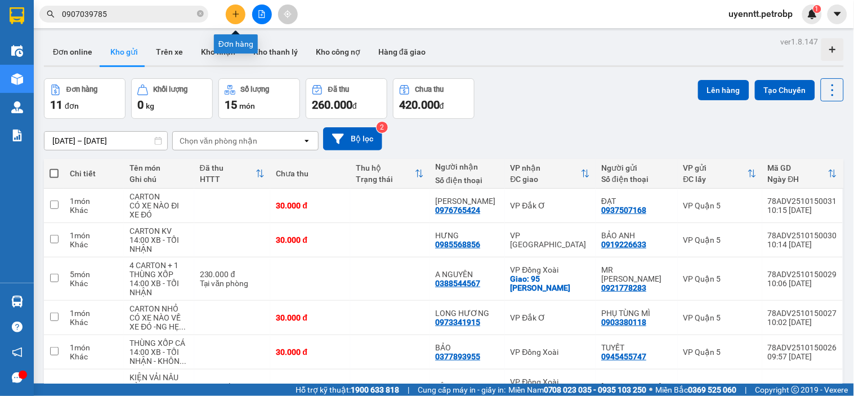
click at [233, 14] on icon "plus" at bounding box center [235, 14] width 6 height 1
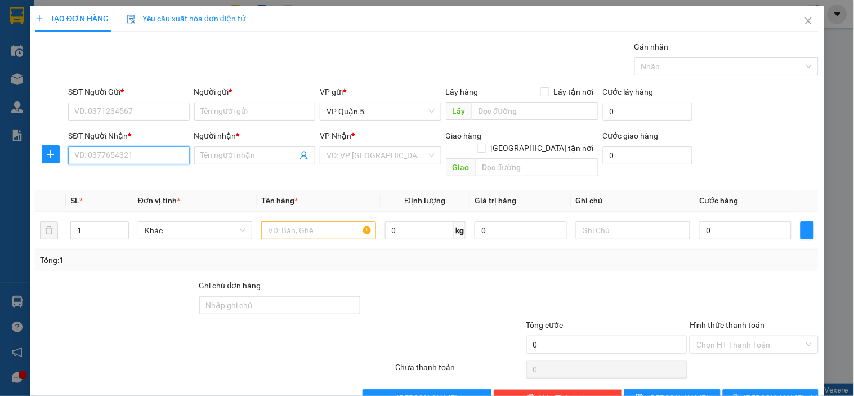
click at [154, 149] on input "SĐT Người Nhận *" at bounding box center [128, 155] width 121 height 18
click at [143, 176] on div "0389723542 - PHƯƠNG" at bounding box center [127, 178] width 106 height 12
type input "0389723542"
type input "PHƯƠNG"
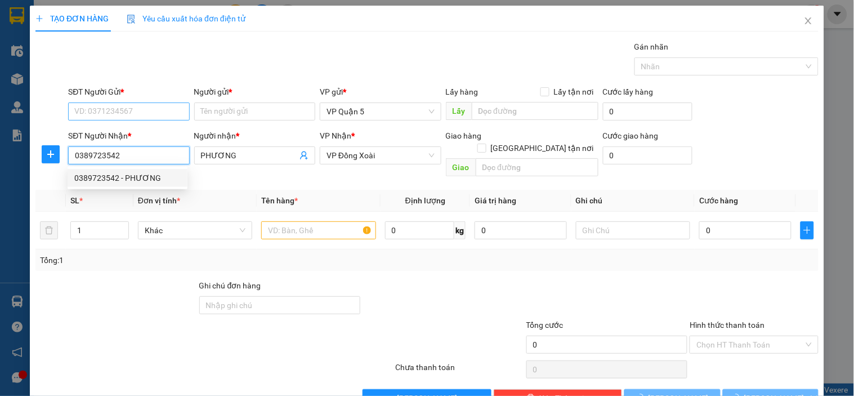
type input "80.000"
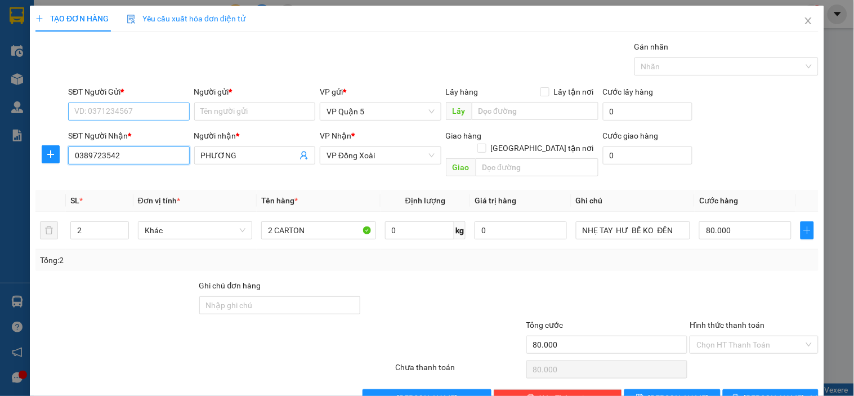
type input "0389723542"
click at [167, 117] on input "SĐT Người Gửi *" at bounding box center [128, 111] width 121 height 18
click at [223, 190] on th "Đơn vị tính *" at bounding box center [194, 201] width 123 height 22
click at [131, 114] on input "SĐT Người Gửi *" at bounding box center [128, 111] width 121 height 18
type input "0907781413"
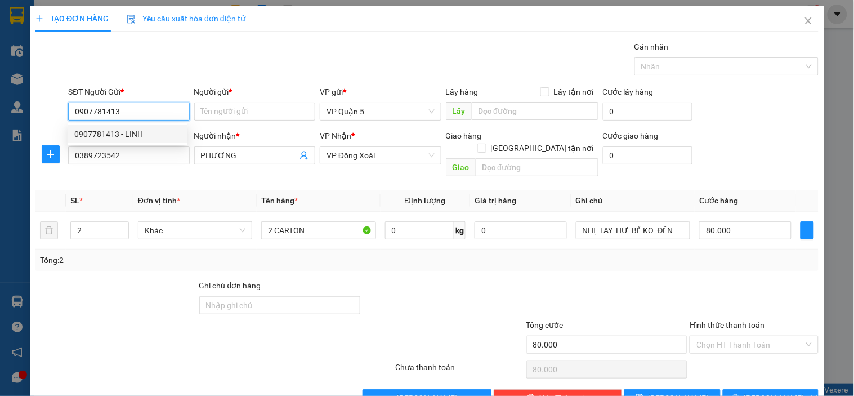
click at [131, 138] on div "0907781413 - LINH" at bounding box center [127, 134] width 106 height 12
type input "LINH"
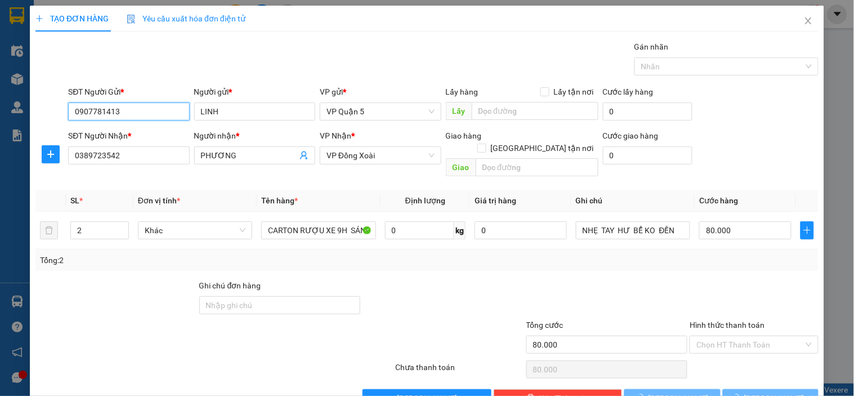
type input "0907781413"
click at [202, 68] on div "Gói vận chuyển * Tiêu chuẩn Gán nhãn Nhãn" at bounding box center [443, 60] width 755 height 39
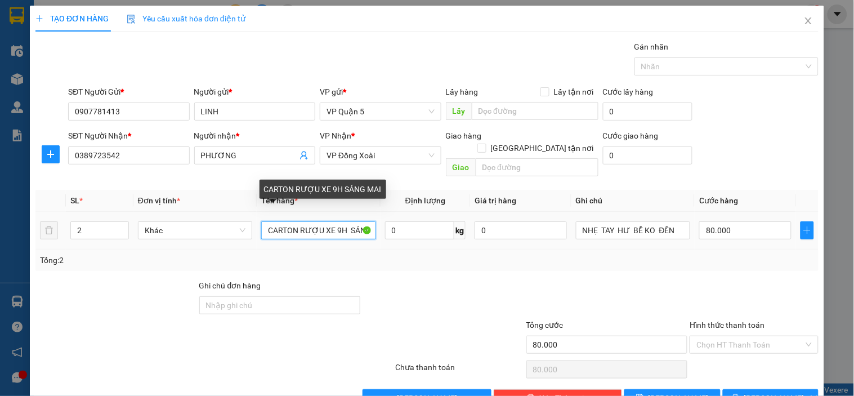
click at [331, 225] on input "CARTON RƯỢU XE 9H SÁNG MAI" at bounding box center [318, 230] width 114 height 18
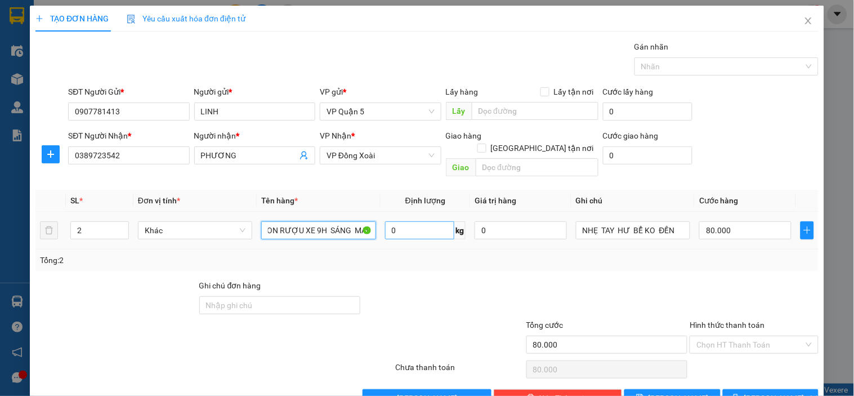
drag, startPoint x: 333, startPoint y: 214, endPoint x: 440, endPoint y: 223, distance: 107.4
click at [440, 223] on tr "2 Khác CARTON RƯỢU XE 9H SÁNG MAI 0 kg 0 NHẸ TAY HƯ BỂ KO ĐỀN 80.000" at bounding box center [426, 231] width 783 height 38
type input "CARTON NẶNG"
click at [760, 144] on div "SĐT Người Nhận * 0389723542 Người nhận * PHƯƠNG VP Nhận * VP Đồng Xoài Giao hàn…" at bounding box center [443, 155] width 755 height 52
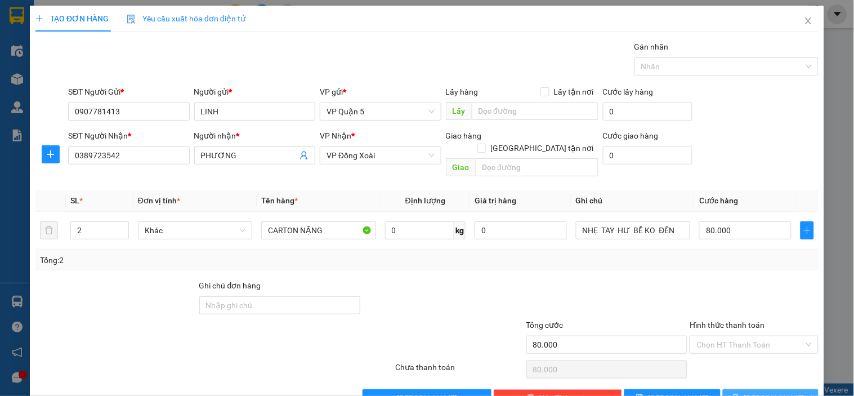
click at [747, 389] on button "[PERSON_NAME] và In" at bounding box center [771, 398] width 96 height 18
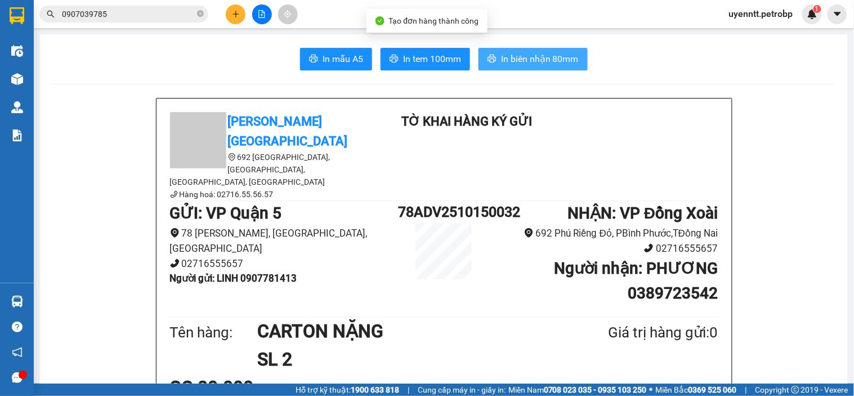
click at [559, 65] on span "In biên nhận 80mm" at bounding box center [540, 59] width 78 height 14
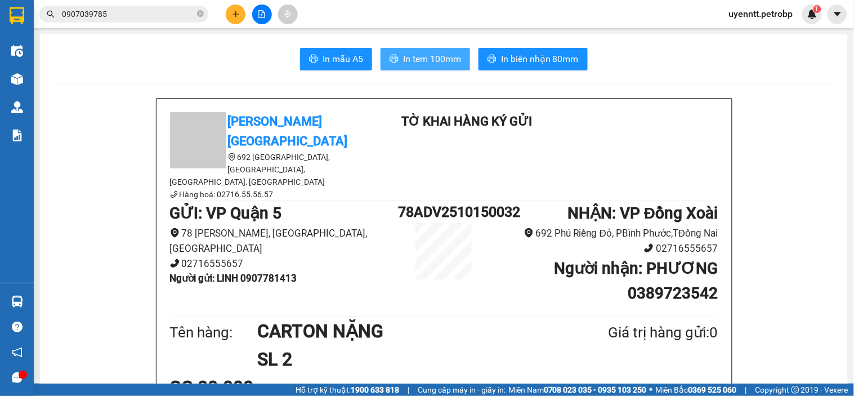
click at [426, 49] on button "In tem 100mm" at bounding box center [424, 59] width 89 height 23
click at [237, 8] on button at bounding box center [236, 15] width 20 height 20
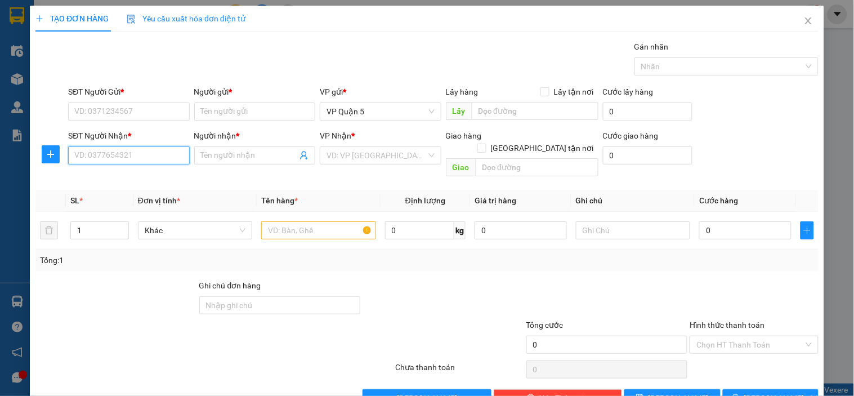
click at [136, 150] on input "SĐT Người Nhận *" at bounding box center [128, 155] width 121 height 18
click at [148, 172] on div "0911222274 - GIÀU" at bounding box center [127, 178] width 106 height 12
type input "0911222274"
type input "GIÀU"
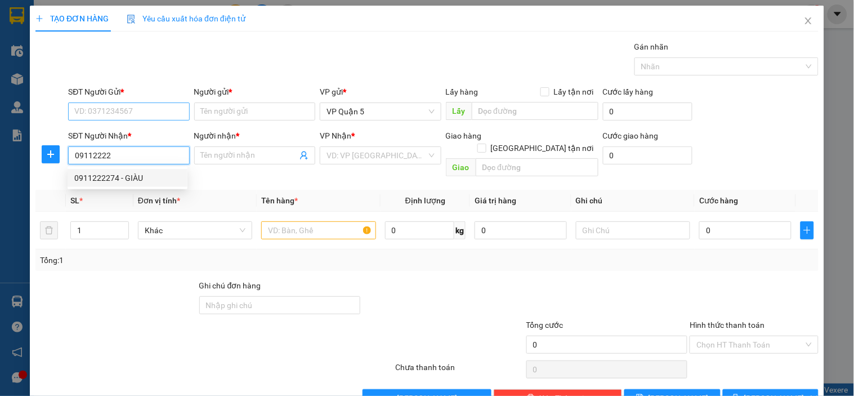
type input "CỔNG XANH-BÌNH DƯƠNG"
type input "110.000"
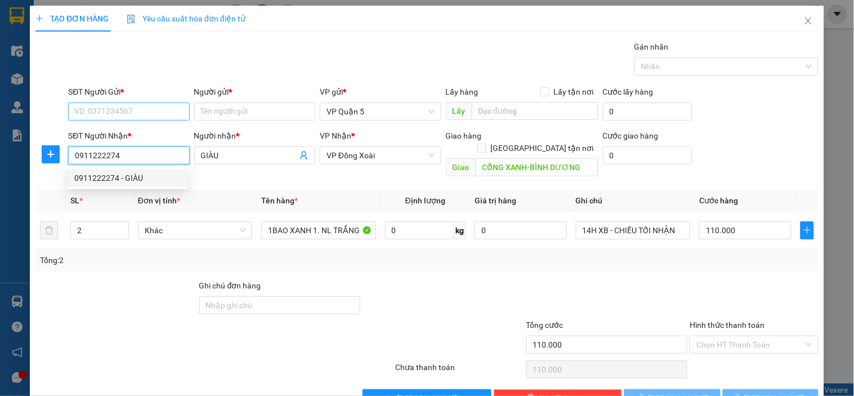
type input "0911222274"
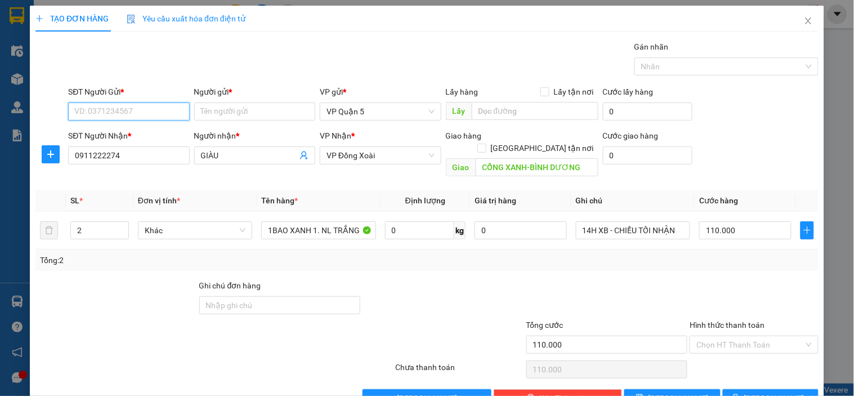
click at [159, 110] on input "SĐT Người Gửi *" at bounding box center [128, 111] width 121 height 18
click at [153, 132] on div "0906366384 - QUỲNH ANH" at bounding box center [129, 134] width 111 height 12
type input "0906366384"
type input "QUỲNH ANH"
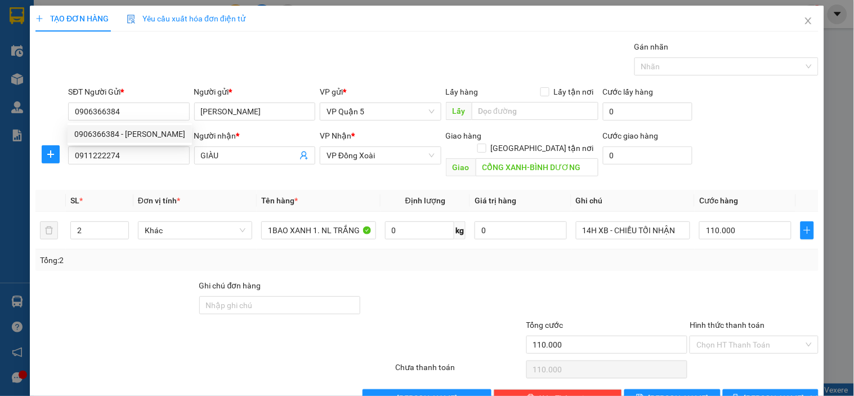
click at [203, 60] on div "Gói vận chuyển * Tiêu chuẩn Gán nhãn Nhãn" at bounding box center [443, 60] width 755 height 39
type input "3"
click at [119, 224] on span "up" at bounding box center [122, 227] width 7 height 7
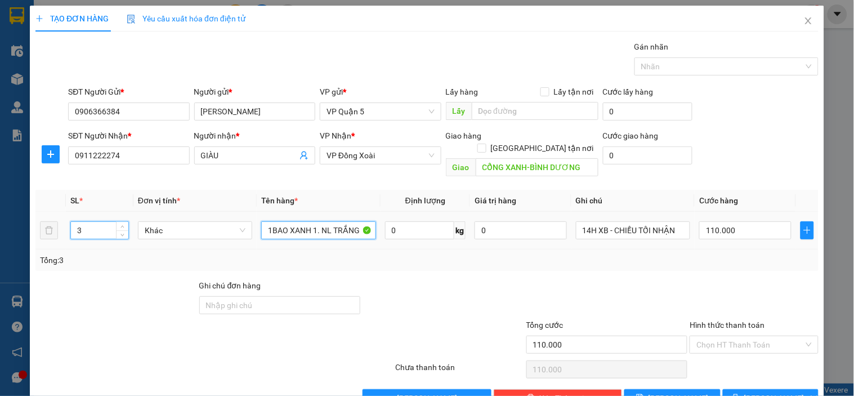
click at [298, 222] on input "1BAO XANH 1. NL TRẮNG" at bounding box center [318, 230] width 114 height 18
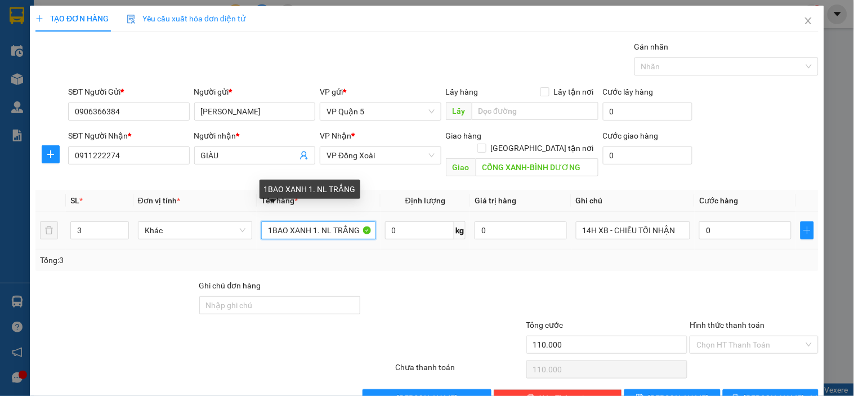
type input "0"
click at [298, 222] on input "1BAO XANH 1. NL TRẮNG" at bounding box center [318, 230] width 114 height 18
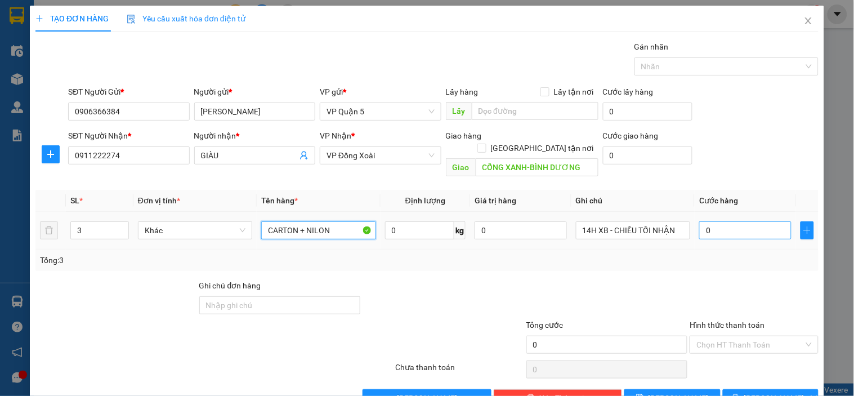
type input "CARTON + NILON"
click at [740, 221] on input "0" at bounding box center [745, 230] width 92 height 18
type input "1"
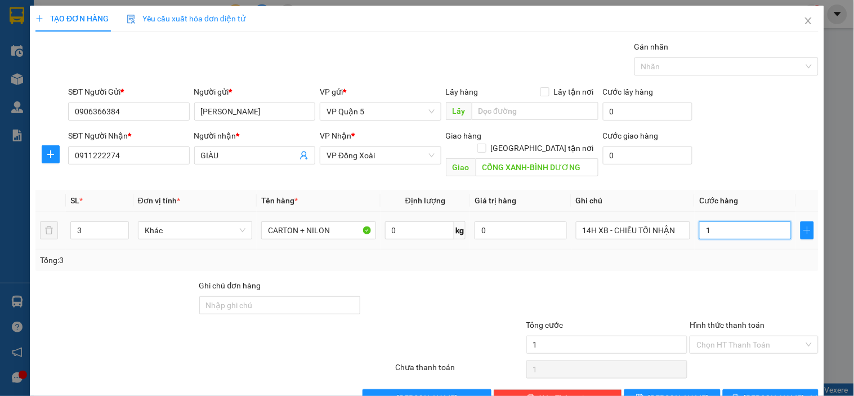
type input "15"
type input "150"
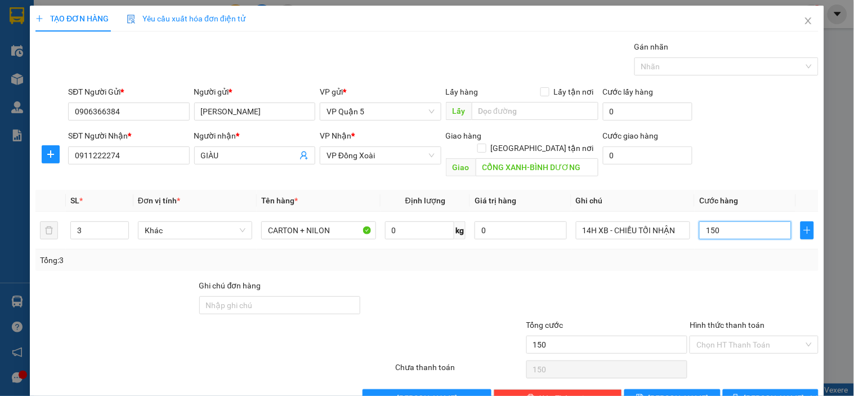
type input "150"
type input "150.000"
click at [786, 156] on div "SĐT Người Nhận * 0911222274 Người nhận * GIÀU VP Nhận * VP Đồng Xoài Giao hàng …" at bounding box center [443, 155] width 755 height 52
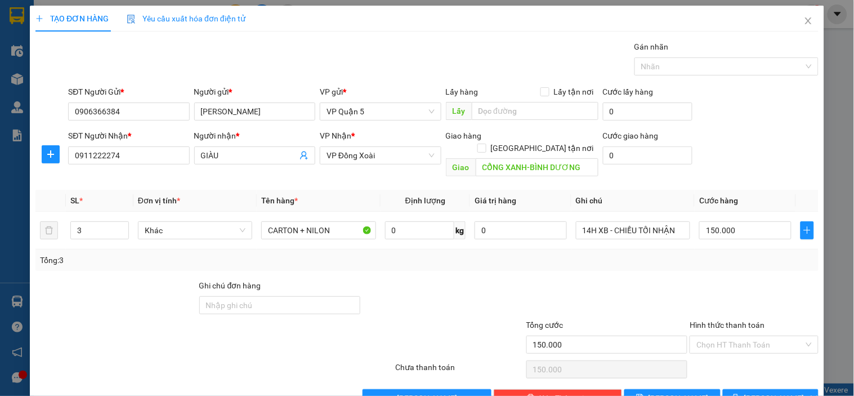
click at [781, 149] on div "SĐT Người Nhận * 0911222274 Người nhận * GIÀU VP Nhận * VP Đồng Xoài Giao hàng …" at bounding box center [443, 155] width 755 height 52
click at [753, 145] on div "SĐT Người Nhận * 0911222274 Người nhận * GIÀU VP Nhận * VP Đồng Xoài Giao hàng …" at bounding box center [443, 155] width 755 height 52
click at [762, 138] on div "SĐT Người Nhận * 0911222274 Người nhận * GIÀU VP Nhận * VP Đồng Xoài Giao hàng …" at bounding box center [443, 155] width 755 height 52
click at [732, 279] on div at bounding box center [753, 298] width 131 height 39
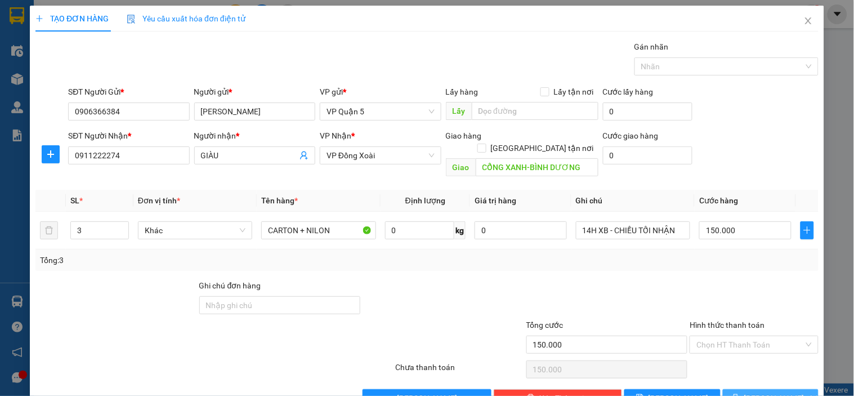
click at [766, 392] on span "[PERSON_NAME] và In" at bounding box center [783, 398] width 79 height 12
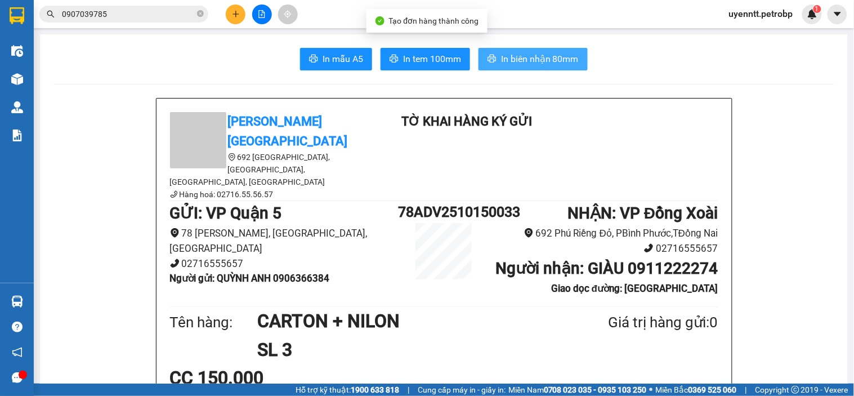
click at [554, 62] on span "In biên nhận 80mm" at bounding box center [540, 59] width 78 height 14
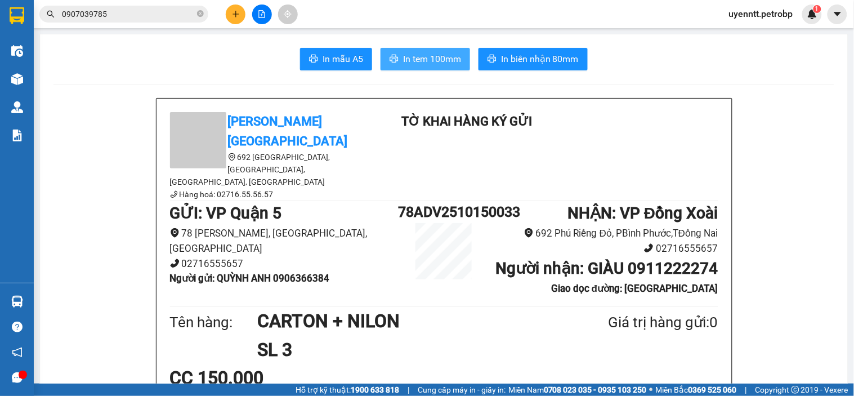
click at [433, 64] on span "In tem 100mm" at bounding box center [432, 59] width 58 height 14
click at [233, 12] on icon "plus" at bounding box center [236, 14] width 8 height 8
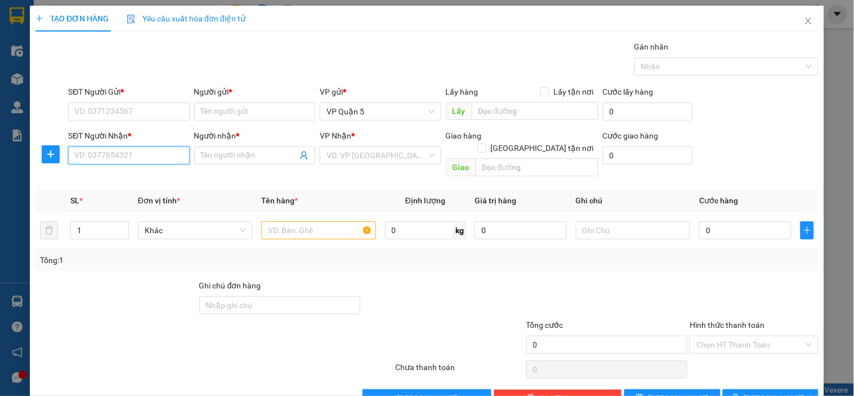
click at [140, 154] on input "SĐT Người Nhận *" at bounding box center [128, 155] width 121 height 18
click at [137, 172] on div "0937799234 - THẮNG" at bounding box center [127, 178] width 106 height 12
type input "0937799234"
type input "THẮNG"
type input "60.000"
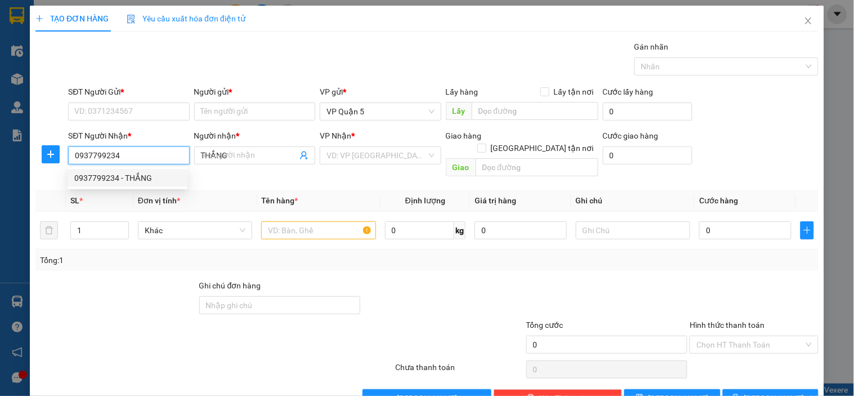
type input "60.000"
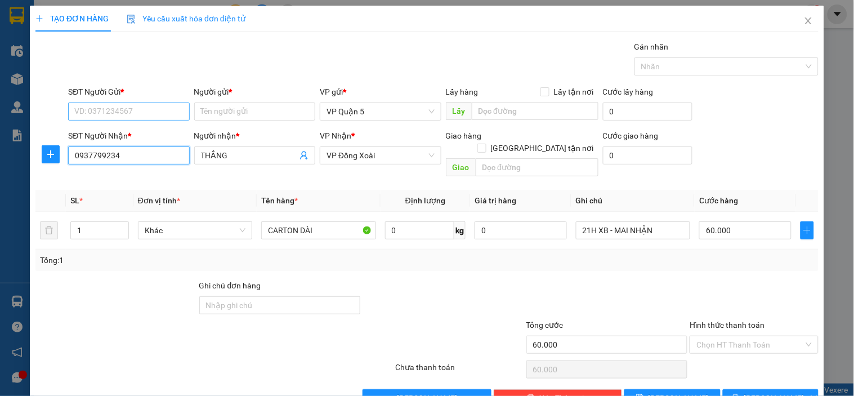
type input "0937799234"
click at [150, 111] on input "SĐT Người Gửi *" at bounding box center [128, 111] width 121 height 18
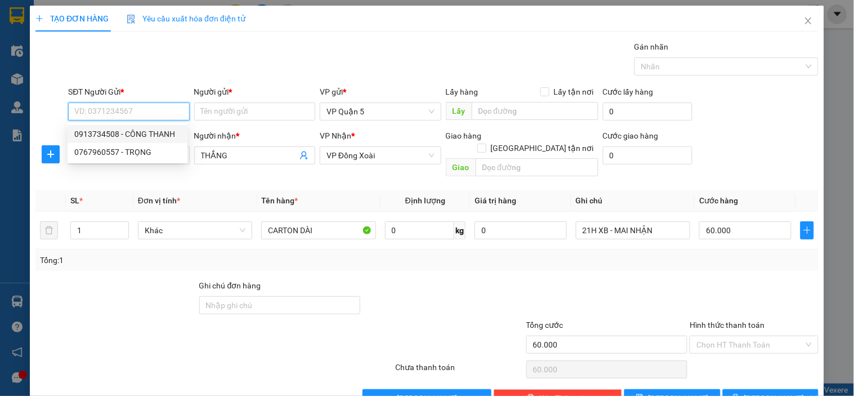
click at [160, 109] on input "SĐT Người Gửi *" at bounding box center [128, 111] width 121 height 18
type input "0"
type input "."
type input "3"
click at [155, 137] on div "0964403703 - THÀNH HƯNG" at bounding box center [137, 134] width 127 height 12
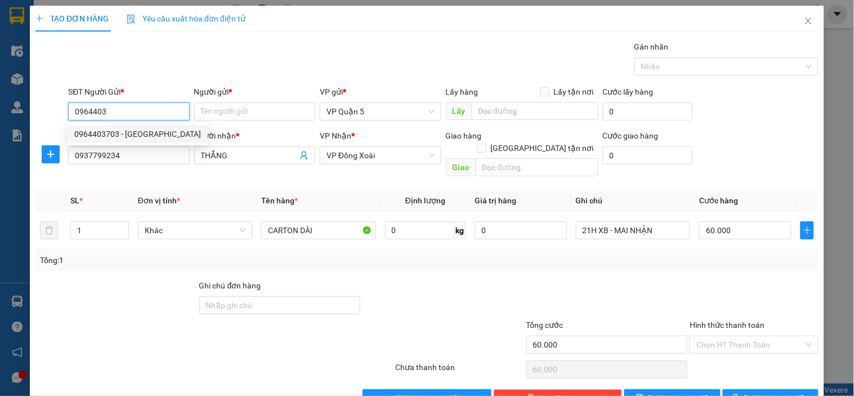
type input "0964403703"
type input "THÀNH HƯNG"
type input "0964403703"
click at [214, 60] on div "Gói vận chuyển * Tiêu chuẩn Gán nhãn Nhãn" at bounding box center [443, 60] width 755 height 39
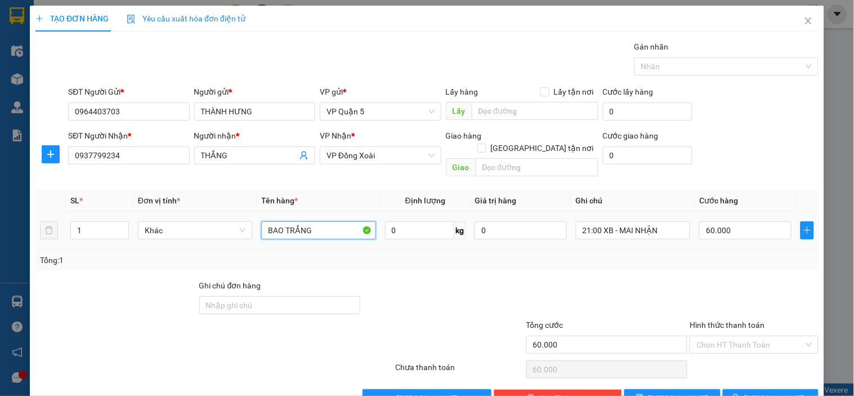
click at [323, 224] on input "BAO TRẮNG" at bounding box center [318, 230] width 114 height 18
type input "NILON CAM"
click at [601, 221] on input "21:00 XB - MAI NHẬN" at bounding box center [633, 230] width 114 height 18
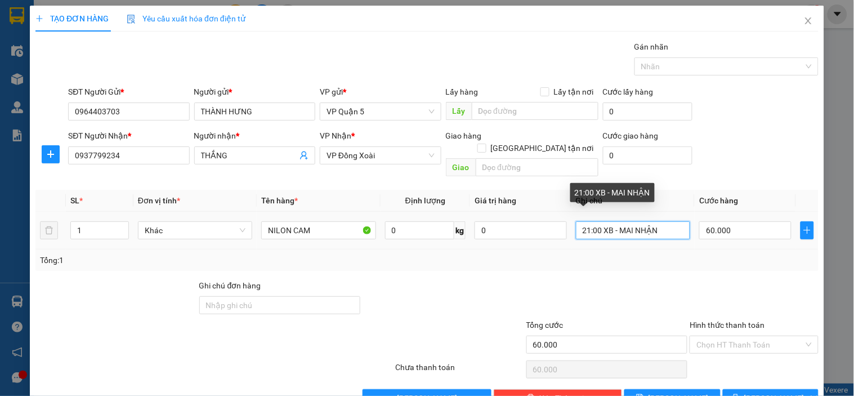
click at [601, 221] on input "21:00 XB - MAI NHẬN" at bounding box center [633, 230] width 114 height 18
type input "C"
type input "T"
type input "O"
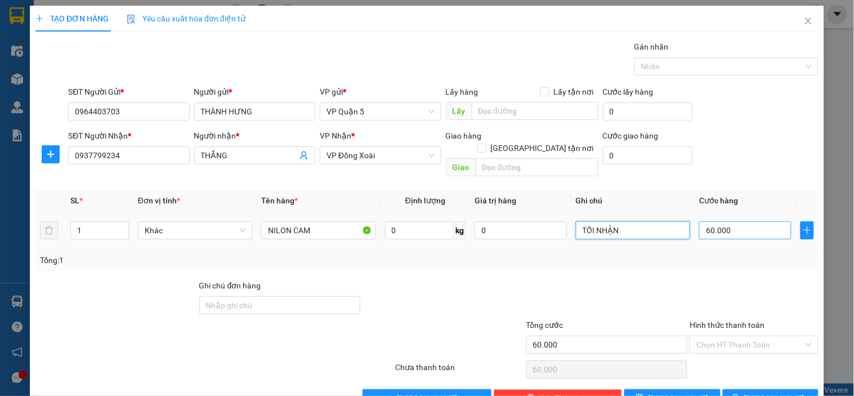
type input "TỐI NHẬN"
click at [772, 221] on input "60.000" at bounding box center [745, 230] width 92 height 18
type input "3"
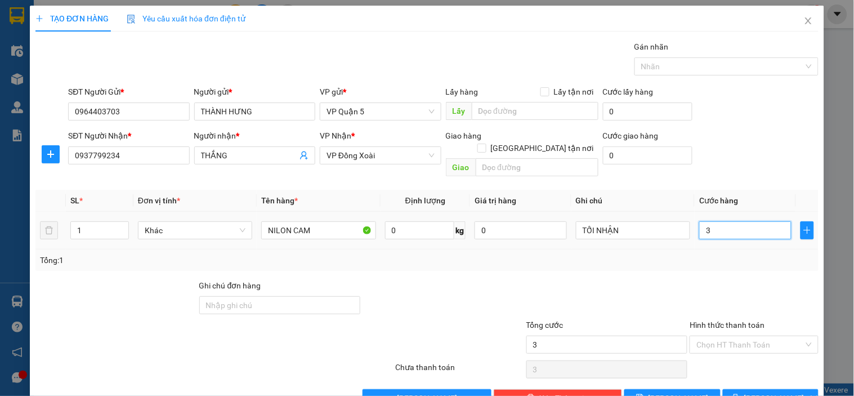
type input "30"
type input "30.000"
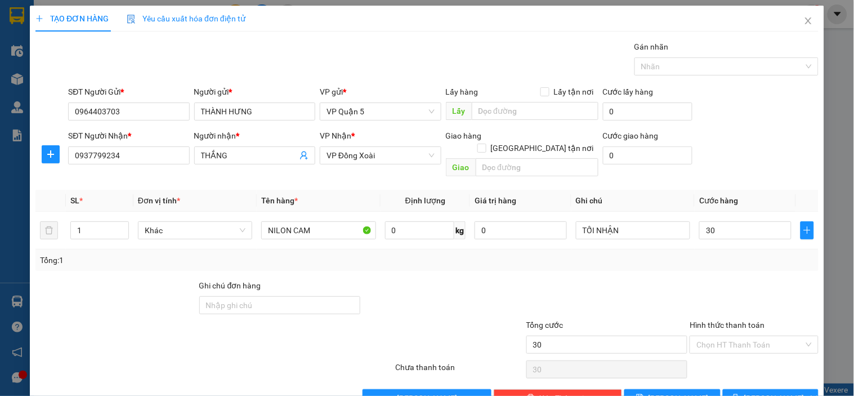
type input "30.000"
click at [773, 122] on div "SĐT Người Gửi * 0964403703 Người gửi * THÀNH HƯNG VP gửi * VP Quận 5 Lấy hàng L…" at bounding box center [443, 105] width 755 height 39
click at [755, 392] on span "[PERSON_NAME] và In" at bounding box center [783, 398] width 79 height 12
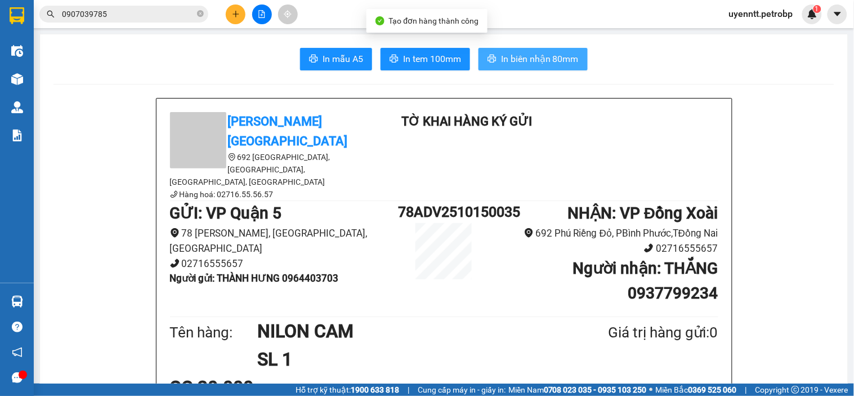
click at [543, 63] on span "In biên nhận 80mm" at bounding box center [540, 59] width 78 height 14
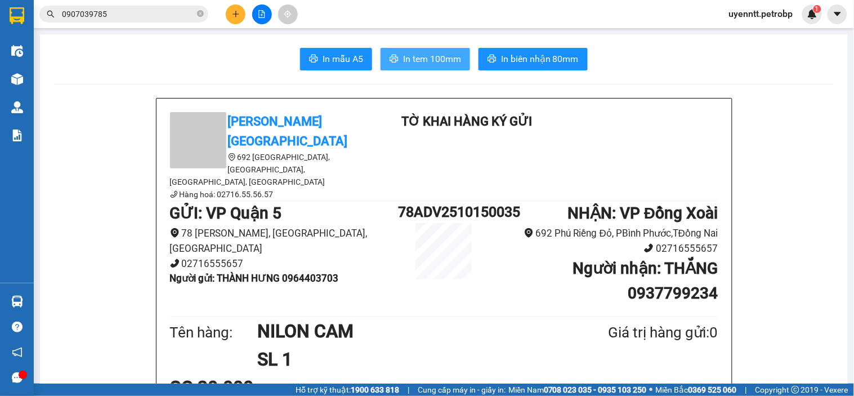
click at [433, 58] on span "In tem 100mm" at bounding box center [432, 59] width 58 height 14
click at [234, 15] on icon "plus" at bounding box center [236, 14] width 8 height 8
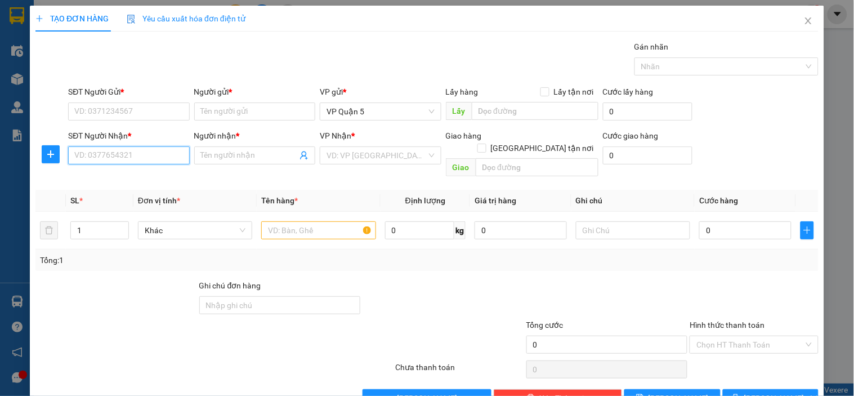
click at [159, 149] on input "SĐT Người Nhận *" at bounding box center [128, 155] width 121 height 18
click at [147, 177] on div "0382165356 - QUỐC HẠNH" at bounding box center [127, 178] width 106 height 12
type input "0382165356"
type input "QUỐC HẠNH"
type input "ĐỒNG PHÚ"
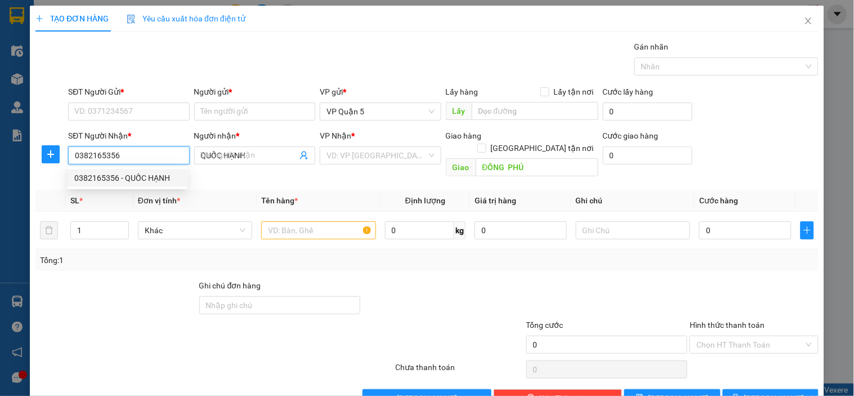
type input "30.000"
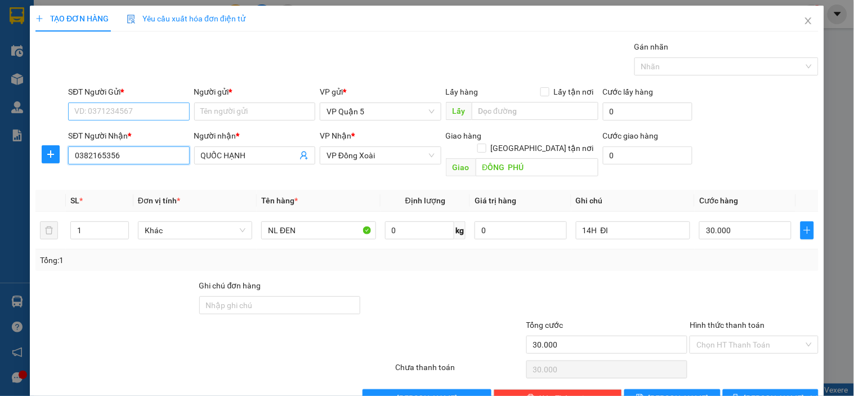
type input "0382165356"
click at [161, 115] on input "SĐT Người Gửi *" at bounding box center [128, 111] width 121 height 18
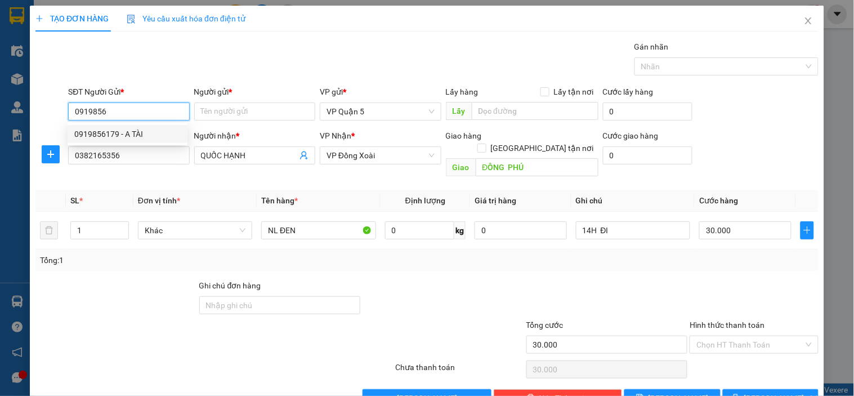
click at [109, 132] on div "0919856179 - A TÀI" at bounding box center [127, 134] width 106 height 12
type input "0919856179"
type input "A TÀI"
type input "0919856179"
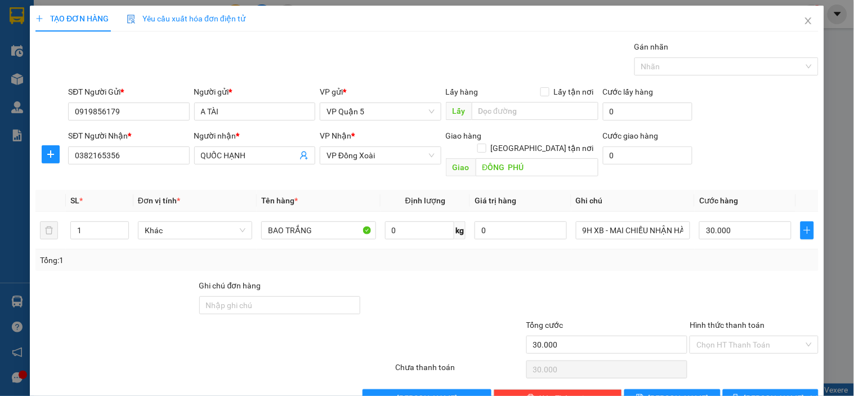
click at [212, 65] on div "Gói vận chuyển * Tiêu chuẩn Gán nhãn Nhãn" at bounding box center [443, 60] width 755 height 39
click at [265, 230] on td "BAO TRẮNG" at bounding box center [318, 231] width 123 height 38
drag, startPoint x: 267, startPoint y: 230, endPoint x: 286, endPoint y: 218, distance: 22.0
click at [283, 221] on td "BAO TRẮNG" at bounding box center [318, 231] width 123 height 38
click at [287, 221] on input "BAO TRẮNG" at bounding box center [318, 230] width 114 height 18
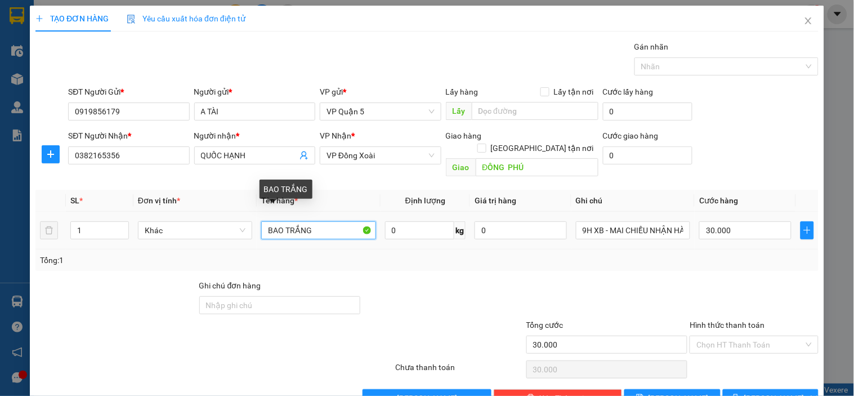
click at [287, 221] on input "BAO TRẮNG" at bounding box center [318, 230] width 114 height 18
type input "CARTON TRẮNG NHỎ"
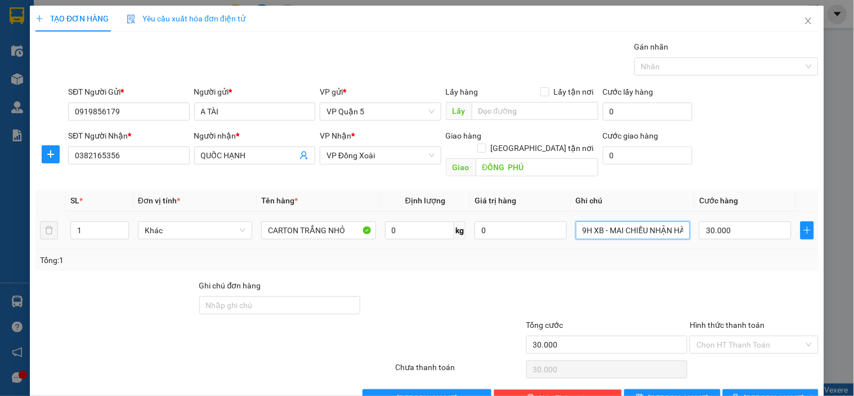
click at [625, 222] on input "9H XB - MAI CHIỀU NHẬN HÀNG" at bounding box center [633, 230] width 114 height 18
type input "T"
type input "TRONG NGÀY NHẬN"
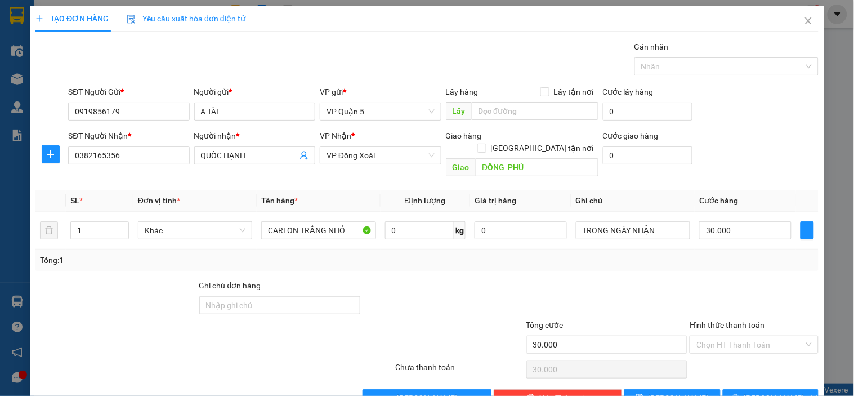
click at [724, 149] on div "SĐT Người Nhận * 0382165356 Người nhận * QUỐC HẠNH VP Nhận * VP Đồng Xoài Giao …" at bounding box center [443, 155] width 755 height 52
click at [752, 392] on span "[PERSON_NAME] và In" at bounding box center [783, 398] width 79 height 12
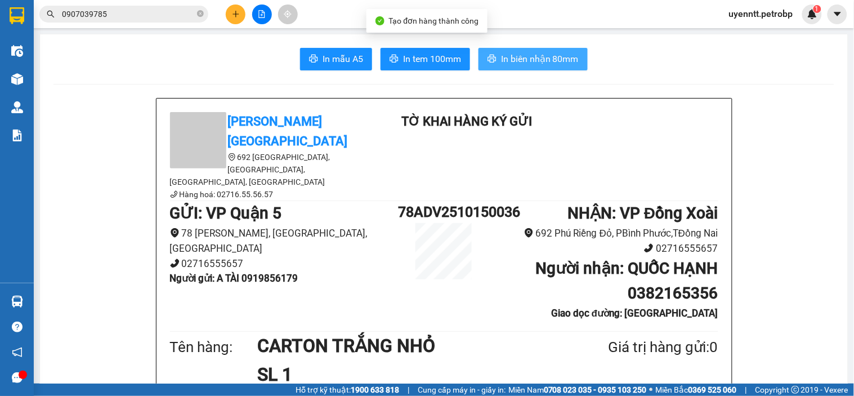
click at [552, 62] on span "In biên nhận 80mm" at bounding box center [540, 59] width 78 height 14
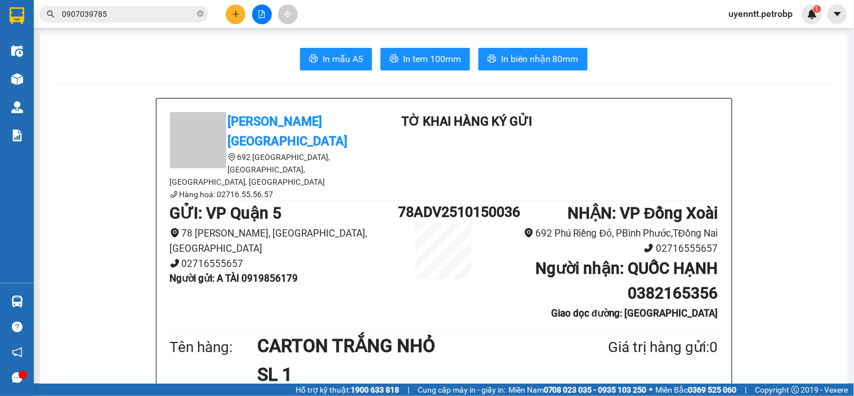
click at [432, 53] on span "In tem 100mm" at bounding box center [432, 59] width 58 height 14
click at [232, 17] on icon "plus" at bounding box center [236, 14] width 8 height 8
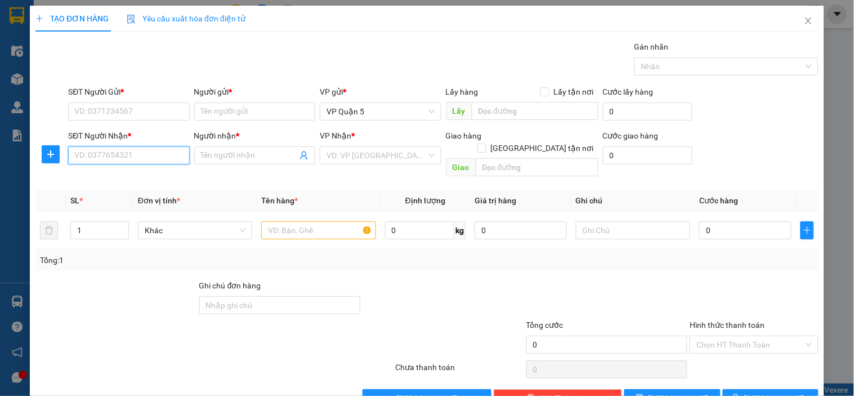
click at [121, 155] on input "SĐT Người Nhận *" at bounding box center [128, 155] width 121 height 18
click at [120, 176] on div "0902401111 - ANH BÌNH" at bounding box center [137, 178] width 127 height 12
type input "0902401111"
type input "ANH BÌNH"
type input "70.000"
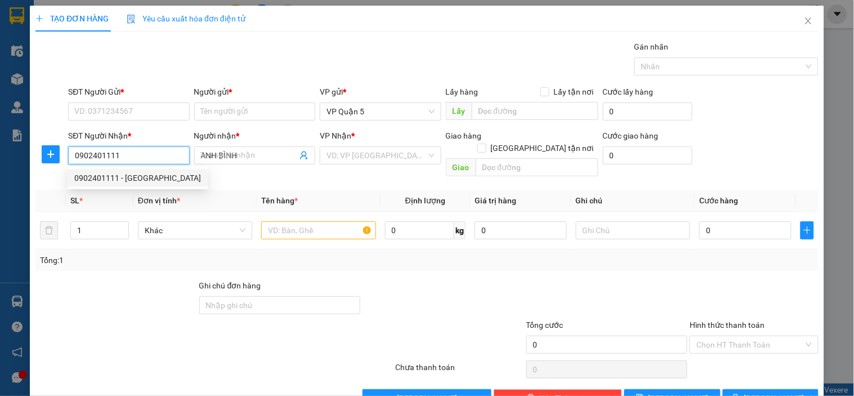
type input "70.000"
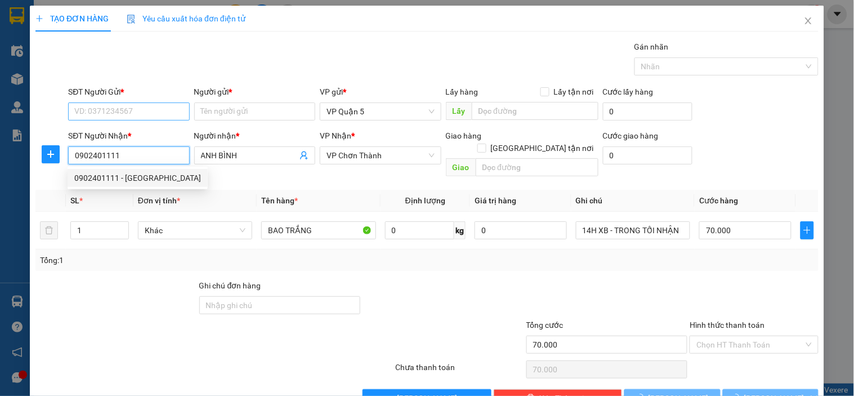
type input "0902401111"
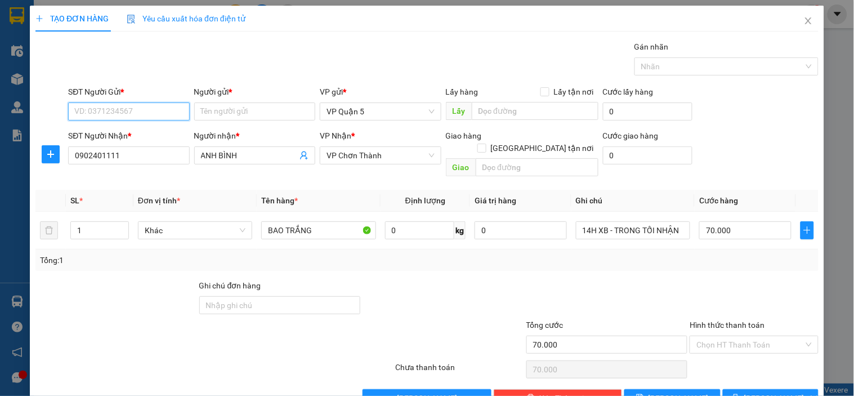
click at [134, 113] on input "SĐT Người Gửi *" at bounding box center [128, 111] width 121 height 18
click at [135, 131] on div "0918419495 - ANH THÁI" at bounding box center [137, 134] width 127 height 12
type input "0918419495"
type input "ANH THÁI"
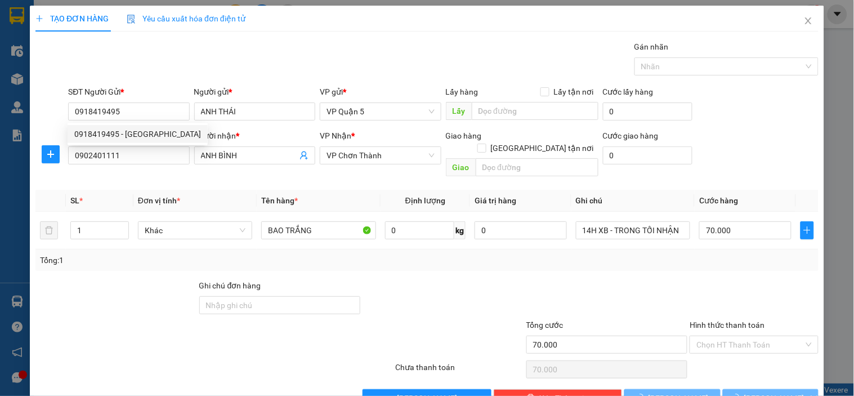
click at [199, 64] on div "Gói vận chuyển * Tiêu chuẩn Gán nhãn Nhãn" at bounding box center [443, 60] width 755 height 39
click at [226, 64] on div "Gói vận chuyển * Tiêu chuẩn Gán nhãn Nhãn" at bounding box center [443, 60] width 755 height 39
click at [753, 136] on div "SĐT Người Nhận * 0902401111 Người nhận * ANH BÌNH VP Nhận * VP Chơn Thành Giao …" at bounding box center [443, 155] width 755 height 52
click at [750, 389] on button "[PERSON_NAME] và In" at bounding box center [771, 398] width 96 height 18
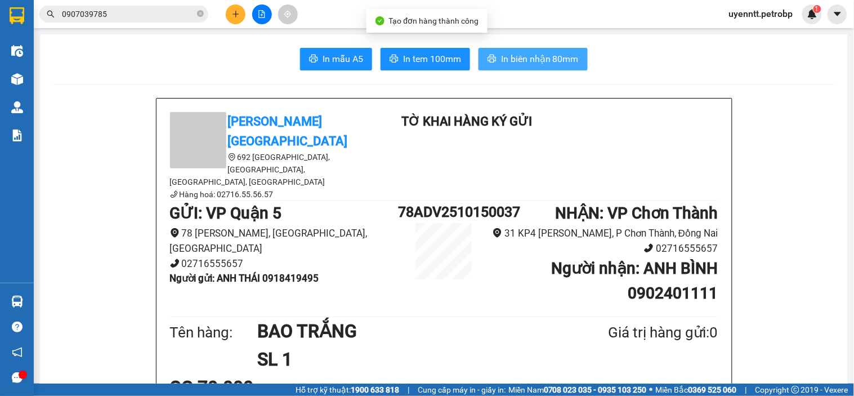
click at [511, 56] on span "In biên nhận 80mm" at bounding box center [540, 59] width 78 height 14
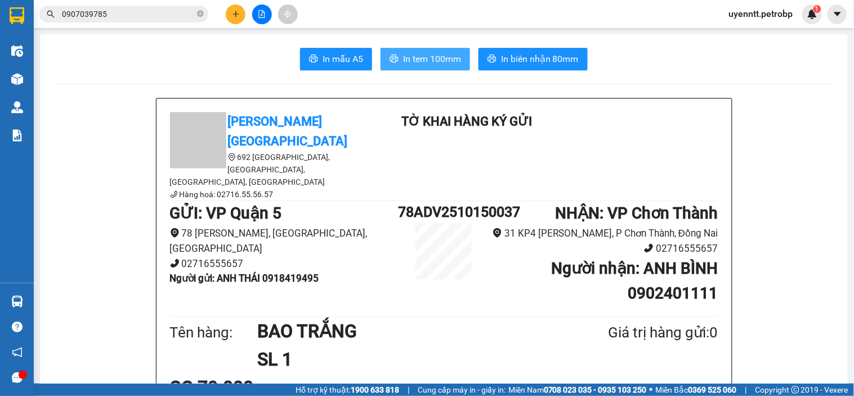
click at [437, 63] on span "In tem 100mm" at bounding box center [432, 59] width 58 height 14
click at [525, 28] on main "In mẫu A5 In tem 100mm In biên nhận 80mm Petro Bình Phước 692 Phú Riềng Đỏ, P T…" at bounding box center [427, 191] width 854 height 383
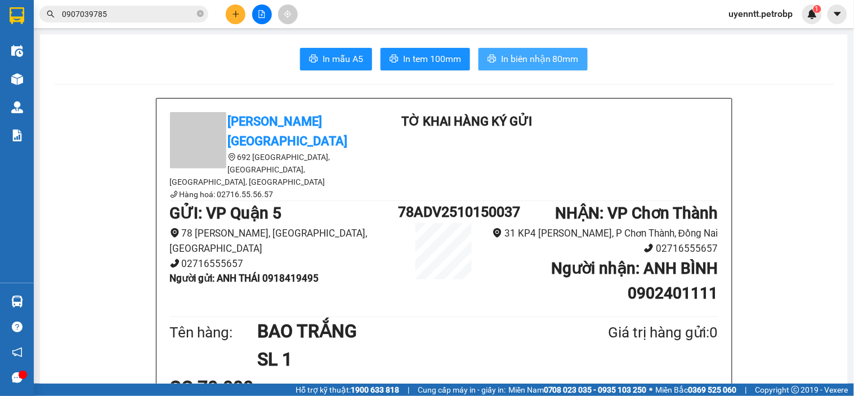
click at [528, 55] on span "In biên nhận 80mm" at bounding box center [540, 59] width 78 height 14
click at [231, 8] on button at bounding box center [236, 15] width 20 height 20
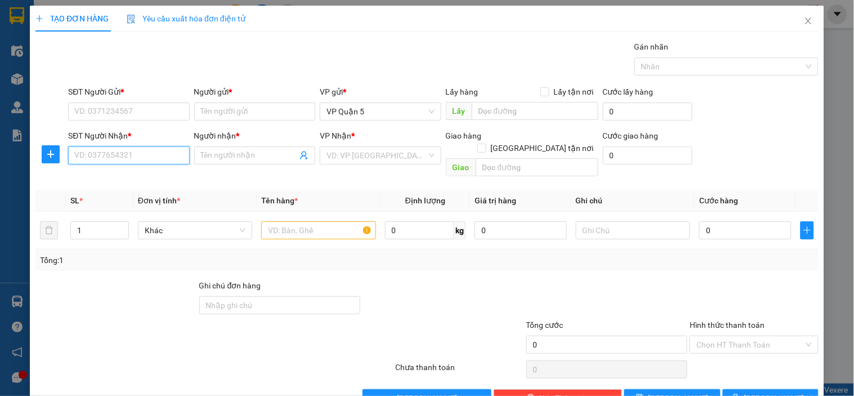
click at [116, 161] on input "SĐT Người Nhận *" at bounding box center [128, 155] width 121 height 18
click at [127, 178] on div "0835365159 - CHỊ TRANG" at bounding box center [137, 178] width 126 height 12
type input "0835365159"
type input "CHỊ TRANG"
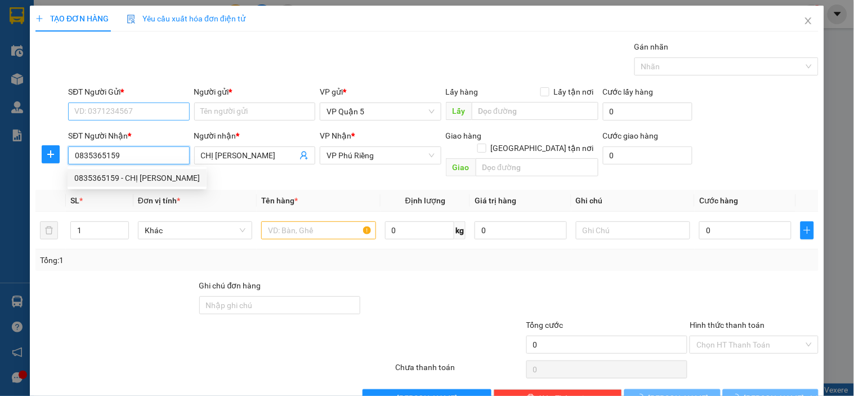
type input "0835365159"
type input "40.000"
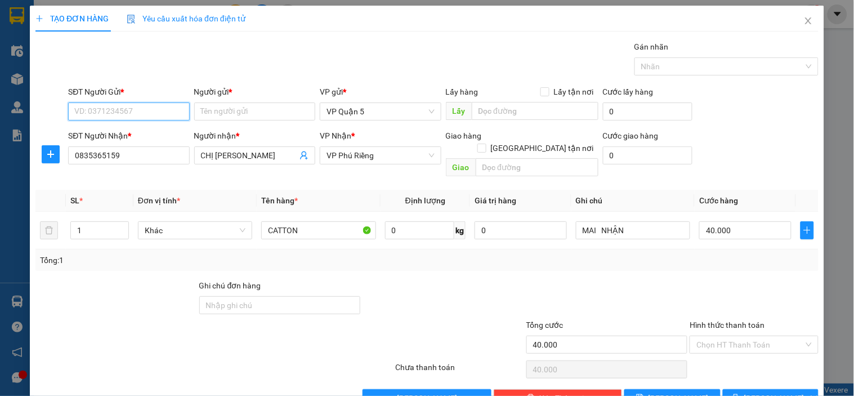
click at [141, 114] on input "SĐT Người Gửi *" at bounding box center [128, 111] width 121 height 18
click at [167, 113] on input "SĐT Người Gửi *" at bounding box center [128, 111] width 121 height 18
type input "0907781413"
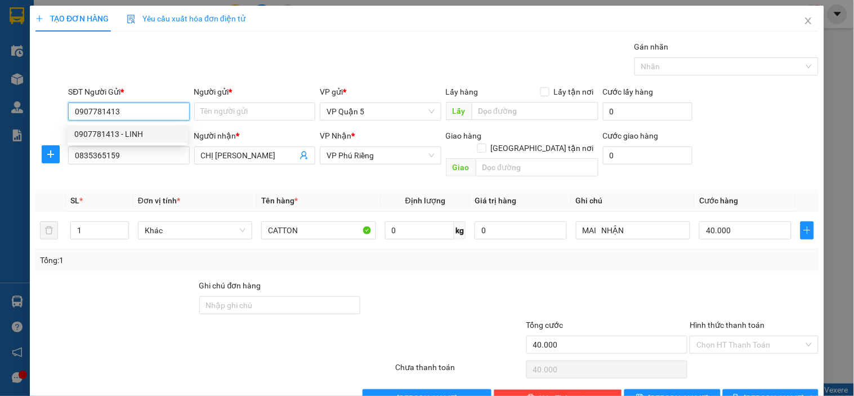
click at [143, 134] on div "0907781413 - LINH" at bounding box center [127, 134] width 106 height 12
type input "LINH"
type input "80.000"
type input "0907781413"
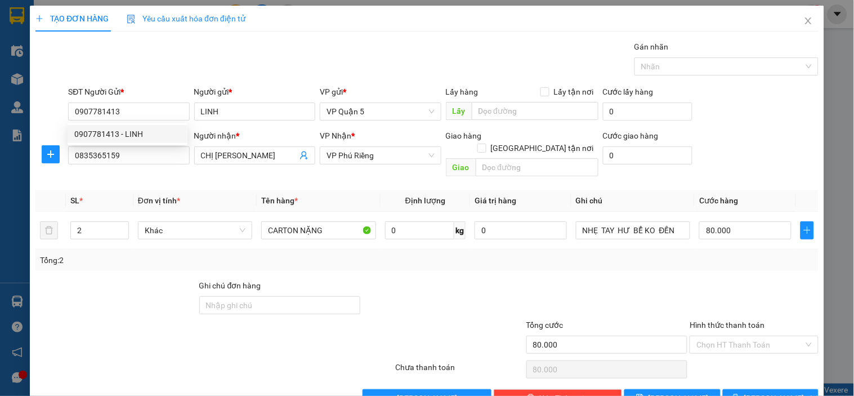
click at [214, 68] on div "Gói vận chuyển * Tiêu chuẩn Gán nhãn Nhãn" at bounding box center [443, 60] width 755 height 39
click at [124, 224] on span "up" at bounding box center [122, 227] width 7 height 7
type input "4"
click at [124, 224] on span "up" at bounding box center [122, 227] width 7 height 7
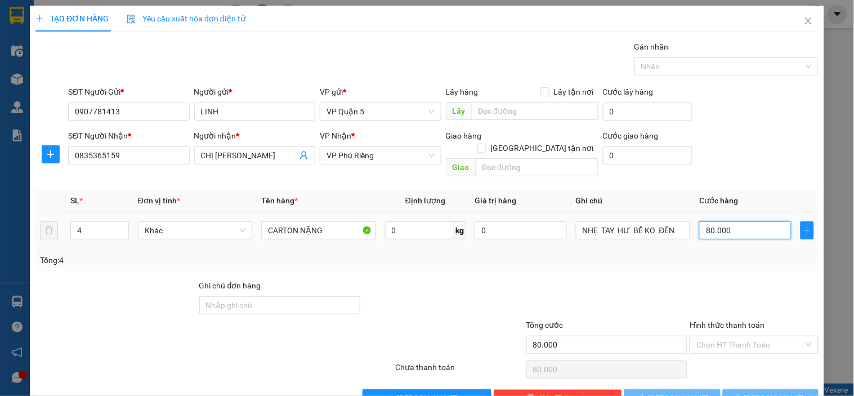
click at [708, 221] on input "80.000" at bounding box center [745, 230] width 92 height 18
type input "0"
type input "1"
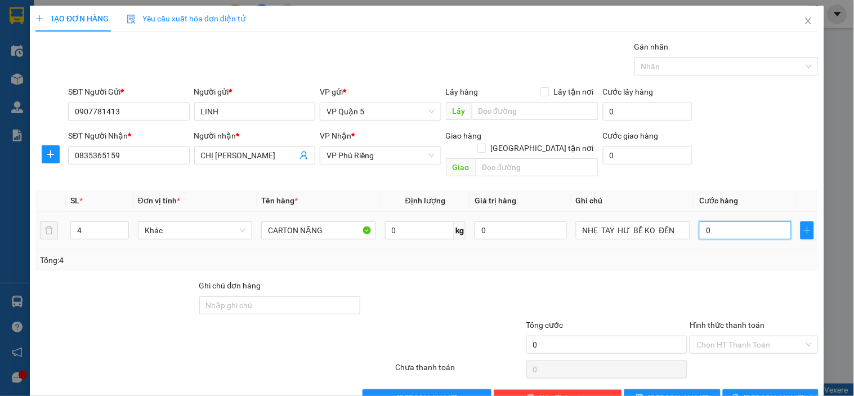
type input "1"
type input "01"
type input "16"
type input "016"
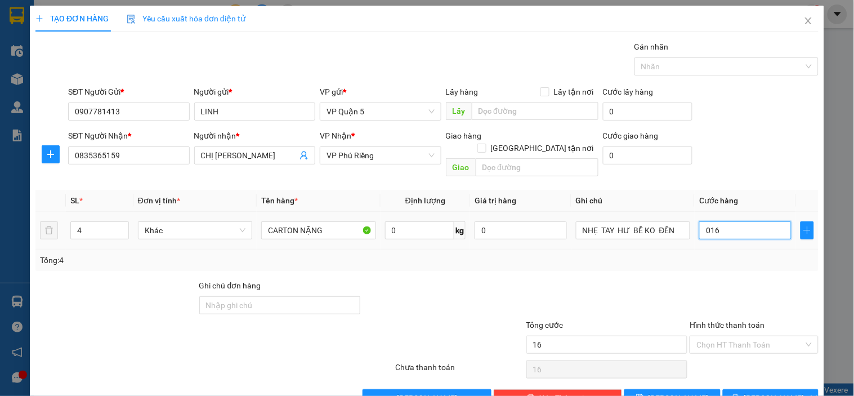
type input "160"
type input "0.160"
type input "160.000"
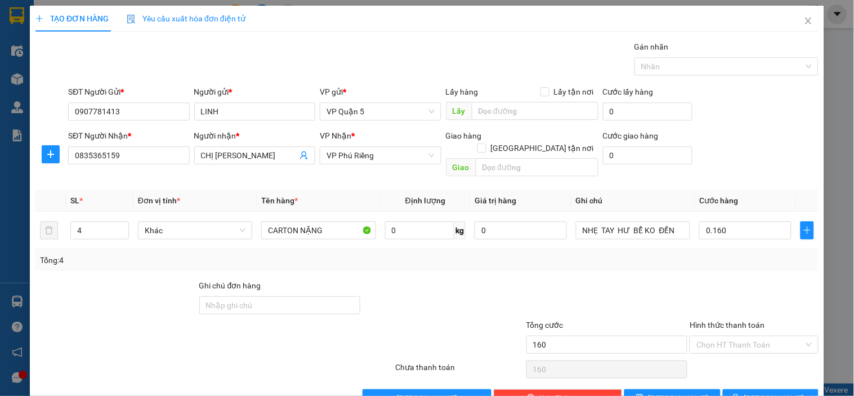
type input "160.000"
click at [741, 169] on div "Transit Pickup Surcharge Ids Transit Deliver Surcharge Ids Transit Deliver Surc…" at bounding box center [426, 224] width 783 height 366
click at [740, 170] on div "Transit Pickup Surcharge Ids Transit Deliver Surcharge Ids Transit Deliver Surc…" at bounding box center [426, 224] width 783 height 366
click at [738, 190] on th "Cước hàng" at bounding box center [745, 201] width 101 height 22
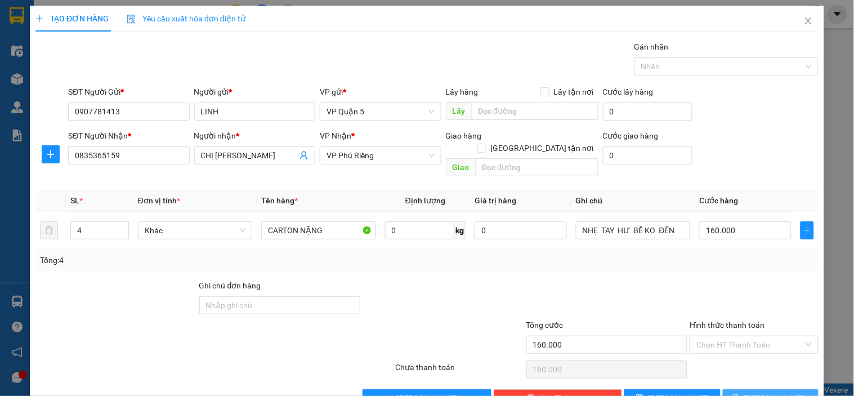
click at [762, 392] on span "[PERSON_NAME] và In" at bounding box center [783, 398] width 79 height 12
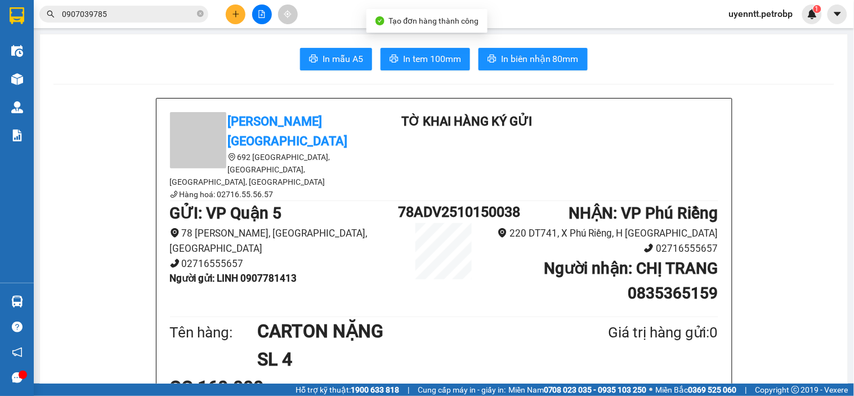
click at [558, 59] on span "In biên nhận 80mm" at bounding box center [540, 59] width 78 height 14
click at [439, 58] on span "In tem 100mm" at bounding box center [432, 59] width 58 height 14
click at [236, 17] on icon "plus" at bounding box center [236, 14] width 8 height 8
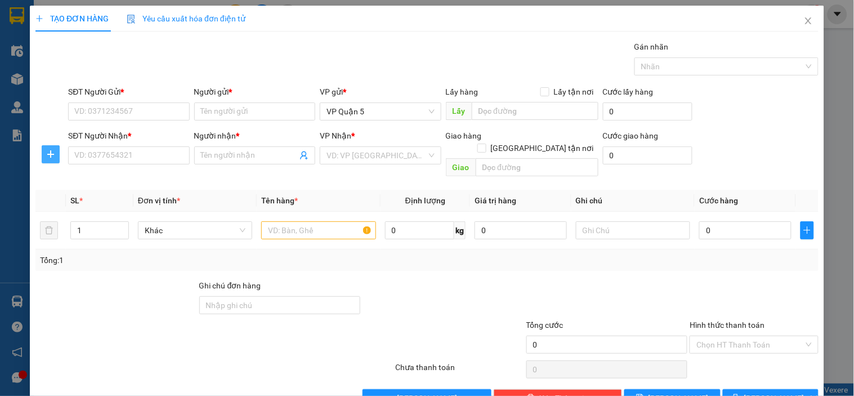
click at [54, 155] on icon "plus" at bounding box center [50, 154] width 9 height 9
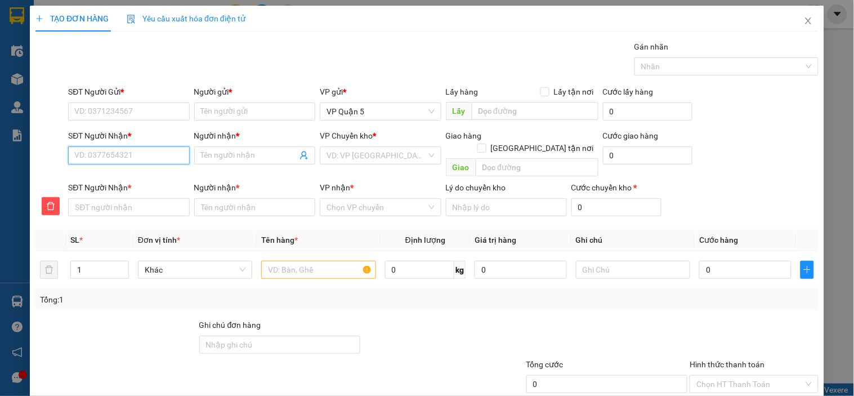
drag, startPoint x: 119, startPoint y: 159, endPoint x: 432, endPoint y: 68, distance: 326.0
click at [120, 159] on input "SĐT Người Nhận *" at bounding box center [128, 155] width 121 height 18
click at [86, 115] on input "SĐT Người Gửi *" at bounding box center [128, 111] width 121 height 18
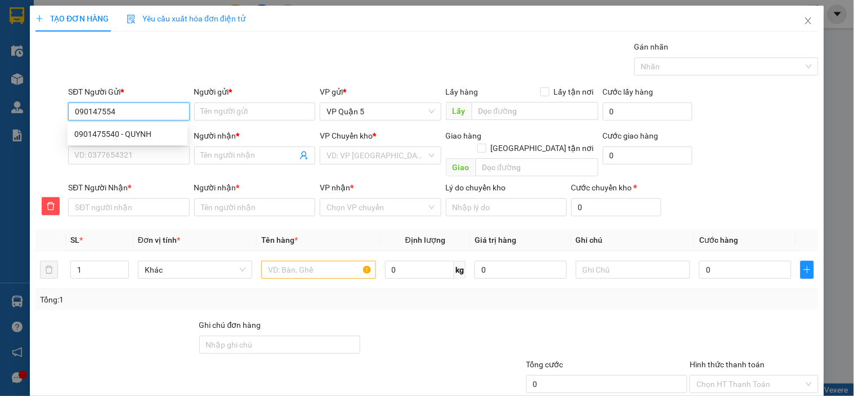
type input "0901475540"
click at [138, 133] on div "0901475540 - QUYNH" at bounding box center [127, 134] width 106 height 12
type input "QUYNH"
type input "0888973777"
type input "ANH TOÀN"
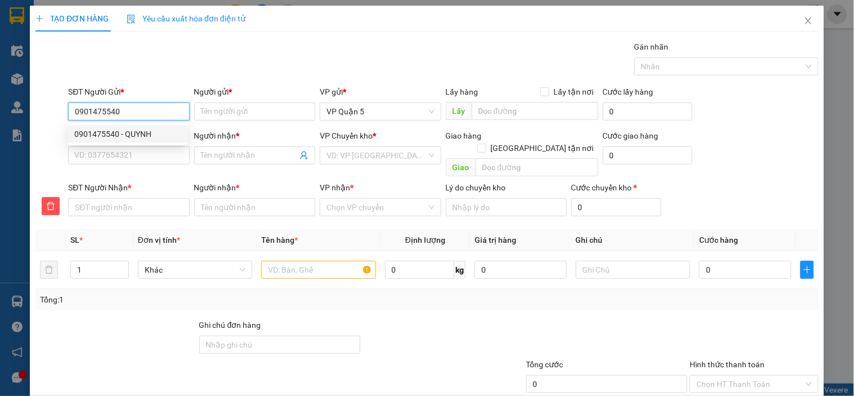
type input "0888973777"
type input "ANH TOÀN"
type input "80.000"
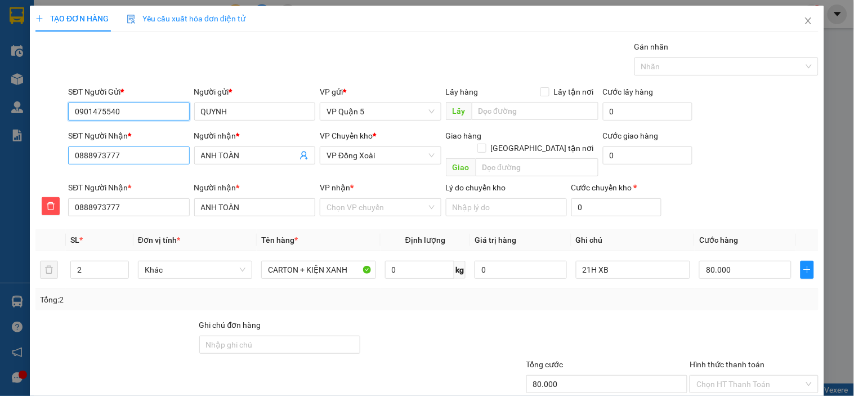
type input "0901475540"
click at [154, 153] on input "0888973777" at bounding box center [128, 155] width 121 height 18
click at [154, 154] on input "0888973777" at bounding box center [128, 155] width 121 height 18
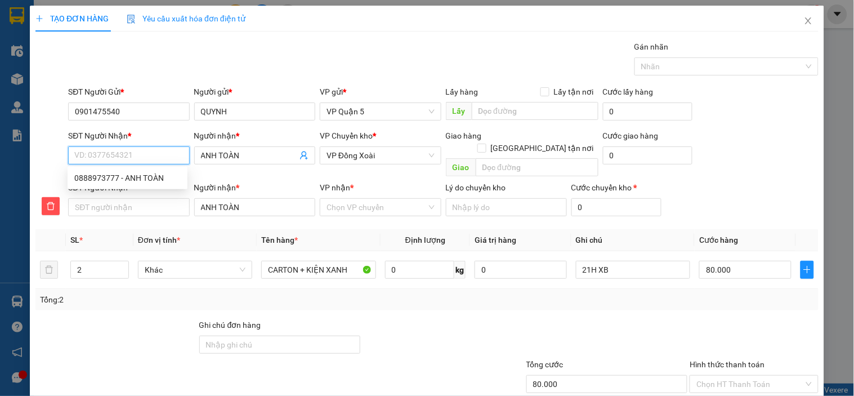
type input "0"
type input "08"
type input "085"
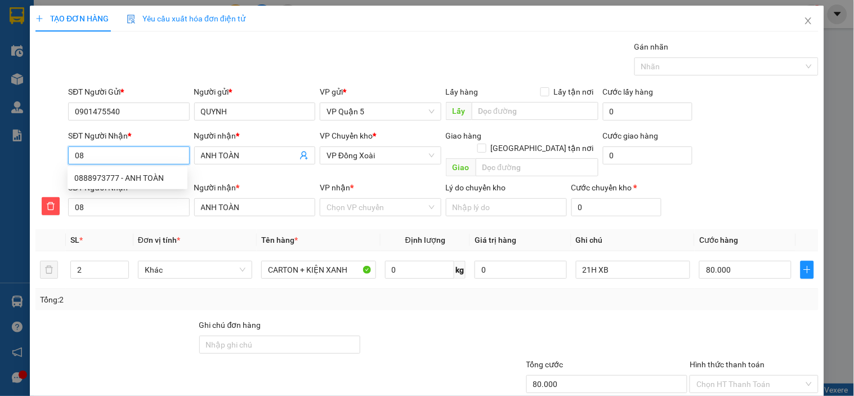
type input "085"
type input "0854"
type input "08541"
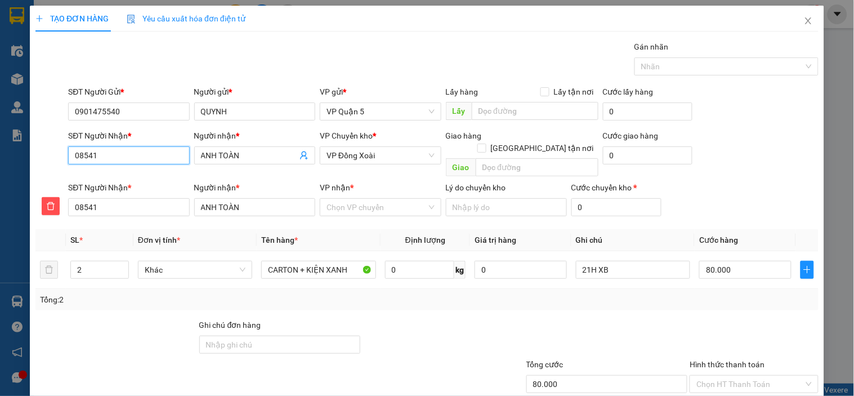
type input "085412"
type input "0854127"
type input "08541271"
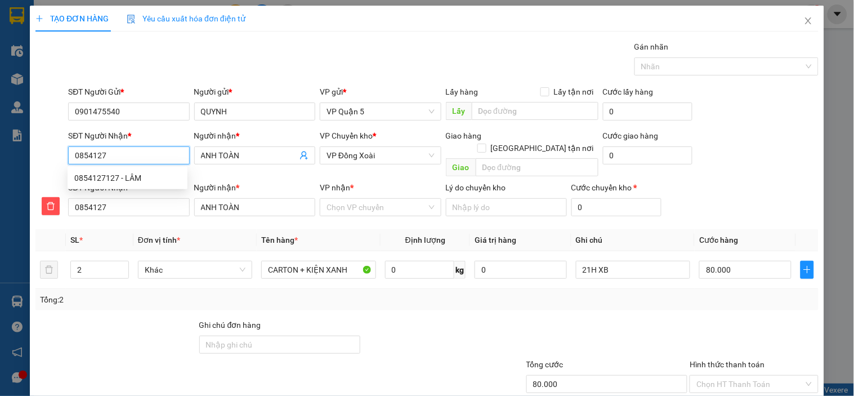
type input "08541271"
type input "085412712"
type input "0854127127"
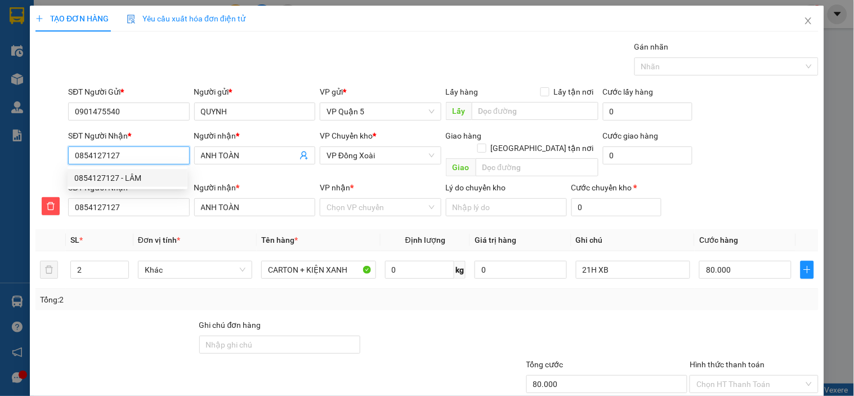
click at [140, 179] on div "0854127127 - LÂM" at bounding box center [127, 178] width 106 height 12
type input "LÂM"
type input "30.000"
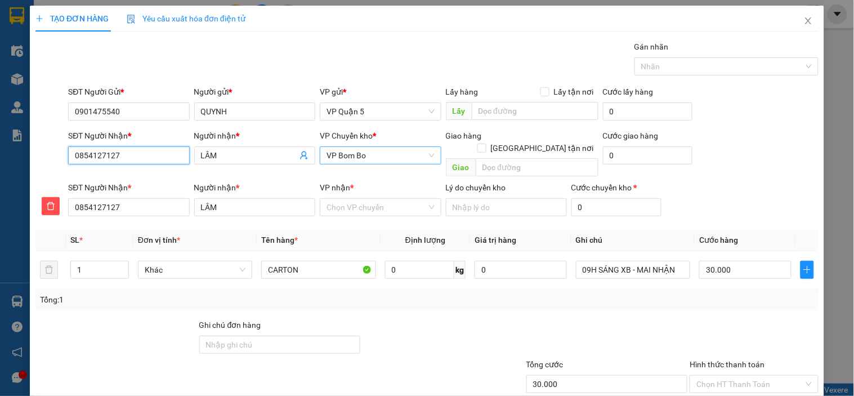
click at [364, 155] on span "VP Bom Bo" at bounding box center [380, 155] width 108 height 17
type input "0854127127"
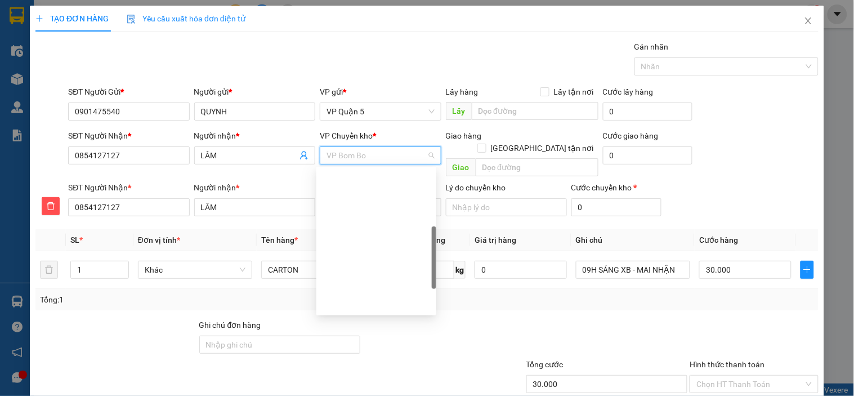
type input "D"
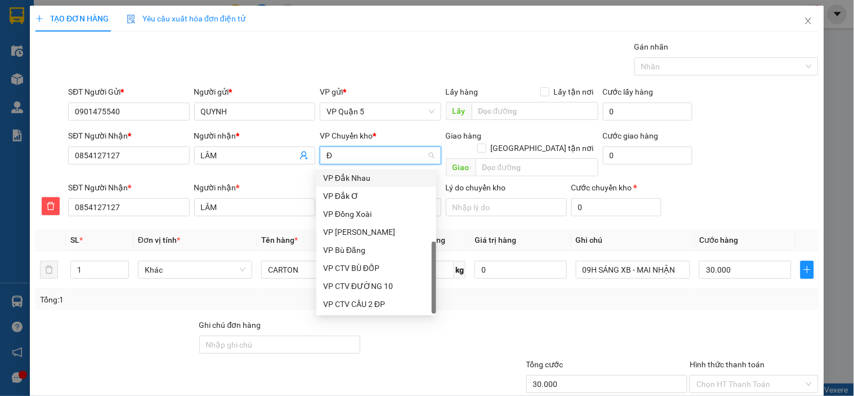
type input "ĐO"
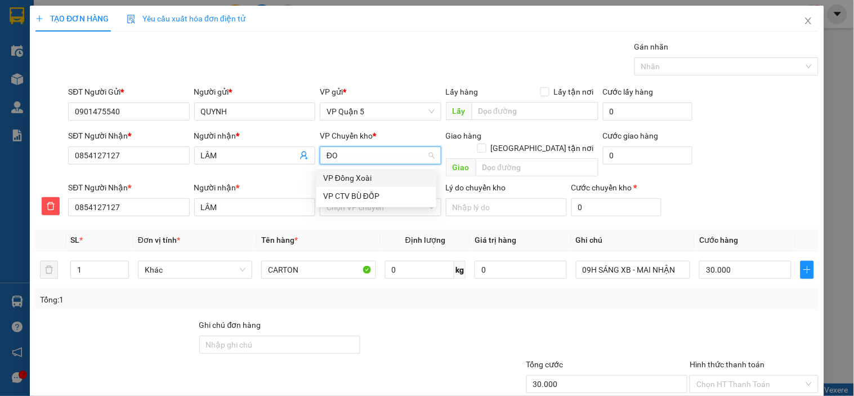
click at [352, 177] on div "VP Đồng Xoài" at bounding box center [376, 178] width 106 height 12
click at [351, 201] on input "VP nhận *" at bounding box center [376, 207] width 100 height 17
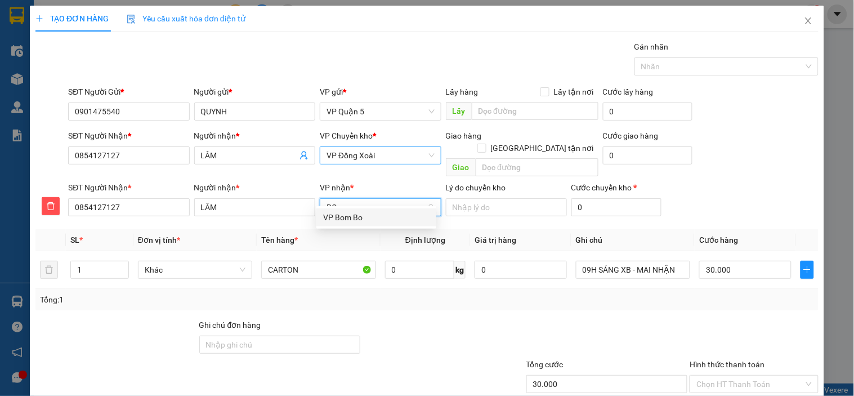
type input "BOM"
click at [342, 221] on div "VP Bom Bo" at bounding box center [376, 217] width 106 height 12
click at [508, 289] on div "Tổng: 1" at bounding box center [426, 299] width 783 height 21
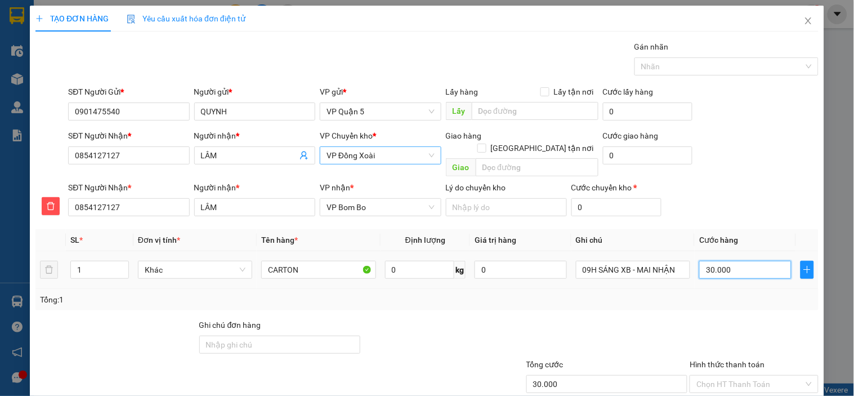
click at [745, 262] on input "30.000" at bounding box center [745, 270] width 92 height 18
type input "5"
type input "50"
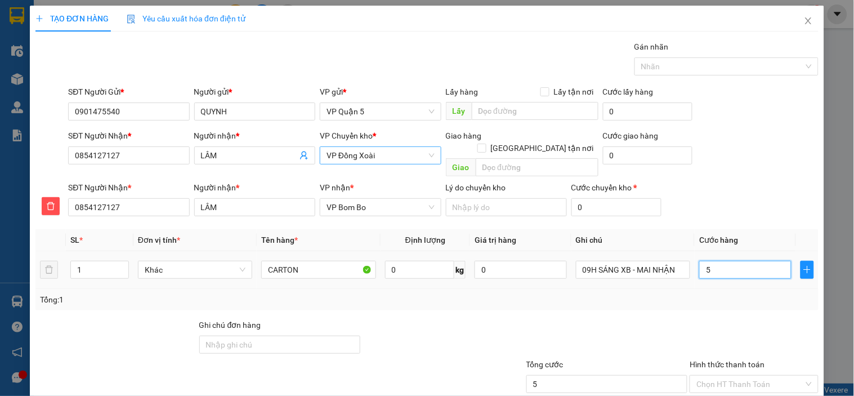
type input "50"
type input "50.000"
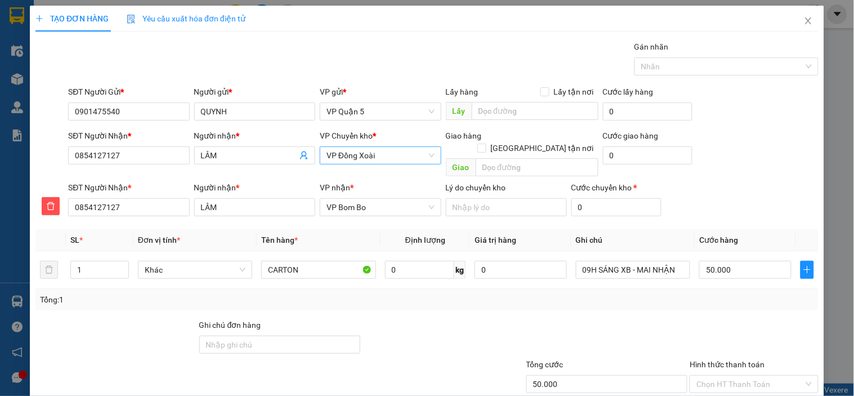
click at [708, 319] on div at bounding box center [753, 338] width 131 height 39
click at [640, 261] on input "09H SÁNG XB - MAI NHẬN" at bounding box center [633, 270] width 114 height 18
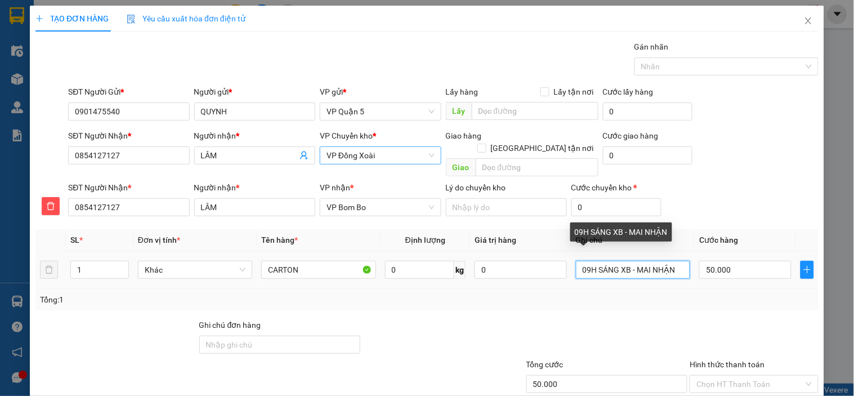
click at [640, 261] on input "09H SÁNG XB - MAI NHẬN" at bounding box center [633, 270] width 114 height 18
type input "14H XB - TỐI NHẬN"
drag, startPoint x: 665, startPoint y: 288, endPoint x: 671, endPoint y: 314, distance: 26.6
click at [671, 314] on div "Transit Pickup Surcharge Ids Transit Deliver Surcharge Ids Transit Deliver Surc…" at bounding box center [426, 244] width 783 height 406
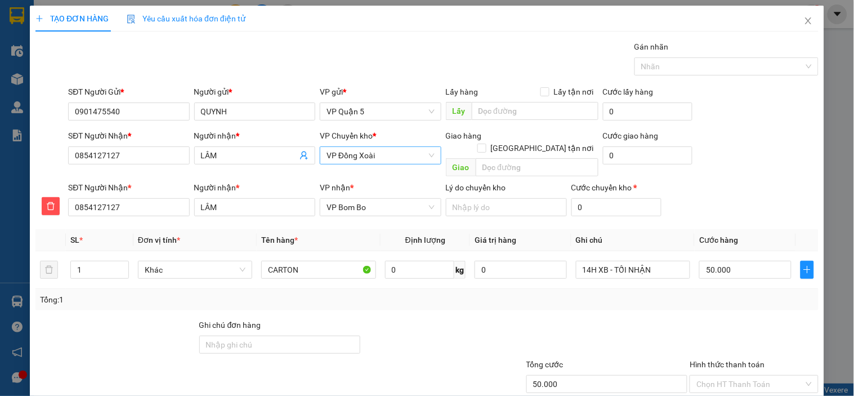
click at [770, 319] on div at bounding box center [753, 338] width 131 height 39
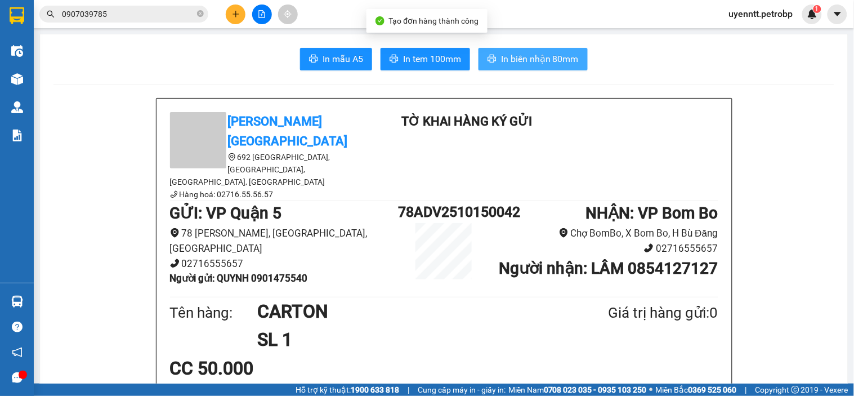
click at [501, 62] on span "In biên nhận 80mm" at bounding box center [540, 59] width 78 height 14
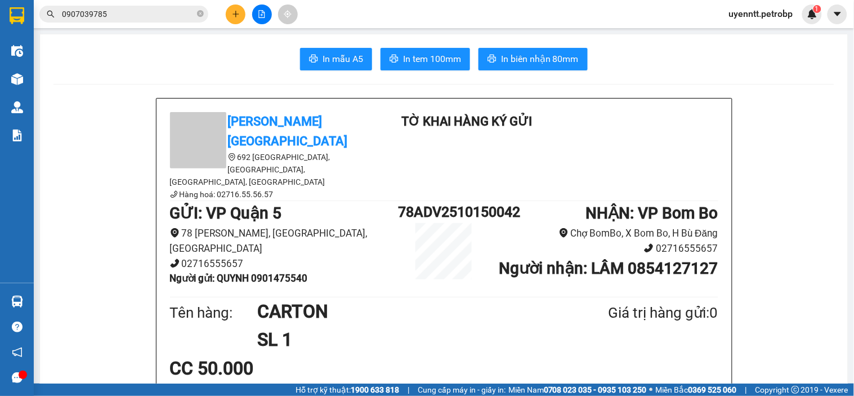
click at [417, 60] on span "In tem 100mm" at bounding box center [432, 59] width 58 height 14
click at [236, 23] on button at bounding box center [236, 15] width 20 height 20
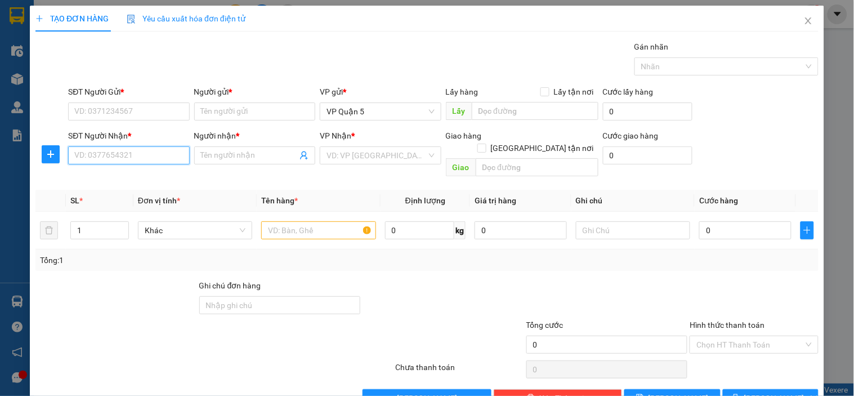
click at [114, 158] on input "SĐT Người Nhận *" at bounding box center [128, 155] width 121 height 18
type input "0973495913"
click at [133, 183] on div "0973495913 - NK VIỆT MỸ" at bounding box center [143, 178] width 139 height 12
type input "NK VIỆT MỸ"
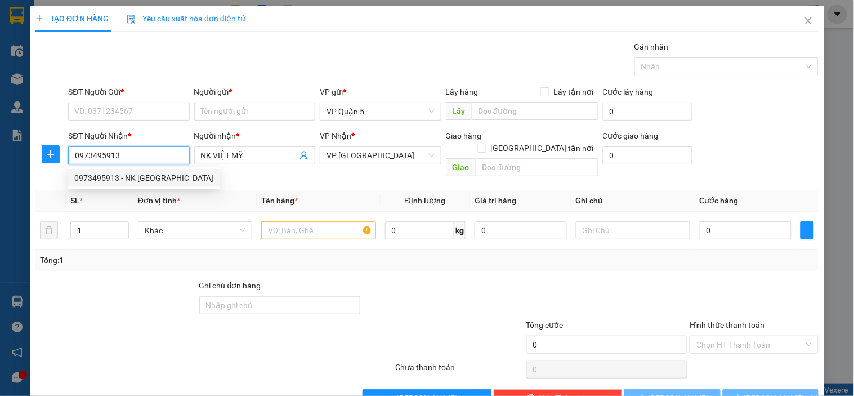
type input "30.000"
type input "0973495913"
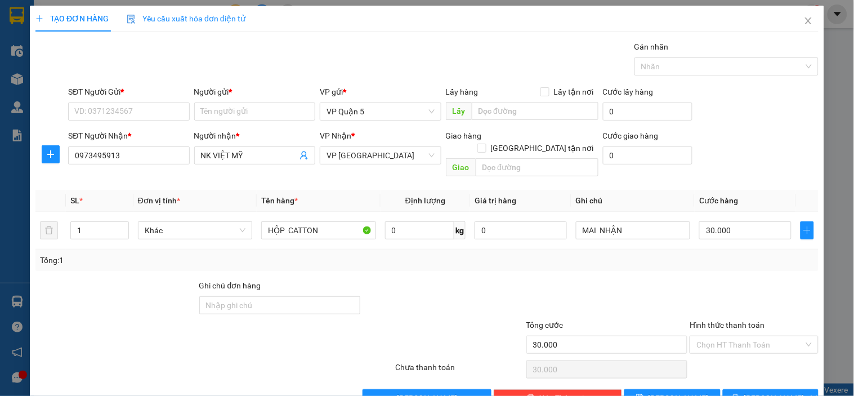
click at [155, 94] on div "SĐT Người Gửi *" at bounding box center [128, 92] width 121 height 12
click at [155, 102] on input "SĐT Người Gửi *" at bounding box center [128, 111] width 121 height 18
click at [155, 107] on input "SĐT Người Gửi *" at bounding box center [128, 111] width 121 height 18
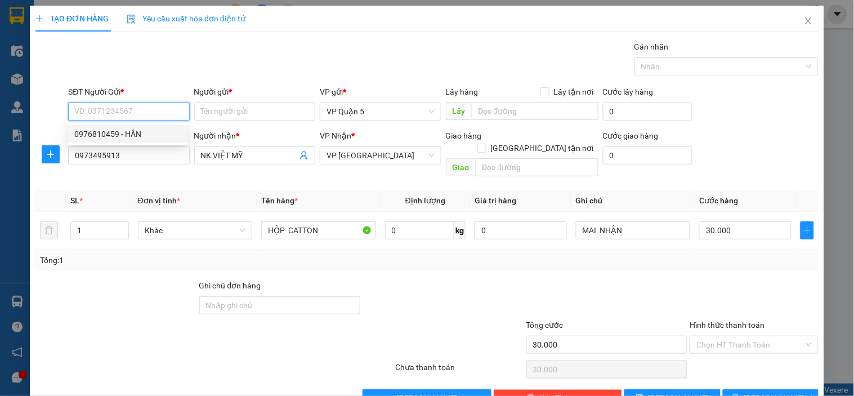
click at [155, 132] on div "0976810459 - HÂN" at bounding box center [127, 134] width 106 height 12
type input "0976810459"
type input "HÂN"
click at [214, 65] on div "Gói vận chuyển * Tiêu chuẩn Gán nhãn Nhãn" at bounding box center [443, 60] width 755 height 39
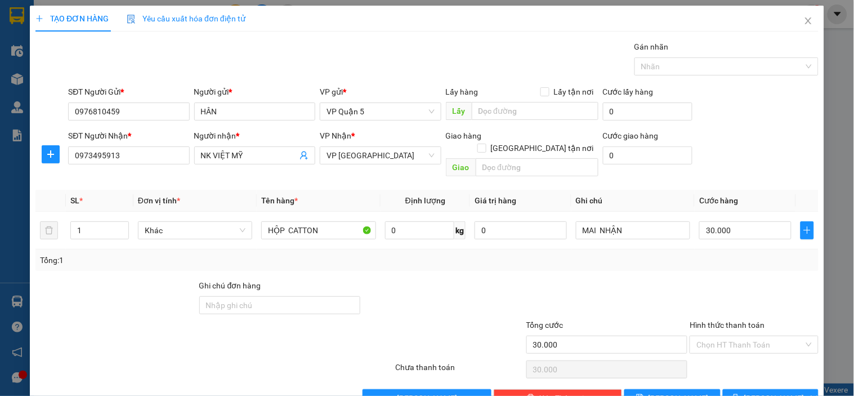
click at [172, 259] on div "Transit Pickup Surcharge Ids Transit Deliver Surcharge Ids Transit Deliver Surc…" at bounding box center [426, 224] width 783 height 366
drag, startPoint x: 351, startPoint y: 239, endPoint x: 368, endPoint y: 239, distance: 16.9
click at [351, 249] on div "Tổng: 1" at bounding box center [426, 259] width 783 height 21
drag, startPoint x: 738, startPoint y: 288, endPoint x: 744, endPoint y: 333, distance: 45.9
click at [749, 302] on div at bounding box center [753, 298] width 131 height 39
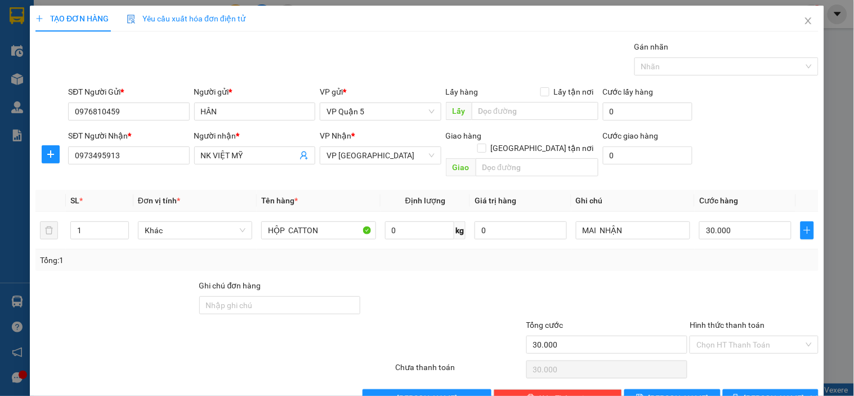
click at [735, 375] on div "Transit Pickup Surcharge Ids Transit Deliver Surcharge Ids Transit Deliver Surc…" at bounding box center [426, 224] width 783 height 366
click at [734, 389] on button "[PERSON_NAME] và In" at bounding box center [771, 398] width 96 height 18
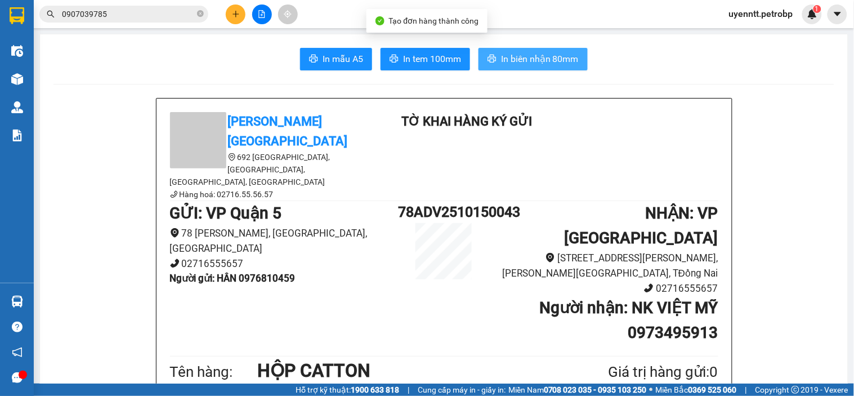
click at [507, 58] on span "In biên nhận 80mm" at bounding box center [540, 59] width 78 height 14
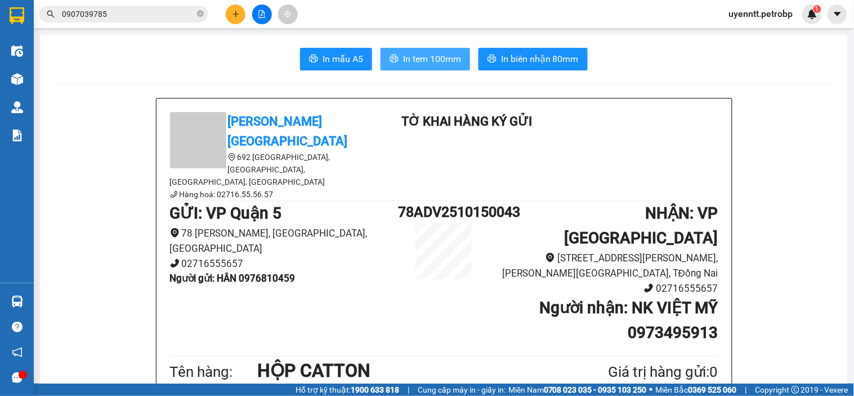
click at [432, 56] on span "In tem 100mm" at bounding box center [432, 59] width 58 height 14
click at [233, 14] on icon "plus" at bounding box center [235, 14] width 6 height 1
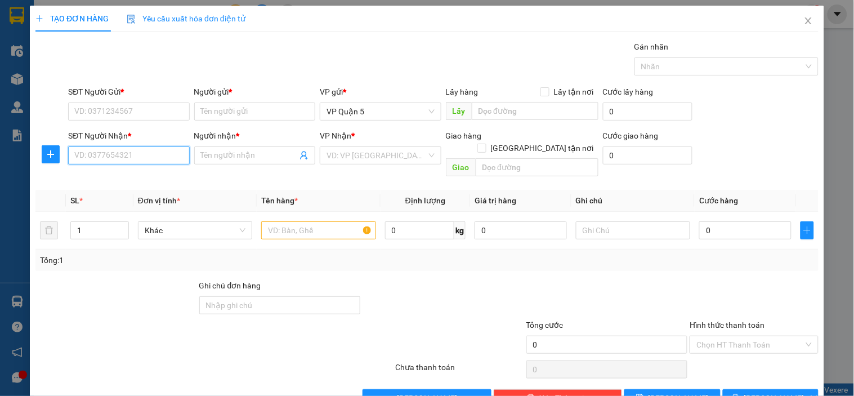
click at [89, 153] on input "SĐT Người Nhận *" at bounding box center [128, 155] width 121 height 18
type input "0347070234"
drag, startPoint x: 102, startPoint y: 183, endPoint x: 130, endPoint y: 137, distance: 54.3
click at [103, 183] on div "0347070234 - BS TRÚC" at bounding box center [127, 178] width 106 height 12
type input "BS TRÚC"
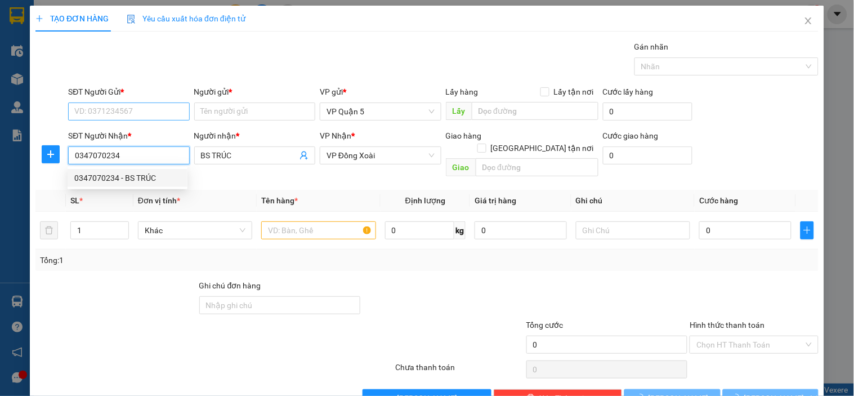
type input "30.000"
type input "0347070234"
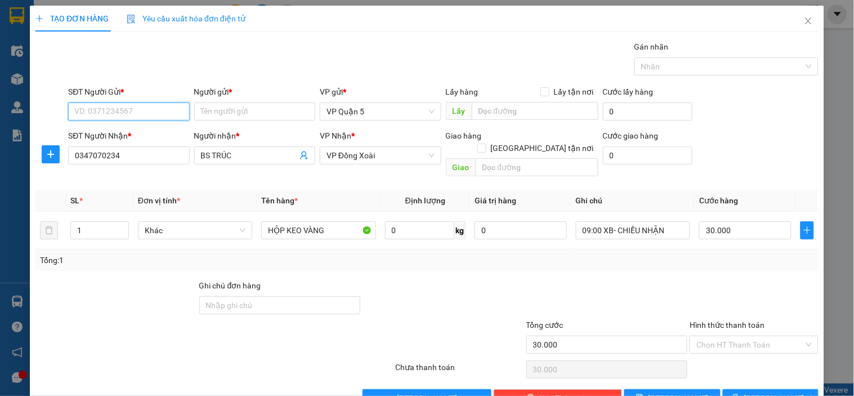
click at [141, 115] on input "SĐT Người Gửi *" at bounding box center [128, 111] width 121 height 18
click at [135, 132] on div "0839997899 - LAB HẢI ĐĂNG" at bounding box center [129, 134] width 111 height 12
type input "0839997899"
type input "LAB HẢI ĐĂNG"
click at [173, 70] on div "Gói vận chuyển * Tiêu chuẩn Gán nhãn Nhãn" at bounding box center [443, 60] width 755 height 39
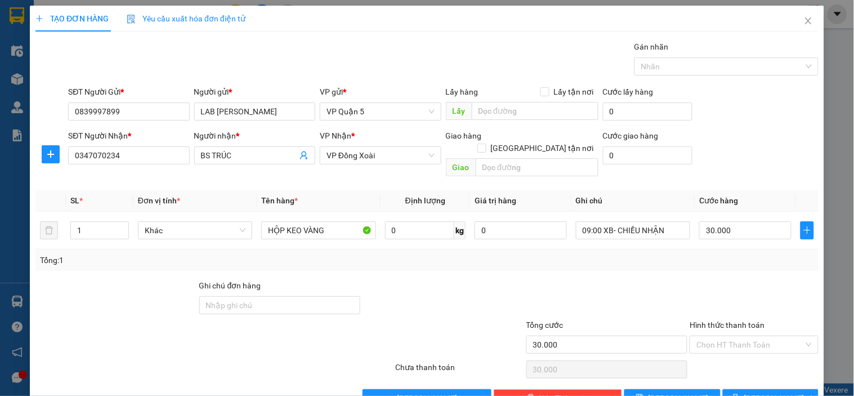
click at [373, 265] on div "Transit Pickup Surcharge Ids Transit Deliver Surcharge Ids Transit Deliver Surc…" at bounding box center [426, 224] width 783 height 366
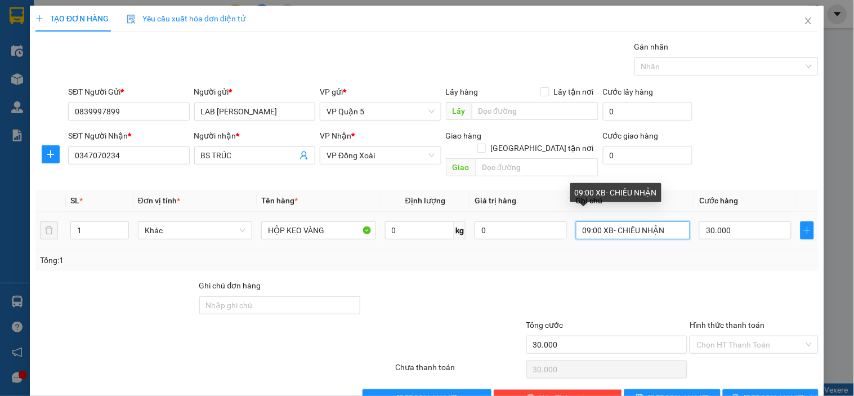
click at [638, 221] on input "09:00 XB- CHIỀU NHẬN" at bounding box center [633, 230] width 114 height 18
type input "4"
type input "14H XB - CHIỀU NHẬN"
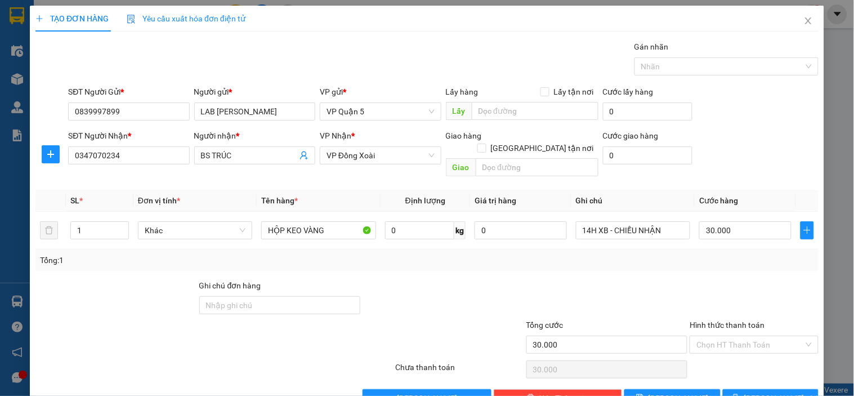
click at [688, 279] on div at bounding box center [753, 298] width 131 height 39
click at [729, 389] on button "[PERSON_NAME] và In" at bounding box center [771, 398] width 96 height 18
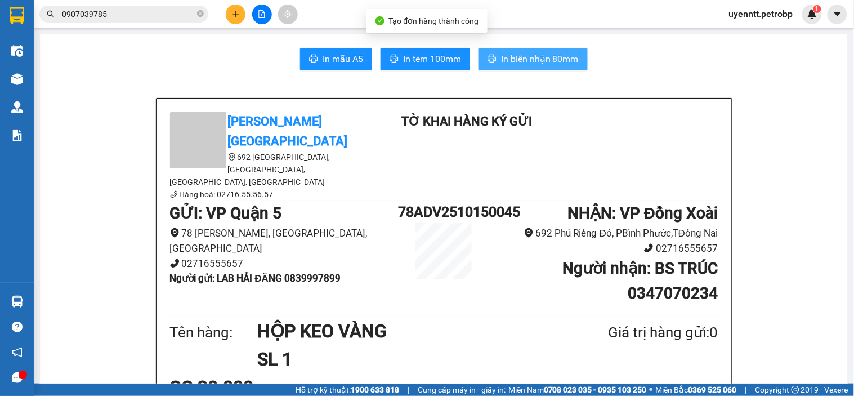
click at [523, 62] on span "In biên nhận 80mm" at bounding box center [540, 59] width 78 height 14
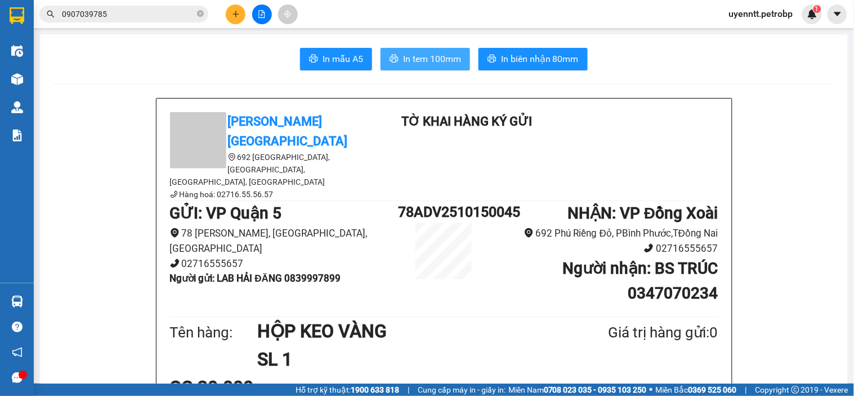
click at [422, 57] on span "In tem 100mm" at bounding box center [432, 59] width 58 height 14
click button at bounding box center [236, 15] width 20 height 20
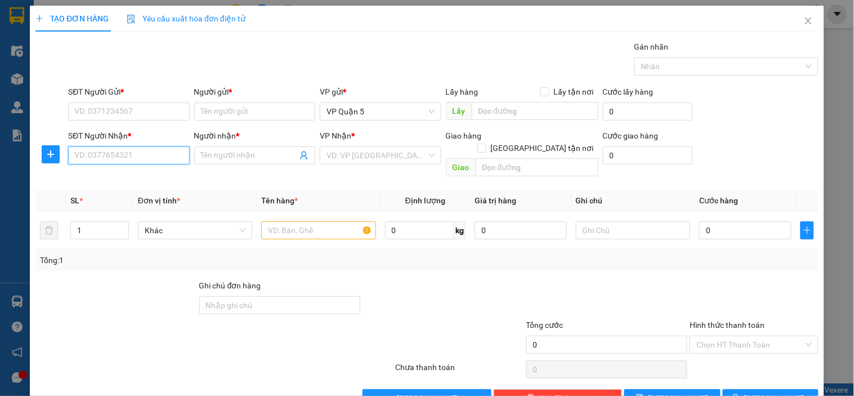
click at [128, 159] on input "SĐT Người Nhận *" at bounding box center [128, 155] width 121 height 18
type input "0984857085"
click at [134, 181] on div "0984857085 - NHI" at bounding box center [127, 178] width 106 height 12
type input "NHI"
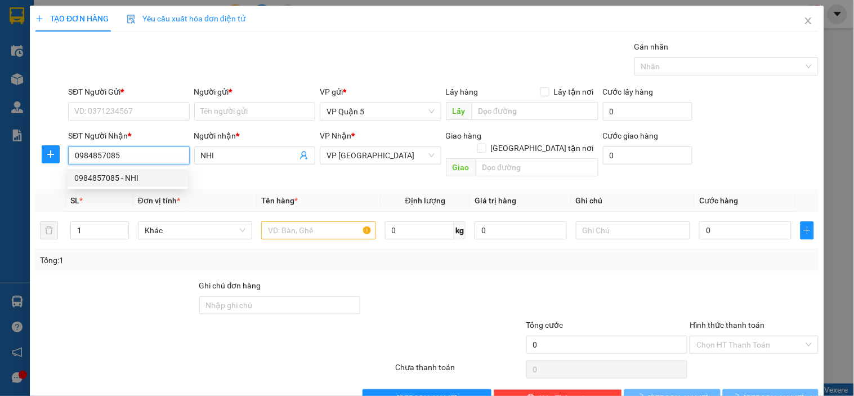
type input "30.000"
type input "0984857085"
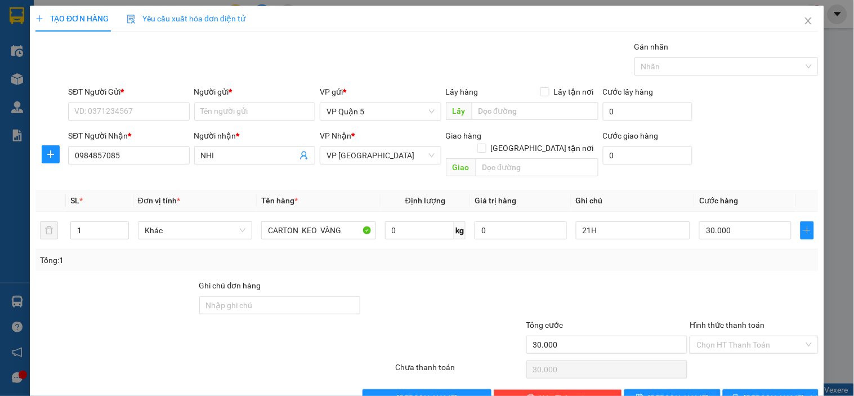
click at [150, 124] on div "SĐT Người Gửi * VD: 0371234567" at bounding box center [128, 105] width 121 height 39
click at [155, 113] on input "SĐT Người Gửi *" at bounding box center [128, 111] width 121 height 18
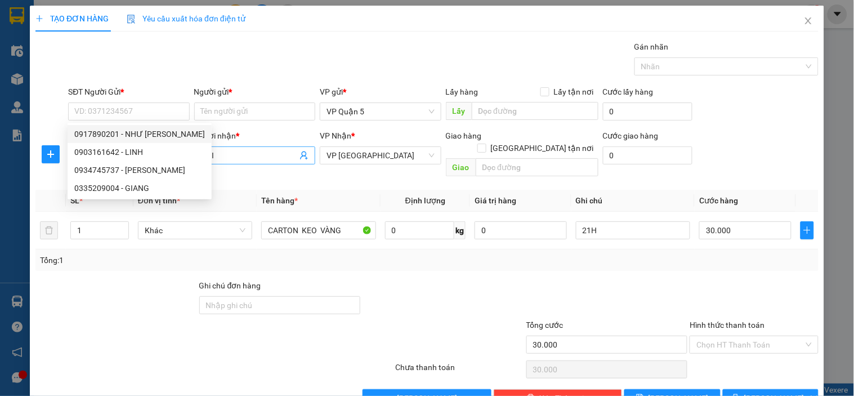
click at [258, 153] on input "NHI" at bounding box center [249, 155] width 96 height 12
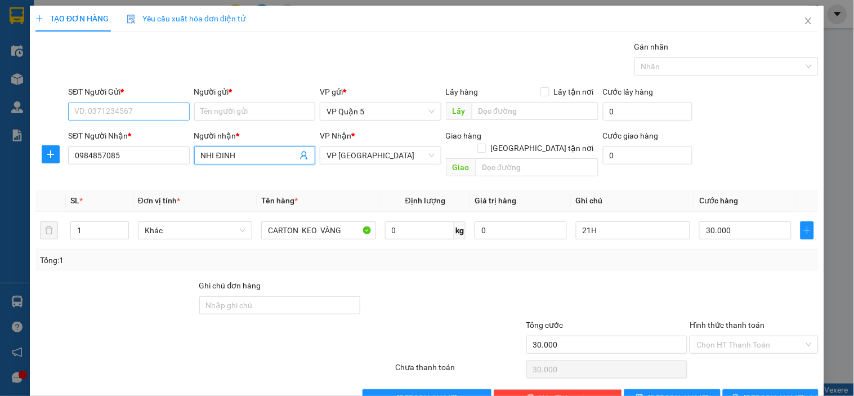
type input "NHI ĐINH"
click at [159, 116] on input "SĐT Người Gửi *" at bounding box center [128, 111] width 121 height 18
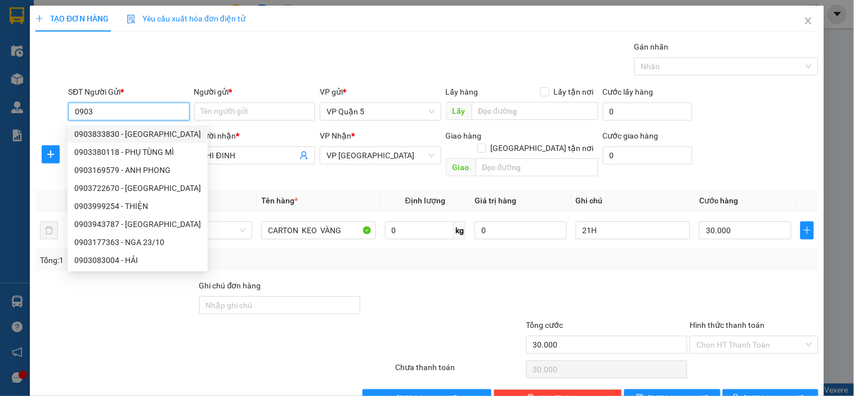
click at [120, 109] on input "0903" at bounding box center [128, 111] width 121 height 18
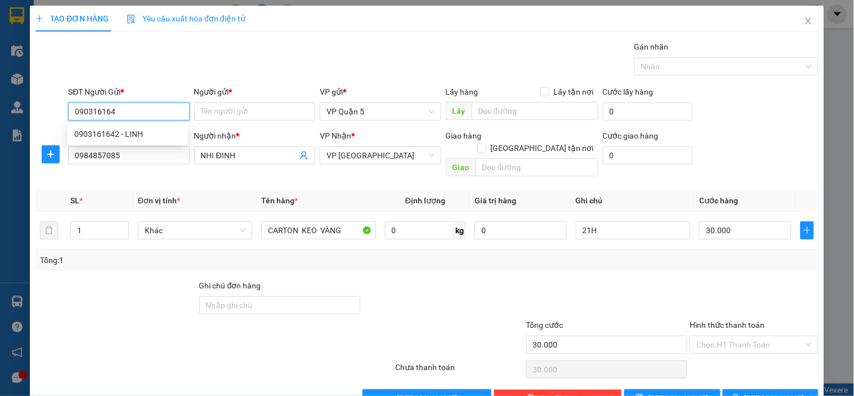
type input "0903161642"
click at [133, 131] on div "0903161642 - LINH" at bounding box center [127, 134] width 106 height 12
type input "LINH"
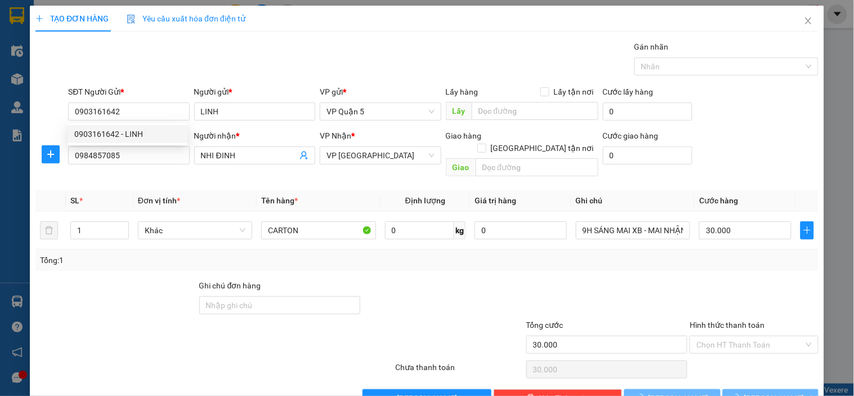
click at [194, 77] on div "Gói vận chuyển * Tiêu chuẩn Gán nhãn Nhãn" at bounding box center [443, 60] width 755 height 39
click at [143, 279] on div at bounding box center [116, 298] width 164 height 39
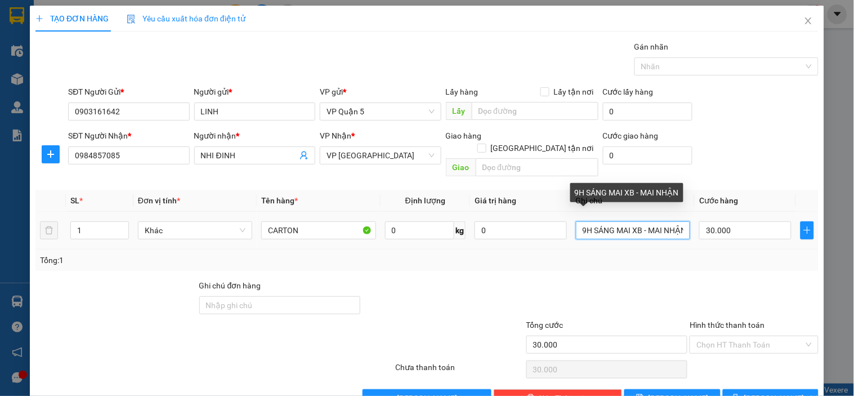
click at [603, 221] on input "9H SÁNG MAI XB - MAI NHẬN" at bounding box center [633, 230] width 114 height 18
click at [651, 261] on div "Transit Pickup Surcharge Ids Transit Deliver Surcharge Ids Transit Deliver Surc…" at bounding box center [426, 224] width 783 height 366
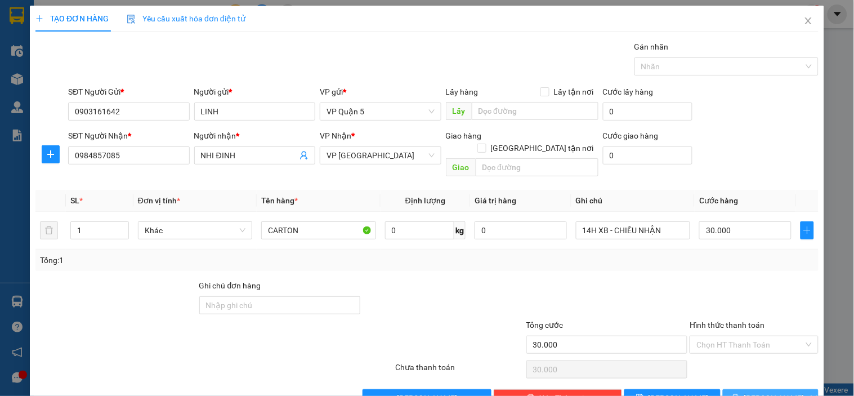
click at [778, 392] on span "[PERSON_NAME] và In" at bounding box center [783, 398] width 79 height 12
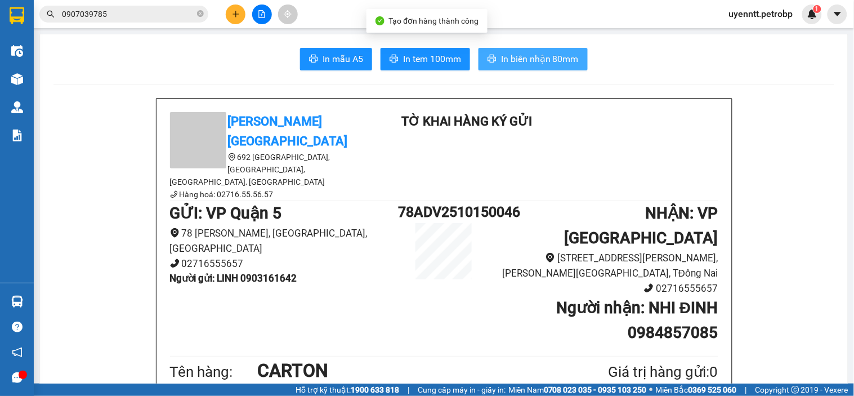
click at [544, 59] on span "In biên nhận 80mm" at bounding box center [540, 59] width 78 height 14
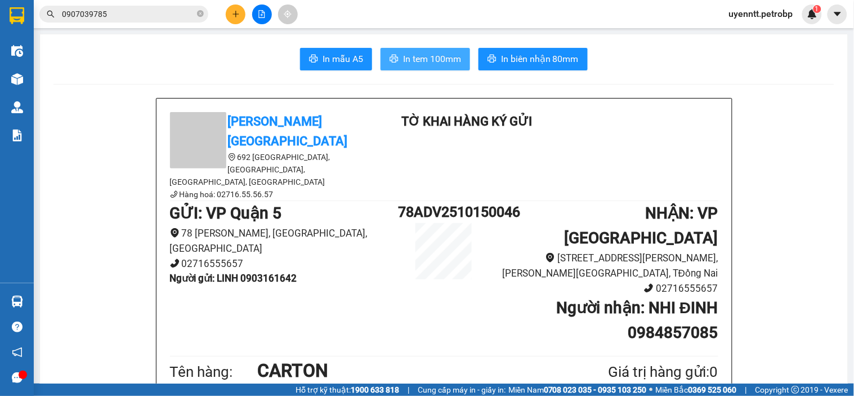
click at [446, 61] on span "In tem 100mm" at bounding box center [432, 59] width 58 height 14
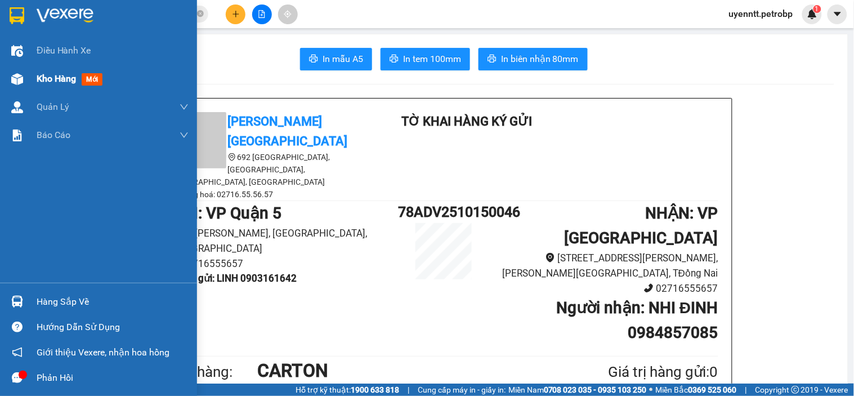
click at [30, 79] on div "Kho hàng mới" at bounding box center [98, 79] width 197 height 28
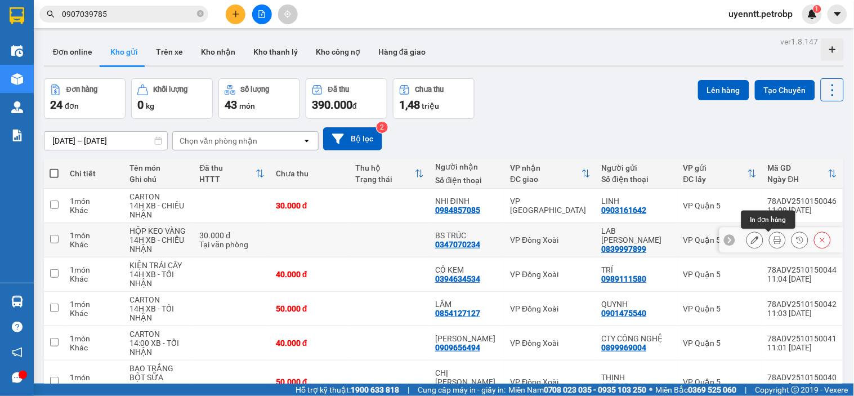
click at [773, 244] on icon at bounding box center [777, 240] width 8 height 8
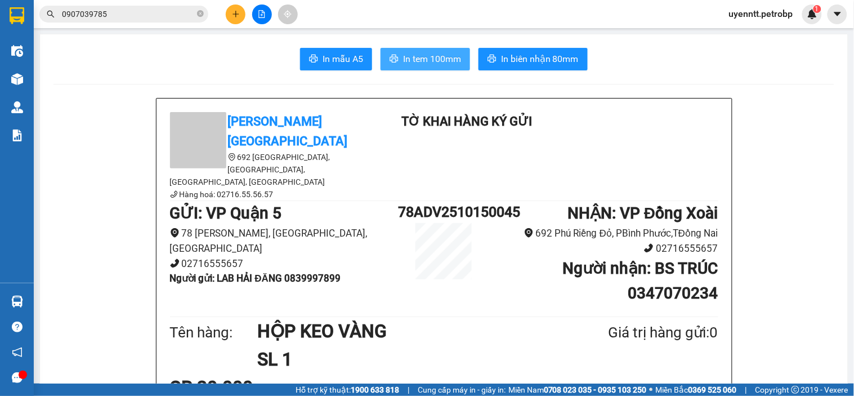
click at [395, 53] on button "In tem 100mm" at bounding box center [424, 59] width 89 height 23
click at [235, 16] on icon "plus" at bounding box center [235, 14] width 1 height 6
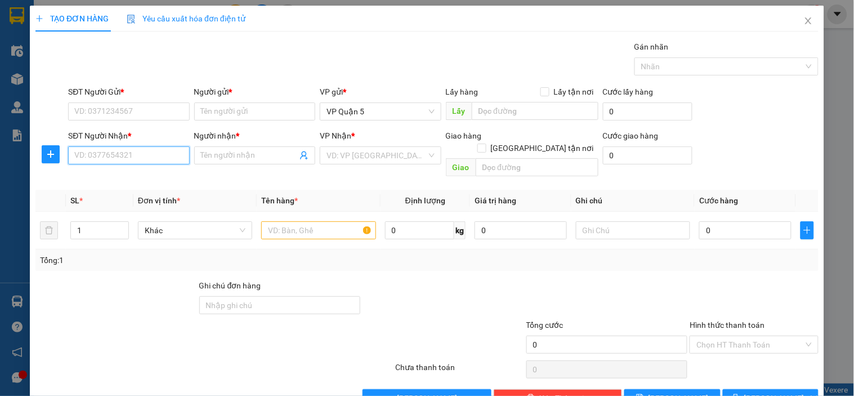
click at [108, 148] on input "SĐT Người Nhận *" at bounding box center [128, 155] width 121 height 18
click at [120, 175] on div "0346384377 - ANH TÝ" at bounding box center [127, 178] width 106 height 12
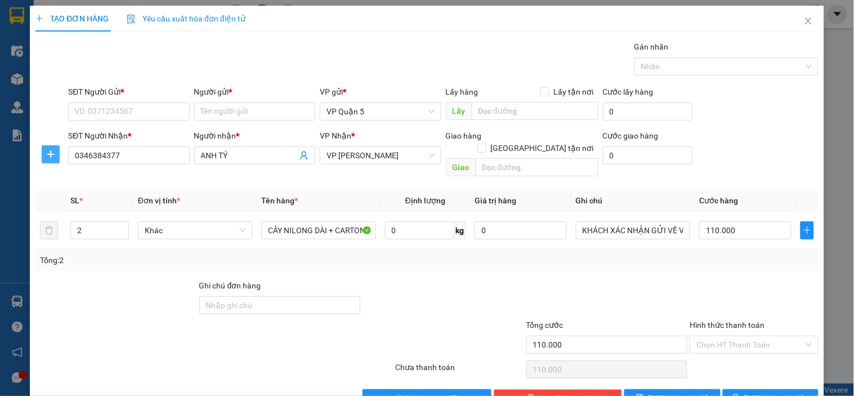
click at [56, 150] on span "plus" at bounding box center [50, 154] width 17 height 9
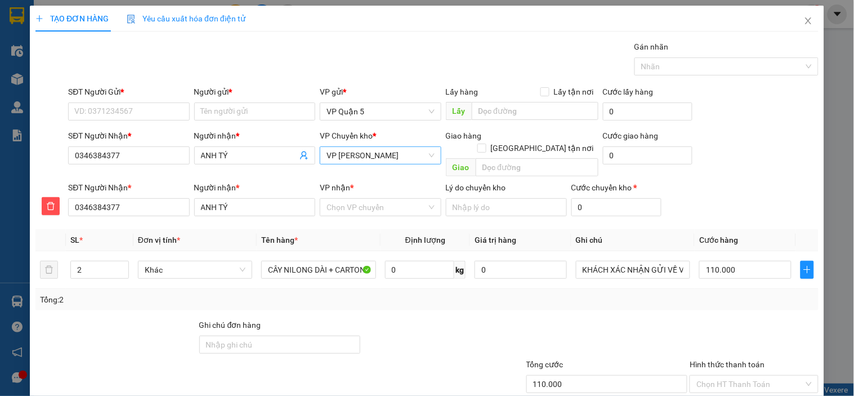
click at [387, 155] on span "VP Minh Hưng" at bounding box center [380, 155] width 108 height 17
click at [348, 182] on div "VP Đồng Xoài" at bounding box center [376, 178] width 106 height 12
click at [356, 199] on input "VP nhận *" at bounding box center [376, 207] width 100 height 17
click at [352, 215] on div "VP Minh Hưng" at bounding box center [376, 217] width 106 height 12
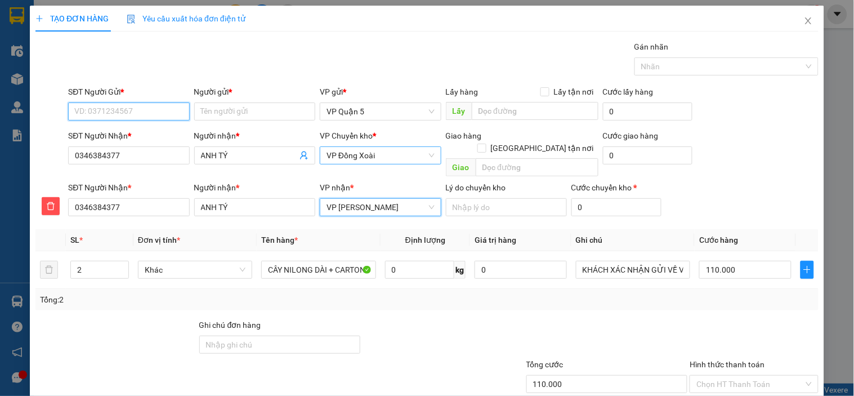
click at [120, 108] on input "SĐT Người Gửi *" at bounding box center [128, 111] width 121 height 18
click at [131, 133] on div "0337392147 - VƯƠNG" at bounding box center [127, 134] width 106 height 12
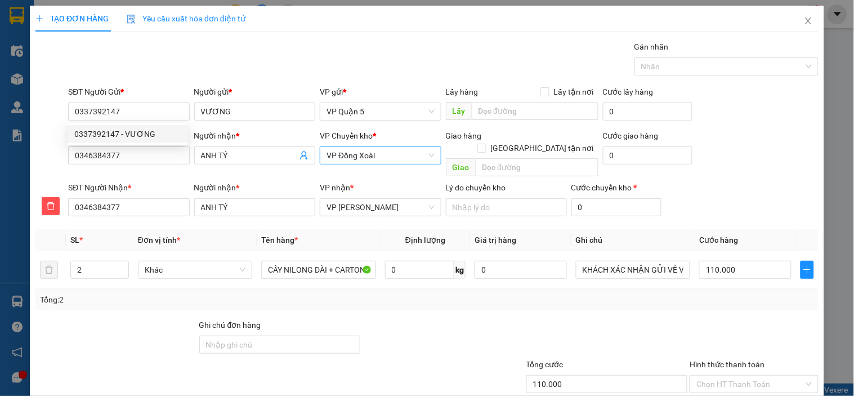
click at [256, 65] on div "Gói vận chuyển * Tiêu chuẩn Gán nhãn Nhãn" at bounding box center [443, 60] width 755 height 39
drag, startPoint x: 421, startPoint y: 319, endPoint x: 378, endPoint y: 304, distance: 45.2
click at [420, 319] on div at bounding box center [443, 338] width 164 height 39
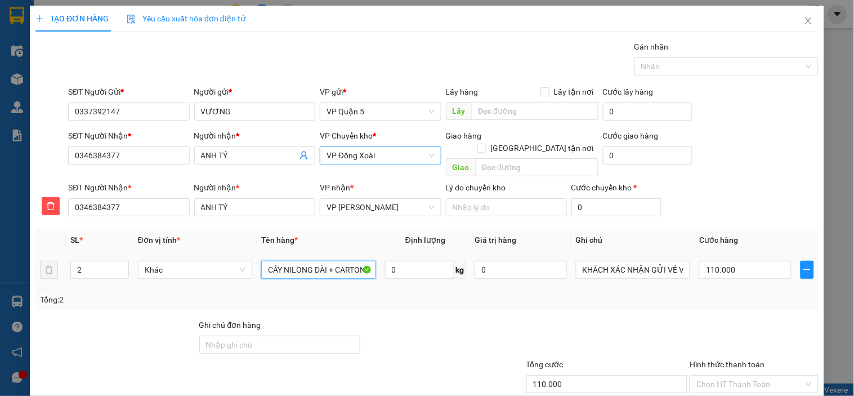
click at [295, 261] on input "CÂY NILONG DÀI + CARTON" at bounding box center [318, 270] width 114 height 18
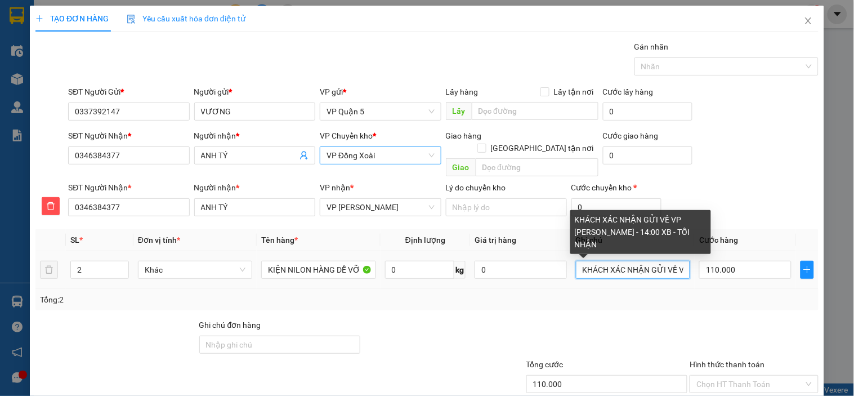
click at [612, 261] on input "KHÁCH XÁC NHẬN GỬI VỀ VP MINH HƯNG - 14:00 XB - TỐI NHẬN" at bounding box center [633, 270] width 114 height 18
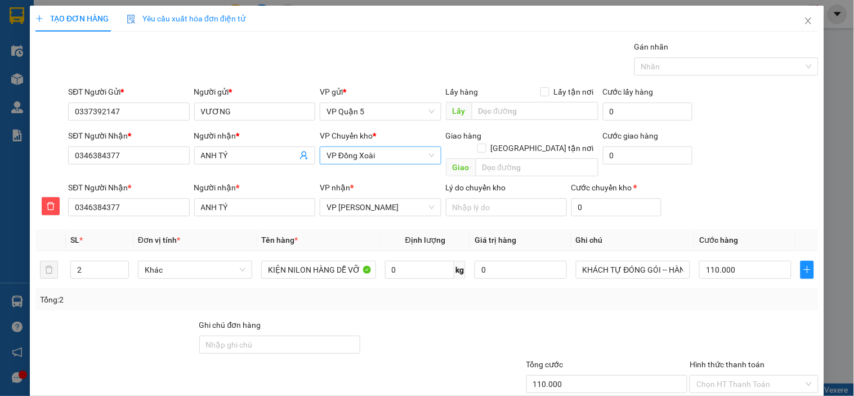
click at [689, 319] on div at bounding box center [753, 338] width 131 height 39
click at [762, 203] on div "SĐT Người Nhận * 0346384377 Người nhận * ANH TÝ VP nhận * VP Minh Hưng Lý do ch…" at bounding box center [443, 200] width 755 height 39
click at [758, 261] on input "110.000" at bounding box center [745, 270] width 92 height 18
click at [733, 302] on div "Transit Pickup Surcharge Ids Transit Deliver Surcharge Ids Transit Deliver Surc…" at bounding box center [426, 244] width 783 height 406
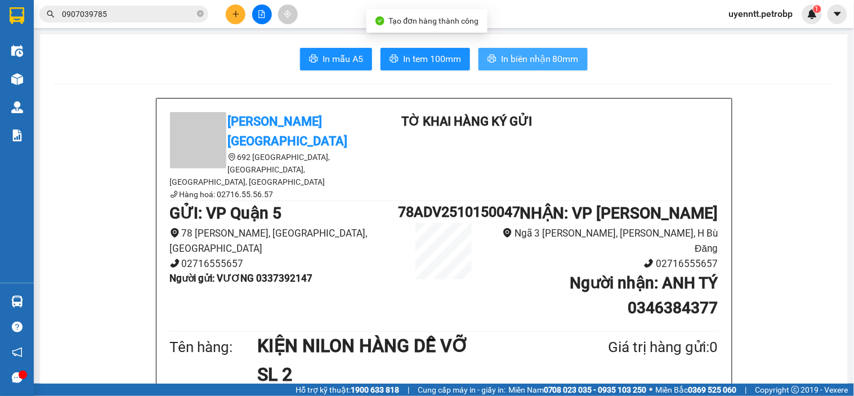
click at [492, 58] on button "In biên nhận 80mm" at bounding box center [532, 59] width 109 height 23
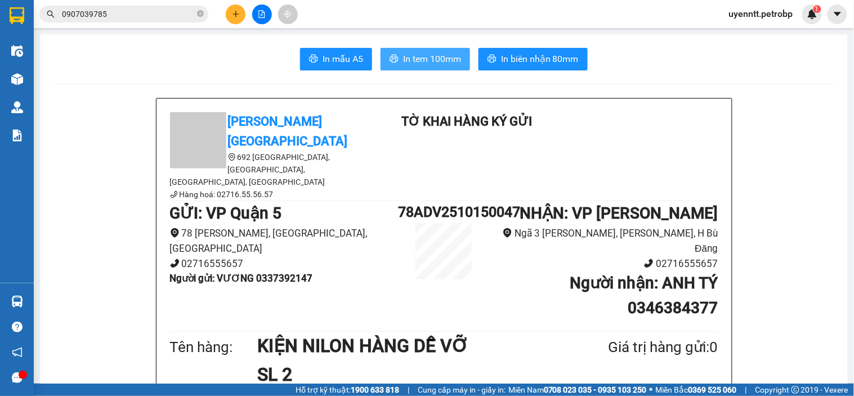
click at [434, 57] on span "In tem 100mm" at bounding box center [432, 59] width 58 height 14
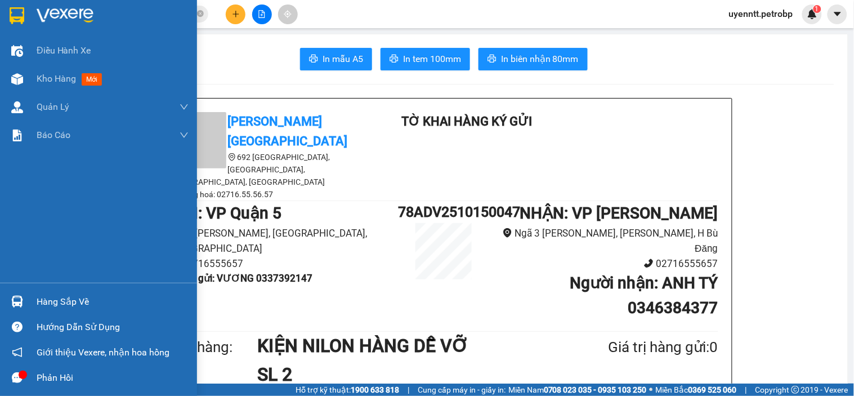
click at [25, 290] on div "Hàng sắp về" at bounding box center [98, 301] width 197 height 25
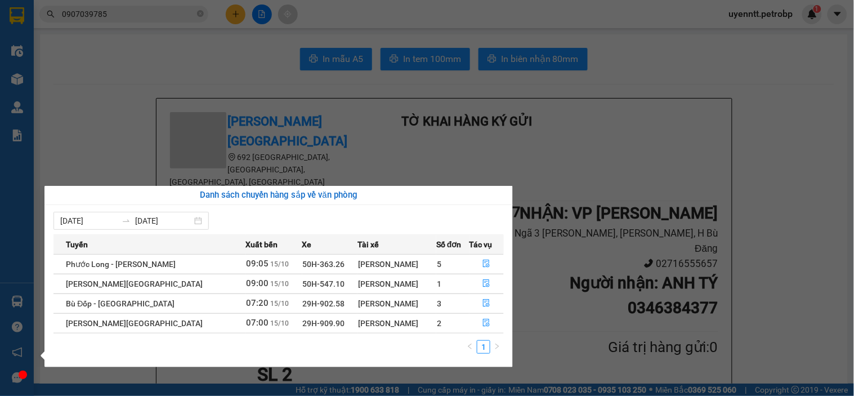
click at [419, 121] on section "Kết quả tìm kiếm ( 174 ) Bộ lọc Ngày tạo đơn gần nhất Mã ĐH Trạng thái Món hàng…" at bounding box center [427, 198] width 854 height 396
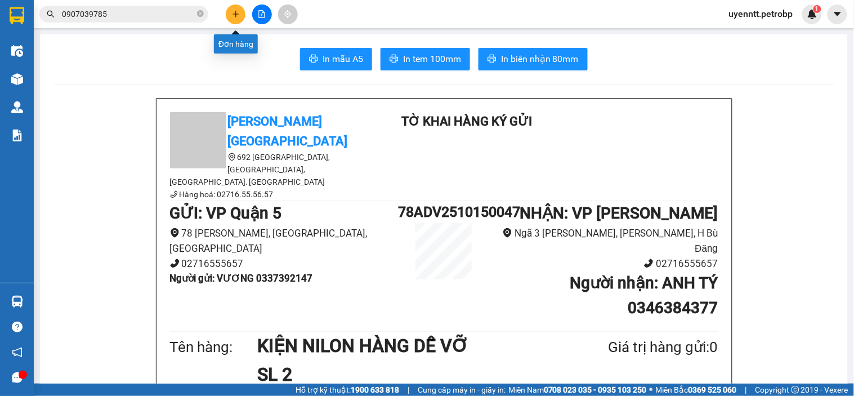
click at [240, 17] on button at bounding box center [236, 15] width 20 height 20
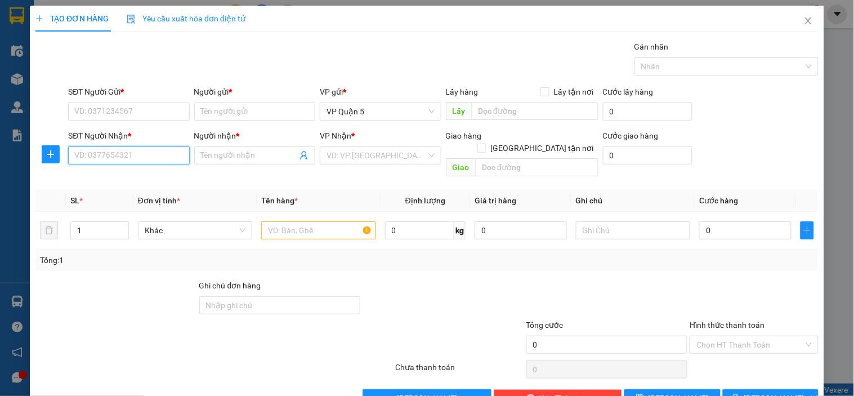
click at [137, 150] on input "SĐT Người Nhận *" at bounding box center [128, 155] width 121 height 18
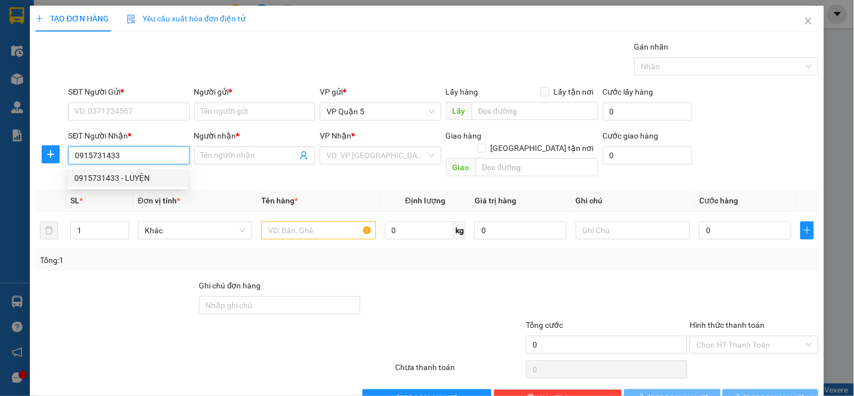
click at [136, 172] on div "0915731433 - LUYỆN" at bounding box center [127, 178] width 106 height 12
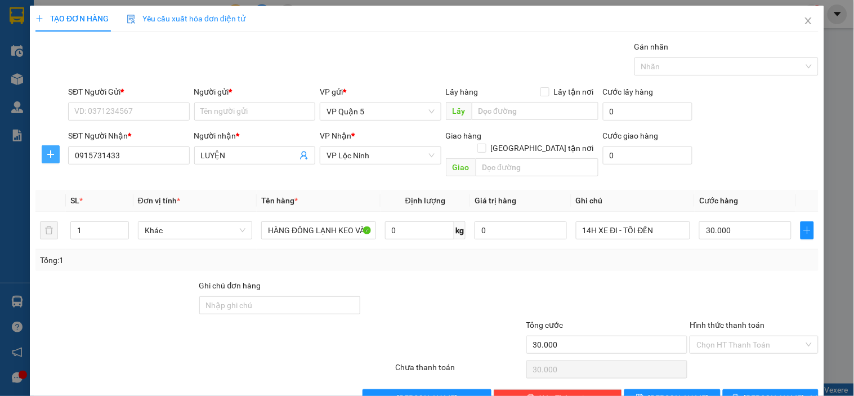
click at [51, 154] on icon "plus" at bounding box center [50, 154] width 7 height 1
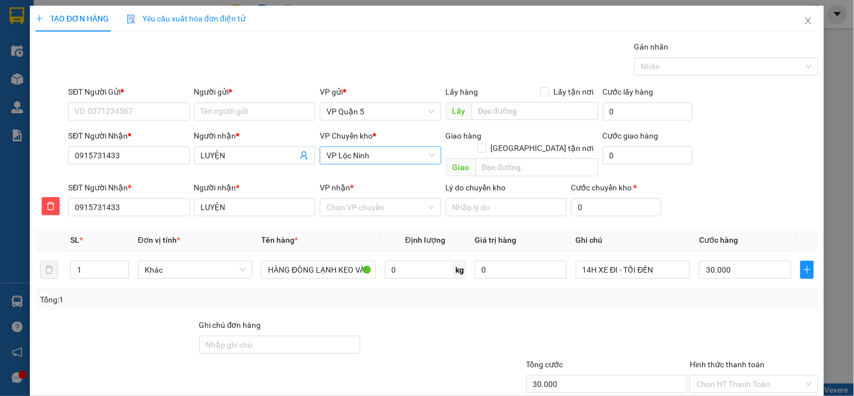
click at [368, 155] on span "VP Lộc Ninh" at bounding box center [380, 155] width 108 height 17
click at [379, 175] on div "VP Đồng Xoài" at bounding box center [376, 178] width 106 height 12
click at [378, 199] on input "VP nhận *" at bounding box center [376, 207] width 100 height 17
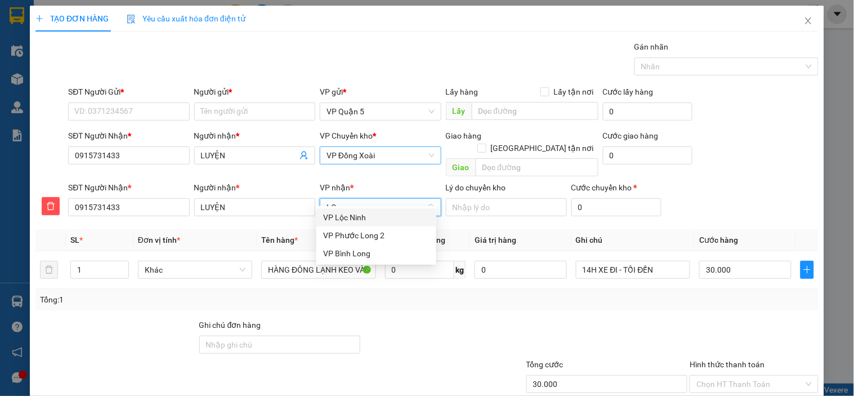
click at [402, 221] on div "VP Lộc Ninh" at bounding box center [376, 217] width 106 height 12
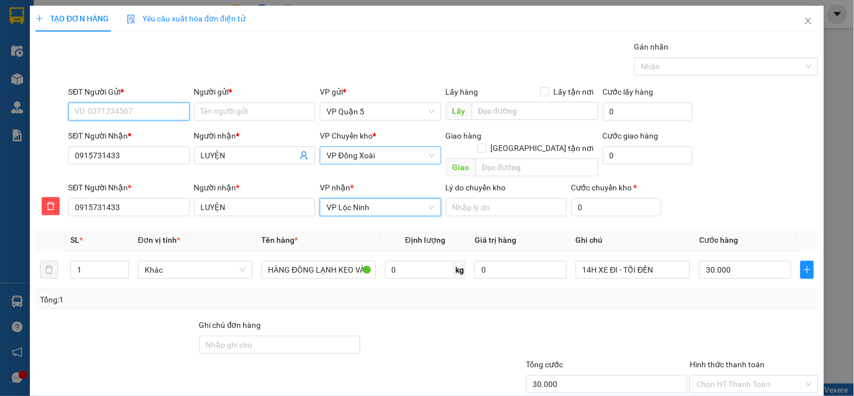
click at [144, 111] on input "SĐT Người Gửi *" at bounding box center [128, 111] width 121 height 18
click at [80, 128] on div "0705151477 - HẢI LÝ" at bounding box center [127, 134] width 106 height 12
click at [144, 74] on div "Gói vận chuyển * Tiêu chuẩn Gán nhãn Nhãn" at bounding box center [443, 60] width 755 height 39
click at [234, 234] on th "Đơn vị tính *" at bounding box center [194, 240] width 123 height 22
click at [734, 319] on div at bounding box center [753, 338] width 131 height 39
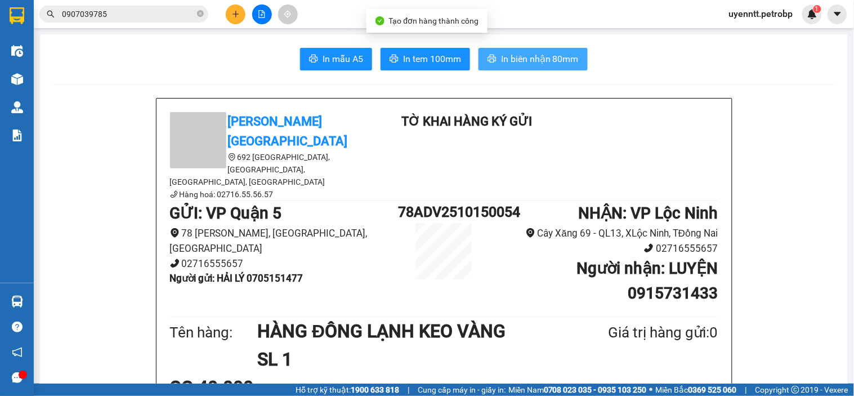
click at [523, 58] on span "In biên nhận 80mm" at bounding box center [540, 59] width 78 height 14
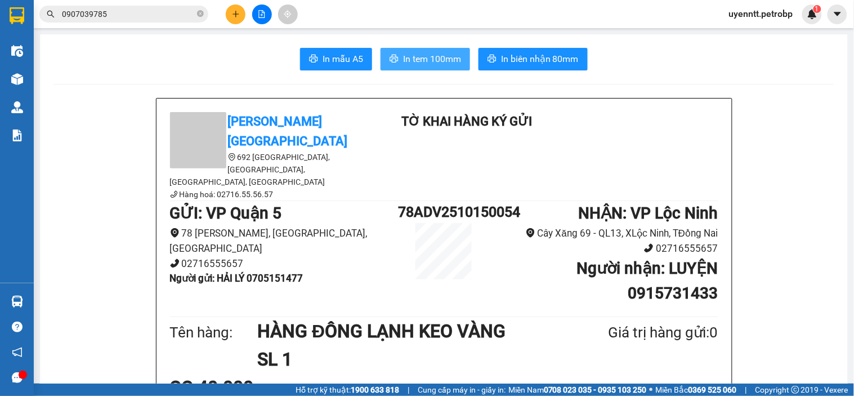
click at [417, 52] on span "In tem 100mm" at bounding box center [432, 59] width 58 height 14
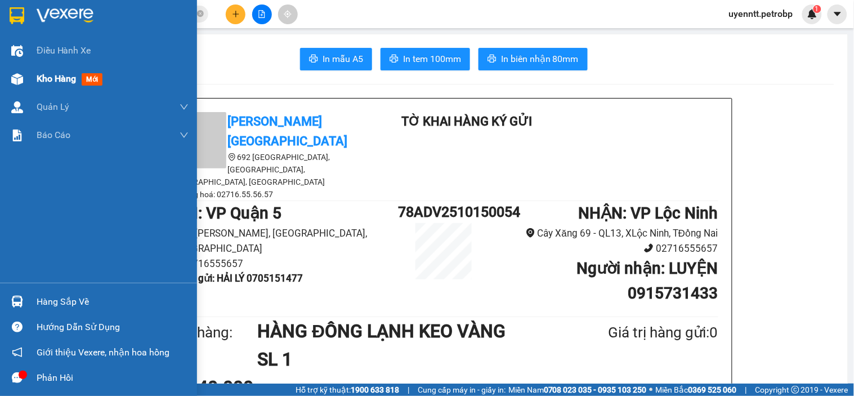
click at [37, 87] on div "Kho hàng mới" at bounding box center [113, 79] width 152 height 28
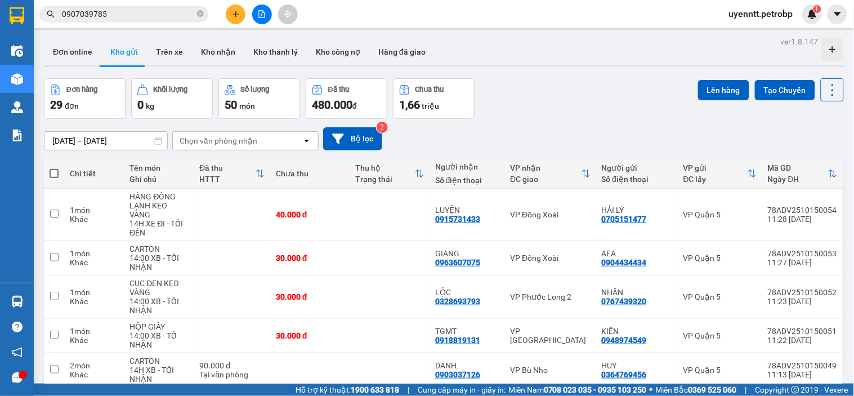
click at [535, 53] on div "Đơn online Kho gửi Trên xe Kho nhận Kho thanh lý Kho công nợ Hàng đã giao" at bounding box center [444, 53] width 800 height 30
click at [234, 12] on icon "plus" at bounding box center [236, 14] width 8 height 8
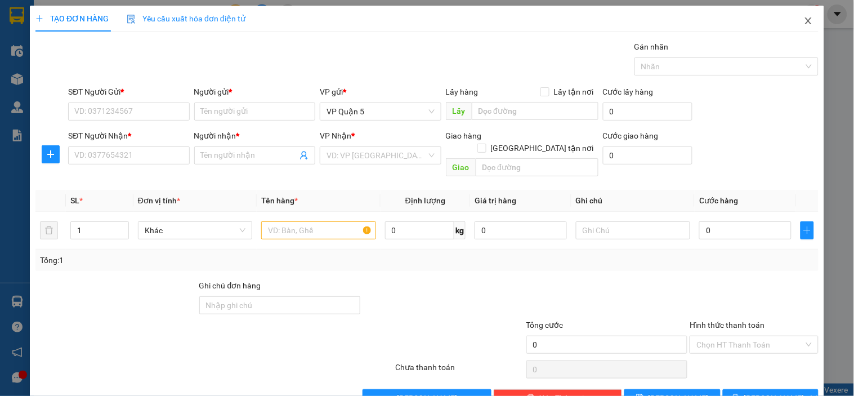
click at [804, 19] on span "Close" at bounding box center [808, 22] width 32 height 32
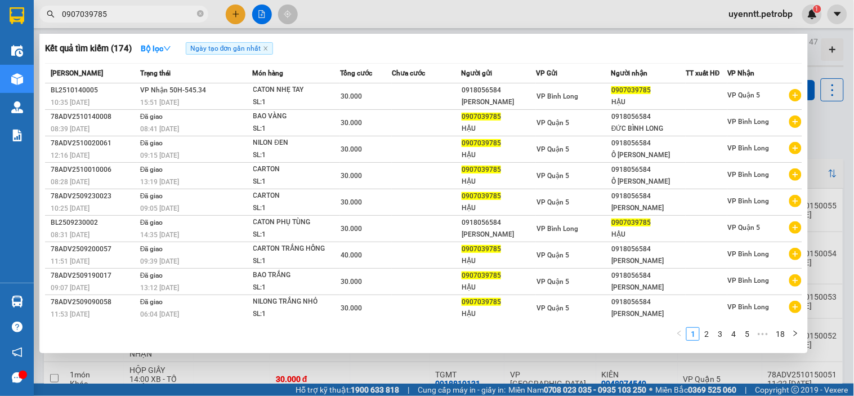
click at [92, 12] on input "0907039785" at bounding box center [128, 14] width 133 height 12
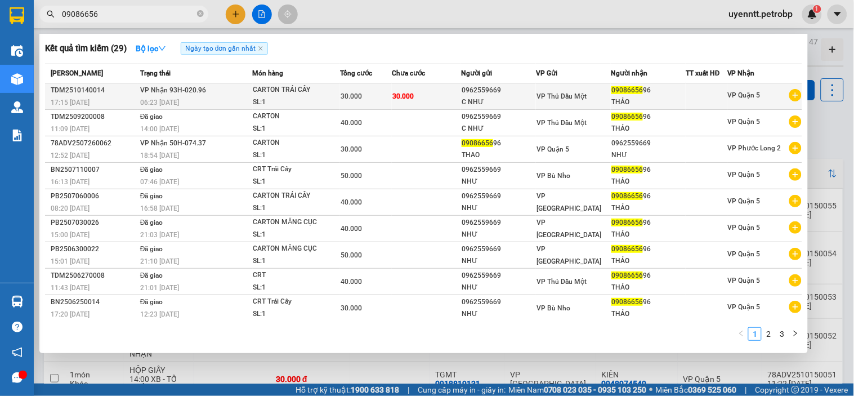
click at [113, 89] on div "TDM2510140014" at bounding box center [94, 90] width 86 height 12
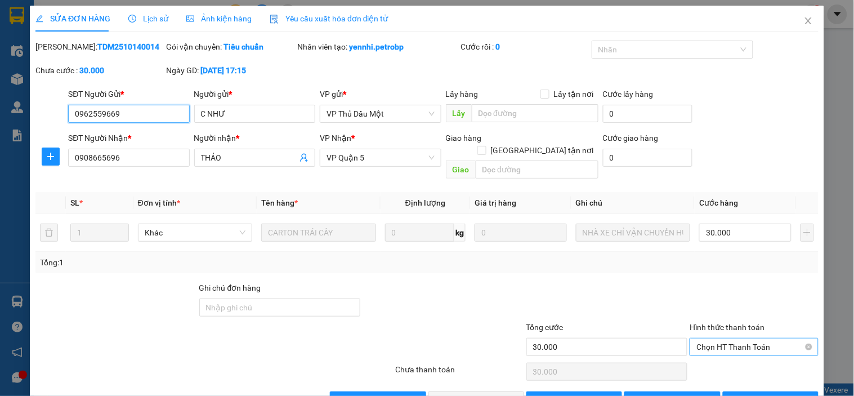
click at [731, 338] on span "Chọn HT Thanh Toán" at bounding box center [753, 346] width 115 height 17
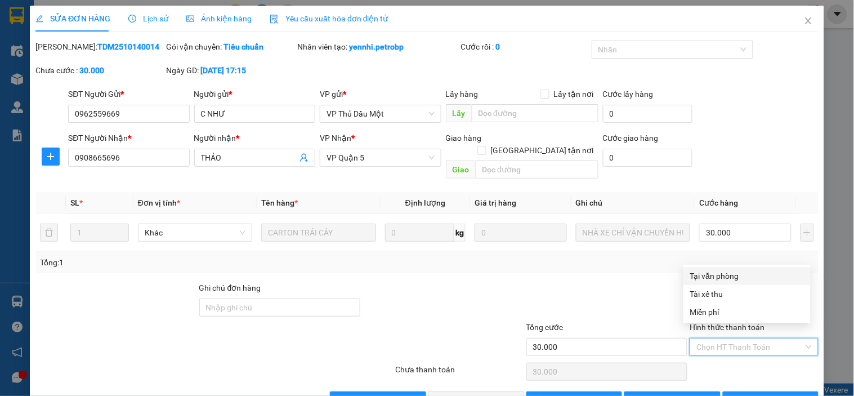
click at [710, 276] on div "Tại văn phòng" at bounding box center [747, 276] width 114 height 12
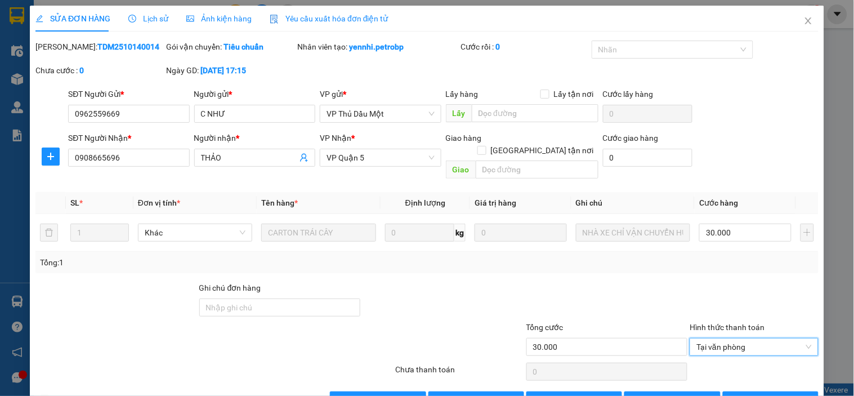
click at [591, 283] on div at bounding box center [607, 300] width 164 height 39
click at [504, 394] on span "Lưu và Giao hàng" at bounding box center [504, 400] width 108 height 12
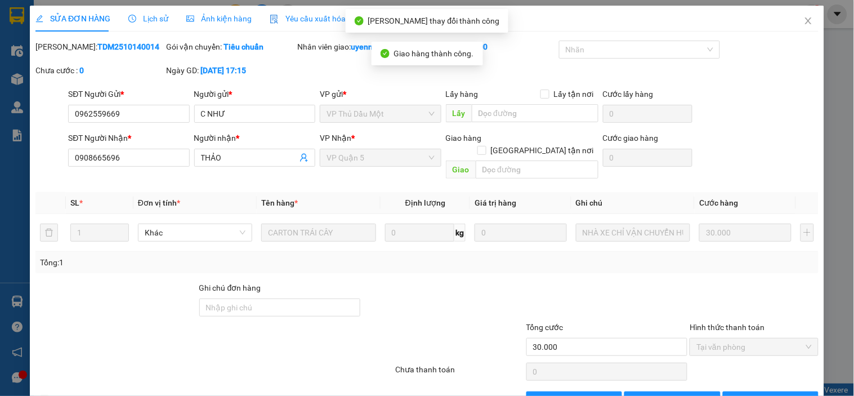
click at [777, 377] on div "Total Paid Fee 30.000 Total UnPaid Fee 0 Cash Collection Total Fee Mã ĐH: TDM25…" at bounding box center [426, 225] width 783 height 369
click at [771, 394] on span "[PERSON_NAME] và In" at bounding box center [783, 400] width 79 height 12
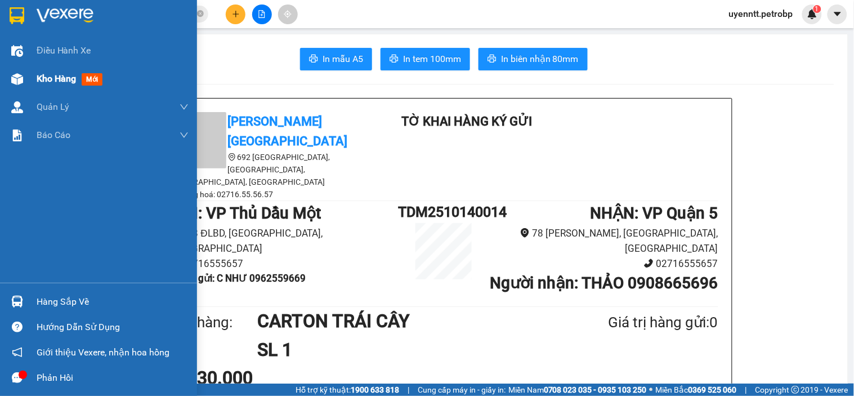
click at [43, 82] on span "Kho hàng" at bounding box center [56, 78] width 39 height 11
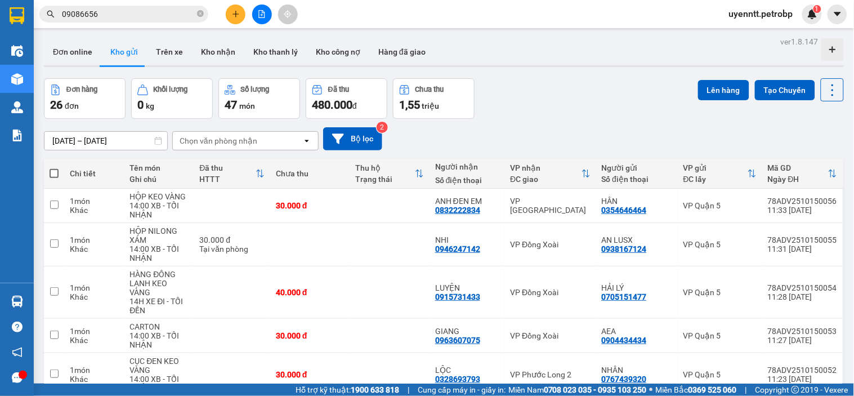
click at [535, 88] on div "Đơn hàng 26 đơn Khối lượng 0 kg Số lượng 47 món Đã thu 480.000 đ Chưa thu 1,55 …" at bounding box center [444, 98] width 800 height 41
click at [130, 12] on input "09086656" at bounding box center [128, 14] width 133 height 12
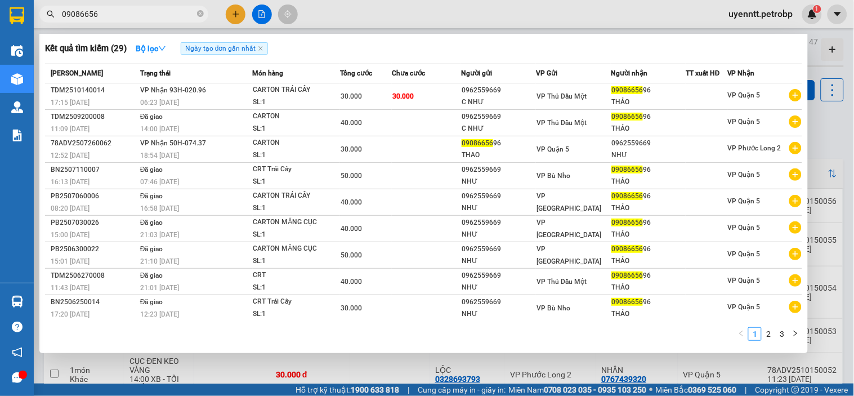
click at [130, 12] on input "09086656" at bounding box center [128, 14] width 133 height 12
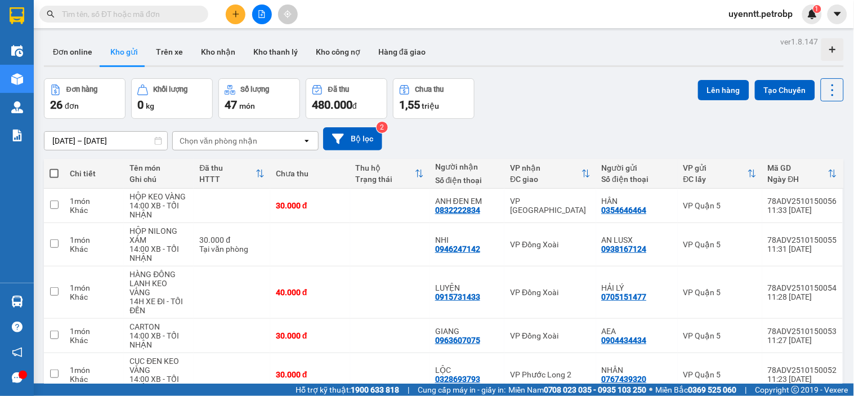
click at [96, 13] on input "text" at bounding box center [128, 14] width 133 height 12
paste input "097697944"
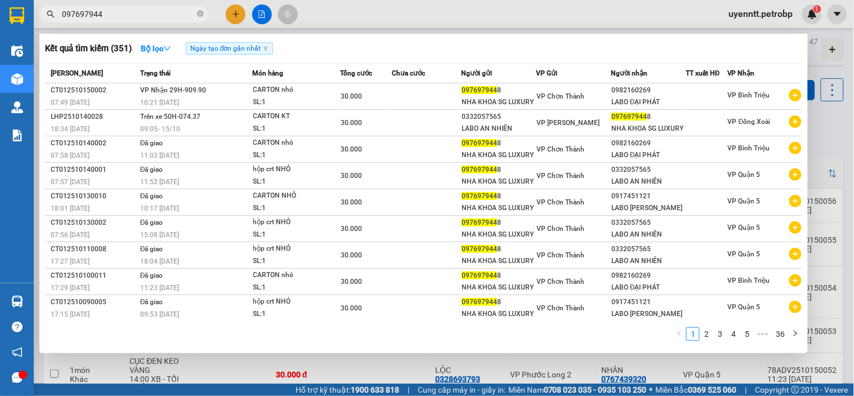
click at [114, 9] on input "097697944" at bounding box center [128, 14] width 133 height 12
click at [336, 50] on div "Kết quả tìm kiếm ( 351 ) Bộ lọc Ngày tạo đơn gần nhất" at bounding box center [423, 48] width 757 height 18
click at [347, 47] on div "Kết quả tìm kiếm ( 351 ) Bộ lọc Ngày tạo đơn gần nhất" at bounding box center [423, 48] width 757 height 18
click at [288, 48] on div "Kết quả tìm kiếm ( 351 ) Bộ lọc Ngày tạo đơn gần nhất" at bounding box center [423, 48] width 757 height 18
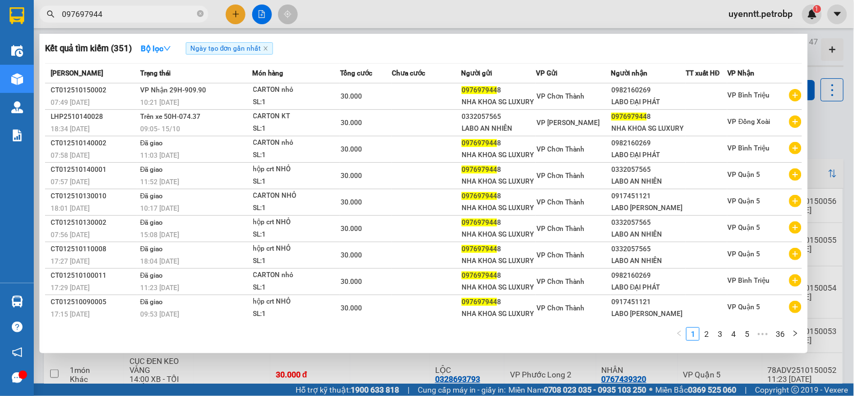
drag, startPoint x: 46, startPoint y: 47, endPoint x: 794, endPoint y: 346, distance: 805.0
click at [794, 346] on div "Kết quả tìm kiếm ( 351 ) Bộ lọc Ngày tạo đơn gần nhất Mã ĐH Trạng thái Món hàng…" at bounding box center [423, 193] width 768 height 319
click at [508, 46] on div "Kết quả tìm kiếm ( 351 ) Bộ lọc Ngày tạo đơn gần nhất" at bounding box center [423, 48] width 757 height 18
click at [477, 21] on div at bounding box center [427, 198] width 854 height 396
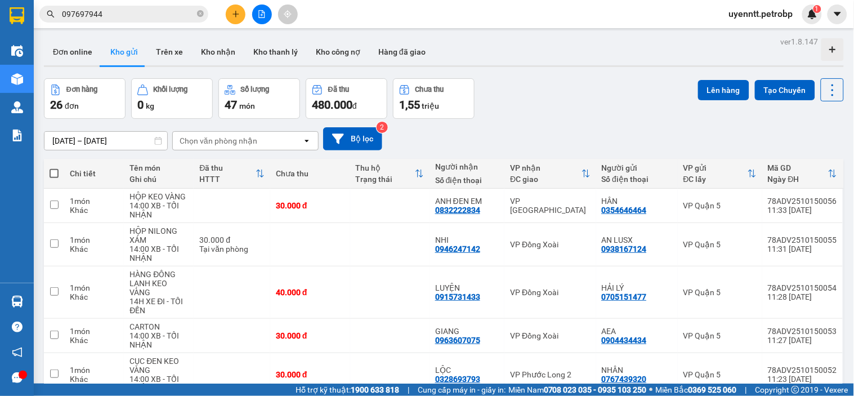
click at [145, 9] on input "097697944" at bounding box center [128, 14] width 133 height 12
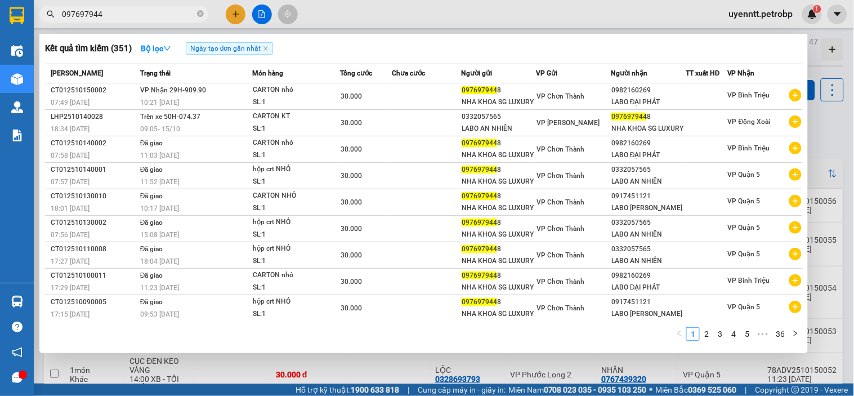
click at [304, 43] on div "Kết quả tìm kiếm ( 351 ) Bộ lọc Ngày tạo đơn gần nhất" at bounding box center [423, 48] width 757 height 18
click at [326, 47] on div "Kết quả tìm kiếm ( 351 ) Bộ lọc Ngày tạo đơn gần nhất" at bounding box center [423, 48] width 757 height 18
click at [240, 19] on div at bounding box center [427, 198] width 854 height 396
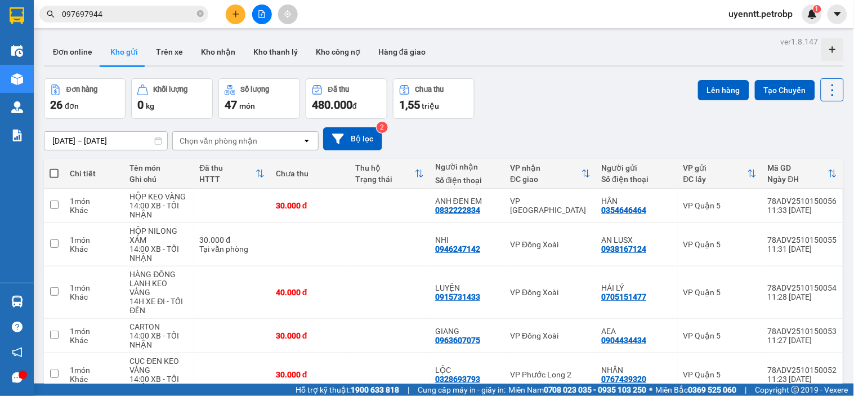
click at [239, 10] on icon "plus" at bounding box center [236, 14] width 8 height 8
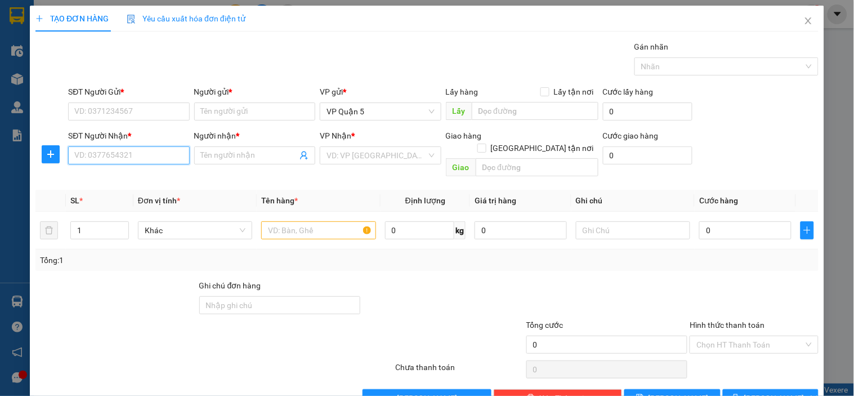
click at [126, 155] on input "SĐT Người Nhận *" at bounding box center [128, 155] width 121 height 18
click at [272, 153] on input "Người nhận *" at bounding box center [249, 155] width 96 height 12
click at [100, 158] on input "0989945119" at bounding box center [128, 155] width 121 height 18
click at [151, 158] on input "0989915119" at bounding box center [128, 155] width 121 height 18
click at [229, 158] on input "Người nhận *" at bounding box center [249, 155] width 96 height 12
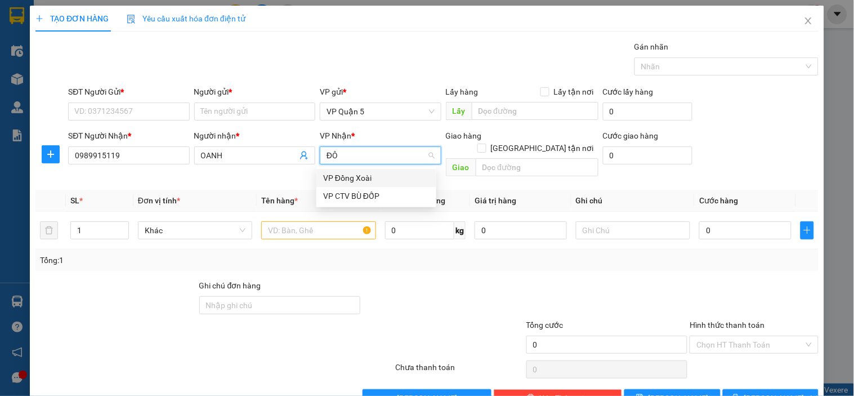
click at [375, 178] on div "VP Đồng Xoài" at bounding box center [376, 178] width 106 height 12
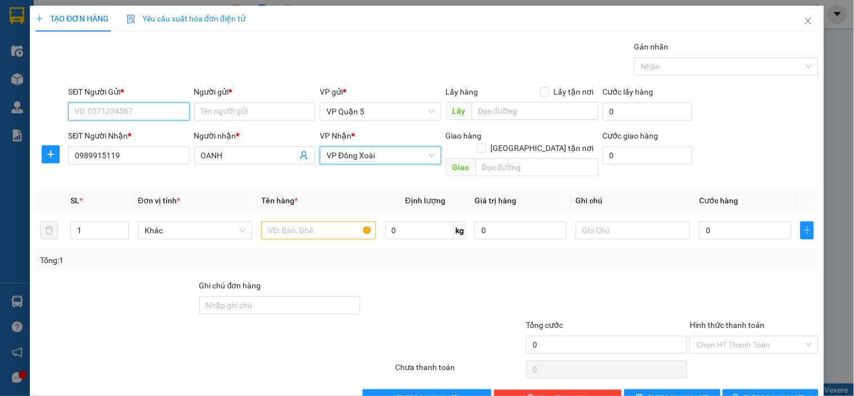
click at [159, 109] on input "SĐT Người Gửi *" at bounding box center [128, 111] width 121 height 18
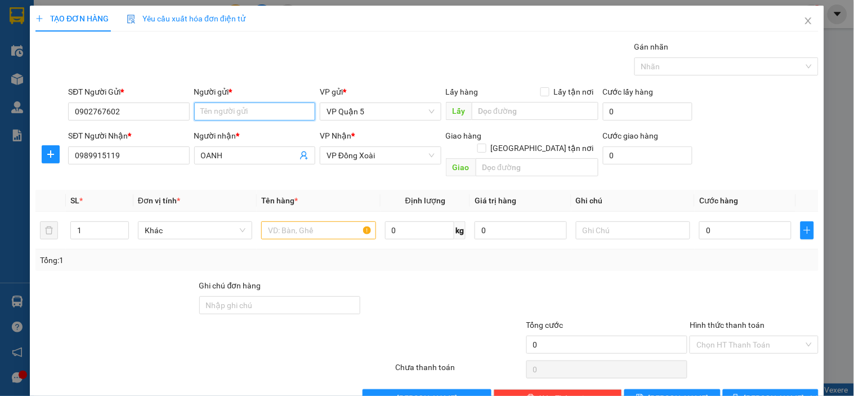
click at [208, 110] on input "Người gửi *" at bounding box center [254, 111] width 121 height 18
click at [319, 56] on div "Gói vận chuyển * Tiêu chuẩn Gán nhãn Nhãn" at bounding box center [443, 60] width 755 height 39
click at [316, 221] on input "text" at bounding box center [318, 230] width 114 height 18
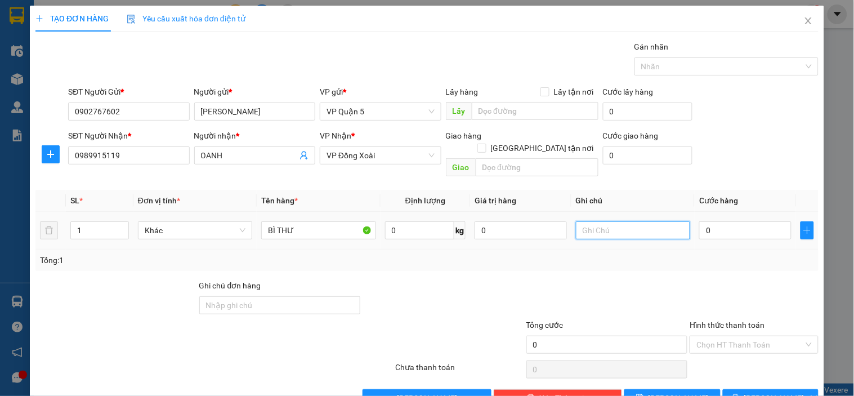
click at [633, 221] on input "text" at bounding box center [633, 230] width 114 height 18
click at [632, 221] on input "14H XB - CHIEEUFNHAAJN" at bounding box center [633, 230] width 114 height 18
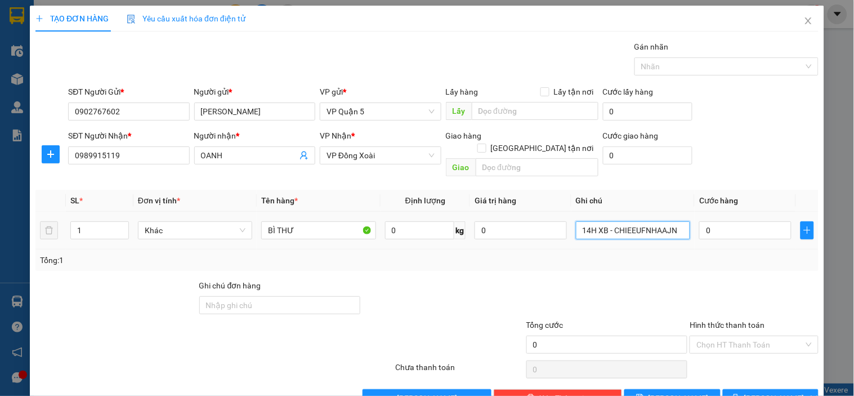
drag, startPoint x: 608, startPoint y: 221, endPoint x: 834, endPoint y: 228, distance: 225.8
click at [830, 229] on div "TẠO ĐƠN HÀNG Yêu cầu xuất hóa đơn điện tử Transit Pickup Surcharge Ids Transit …" at bounding box center [427, 198] width 854 height 396
click at [728, 222] on input "0" at bounding box center [745, 230] width 92 height 18
click at [727, 279] on div at bounding box center [753, 298] width 131 height 39
click at [739, 336] on input "Hình thức thanh toán" at bounding box center [749, 344] width 107 height 17
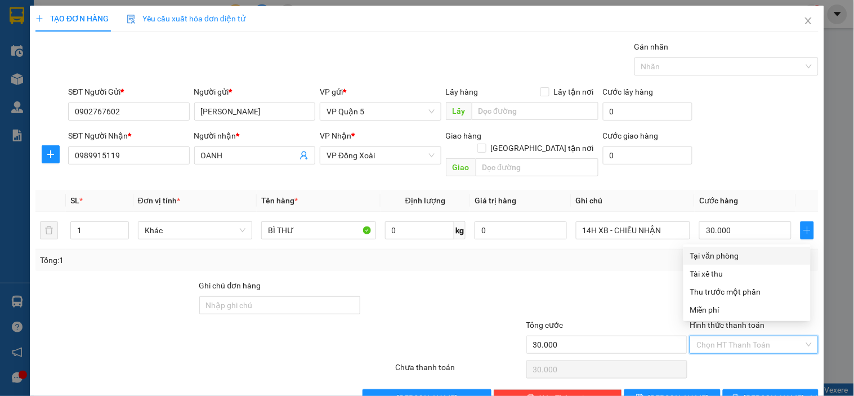
click at [729, 257] on div "Tại văn phòng" at bounding box center [747, 255] width 114 height 12
click at [738, 254] on div "Tổng: 1" at bounding box center [426, 259] width 783 height 21
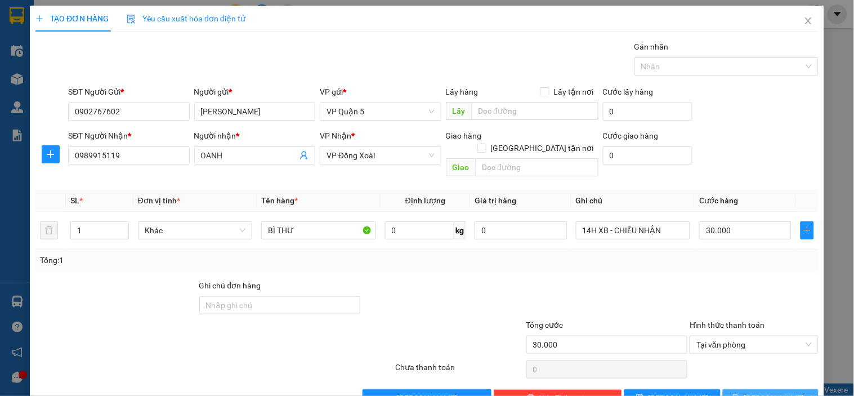
click at [757, 392] on span "[PERSON_NAME] và In" at bounding box center [783, 398] width 79 height 12
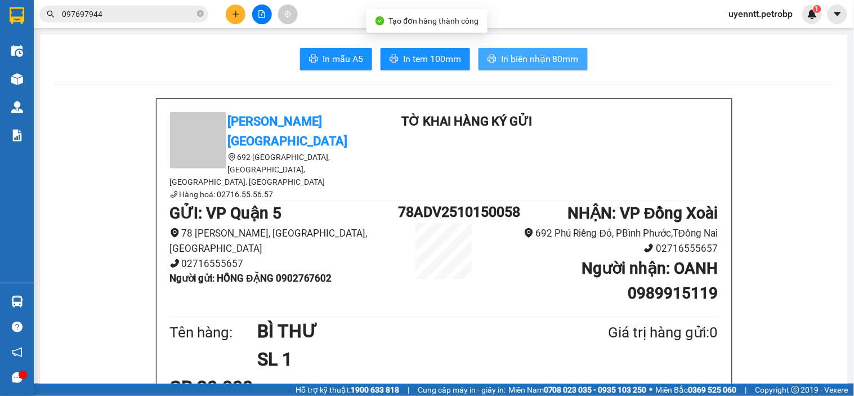
click at [518, 57] on span "In biên nhận 80mm" at bounding box center [540, 59] width 78 height 14
click at [507, 66] on button "In biên nhận 80mm" at bounding box center [532, 59] width 109 height 23
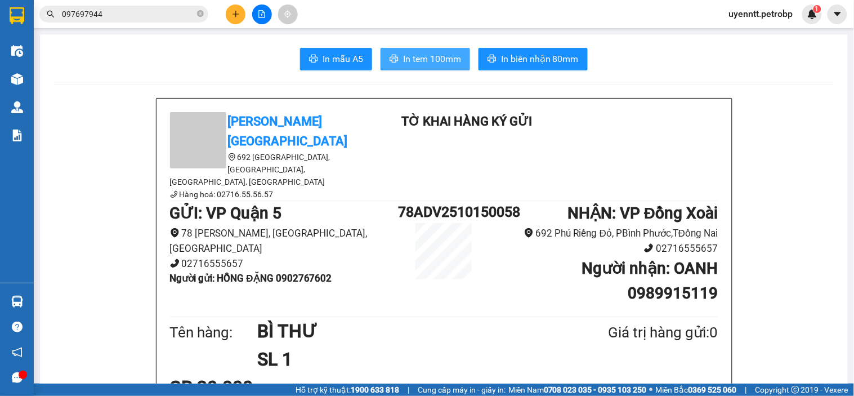
click at [409, 57] on span "In tem 100mm" at bounding box center [432, 59] width 58 height 14
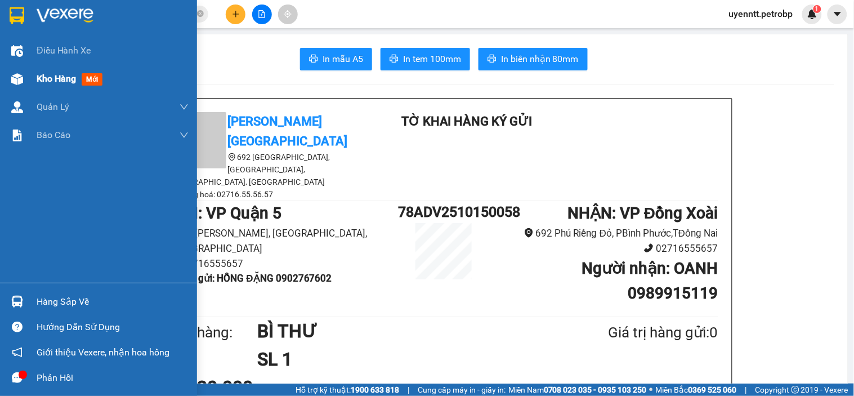
click at [65, 80] on span "Kho hàng" at bounding box center [56, 78] width 39 height 11
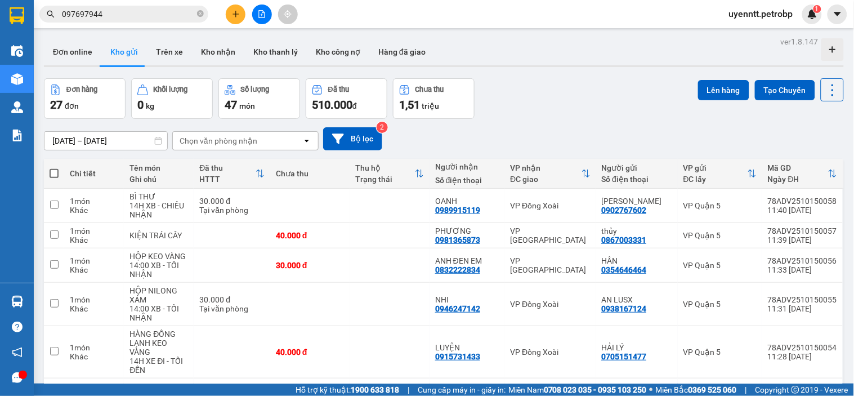
click at [238, 19] on button at bounding box center [236, 15] width 20 height 20
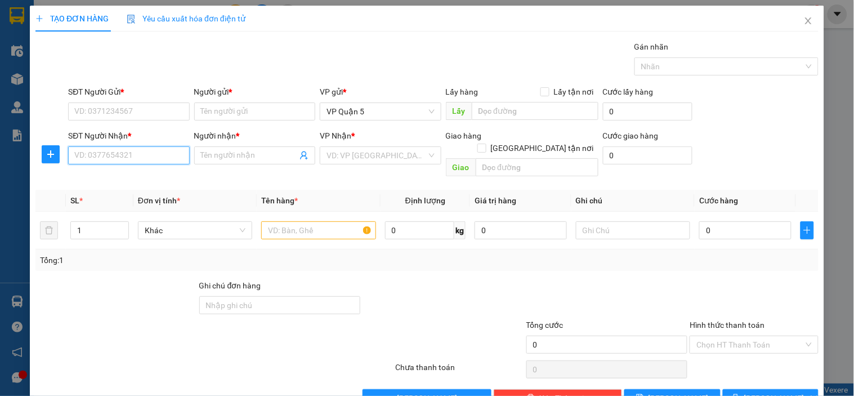
click at [149, 156] on input "SĐT Người Nhận *" at bounding box center [128, 155] width 121 height 18
click at [167, 178] on div "0977423919 - A TƯỜNG" at bounding box center [127, 178] width 106 height 12
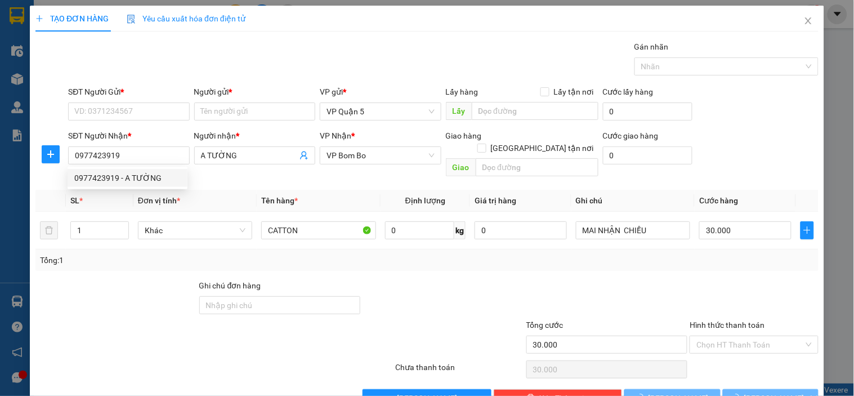
click at [142, 122] on div "SĐT Người Gửi * VD: 0371234567" at bounding box center [128, 105] width 121 height 39
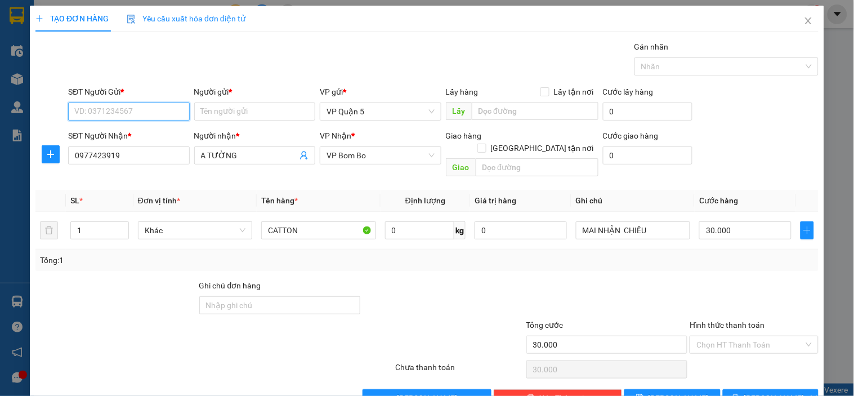
click at [142, 110] on input "SĐT Người Gửi *" at bounding box center [128, 111] width 121 height 18
click at [117, 138] on div "0985651600 - VŨ" at bounding box center [127, 134] width 106 height 12
click at [161, 70] on div "Gói vận chuyển * Tiêu chuẩn Gán nhãn Nhãn" at bounding box center [443, 60] width 755 height 39
click at [47, 155] on icon "plus" at bounding box center [50, 154] width 9 height 9
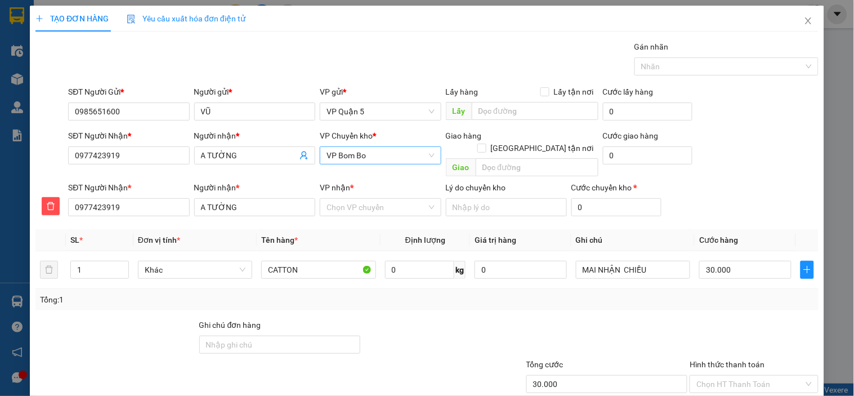
click at [371, 158] on span "VP Bom Bo" at bounding box center [380, 155] width 108 height 17
click at [378, 173] on div "VP Đồng Xoài" at bounding box center [376, 178] width 106 height 12
click at [368, 199] on input "VP nhận *" at bounding box center [376, 207] width 100 height 17
click at [360, 217] on div "VP Bom Bo" at bounding box center [376, 217] width 106 height 12
click at [440, 305] on div "Transit Pickup Surcharge Ids Transit Deliver Surcharge Ids Transit Deliver Surc…" at bounding box center [426, 244] width 783 height 406
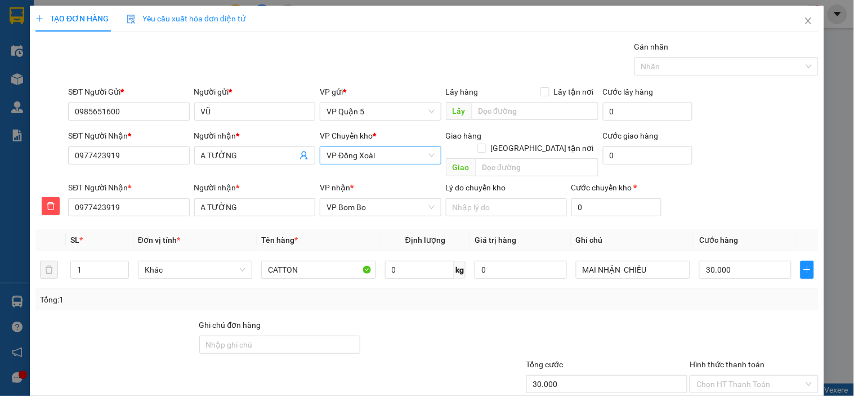
click at [139, 301] on div "Transit Pickup Surcharge Ids Transit Deliver Surcharge Ids Transit Deliver Surc…" at bounding box center [426, 244] width 783 height 406
click at [363, 293] on div "Tổng: 1" at bounding box center [427, 299] width 774 height 12
click at [717, 302] on div "Transit Pickup Surcharge Ids Transit Deliver Surcharge Ids Transit Deliver Surc…" at bounding box center [426, 244] width 783 height 406
click at [747, 261] on input "30.000" at bounding box center [745, 270] width 92 height 18
click at [719, 319] on div at bounding box center [753, 338] width 131 height 39
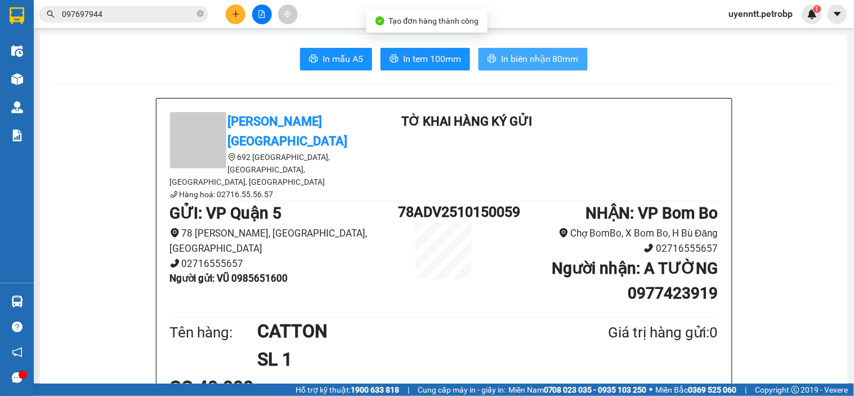
click at [496, 64] on button "In biên nhận 80mm" at bounding box center [532, 59] width 109 height 23
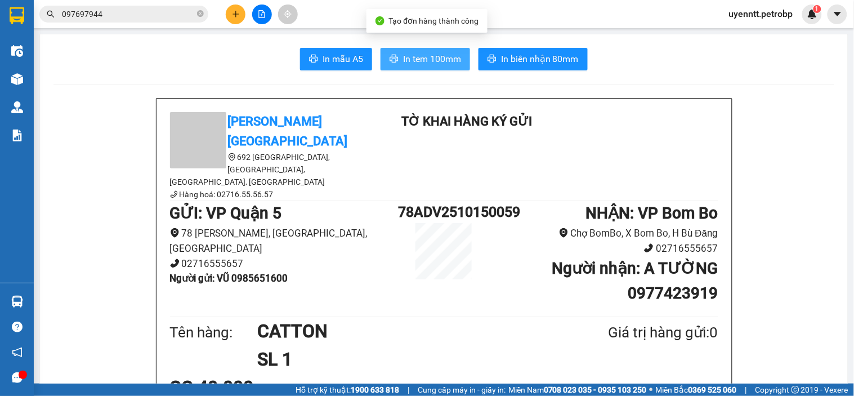
click at [420, 56] on button "In tem 100mm" at bounding box center [424, 59] width 89 height 23
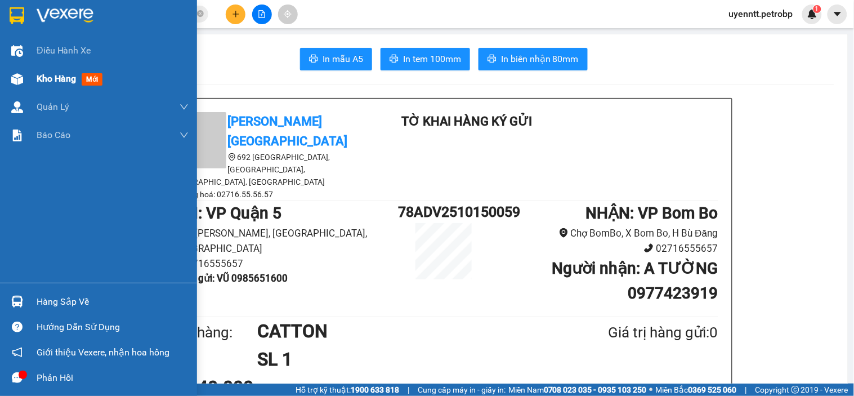
click at [0, 78] on div "Kho hàng mới" at bounding box center [98, 79] width 197 height 28
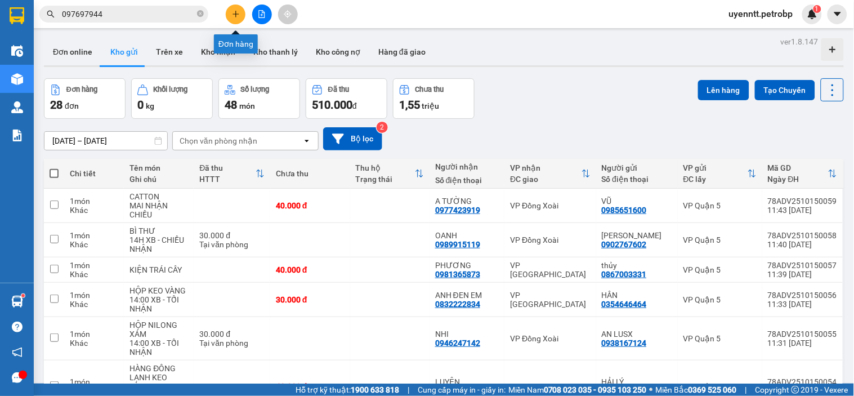
click at [233, 17] on icon "plus" at bounding box center [236, 14] width 8 height 8
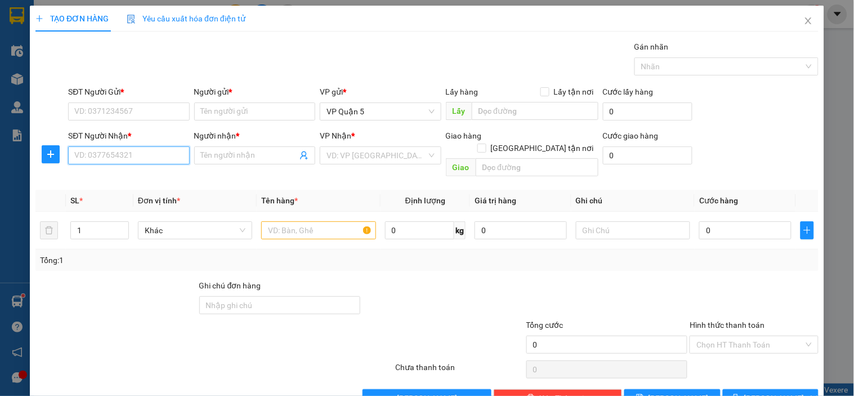
click at [151, 159] on input "SĐT Người Nhận *" at bounding box center [128, 155] width 121 height 18
click at [149, 173] on div "0935632263 - TIẾN" at bounding box center [127, 178] width 106 height 12
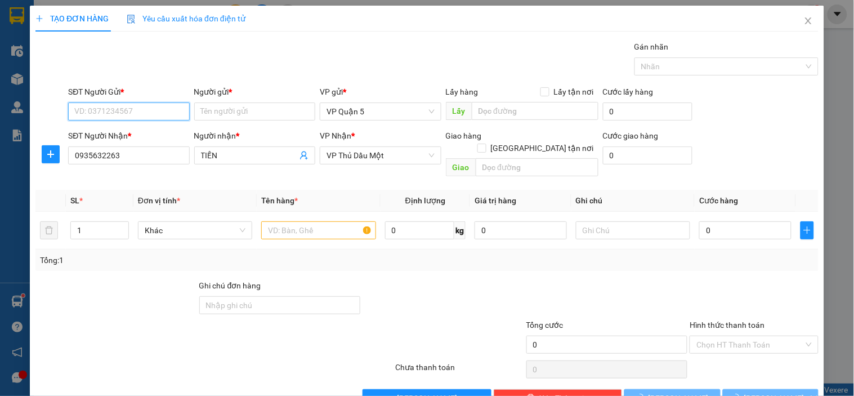
click at [167, 108] on input "SĐT Người Gửi *" at bounding box center [128, 111] width 121 height 18
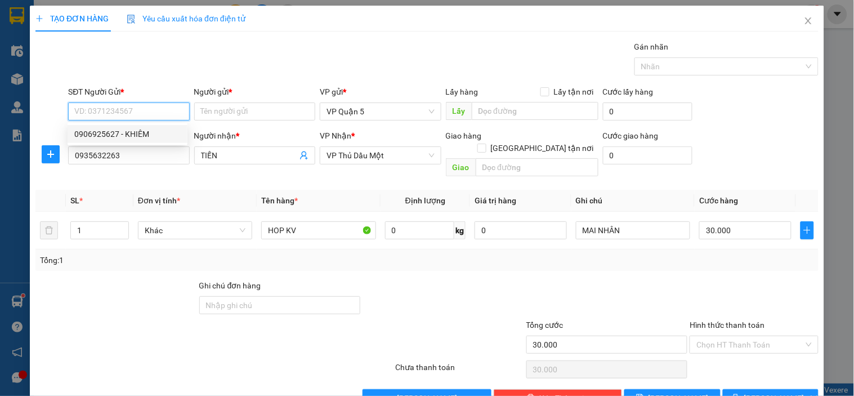
click at [141, 131] on div "0906925627 - KHIÊM" at bounding box center [127, 134] width 106 height 12
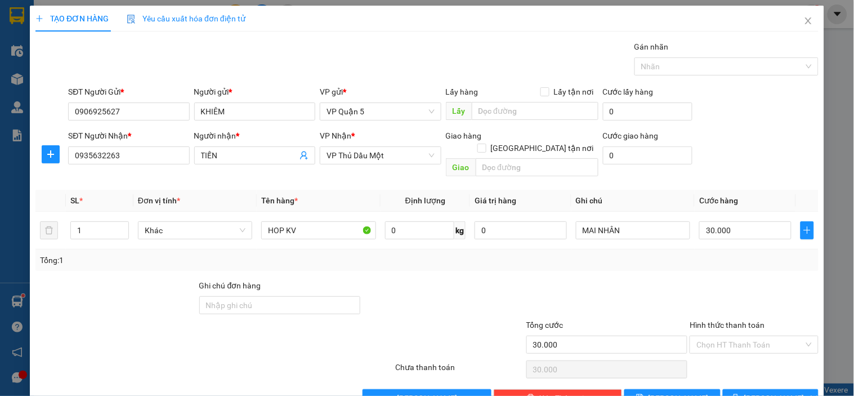
click at [182, 70] on div "Gói vận chuyển * Tiêu chuẩn Gán nhãn Nhãn" at bounding box center [443, 60] width 755 height 39
click at [122, 113] on input "0906925627" at bounding box center [128, 111] width 121 height 18
drag, startPoint x: 789, startPoint y: 21, endPoint x: 690, endPoint y: 24, distance: 98.6
click at [794, 21] on span "Close" at bounding box center [808, 22] width 32 height 32
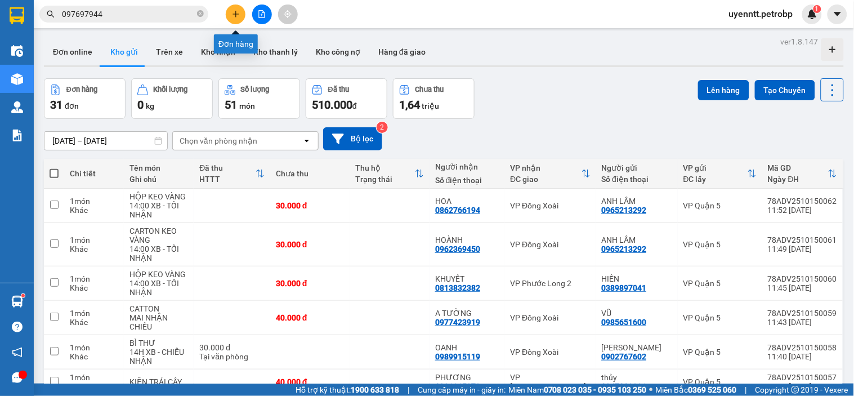
click at [234, 19] on button at bounding box center [236, 15] width 20 height 20
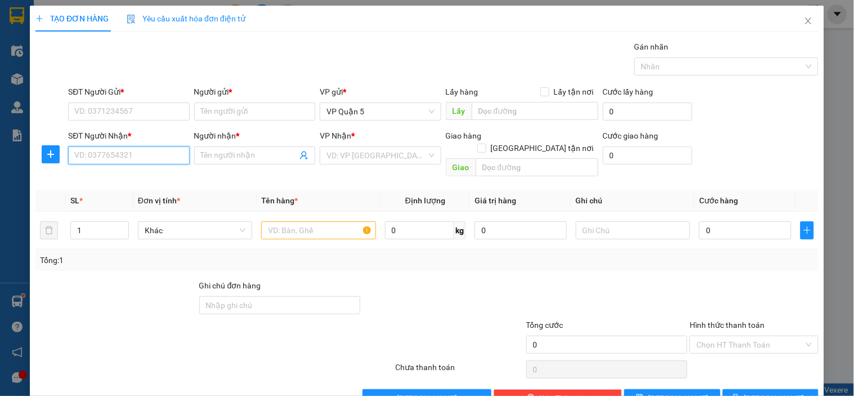
click at [126, 156] on input "SĐT Người Nhận *" at bounding box center [128, 155] width 121 height 18
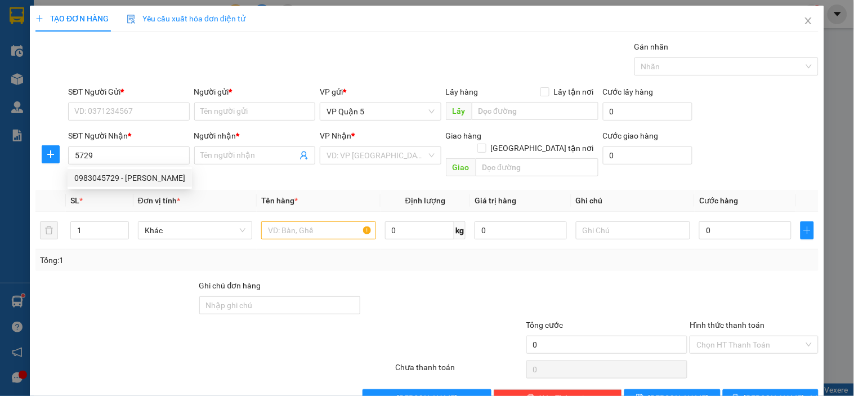
click at [109, 173] on div "0983045729 - [PERSON_NAME]" at bounding box center [129, 178] width 111 height 12
type input "0983045729"
type input "HAI TUẤN"
type input "30.000"
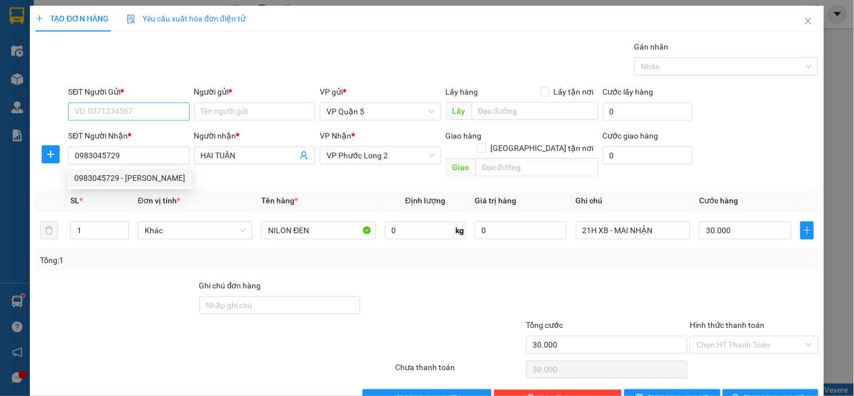
type input "0983045729"
click at [155, 119] on input "SĐT Người Gửi *" at bounding box center [128, 111] width 121 height 18
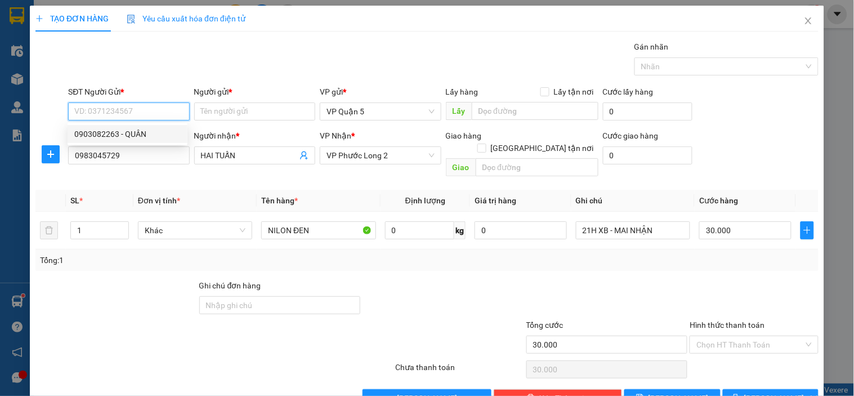
click at [131, 139] on div "0903082263 - QUÂN" at bounding box center [127, 134] width 106 height 12
type input "0903082263"
type input "QUÂN"
click at [267, 60] on div "Gói vận chuyển * Tiêu chuẩn Gán nhãn Nhãn" at bounding box center [443, 60] width 755 height 39
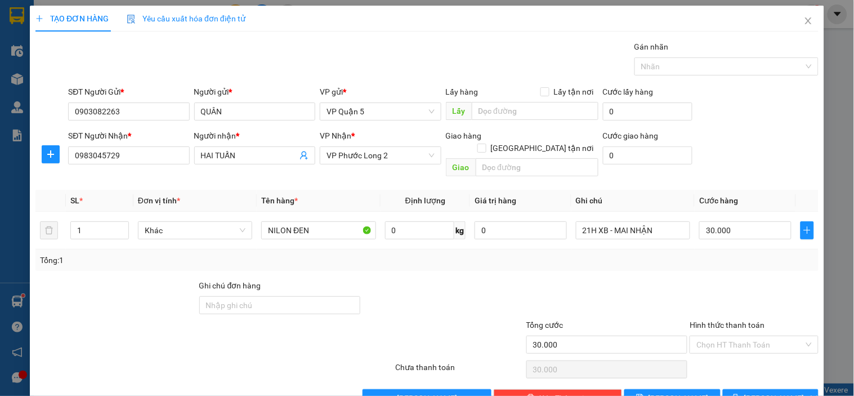
drag, startPoint x: 122, startPoint y: 272, endPoint x: 285, endPoint y: 238, distance: 166.2
click at [122, 279] on div at bounding box center [116, 298] width 164 height 39
drag, startPoint x: 355, startPoint y: 217, endPoint x: 345, endPoint y: 227, distance: 14.3
click at [351, 221] on input "NILON ĐEN" at bounding box center [318, 230] width 114 height 18
click at [345, 227] on div "NILON ĐEN" at bounding box center [318, 230] width 114 height 23
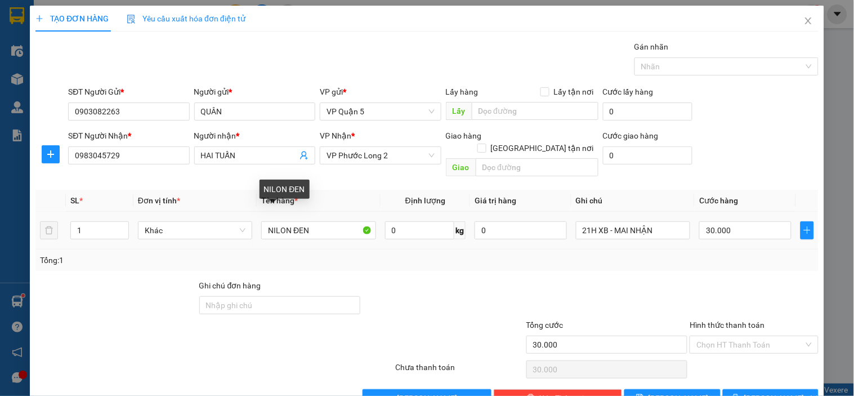
click at [344, 229] on div "NILON ĐEN" at bounding box center [318, 230] width 114 height 23
click at [343, 221] on input "NILON ĐEN" at bounding box center [318, 230] width 114 height 18
type input "CARTON TRẮNG"
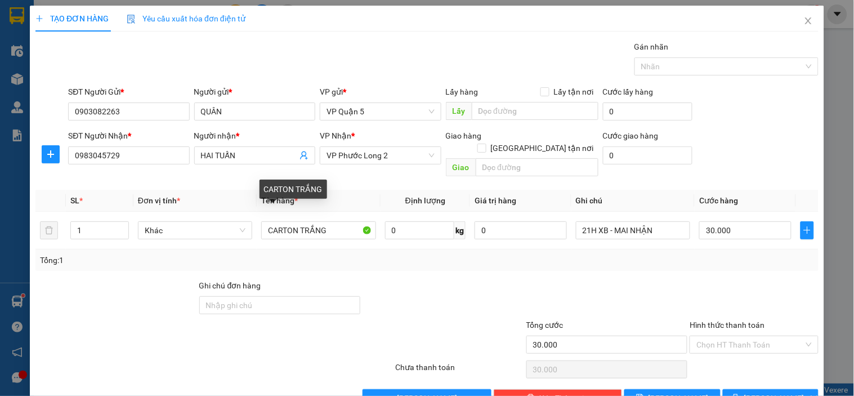
click at [362, 254] on div "Tổng: 1" at bounding box center [426, 259] width 783 height 21
click at [548, 257] on div "Tổng: 1" at bounding box center [426, 259] width 783 height 21
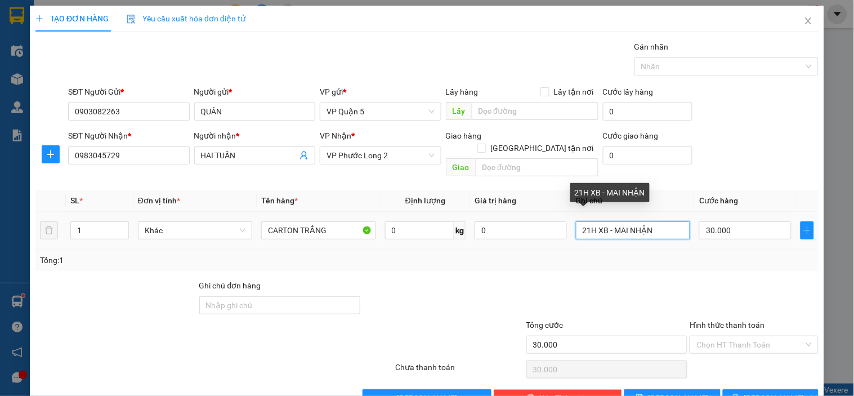
click at [643, 221] on input "21H XB - MAI NHẬN" at bounding box center [633, 230] width 114 height 18
type input "14H XB - MAI NHẬN"
click at [691, 259] on div "Transit Pickup Surcharge Ids Transit Deliver Surcharge Ids Transit Deliver Surc…" at bounding box center [426, 224] width 783 height 366
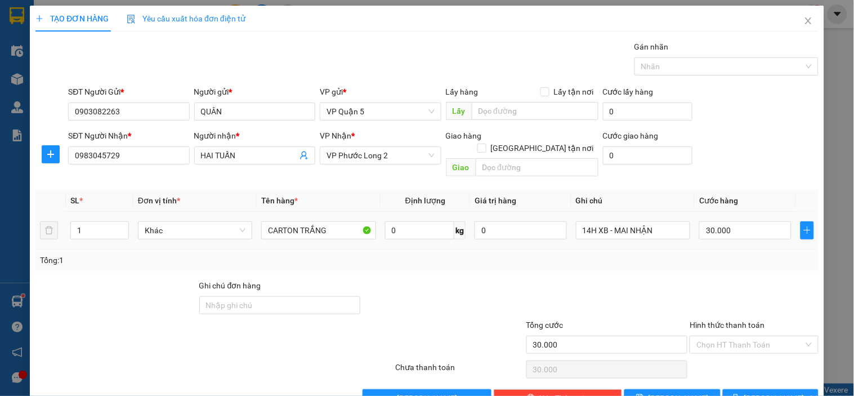
click at [697, 130] on div "SĐT Người Nhận * 0983045729 Người nhận * HAI TUẤN VP Nhận * VP Phước Long 2 Gia…" at bounding box center [443, 155] width 755 height 52
click at [741, 221] on input "30.000" at bounding box center [745, 230] width 92 height 18
type input "5"
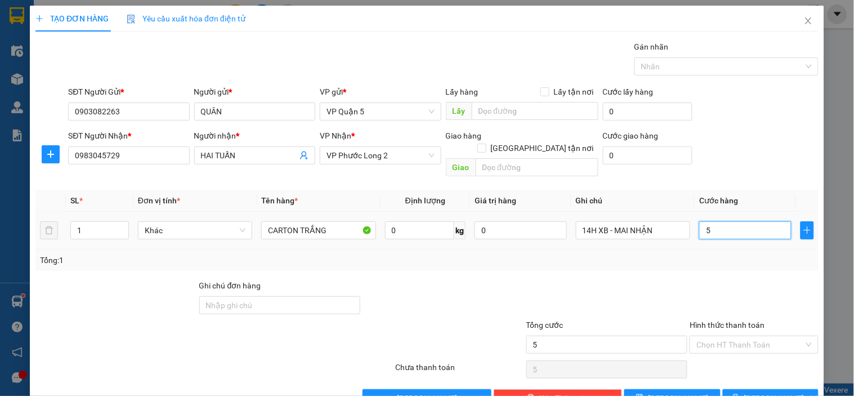
type input "50"
type input "50.000"
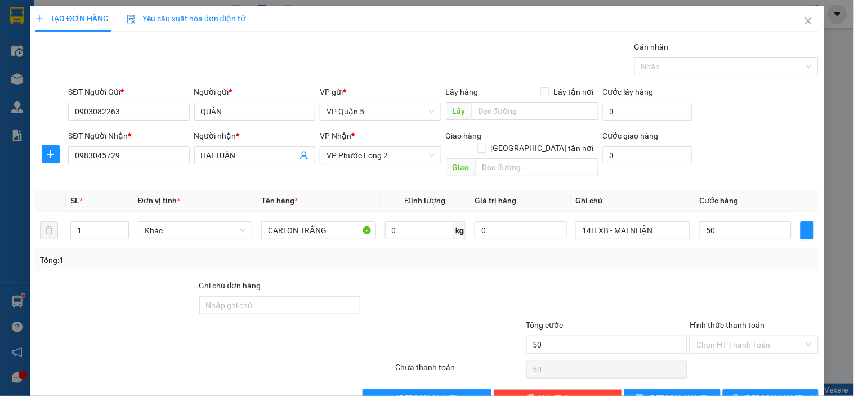
type input "50.000"
click at [710, 254] on div "Tổng: 1" at bounding box center [427, 260] width 774 height 12
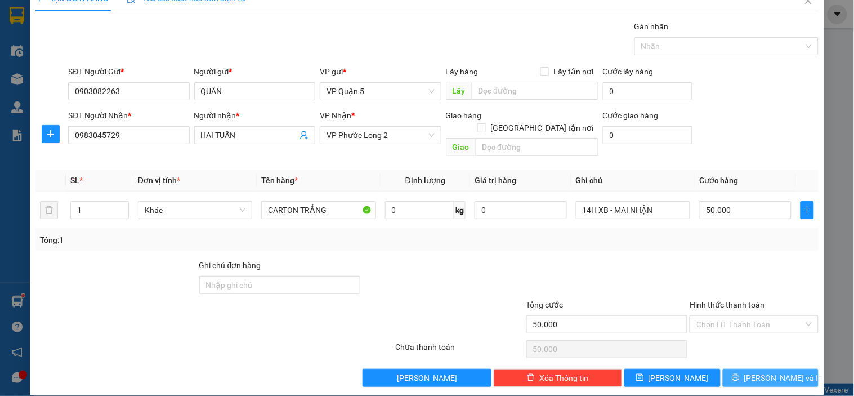
click at [751, 369] on button "[PERSON_NAME] và In" at bounding box center [771, 378] width 96 height 18
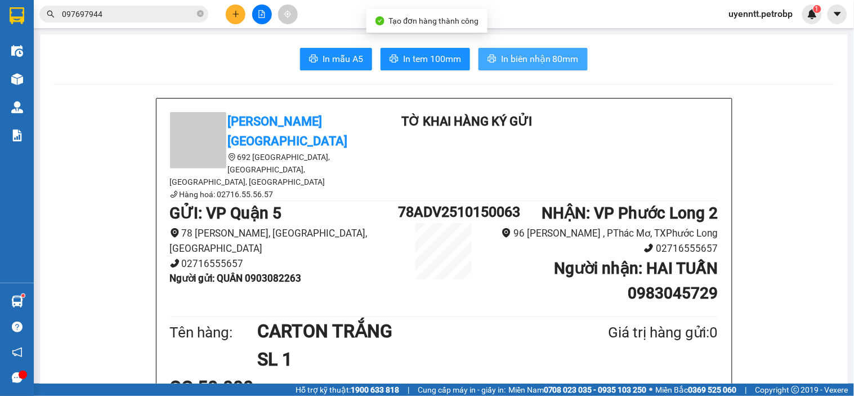
click at [507, 52] on span "In biên nhận 80mm" at bounding box center [540, 59] width 78 height 14
click at [492, 66] on button "In biên nhận 80mm" at bounding box center [532, 59] width 109 height 23
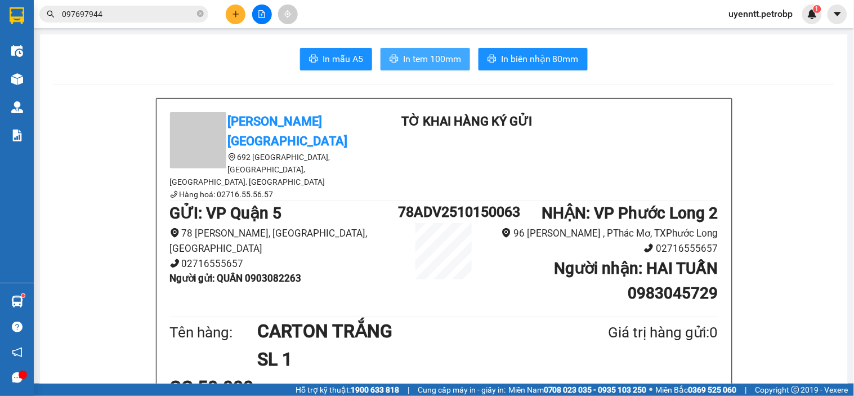
click at [392, 52] on button "In tem 100mm" at bounding box center [424, 59] width 89 height 23
click at [235, 12] on icon "plus" at bounding box center [236, 14] width 8 height 8
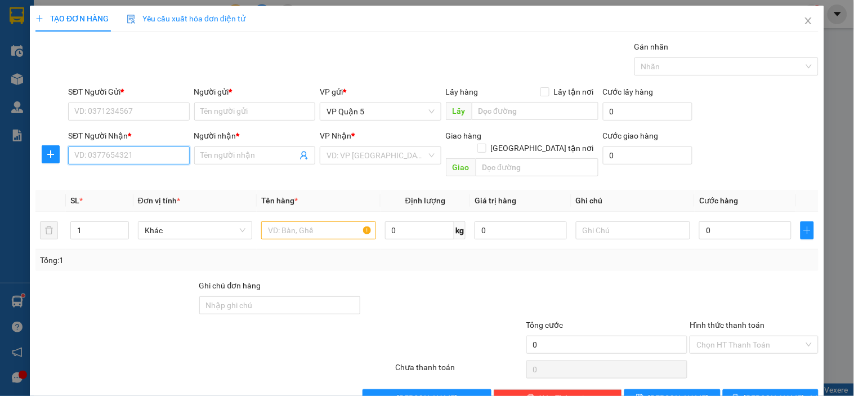
click at [119, 164] on input "SĐT Người Nhận *" at bounding box center [128, 155] width 121 height 18
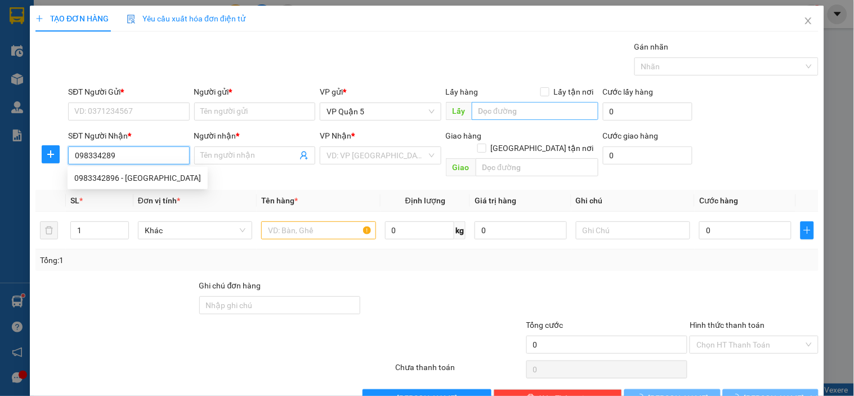
type input "0983342896"
click at [163, 169] on div "0983342896 - [GEOGRAPHIC_DATA]" at bounding box center [138, 178] width 140 height 18
type input "THÁI DƯƠNG"
type input "30.000"
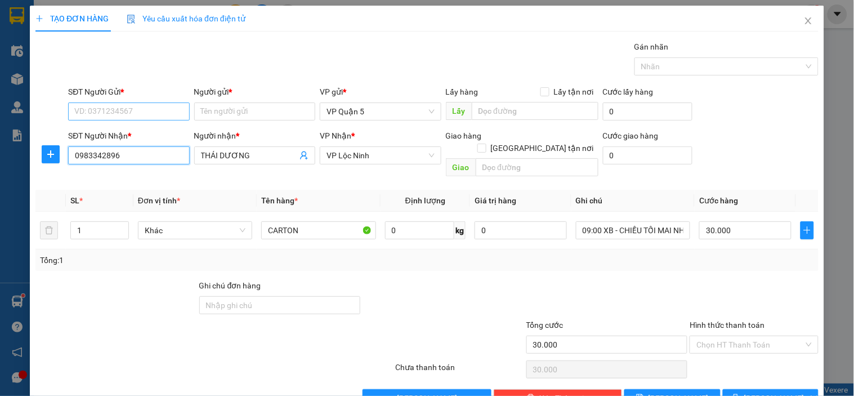
type input "0983342896"
click at [155, 109] on input "SĐT Người Gửi *" at bounding box center [128, 111] width 121 height 18
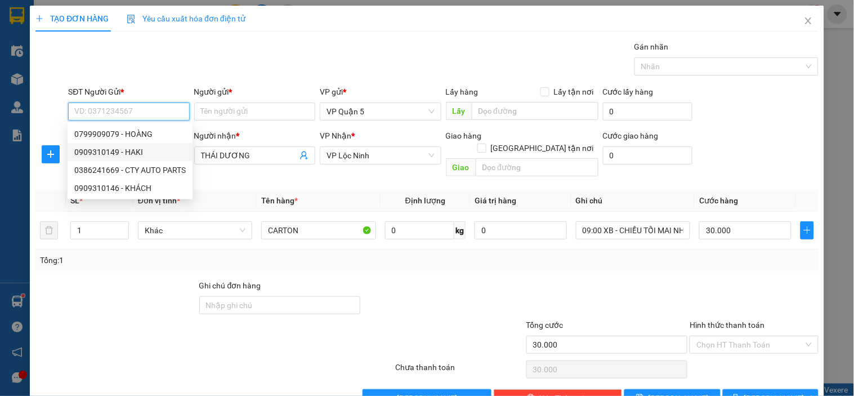
click at [110, 150] on div "0909310149 - HAKI" at bounding box center [129, 152] width 111 height 12
type input "0909310149"
type input "HAKI"
type input "40.000"
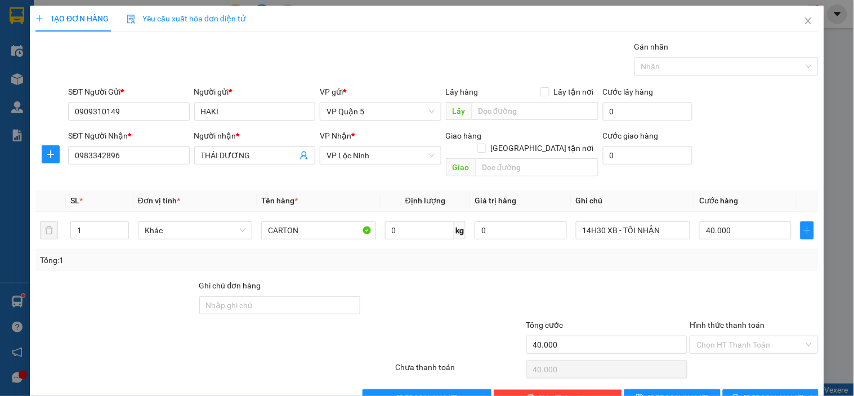
click at [195, 70] on div "Gói vận chuyển * Tiêu chuẩn Gán nhãn Nhãn" at bounding box center [443, 60] width 755 height 39
click at [57, 158] on span "plus" at bounding box center [50, 154] width 17 height 9
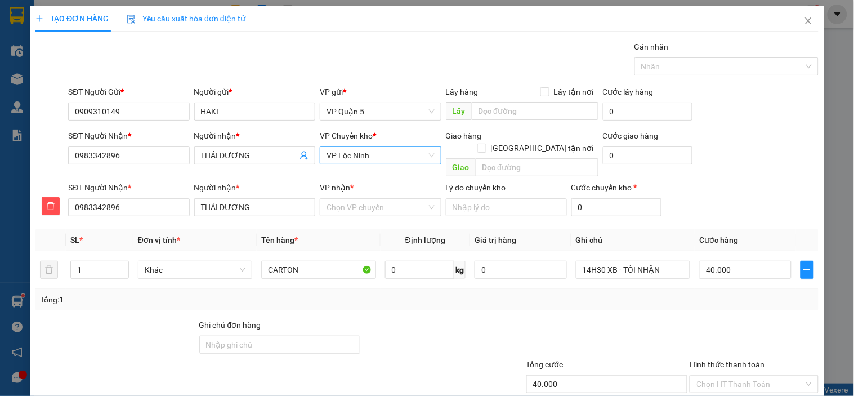
click at [401, 147] on div "VP Chuyển kho * VP Lộc Ninh" at bounding box center [380, 148] width 121 height 39
click at [386, 155] on span "VP Lộc Ninh" at bounding box center [380, 155] width 108 height 17
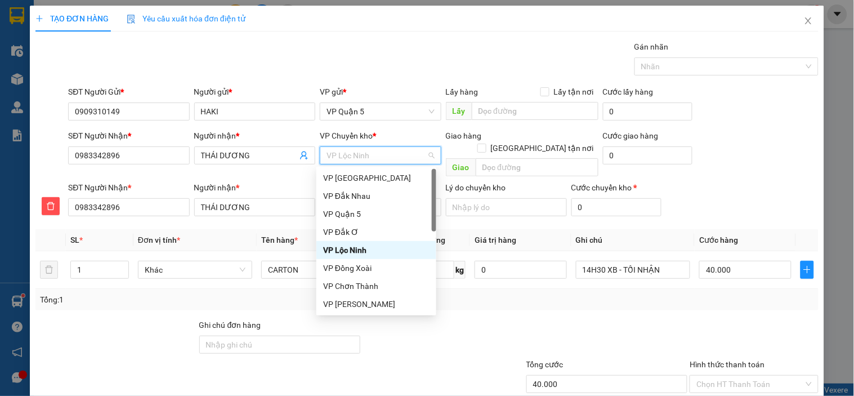
type input "D"
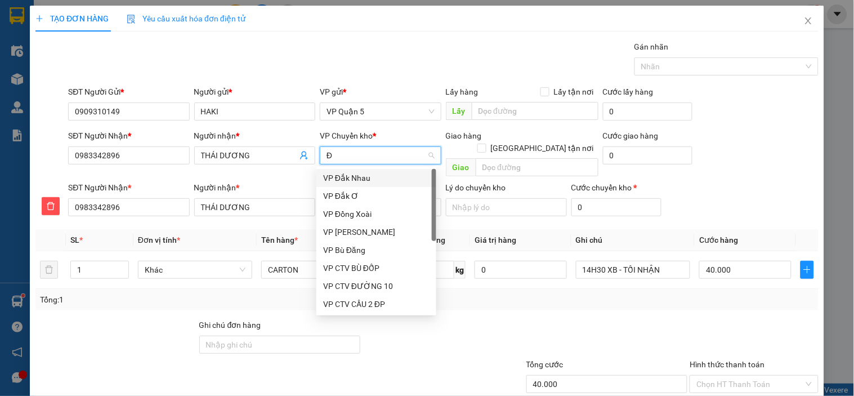
type input "ĐO"
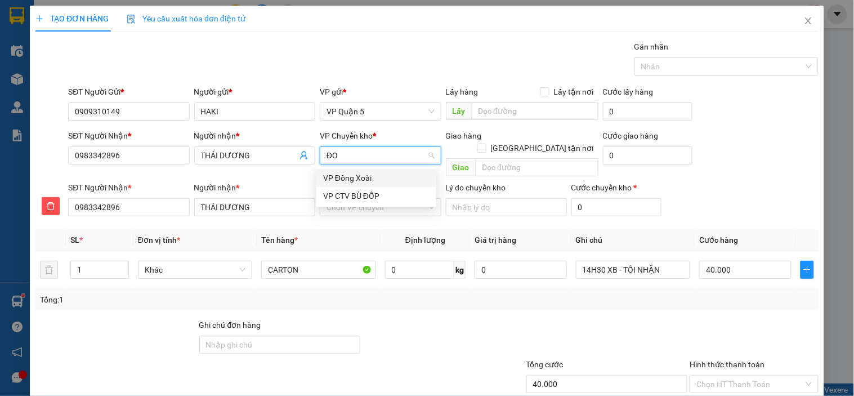
click at [402, 170] on div "VP Đồng Xoài" at bounding box center [376, 178] width 120 height 18
click at [378, 199] on input "VP nhận *" at bounding box center [376, 207] width 100 height 17
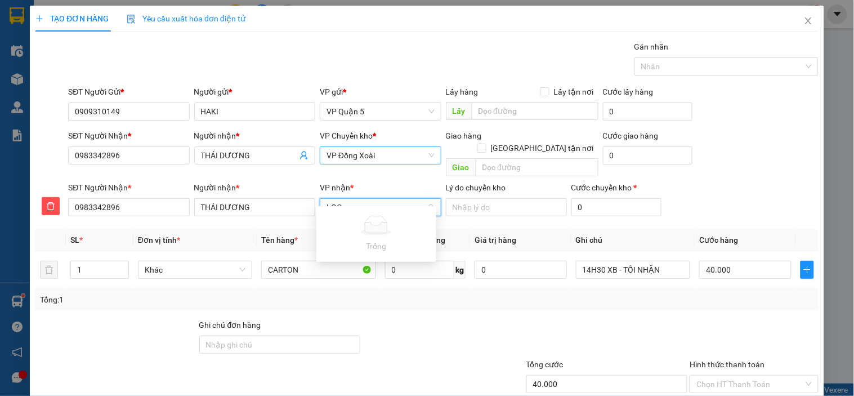
type input "LO"
click at [368, 222] on div "VP Lộc Ninh" at bounding box center [376, 217] width 106 height 12
click at [489, 319] on div at bounding box center [443, 338] width 164 height 39
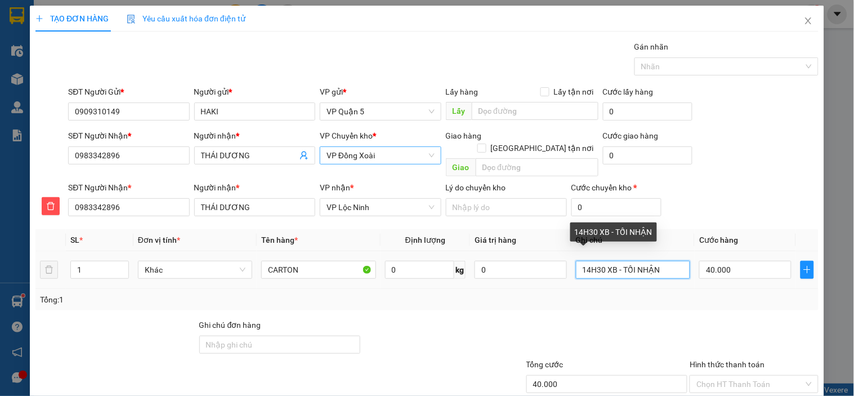
click at [626, 263] on input "14H30 XB - TỐI NHẬN" at bounding box center [633, 270] width 114 height 18
click at [601, 319] on div at bounding box center [607, 338] width 164 height 39
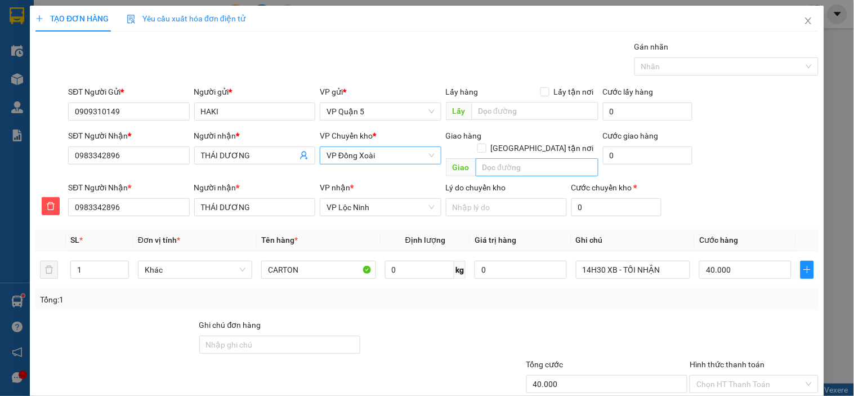
scroll to position [60, 0]
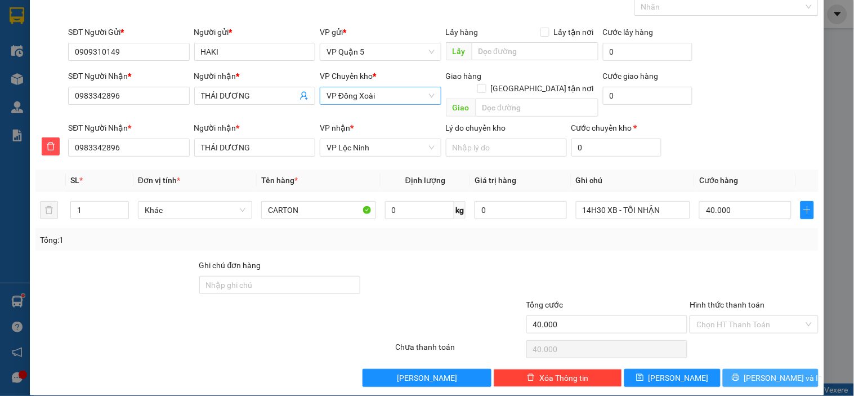
click at [735, 369] on button "[PERSON_NAME] và In" at bounding box center [771, 378] width 96 height 18
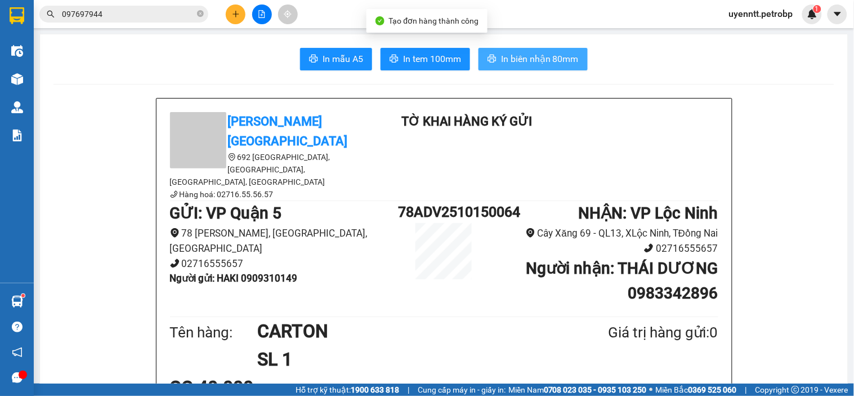
click at [487, 55] on icon "printer" at bounding box center [491, 58] width 9 height 9
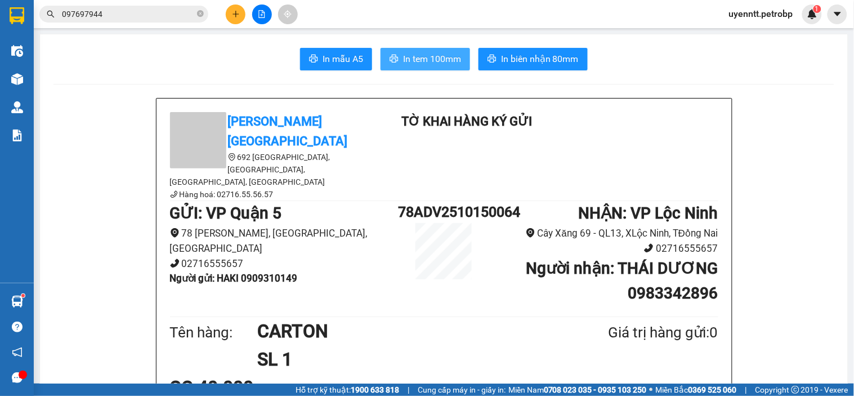
click at [431, 63] on span "In tem 100mm" at bounding box center [432, 59] width 58 height 14
click at [236, 13] on icon "plus" at bounding box center [236, 14] width 8 height 8
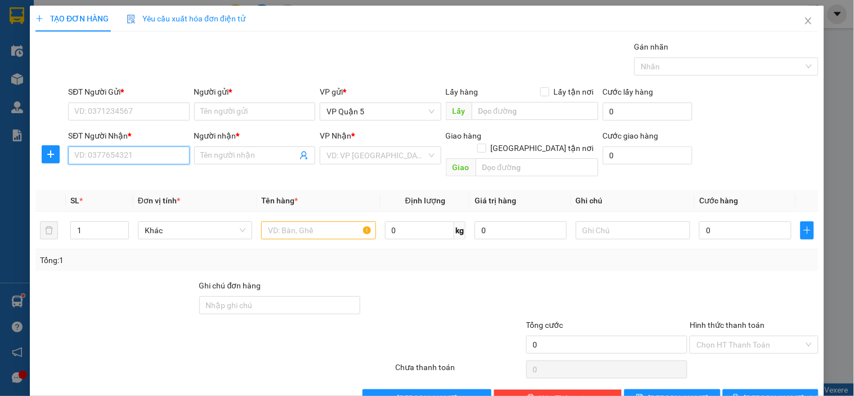
click at [144, 146] on input "SĐT Người Nhận *" at bounding box center [128, 155] width 121 height 18
type input "0909966390"
click at [208, 155] on input "Người nhận *" at bounding box center [249, 155] width 96 height 12
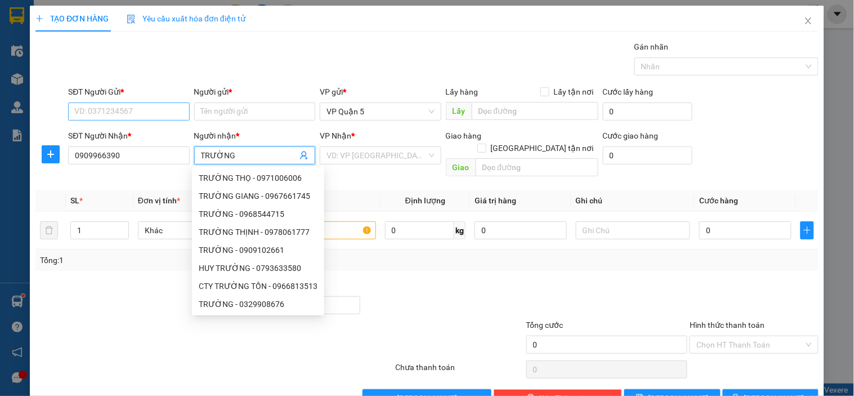
type input "TRƯỜNG"
click at [150, 110] on input "SĐT Người Gửi *" at bounding box center [128, 111] width 121 height 18
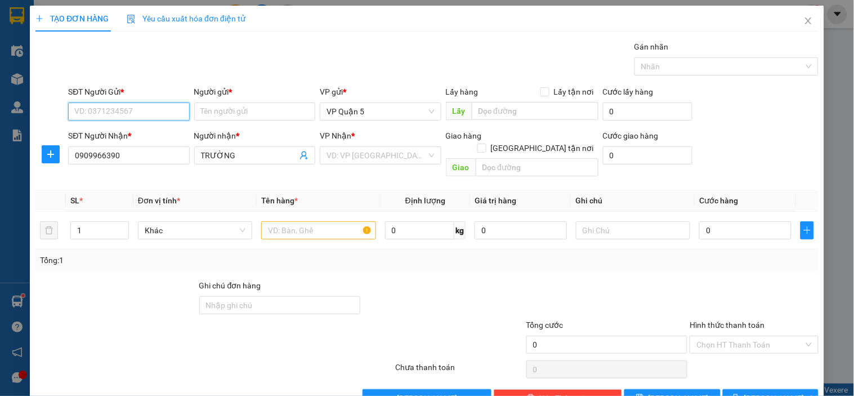
click at [141, 105] on input "SĐT Người Gửi *" at bounding box center [128, 111] width 121 height 18
type input "0975604746"
click at [152, 137] on div "0975604746 - [GEOGRAPHIC_DATA]" at bounding box center [137, 134] width 127 height 12
type input "[PERSON_NAME]"
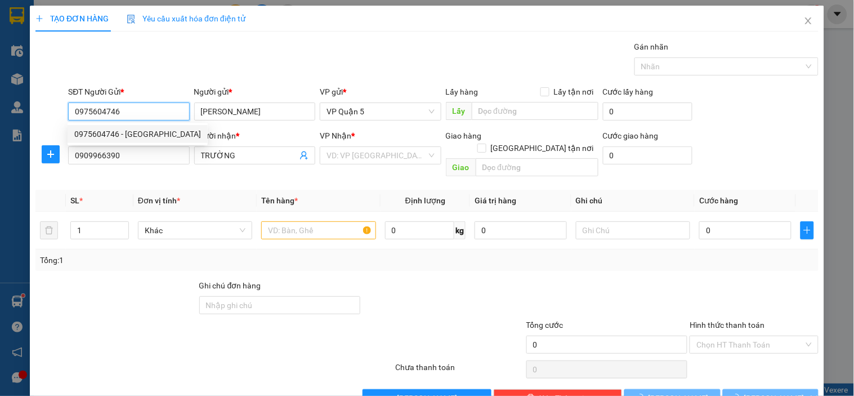
type input "0975604746"
type input "60.000"
click at [203, 87] on div "Người gửi *" at bounding box center [254, 92] width 121 height 12
click at [203, 102] on input "[PERSON_NAME]" at bounding box center [254, 111] width 121 height 18
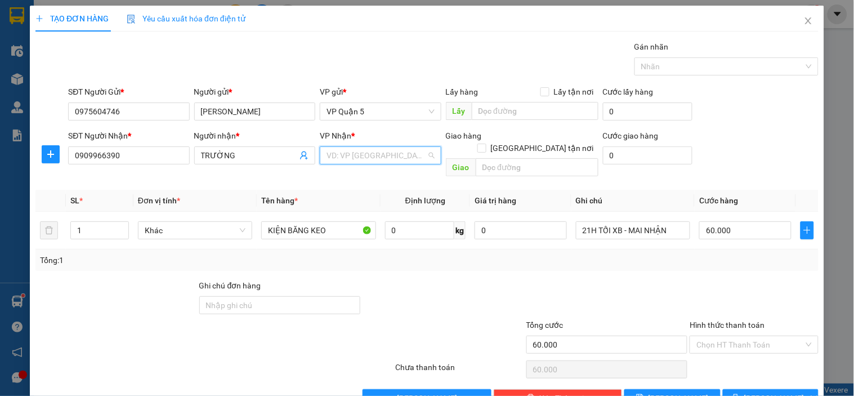
click at [358, 151] on input "search" at bounding box center [376, 155] width 100 height 17
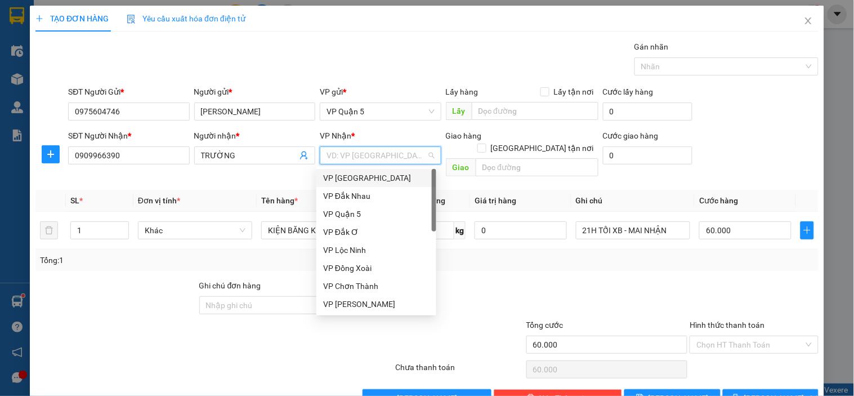
type input "D"
type input "ĐO"
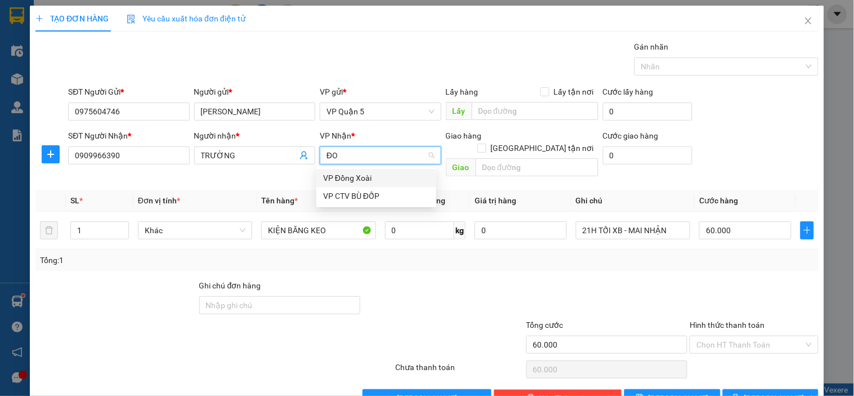
click at [350, 177] on div "VP Đồng Xoài" at bounding box center [376, 178] width 106 height 12
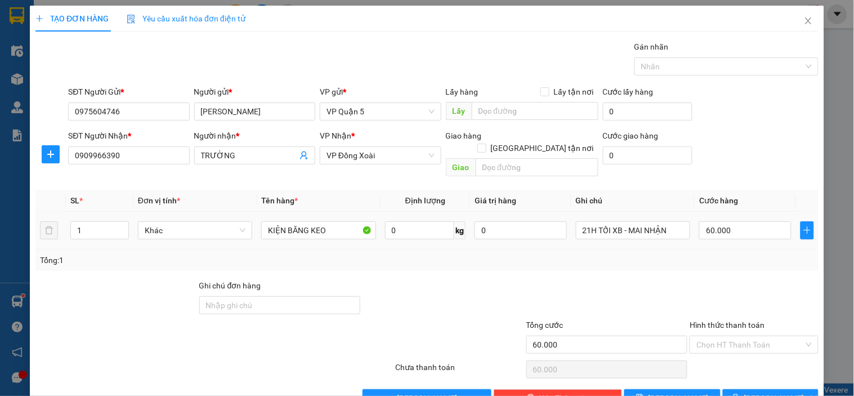
click at [273, 235] on td "KIỆN BĂNG KEO" at bounding box center [318, 231] width 123 height 38
click at [328, 221] on input "KIỆN BĂNG KEO" at bounding box center [318, 230] width 114 height 18
type input "THÙNG CARTON"
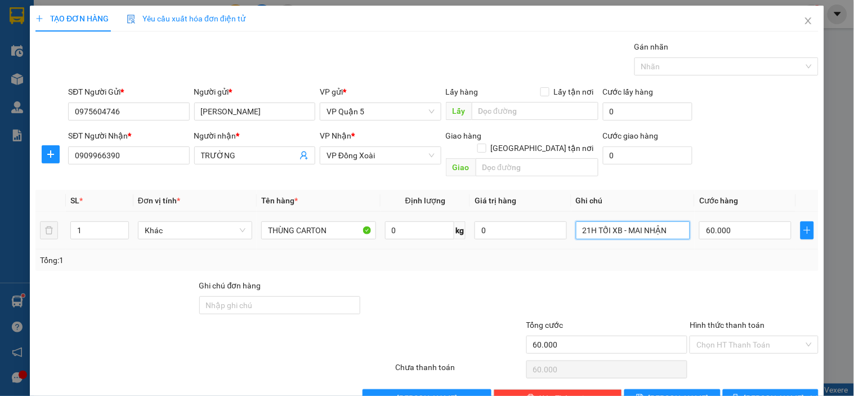
click at [595, 221] on input "21H TỐI XB - MAI NHẬN" at bounding box center [633, 230] width 114 height 18
type input "14H XB"
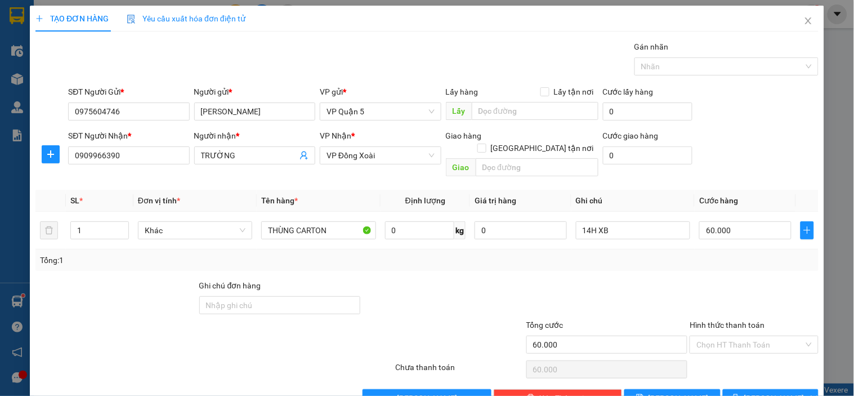
click at [695, 254] on div "Tổng: 1" at bounding box center [427, 260] width 774 height 12
click at [763, 392] on span "[PERSON_NAME] và In" at bounding box center [783, 398] width 79 height 12
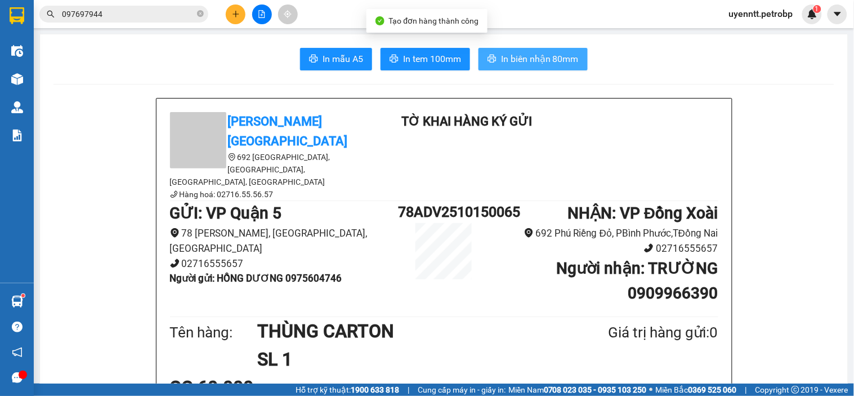
click at [501, 56] on span "In biên nhận 80mm" at bounding box center [540, 59] width 78 height 14
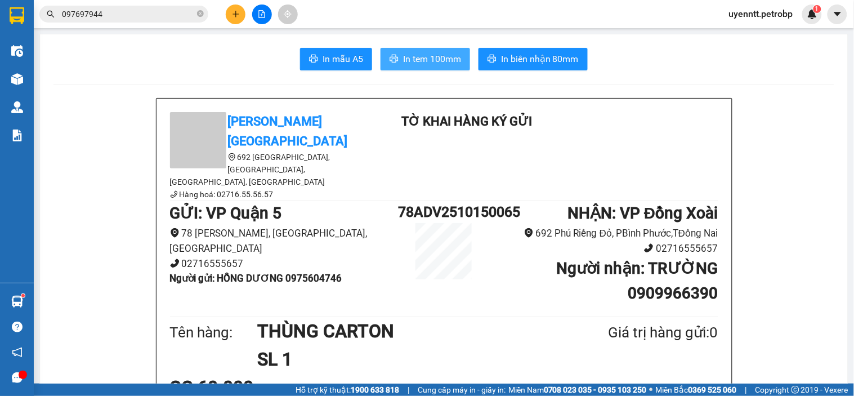
click at [408, 59] on span "In tem 100mm" at bounding box center [432, 59] width 58 height 14
